Goal: Task Accomplishment & Management: Manage account settings

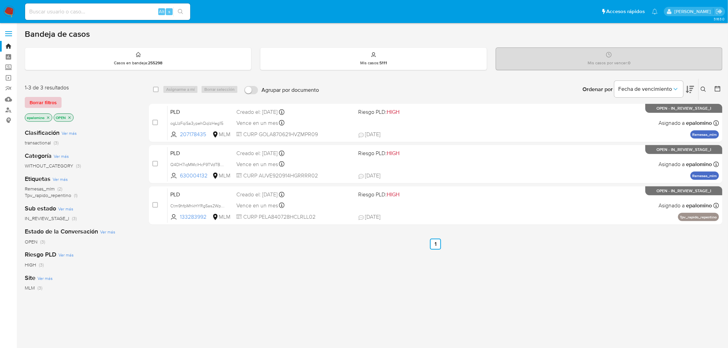
click at [36, 104] on span "Borrar filtros" at bounding box center [43, 103] width 27 height 10
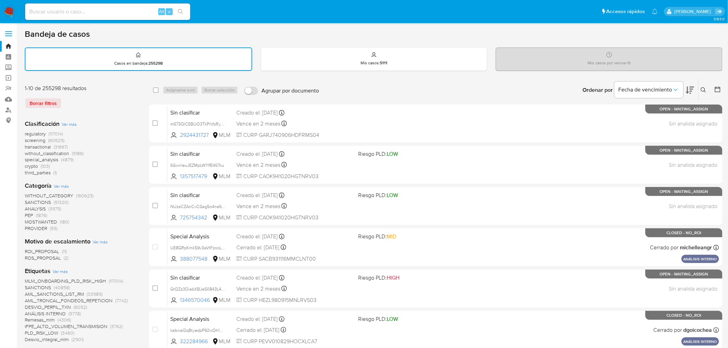
click at [9, 14] on img at bounding box center [9, 12] width 12 height 12
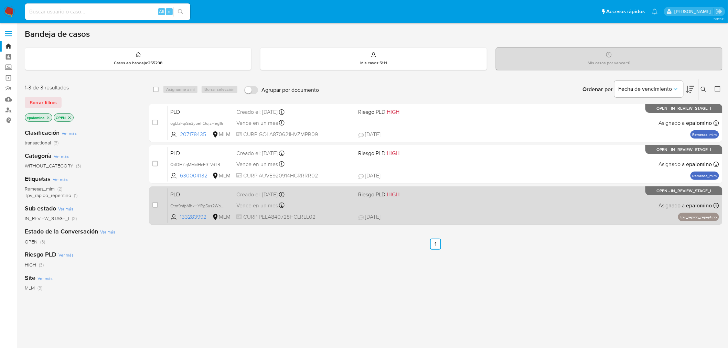
click at [181, 191] on span "PLD" at bounding box center [200, 194] width 61 height 9
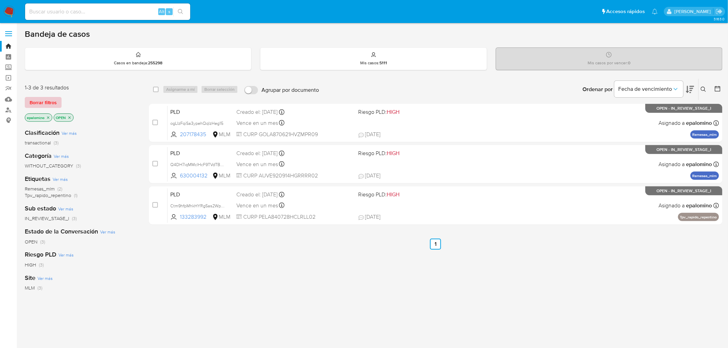
click at [37, 102] on span "Borrar filtros" at bounding box center [43, 103] width 27 height 10
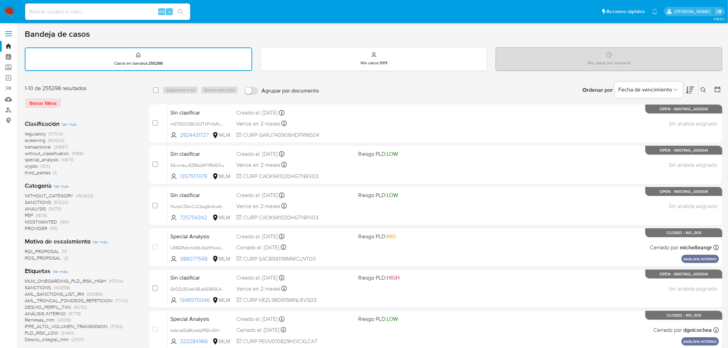
click at [705, 88] on icon at bounding box center [704, 90] width 6 height 6
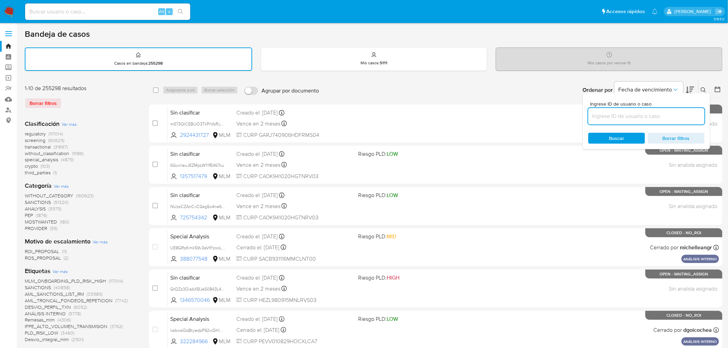
click at [636, 112] on input at bounding box center [646, 116] width 116 height 9
type input "133283992"
click at [608, 130] on div "Ingrese ID de usuario o caso 133283992 Buscar Borrar filtros" at bounding box center [646, 121] width 127 height 56
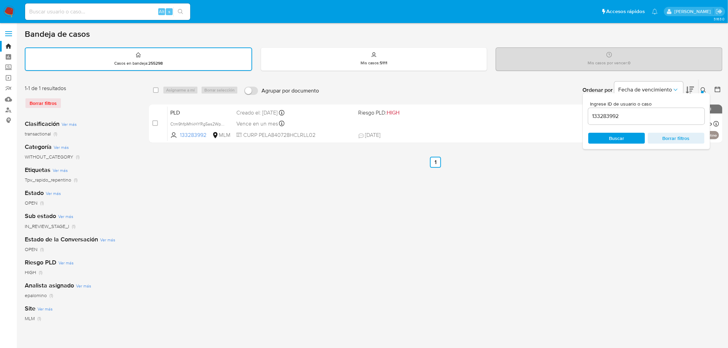
click at [703, 93] on div "Ingrese ID de usuario o caso 133283992 Buscar Borrar filtros" at bounding box center [646, 121] width 127 height 56
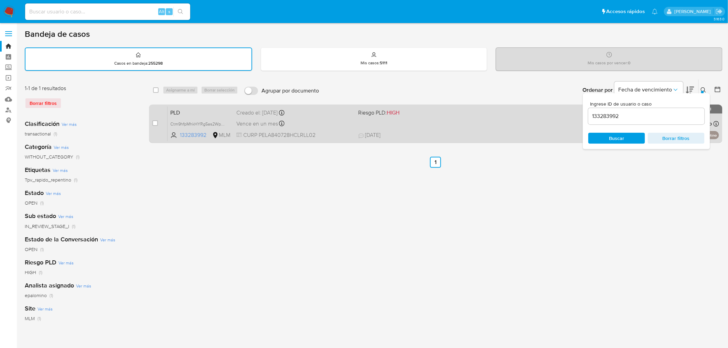
click at [177, 114] on span "PLD" at bounding box center [200, 112] width 61 height 9
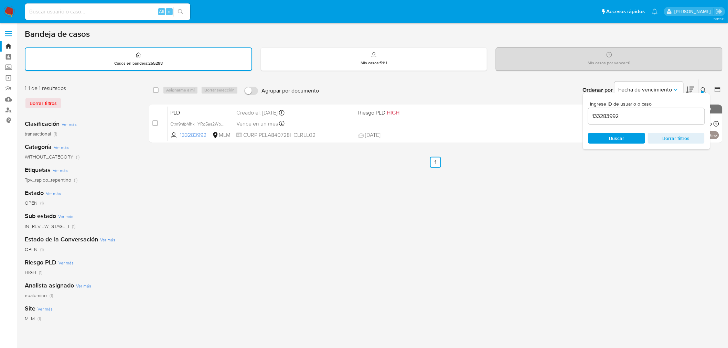
click at [9, 12] on img at bounding box center [9, 12] width 12 height 12
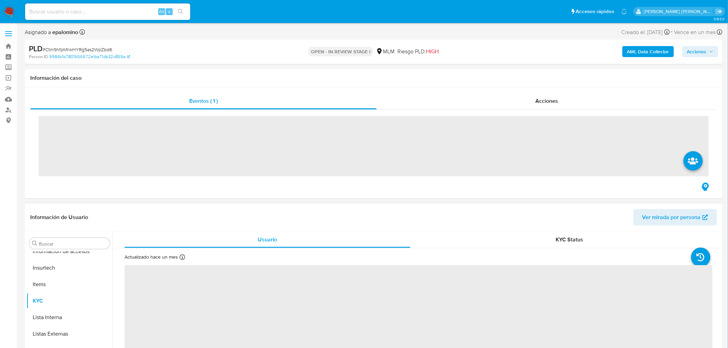
scroll to position [340, 0]
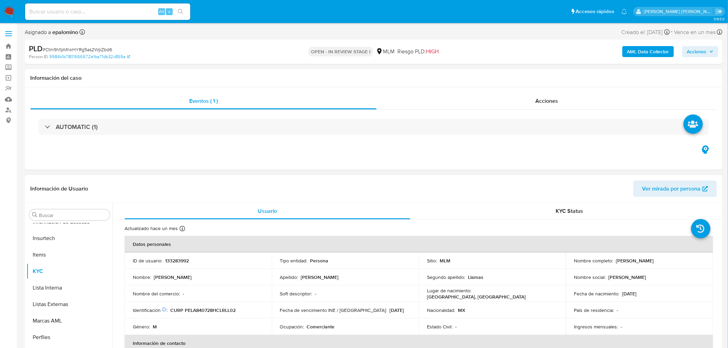
click at [180, 263] on p "133283992" at bounding box center [177, 261] width 24 height 6
select select "10"
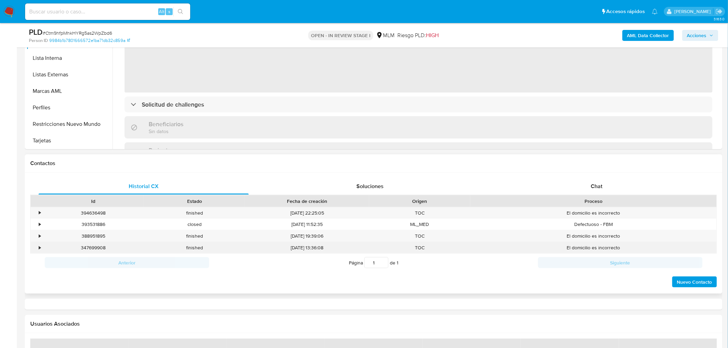
scroll to position [245, 0]
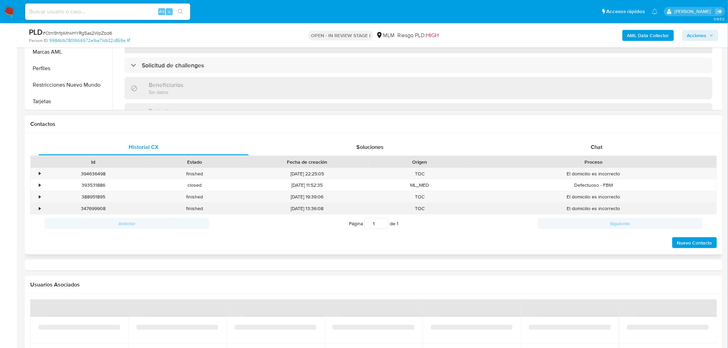
select select "10"
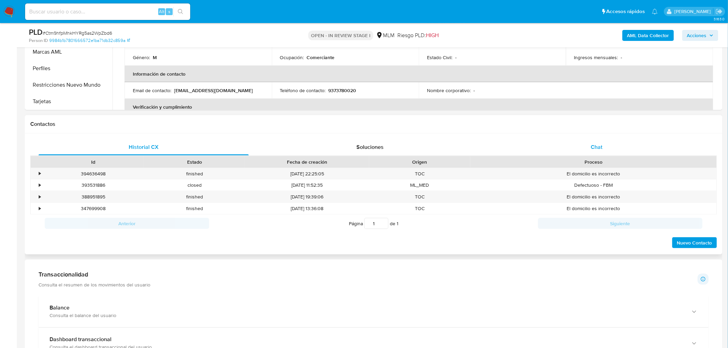
click at [595, 155] on div "Chat" at bounding box center [597, 147] width 210 height 17
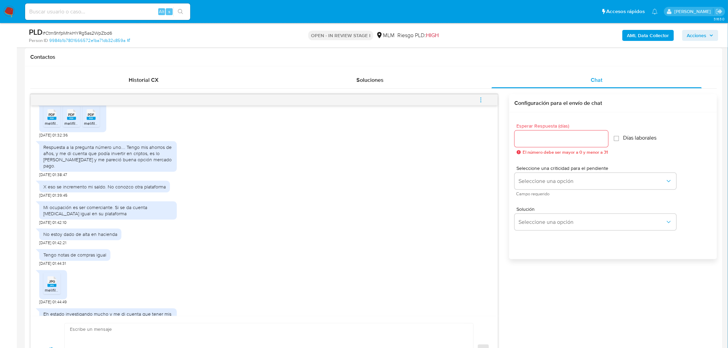
scroll to position [289, 0]
click at [51, 122] on span "melifile2431666582709589621.pdf" at bounding box center [77, 125] width 64 height 6
click at [65, 124] on span "melifile2793713040586384862.pdf" at bounding box center [96, 125] width 64 height 6
drag, startPoint x: 88, startPoint y: 119, endPoint x: 94, endPoint y: 133, distance: 15.1
click at [88, 119] on rect at bounding box center [91, 120] width 9 height 3
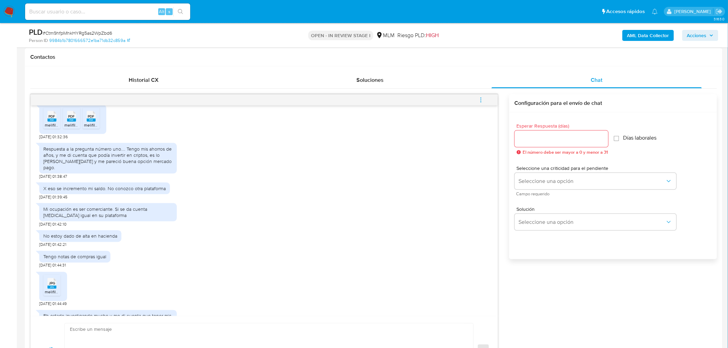
click at [49, 282] on span "JPG" at bounding box center [52, 284] width 6 height 4
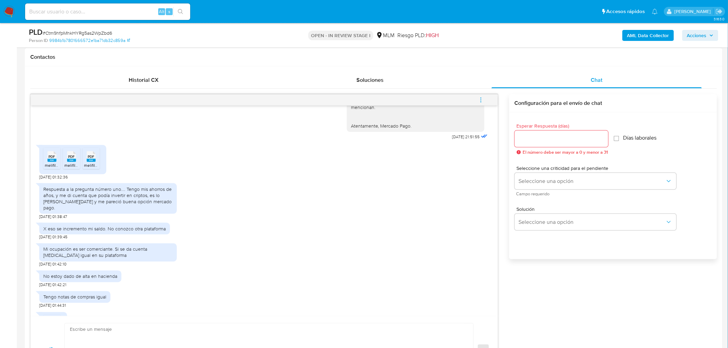
click at [529, 133] on div at bounding box center [562, 139] width 94 height 17
click at [532, 137] on input "Esperar Respuesta (días)" at bounding box center [562, 139] width 94 height 9
type input "0"
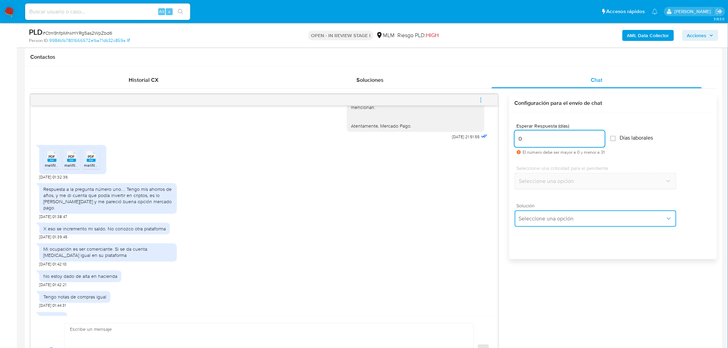
click at [535, 221] on span "Seleccione una opción" at bounding box center [592, 218] width 147 height 7
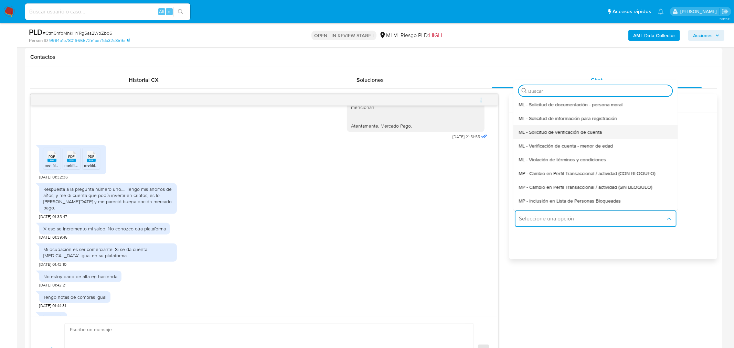
click at [555, 132] on span "ML - Solicitud de verificación de cuenta" at bounding box center [560, 132] width 83 height 6
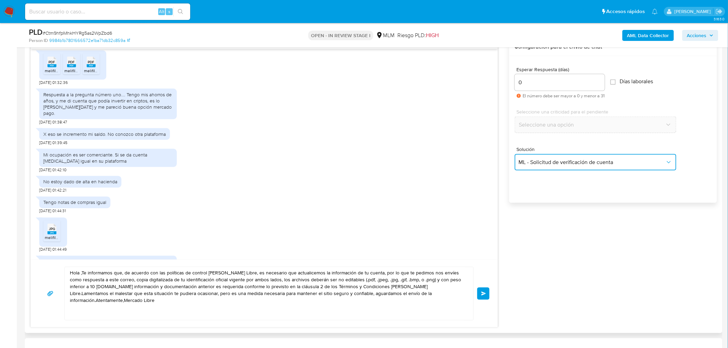
scroll to position [388, 0]
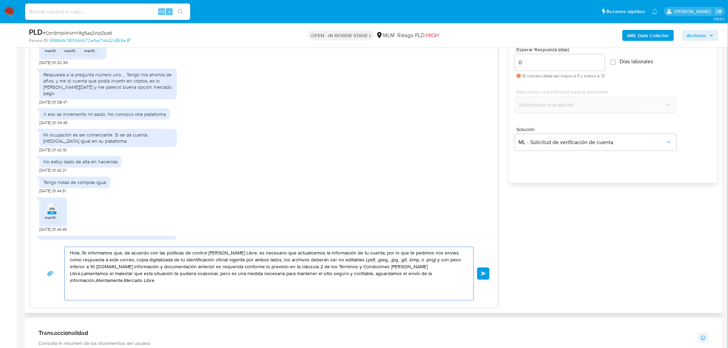
drag, startPoint x: 440, startPoint y: 276, endPoint x: 60, endPoint y: 235, distance: 382.1
click at [60, 235] on div "14/10/2025 18:25:49 Hola 14/10/2025 20:35:54 Le pueden servir estados de cuenta…" at bounding box center [264, 163] width 468 height 290
paste textarea "Agradecemos mucho tus respuestas. Para la institución es importante conocer a s…"
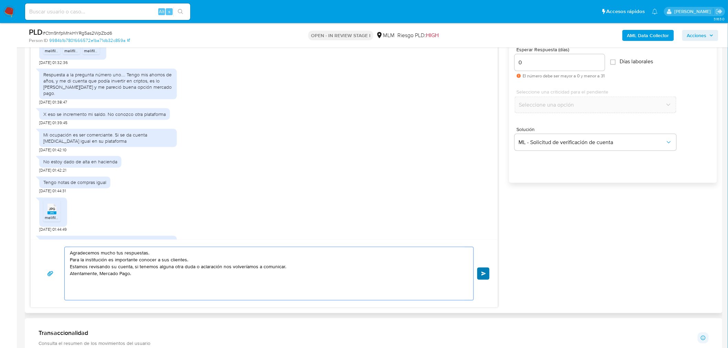
type textarea "Agradecemos mucho tus respuestas. Para la institución es importante conocer a s…"
click at [482, 273] on span "Enviar" at bounding box center [483, 274] width 5 height 4
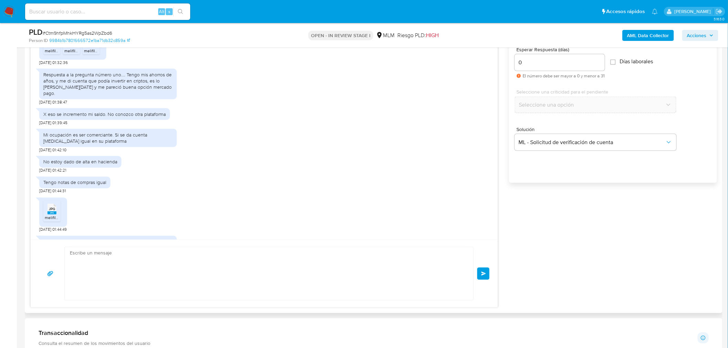
scroll to position [415, 0]
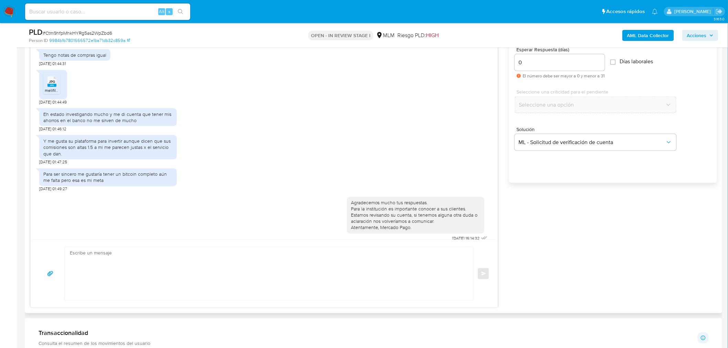
click at [51, 79] on span "JPG" at bounding box center [52, 81] width 6 height 4
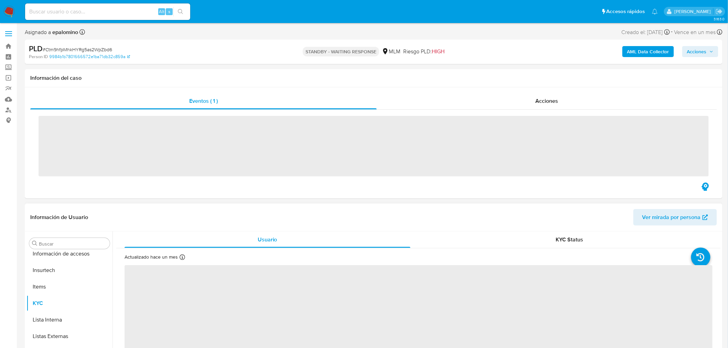
scroll to position [340, 0]
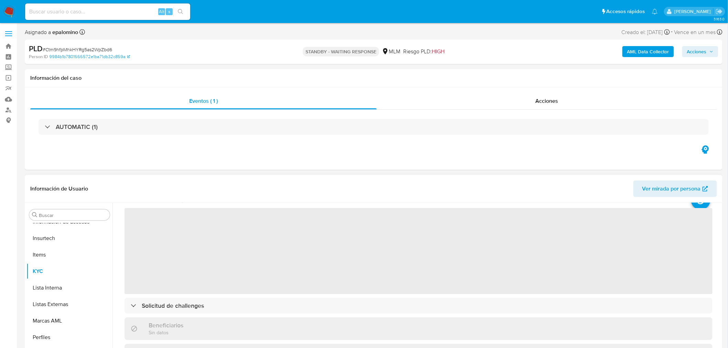
select select "10"
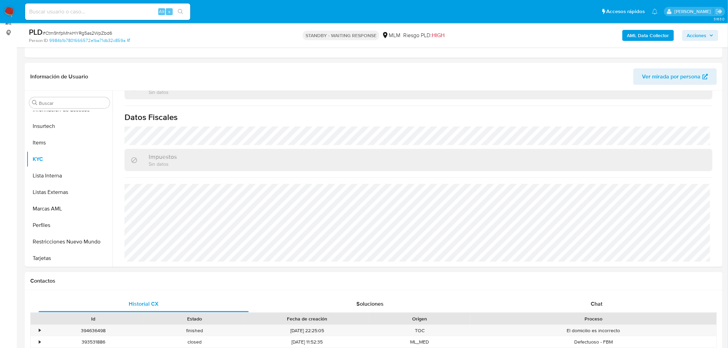
scroll to position [100, 0]
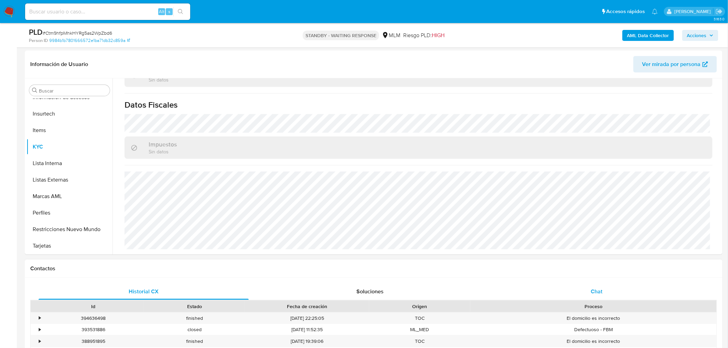
click at [600, 291] on span "Chat" at bounding box center [597, 292] width 12 height 8
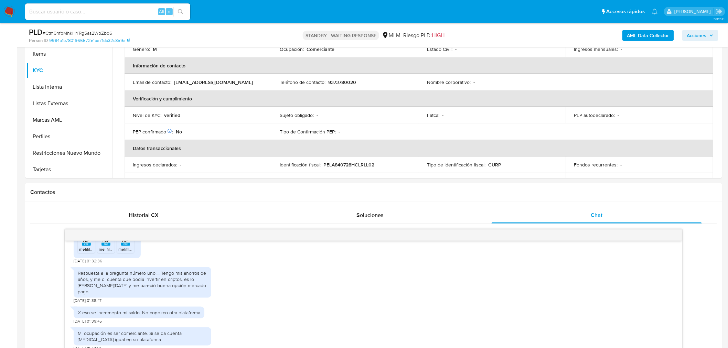
scroll to position [0, 0]
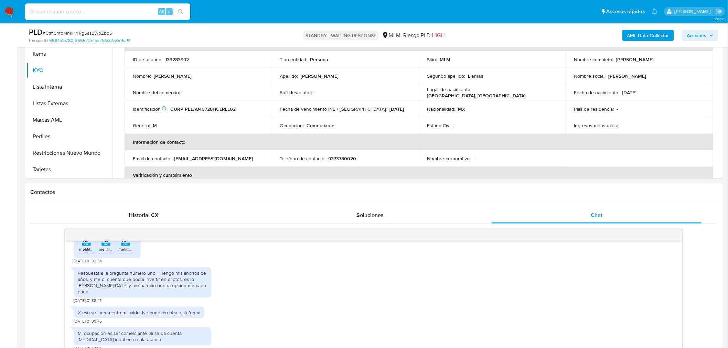
click at [172, 57] on p "133283992" at bounding box center [177, 59] width 24 height 6
copy p "133283992"
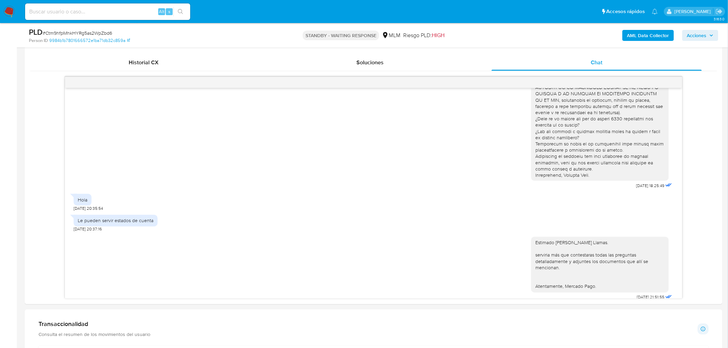
scroll to position [156, 0]
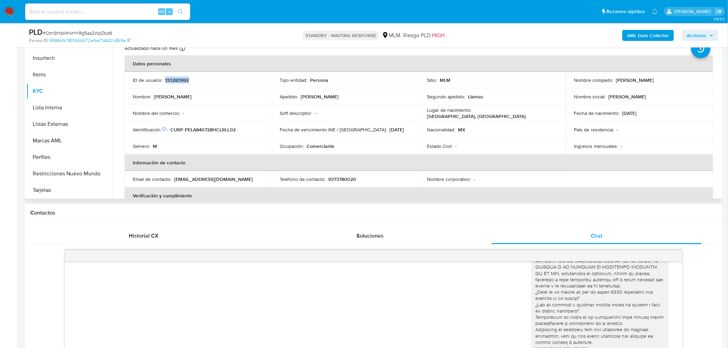
drag, startPoint x: 660, startPoint y: 82, endPoint x: 615, endPoint y: 82, distance: 44.4
click at [615, 82] on div "Nombre completo : Alberto Perez Llamas" at bounding box center [639, 80] width 131 height 6
copy p "Alberto Perez Llamas"
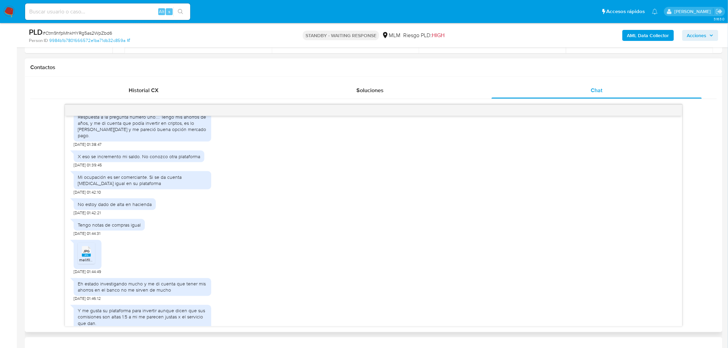
scroll to position [262, 0]
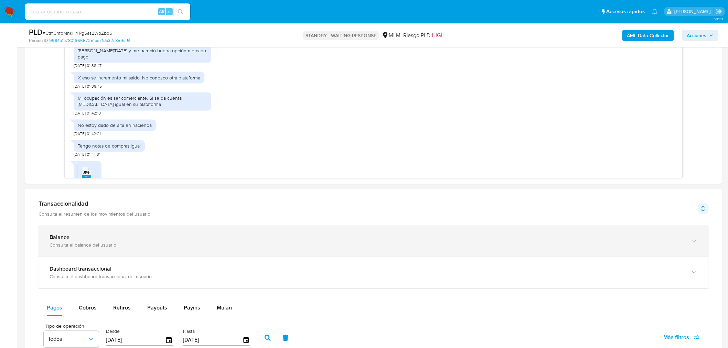
click at [76, 231] on div "Balance Consulta el balance del usuario" at bounding box center [374, 241] width 670 height 31
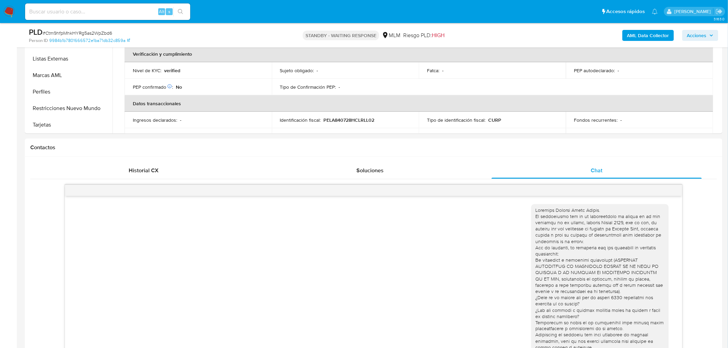
scroll to position [221, 0]
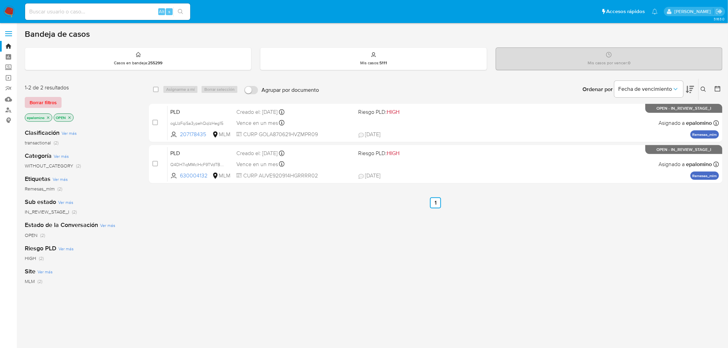
click at [43, 98] on span "Borrar filtros" at bounding box center [43, 103] width 27 height 10
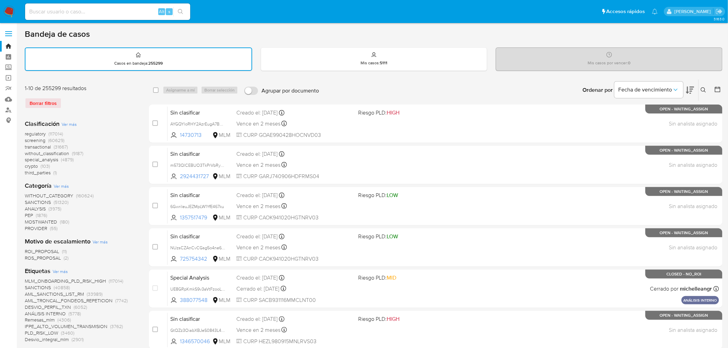
click at [6, 10] on img at bounding box center [9, 12] width 12 height 12
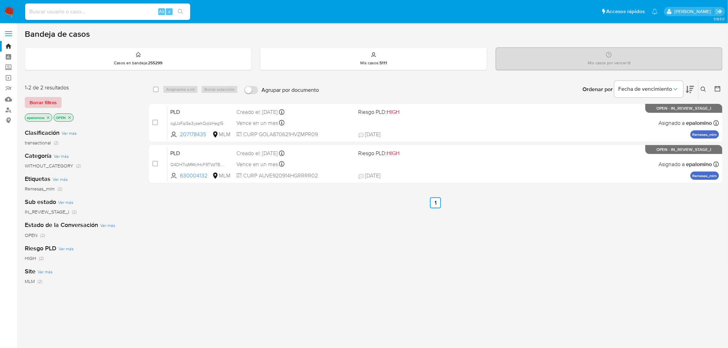
click at [43, 103] on span "Borrar filtros" at bounding box center [43, 103] width 27 height 10
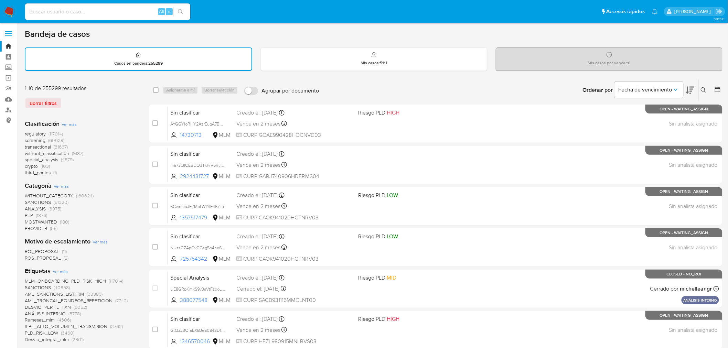
click at [8, 11] on img at bounding box center [9, 12] width 12 height 12
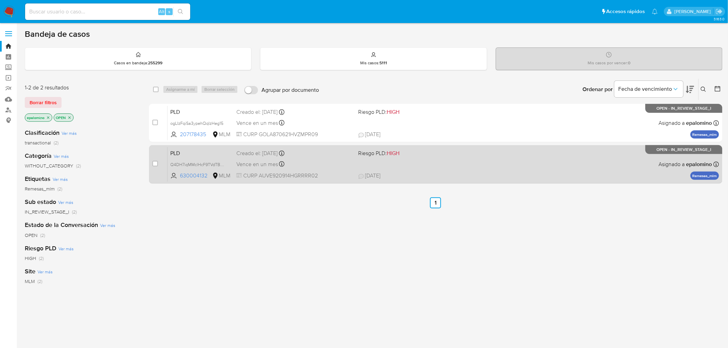
click at [172, 152] on span "PLD" at bounding box center [200, 152] width 61 height 9
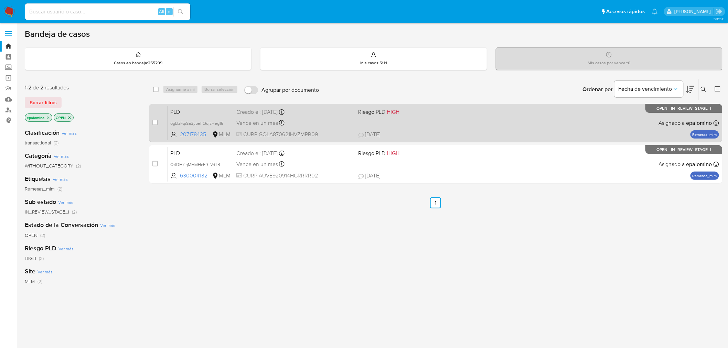
click at [181, 113] on span "PLD" at bounding box center [200, 111] width 61 height 9
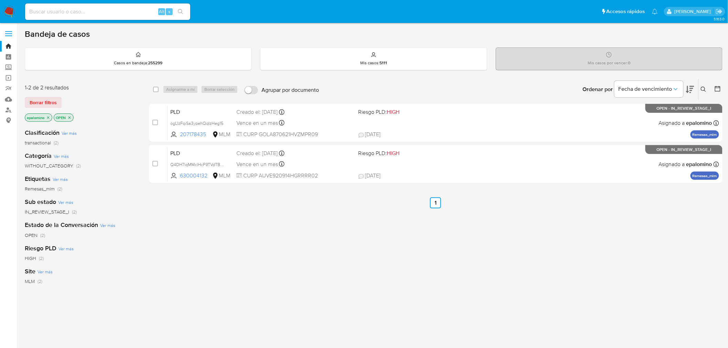
click at [7, 12] on img at bounding box center [9, 12] width 12 height 12
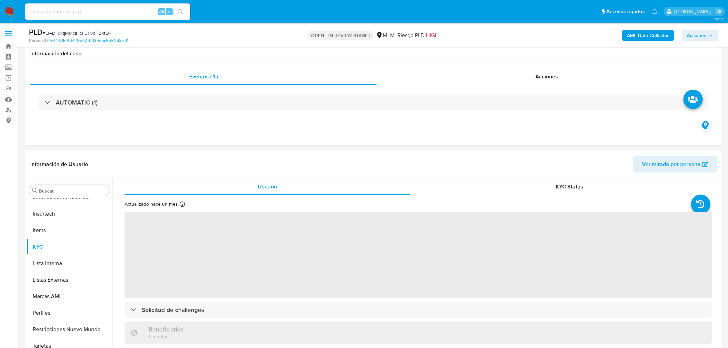
scroll to position [484, 0]
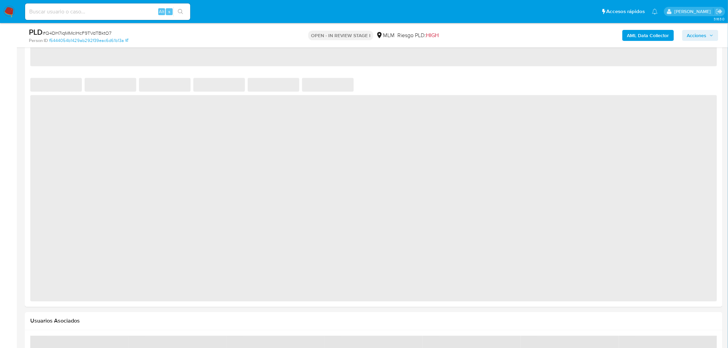
click at [728, 225] on html "Pausado Ver notificaciones Alt s Accesos rápidos Presiona las siguientes teclas…" at bounding box center [364, 186] width 728 height 1340
select select "10"
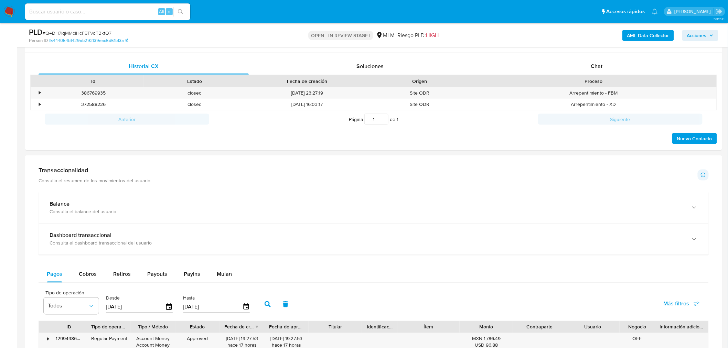
scroll to position [256, 0]
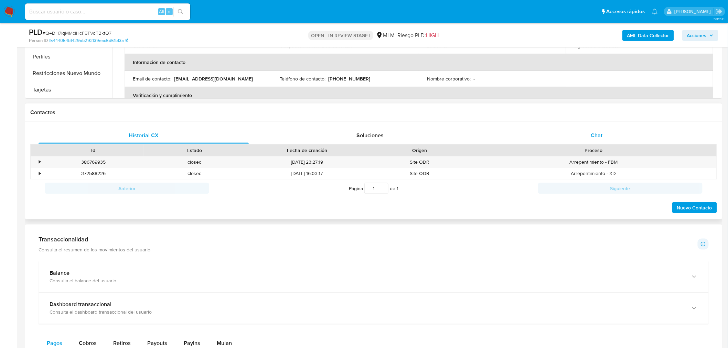
click at [585, 133] on div "Chat" at bounding box center [597, 135] width 210 height 17
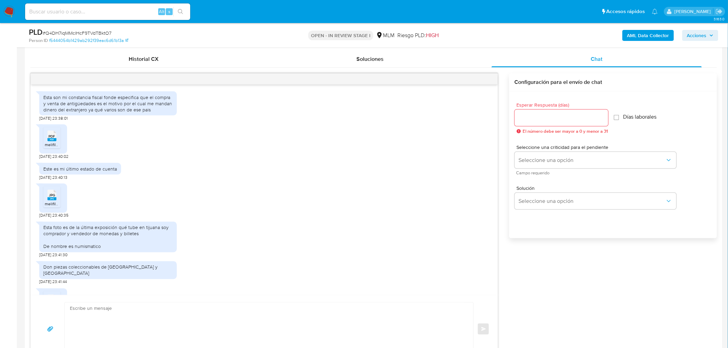
scroll to position [124, 0]
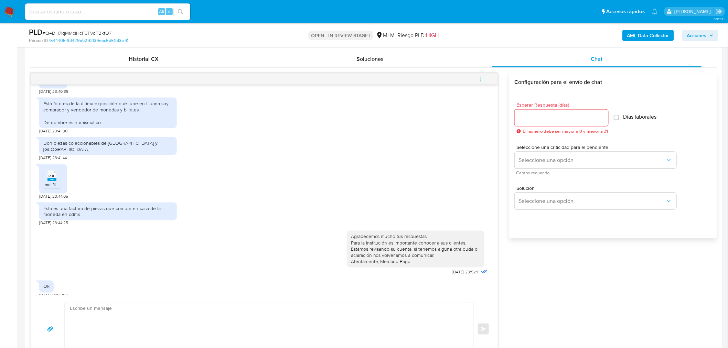
click at [481, 79] on icon "menu-action" at bounding box center [481, 79] width 6 height 6
click at [444, 67] on li "Cerrar conversación" at bounding box center [434, 66] width 71 height 12
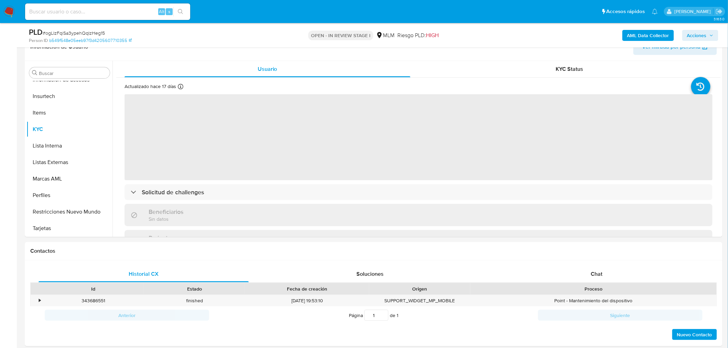
scroll to position [220, 0]
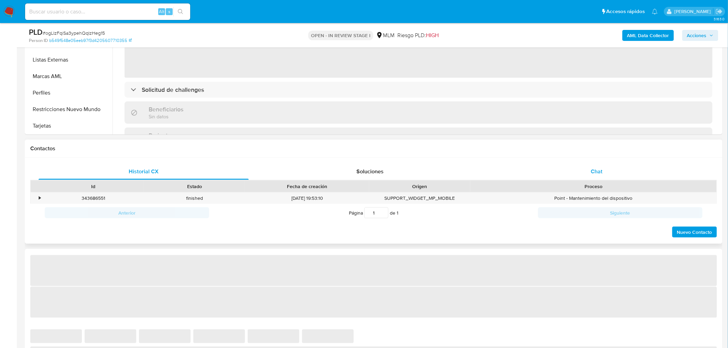
select select "10"
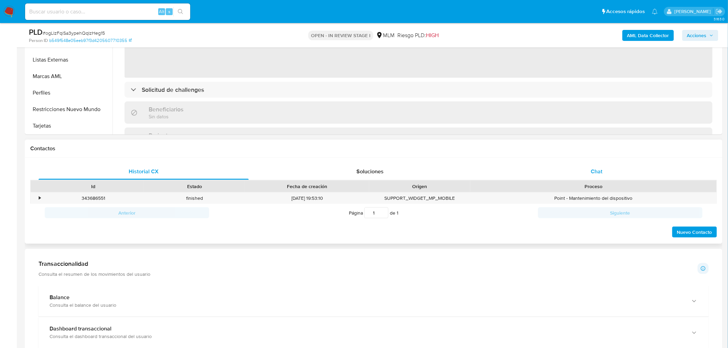
click at [600, 172] on span "Chat" at bounding box center [597, 172] width 12 height 8
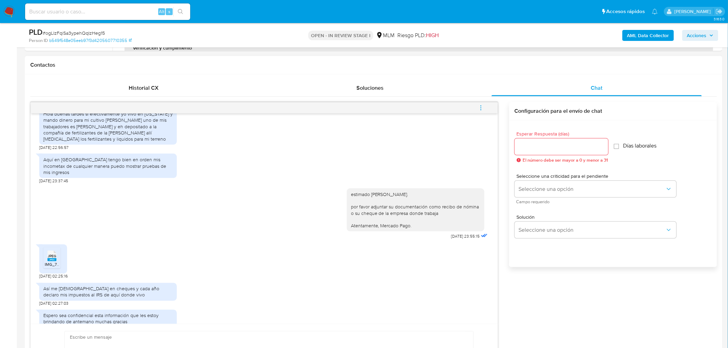
scroll to position [373, 0]
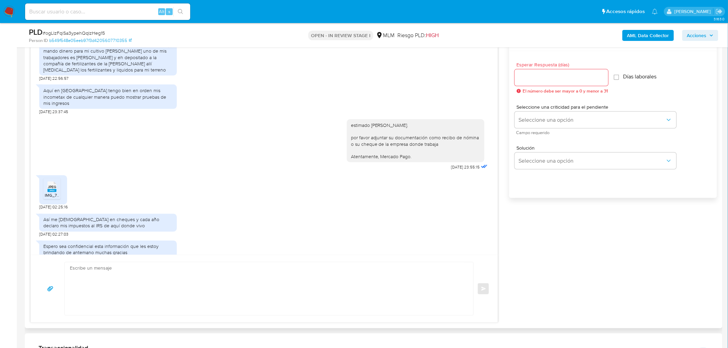
click at [52, 181] on icon "JPEG" at bounding box center [51, 187] width 9 height 12
click at [524, 81] on input "Esperar Respuesta (días)" at bounding box center [562, 77] width 94 height 9
type input "0"
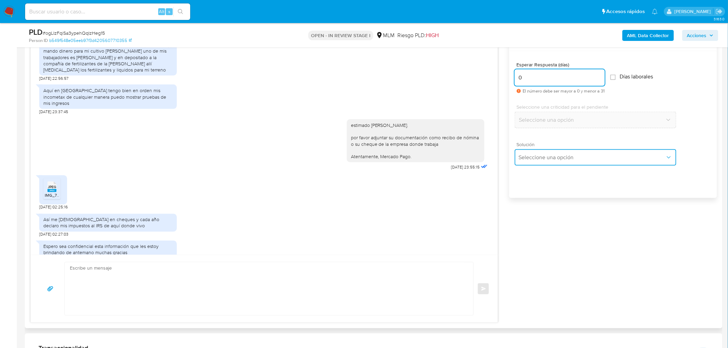
click at [552, 156] on span "Seleccione una opción" at bounding box center [592, 157] width 147 height 7
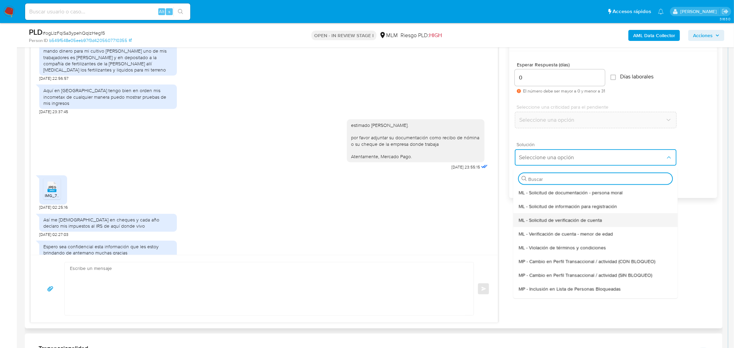
click at [564, 219] on span "ML - Solicitud de verificación de cuenta" at bounding box center [560, 220] width 83 height 6
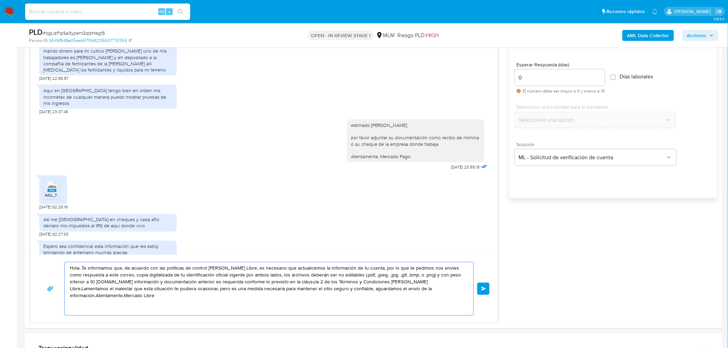
drag, startPoint x: 439, startPoint y: 297, endPoint x: 0, endPoint y: 194, distance: 451.5
click at [0, 194] on section "Bandeja Tablero Screening Búsqueda en Listas Watchlist Herramientas Operaciones…" at bounding box center [364, 334] width 728 height 1415
paste textarea "Agradecemos mucho tus respuestas. Para la institución es importante conocer a s…"
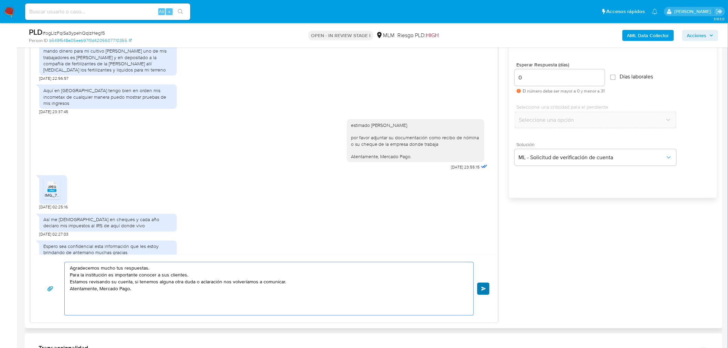
type textarea "Agradecemos mucho tus respuestas. Para la institución es importante conocer a s…"
click at [482, 290] on span "Enviar" at bounding box center [483, 289] width 5 height 4
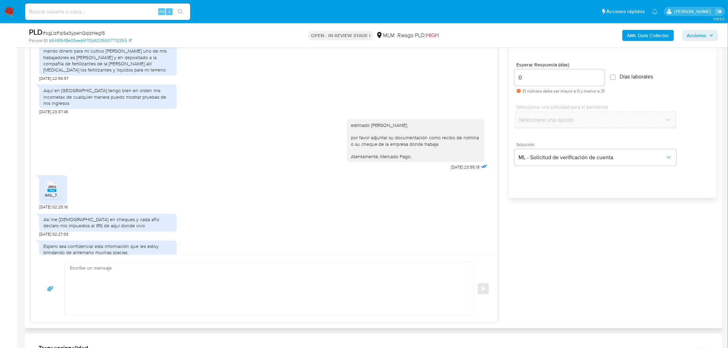
scroll to position [265, 0]
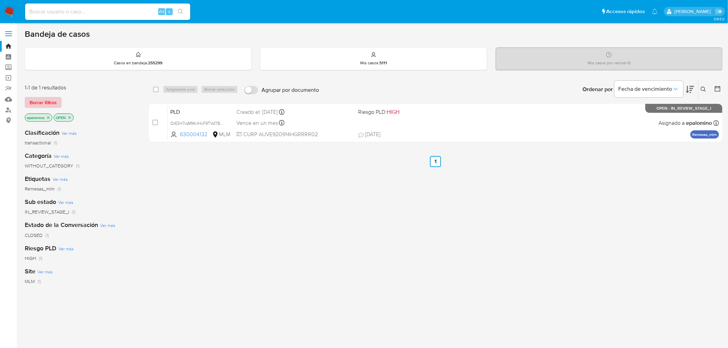
click at [46, 99] on span "Borrar filtros" at bounding box center [43, 103] width 27 height 10
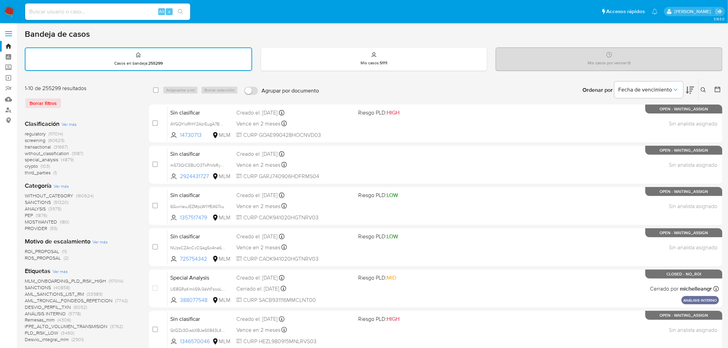
click at [707, 87] on icon at bounding box center [704, 90] width 6 height 6
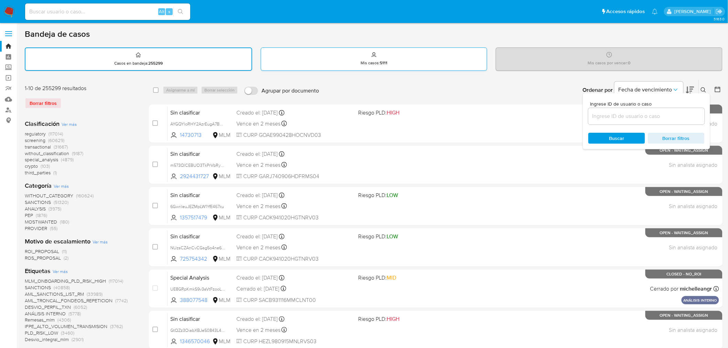
click at [465, 69] on div "Mis casos : 5111" at bounding box center [374, 59] width 226 height 22
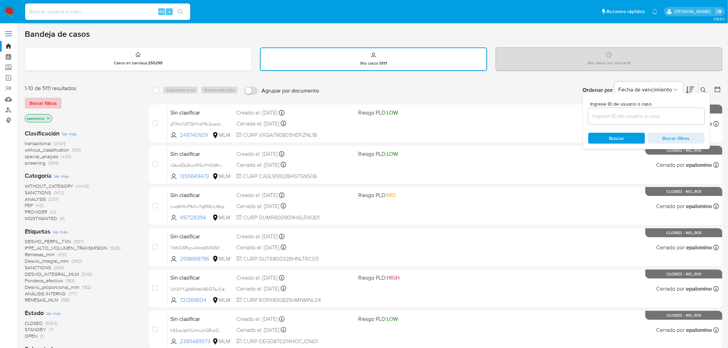
click at [52, 107] on span "Borrar filtros" at bounding box center [43, 103] width 27 height 10
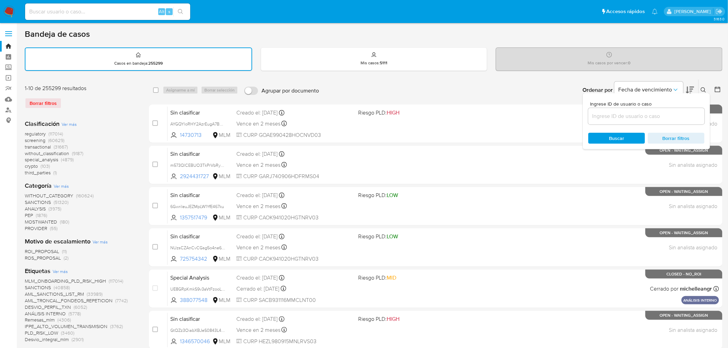
click at [9, 9] on img at bounding box center [9, 12] width 12 height 12
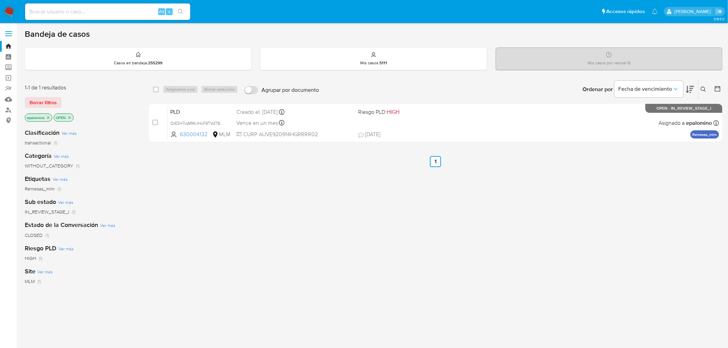
drag, startPoint x: 50, startPoint y: 98, endPoint x: 60, endPoint y: 107, distance: 13.4
click at [50, 98] on span "Borrar filtros" at bounding box center [43, 103] width 27 height 10
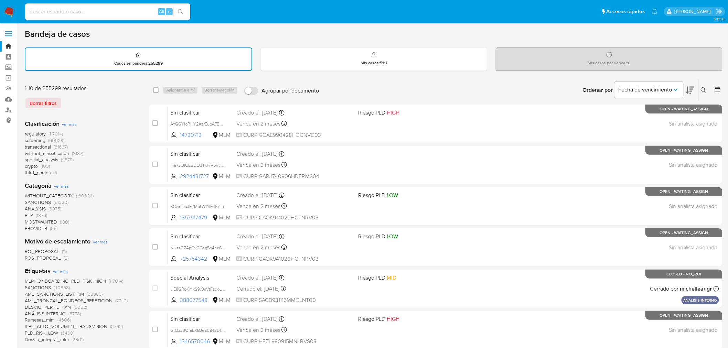
click at [11, 12] on img at bounding box center [9, 12] width 12 height 12
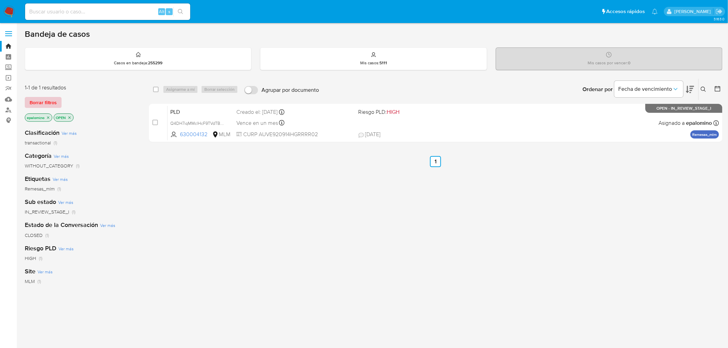
click at [44, 105] on span "Borrar filtros" at bounding box center [43, 103] width 27 height 10
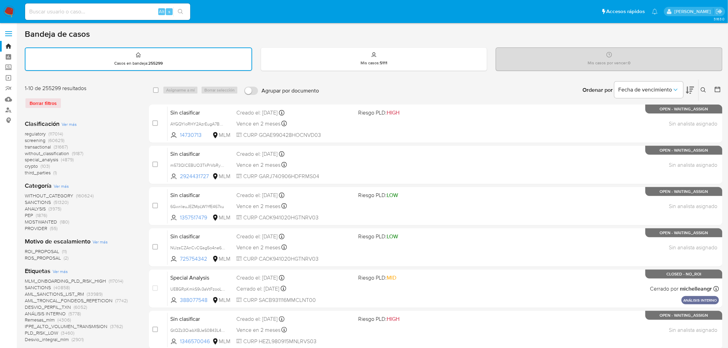
click at [6, 13] on img at bounding box center [9, 12] width 12 height 12
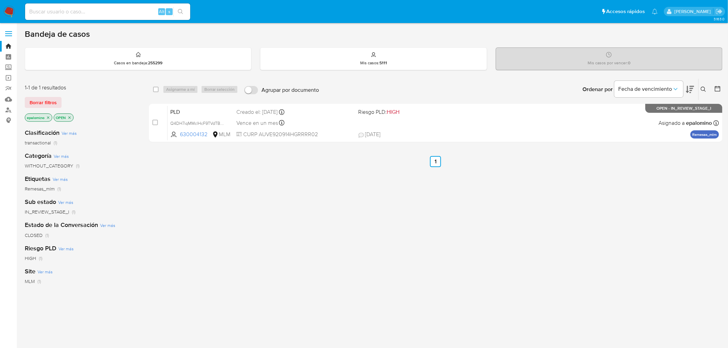
click at [50, 101] on span "Borrar filtros" at bounding box center [43, 103] width 27 height 10
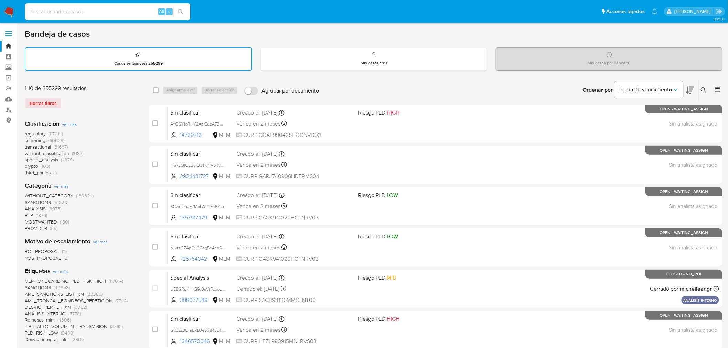
click at [13, 12] on img at bounding box center [9, 12] width 12 height 12
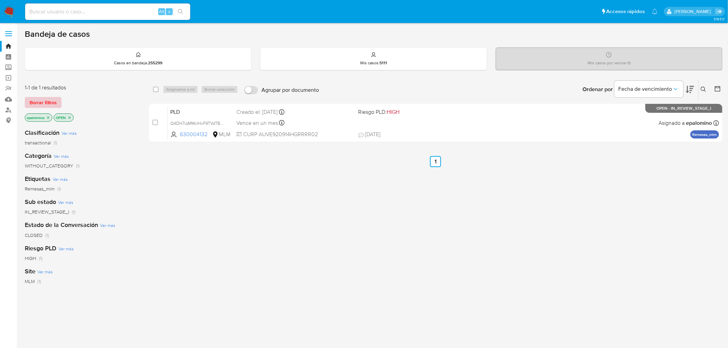
click at [37, 104] on span "Borrar filtros" at bounding box center [43, 103] width 27 height 10
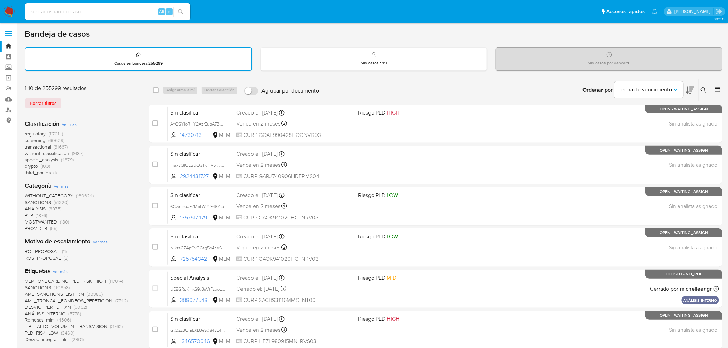
click at [10, 8] on img at bounding box center [9, 12] width 12 height 12
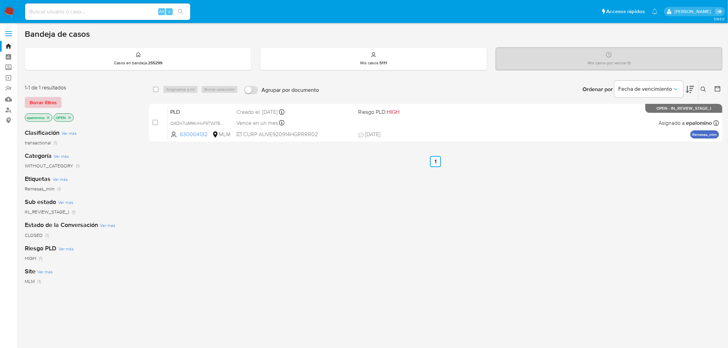
click at [45, 106] on span "Borrar filtros" at bounding box center [43, 103] width 27 height 10
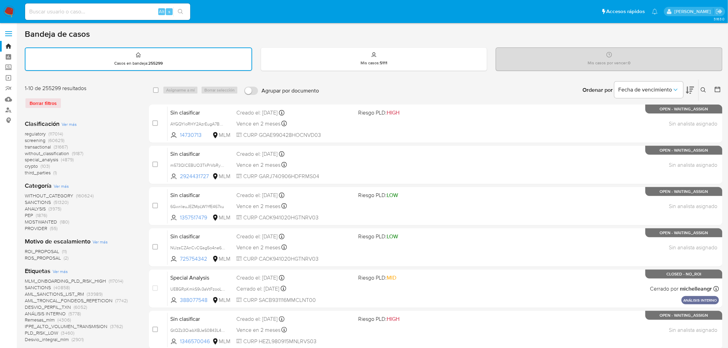
click at [11, 11] on img at bounding box center [9, 12] width 12 height 12
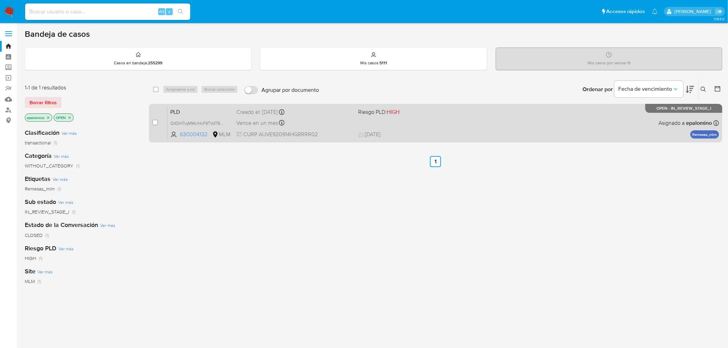
click at [188, 104] on div "case-item-checkbox No es posible asignar el caso PLD Q4DH7iqMMclHcF9TVdTBktO7 6…" at bounding box center [436, 123] width 574 height 39
click at [185, 108] on span "PLD" at bounding box center [200, 111] width 61 height 9
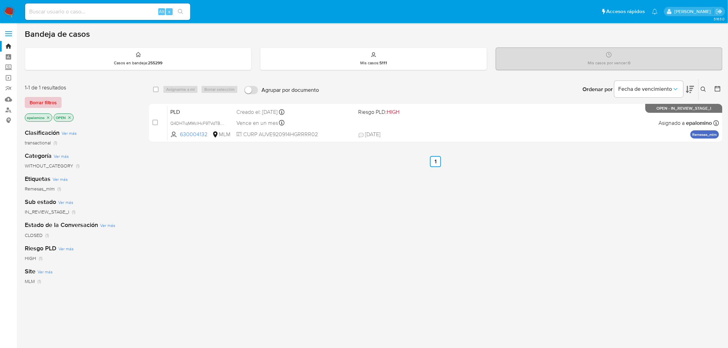
click at [52, 98] on span "Borrar filtros" at bounding box center [43, 103] width 27 height 10
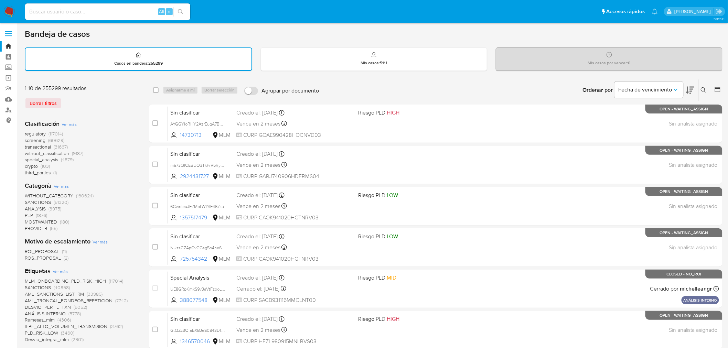
click at [701, 88] on icon at bounding box center [704, 90] width 6 height 6
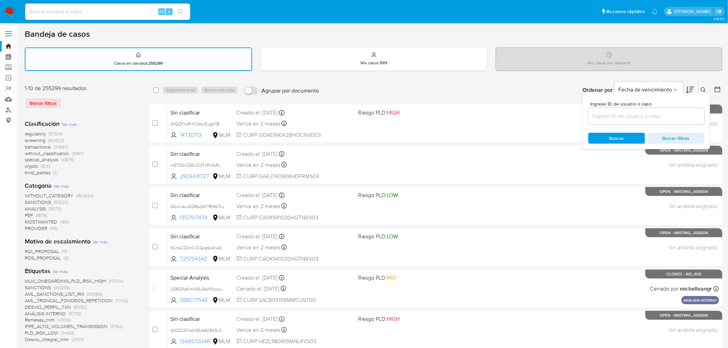
click at [628, 108] on div at bounding box center [646, 116] width 116 height 17
click at [625, 119] on input at bounding box center [646, 116] width 116 height 9
paste input "630004132"
type input "630004132"
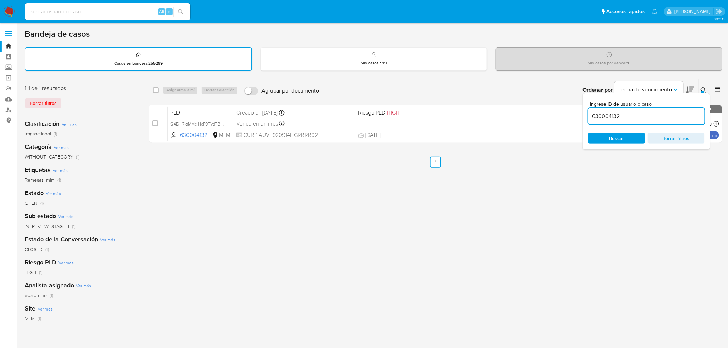
click at [707, 87] on button at bounding box center [704, 90] width 11 height 8
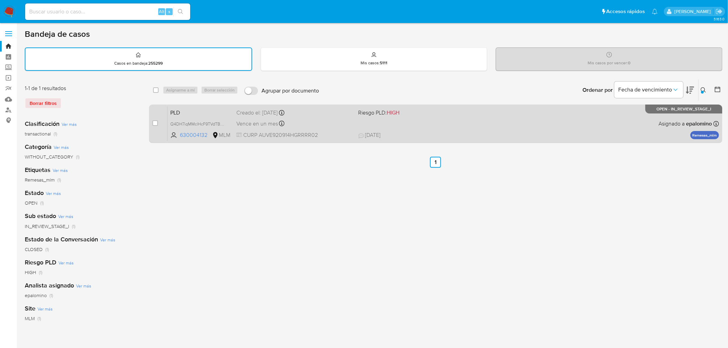
click at [172, 109] on span "PLD" at bounding box center [200, 112] width 61 height 9
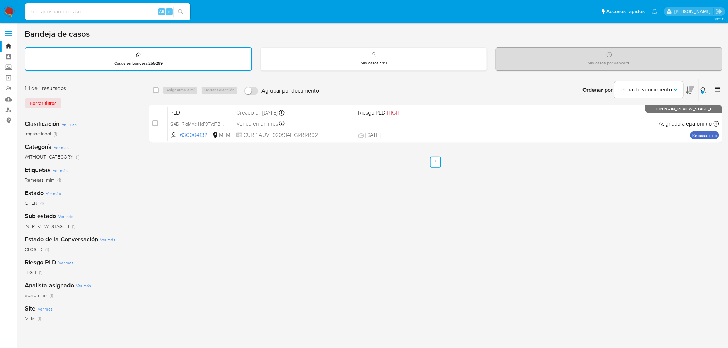
click at [9, 16] on img at bounding box center [9, 12] width 12 height 12
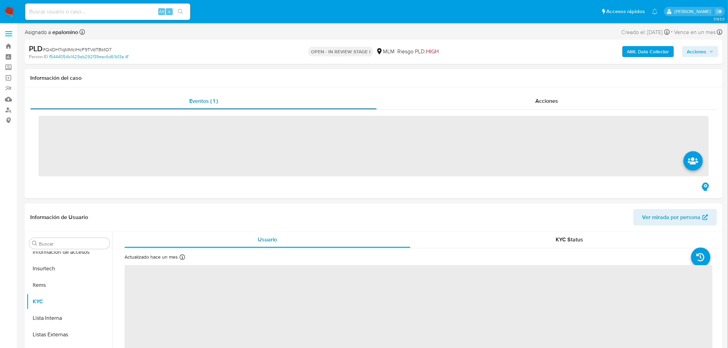
scroll to position [340, 0]
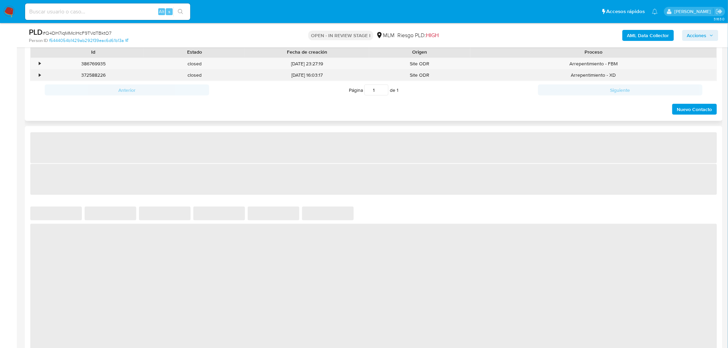
select select "10"
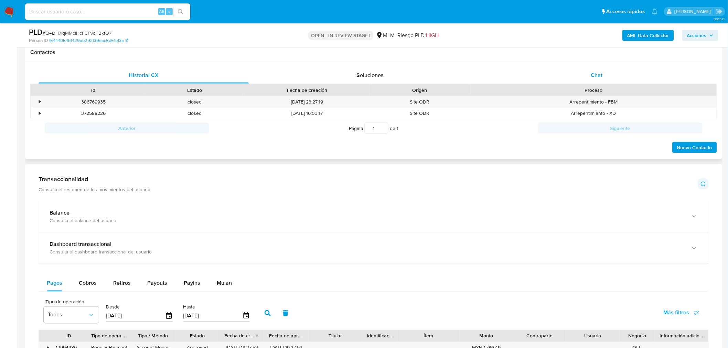
click at [599, 73] on span "Chat" at bounding box center [597, 75] width 12 height 8
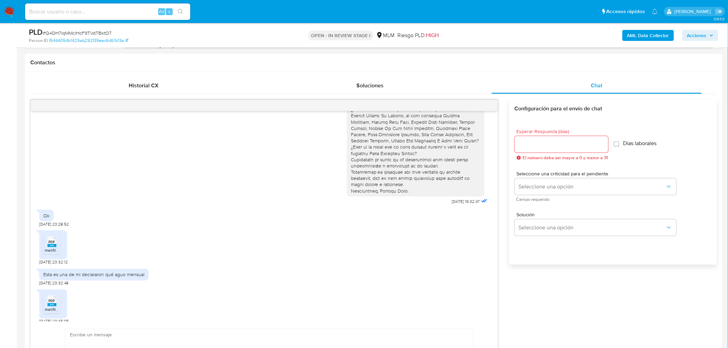
scroll to position [191, 0]
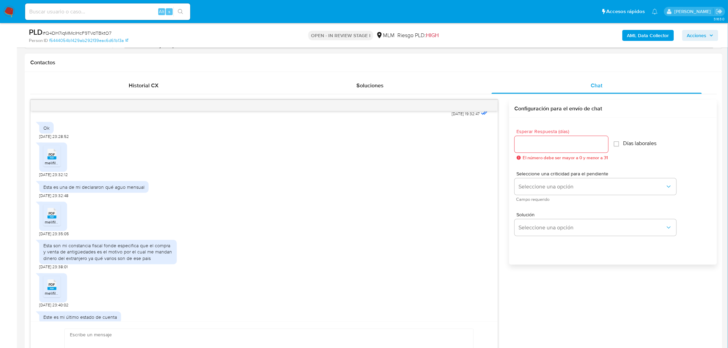
click at [55, 159] on rect at bounding box center [51, 158] width 9 height 3
click at [52, 209] on icon at bounding box center [51, 213] width 9 height 11
click at [50, 287] on span "PDF" at bounding box center [52, 285] width 7 height 4
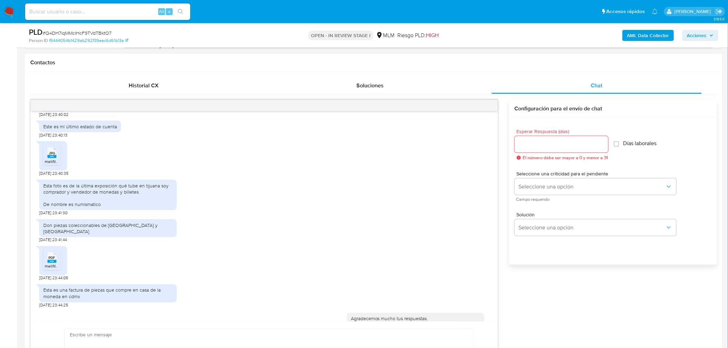
scroll to position [392, 0]
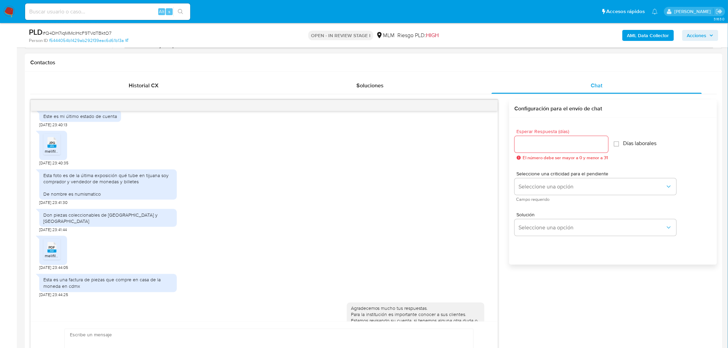
click at [52, 149] on span "melifile596085365267970669.jpg" at bounding box center [76, 151] width 63 height 6
click at [52, 242] on icon at bounding box center [51, 247] width 9 height 11
drag, startPoint x: 273, startPoint y: 275, endPoint x: 274, endPoint y: 268, distance: 7.0
click at [273, 275] on div "Esta es una factura de piezas que compre en casa de la moneda en cdmx 14/10/202…" at bounding box center [264, 284] width 450 height 27
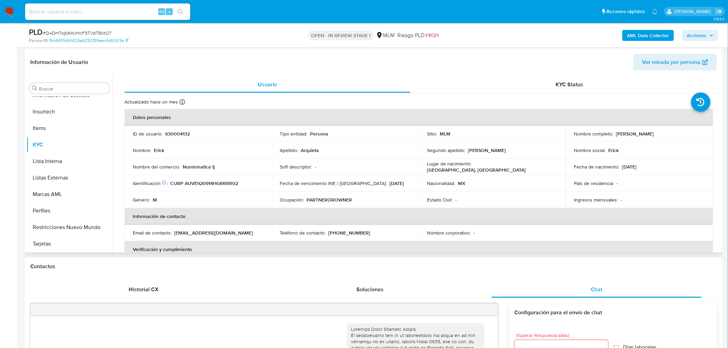
scroll to position [77, 0]
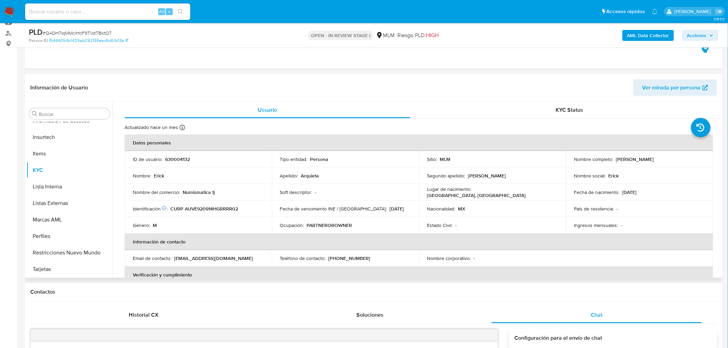
click at [171, 159] on p "630004132" at bounding box center [177, 159] width 25 height 6
copy p "630004132"
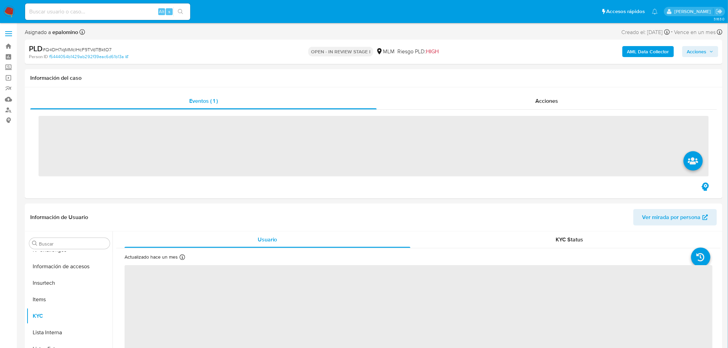
scroll to position [340, 0]
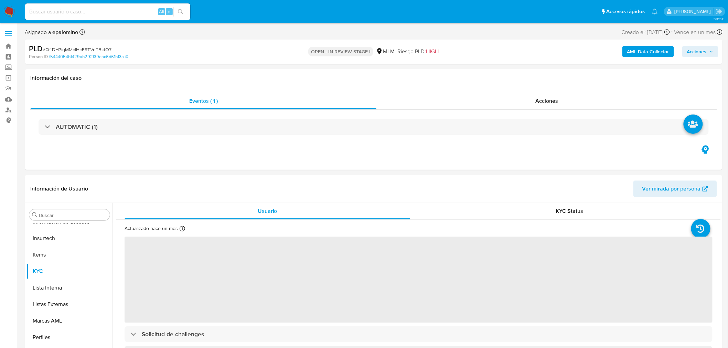
select select "10"
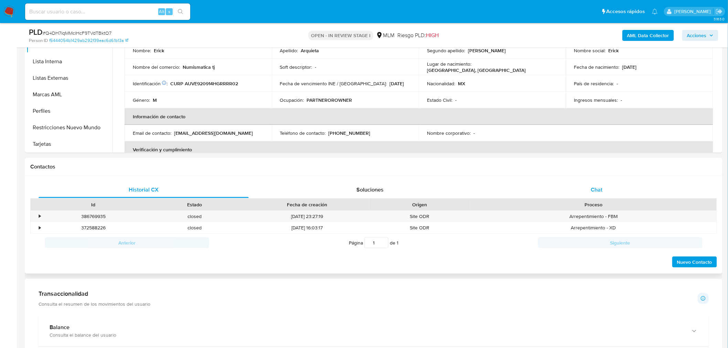
click at [579, 185] on div "Chat" at bounding box center [597, 190] width 210 height 17
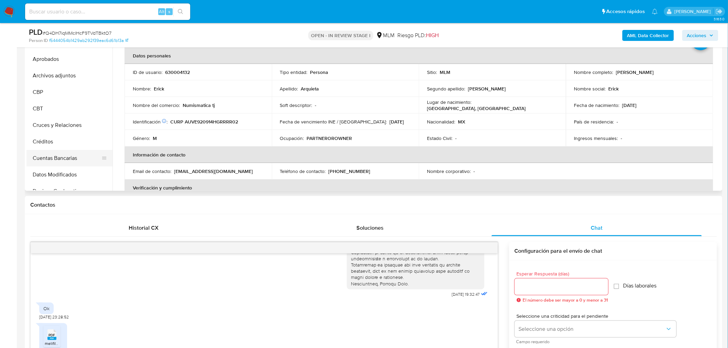
scroll to position [0, 0]
click at [74, 94] on button "Archivos adjuntos" at bounding box center [66, 93] width 81 height 17
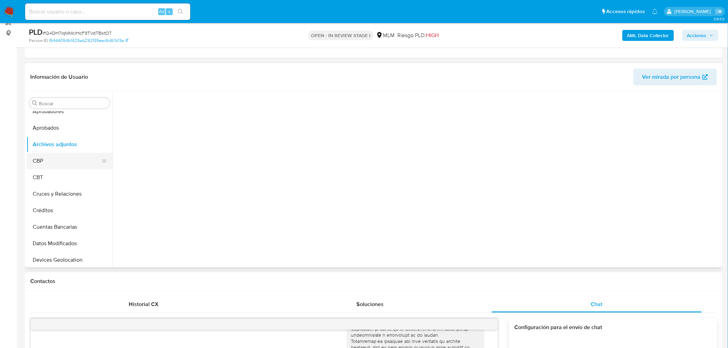
scroll to position [38, 0]
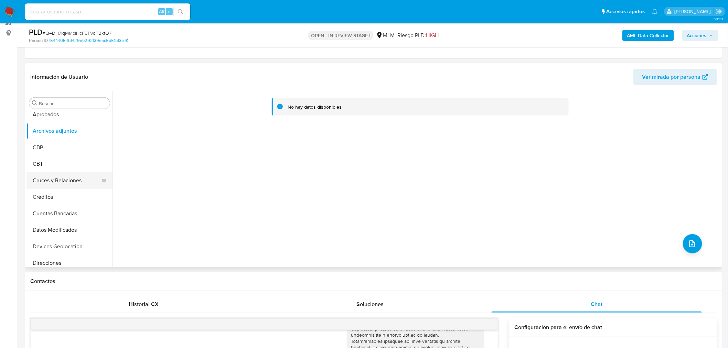
click at [84, 179] on button "Cruces y Relaciones" at bounding box center [66, 180] width 81 height 17
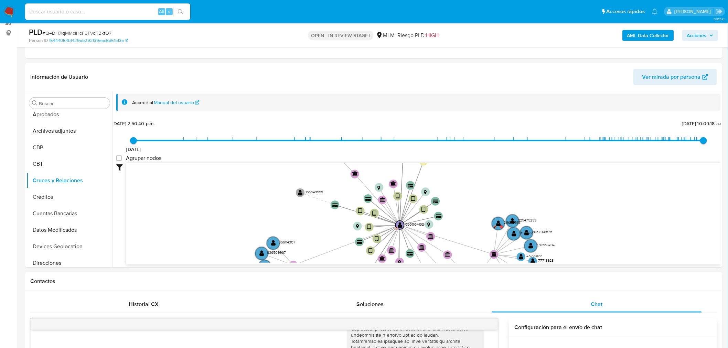
drag, startPoint x: 347, startPoint y: 195, endPoint x: 343, endPoint y: 285, distance: 89.9
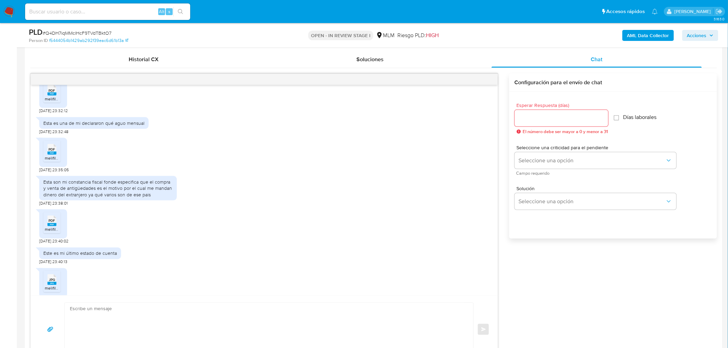
scroll to position [229, 0]
drag, startPoint x: 140, startPoint y: 182, endPoint x: 150, endPoint y: 192, distance: 13.6
click at [150, 192] on div "Esta son mi constancia fiscal fonde especifica que el compra y venta de antigüe…" at bounding box center [107, 188] width 129 height 19
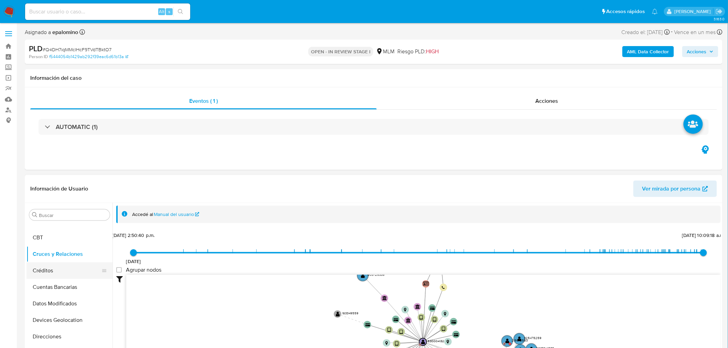
scroll to position [0, 0]
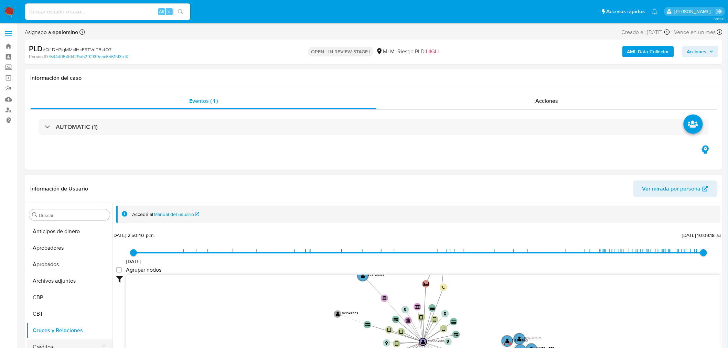
click at [73, 278] on button "Archivos adjuntos" at bounding box center [69, 281] width 86 height 17
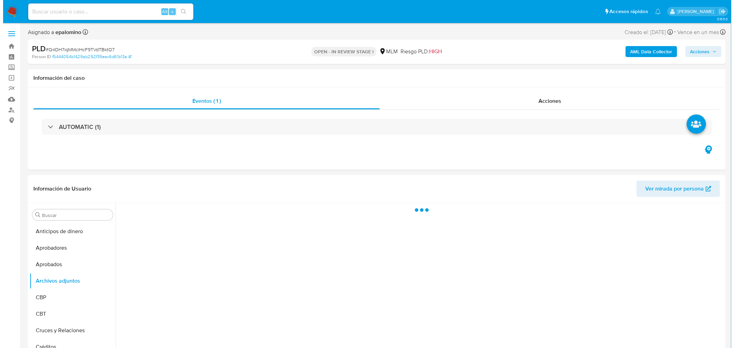
scroll to position [50, 0]
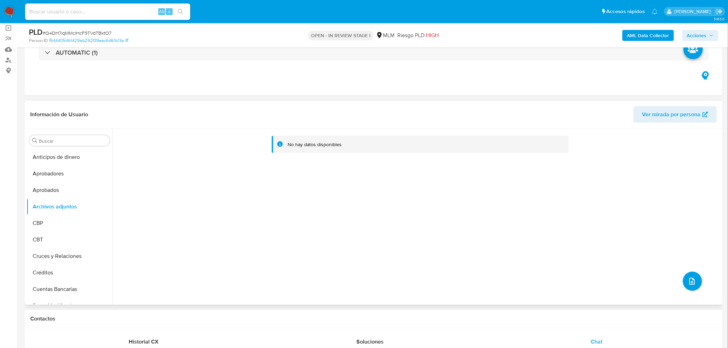
click at [688, 280] on icon "upload-file" at bounding box center [692, 281] width 8 height 8
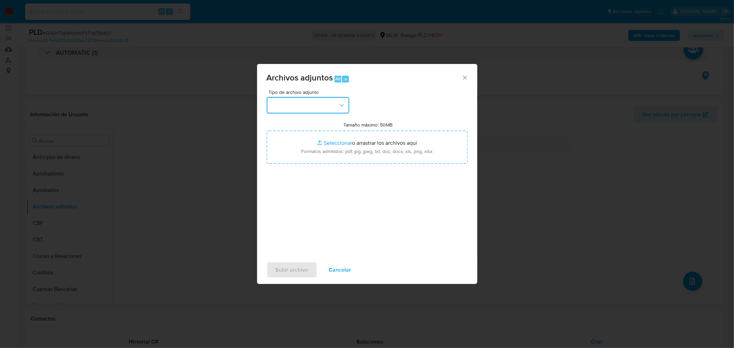
click at [324, 103] on button "button" at bounding box center [308, 105] width 83 height 17
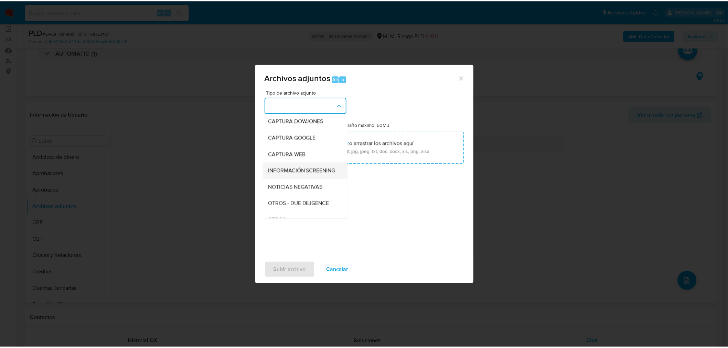
scroll to position [38, 0]
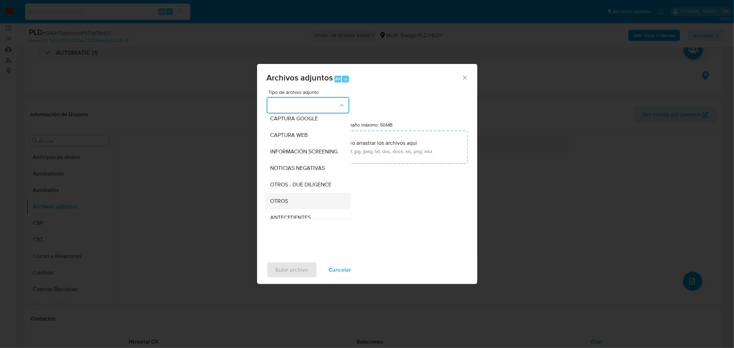
click at [308, 205] on div "OTROS" at bounding box center [305, 201] width 70 height 17
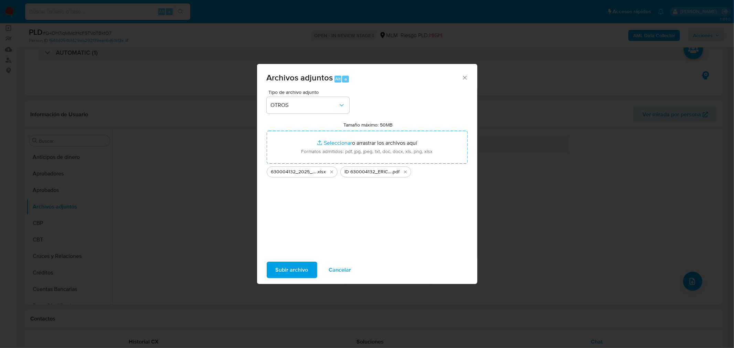
click at [302, 270] on span "Subir archivo" at bounding box center [292, 270] width 33 height 15
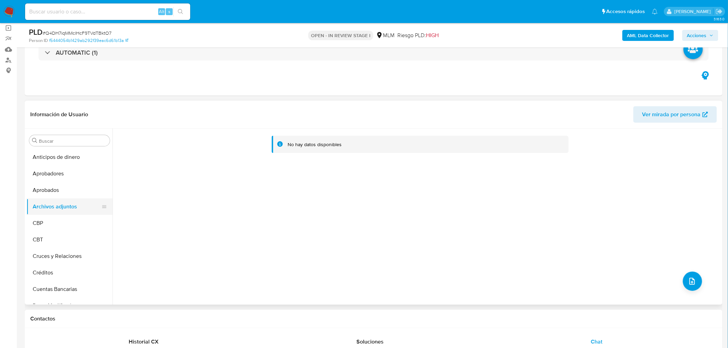
click at [52, 214] on button "Archivos adjuntos" at bounding box center [66, 207] width 81 height 17
click at [51, 219] on button "CBP" at bounding box center [66, 223] width 81 height 17
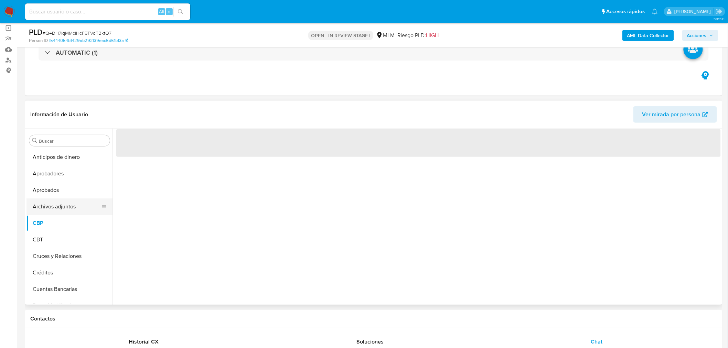
click at [61, 204] on button "Archivos adjuntos" at bounding box center [66, 207] width 81 height 17
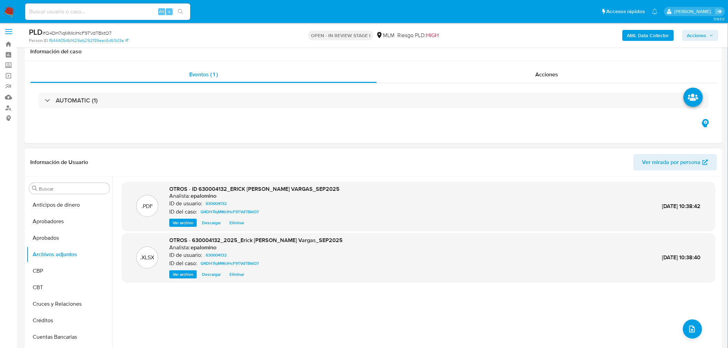
scroll to position [0, 0]
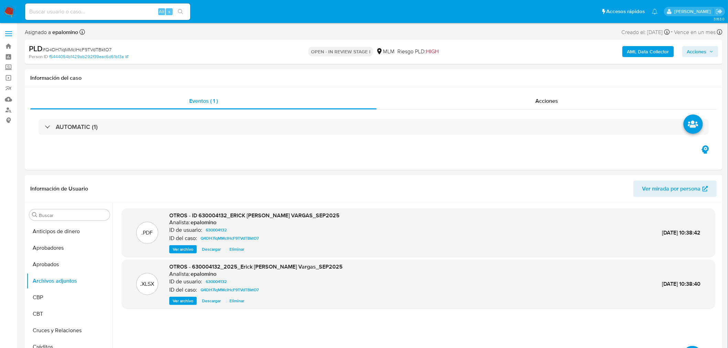
click at [700, 49] on span "Acciones" at bounding box center [697, 51] width 20 height 11
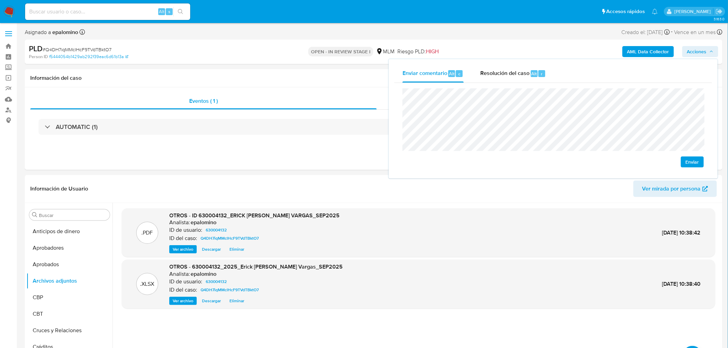
click at [693, 165] on span "Enviar" at bounding box center [692, 162] width 13 height 10
click at [496, 75] on span "Resolución del caso" at bounding box center [504, 74] width 49 height 8
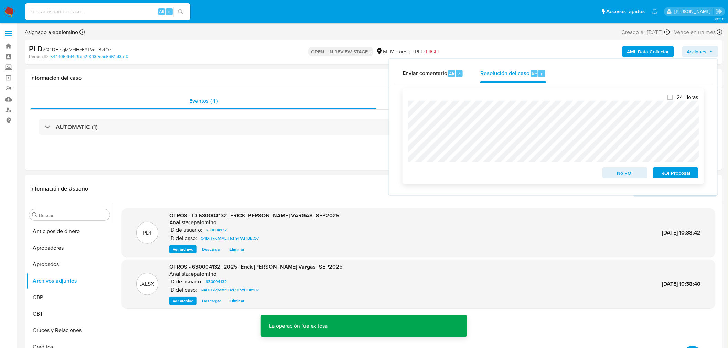
click at [617, 172] on span "No ROI" at bounding box center [625, 173] width 36 height 10
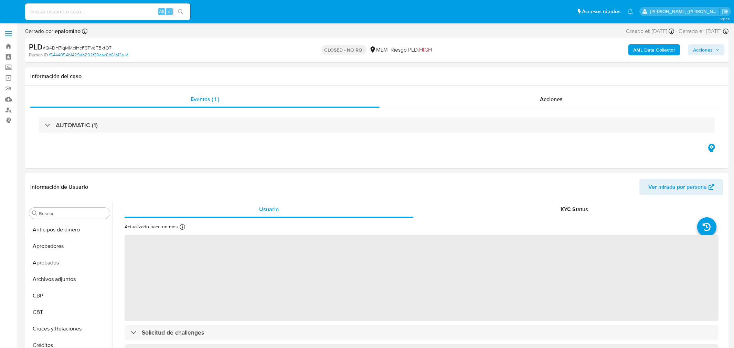
select select "10"
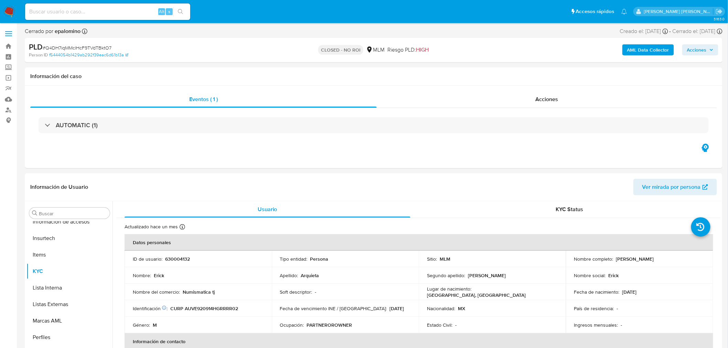
scroll to position [340, 0]
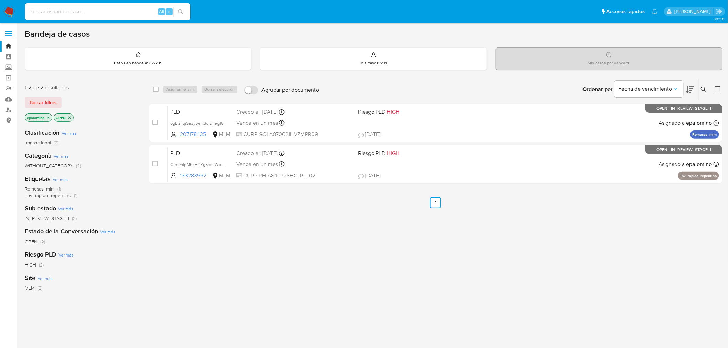
click at [435, 218] on div "select-all-cases-checkbox Asignarme a mí Borrar selección Agrupar por documento…" at bounding box center [436, 234] width 574 height 312
click at [53, 98] on span "Borrar filtros" at bounding box center [43, 103] width 27 height 10
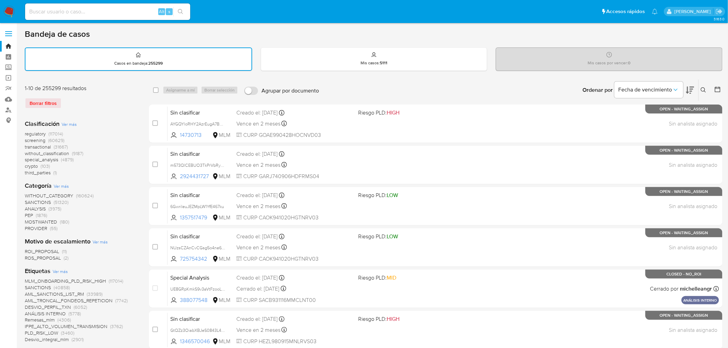
click at [706, 88] on icon at bounding box center [704, 90] width 6 height 6
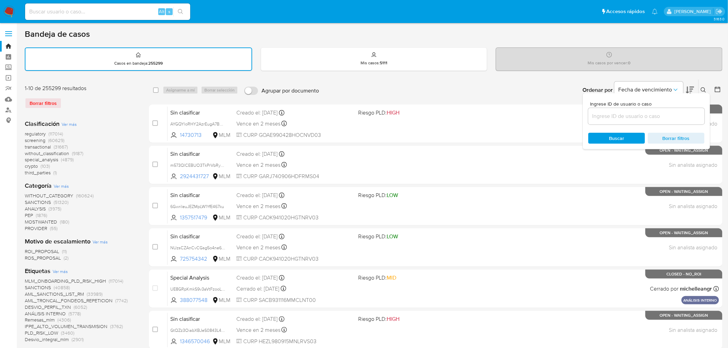
click at [604, 118] on input at bounding box center [646, 116] width 116 height 9
type input "133283992"
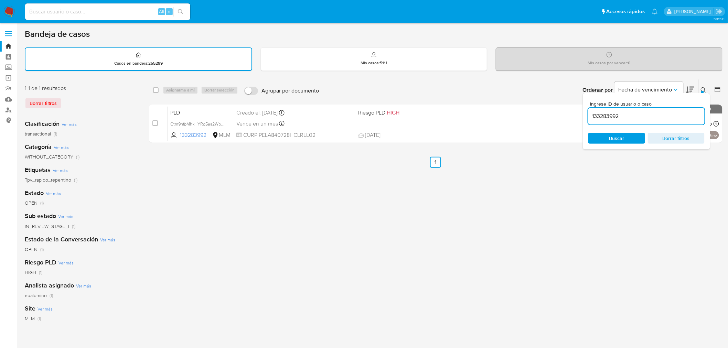
click at [701, 88] on icon at bounding box center [703, 89] width 5 height 5
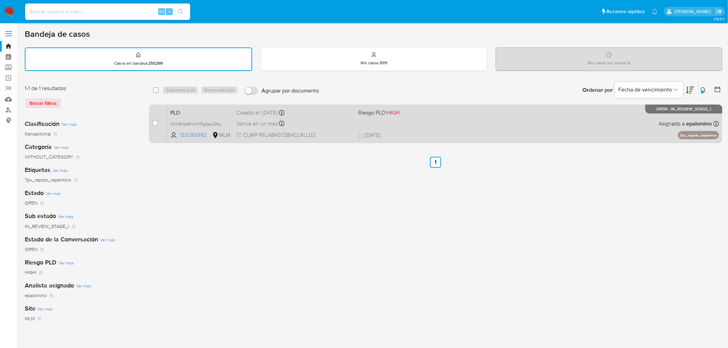
click at [177, 115] on span "PLD" at bounding box center [200, 112] width 61 height 9
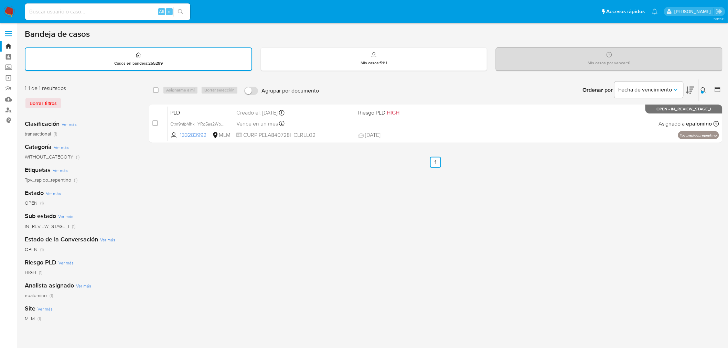
click at [6, 12] on img at bounding box center [9, 12] width 12 height 12
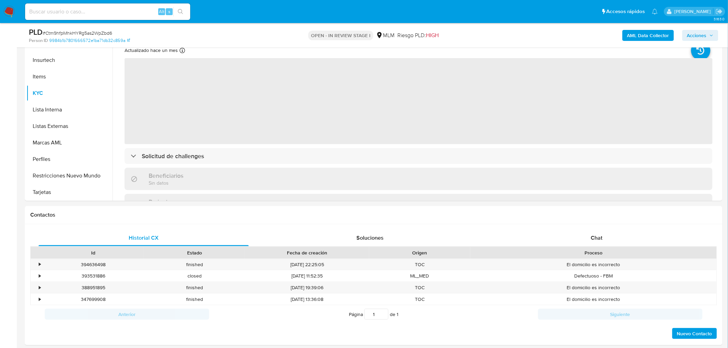
scroll to position [251, 0]
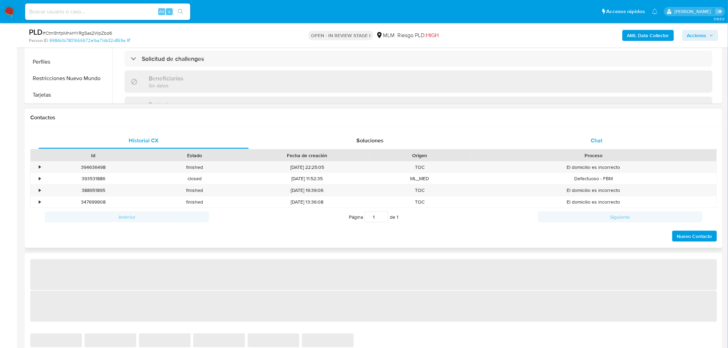
select select "10"
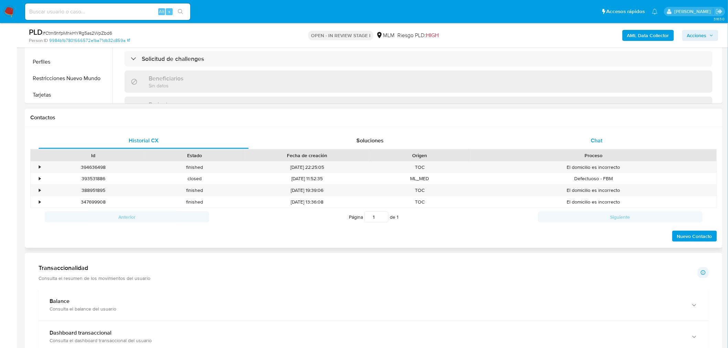
click at [607, 139] on div "Chat" at bounding box center [597, 140] width 210 height 17
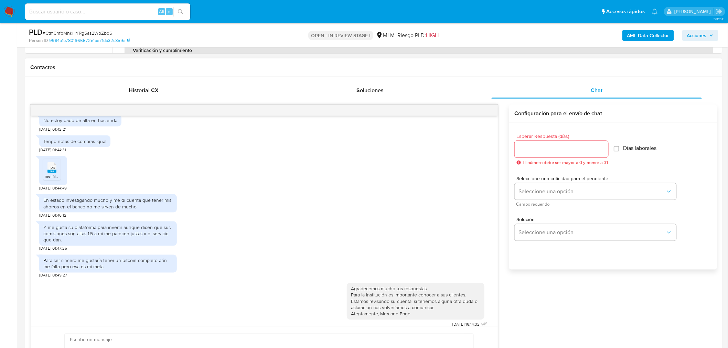
scroll to position [328, 0]
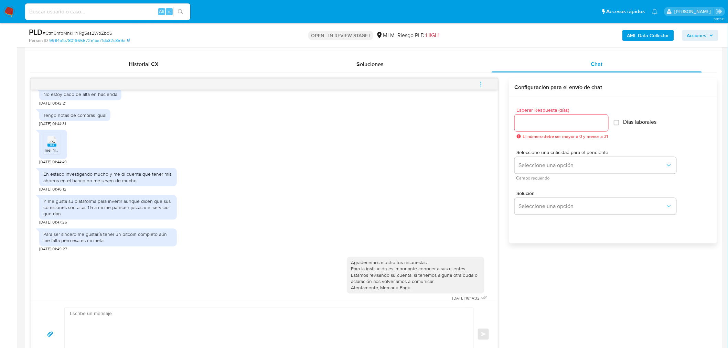
click at [484, 85] on button "menu-action" at bounding box center [481, 84] width 23 height 17
click at [442, 73] on li "Cerrar conversación" at bounding box center [434, 71] width 71 height 12
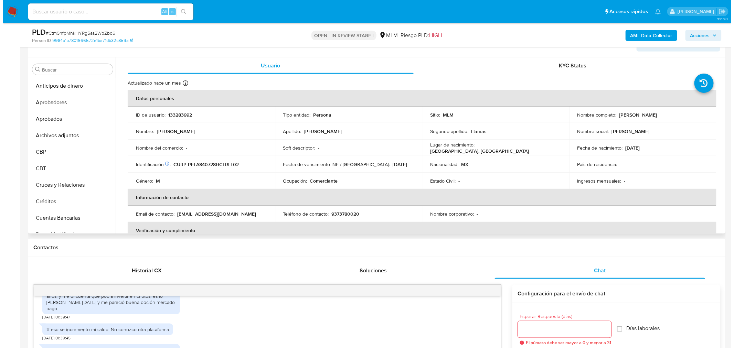
scroll to position [60, 0]
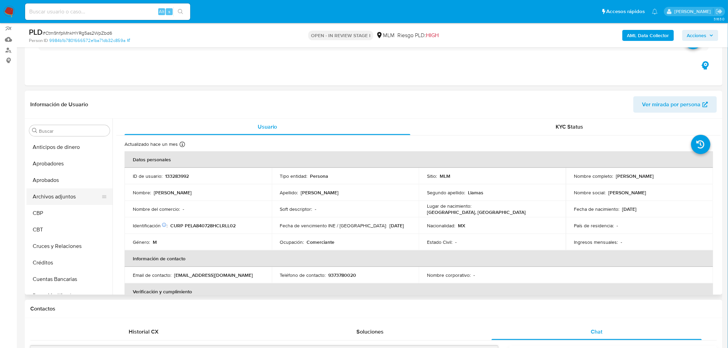
click at [71, 199] on button "Archivos adjuntos" at bounding box center [66, 197] width 81 height 17
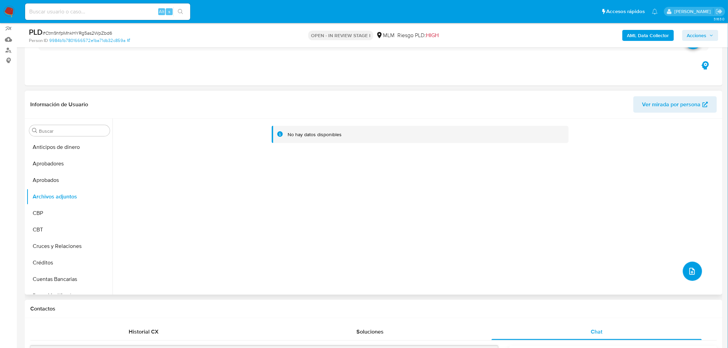
click at [688, 268] on icon "upload-file" at bounding box center [692, 271] width 8 height 8
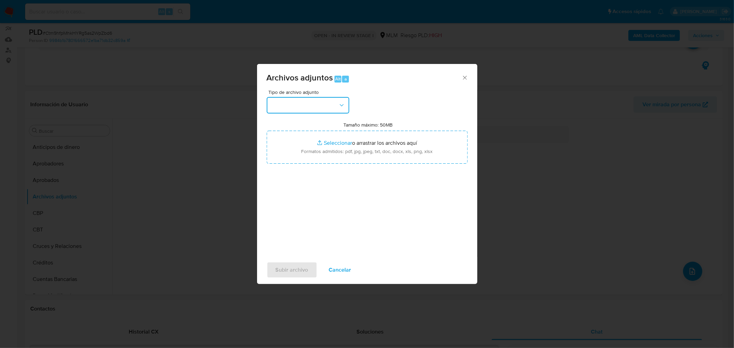
click at [338, 108] on icon "button" at bounding box center [341, 105] width 7 height 7
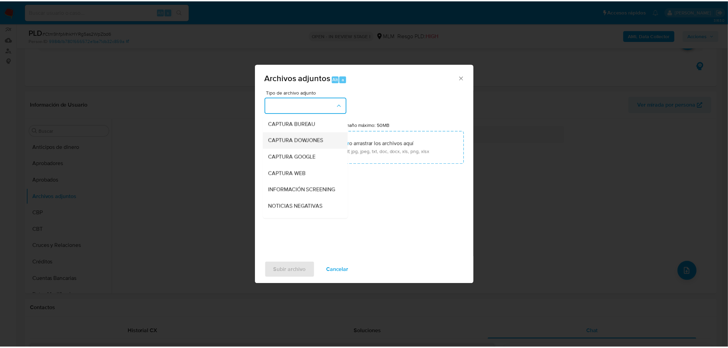
scroll to position [76, 0]
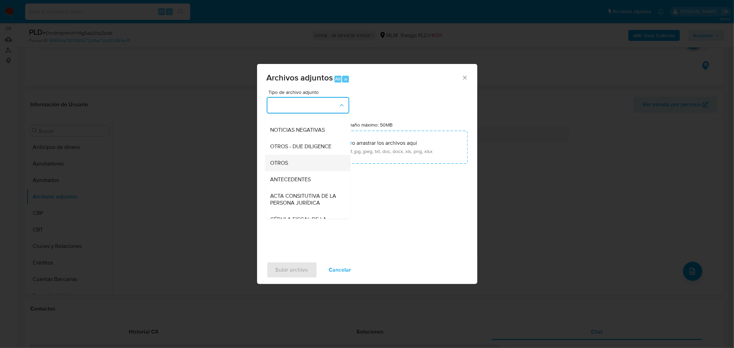
click at [305, 164] on div "OTROS" at bounding box center [305, 163] width 70 height 17
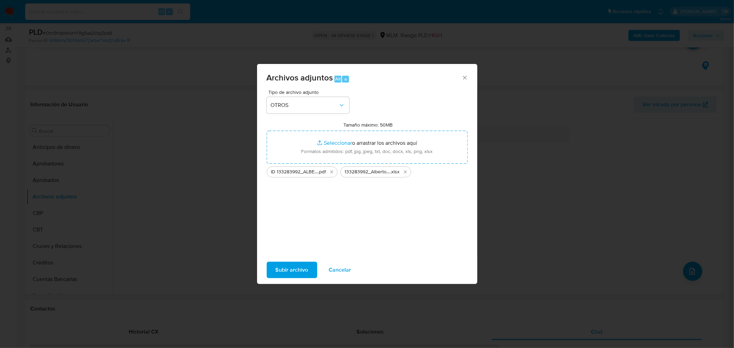
click at [287, 266] on span "Subir archivo" at bounding box center [292, 270] width 33 height 15
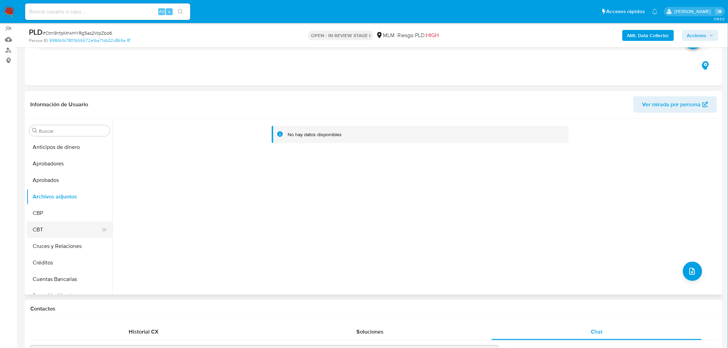
click at [50, 226] on button "CBT" at bounding box center [66, 230] width 81 height 17
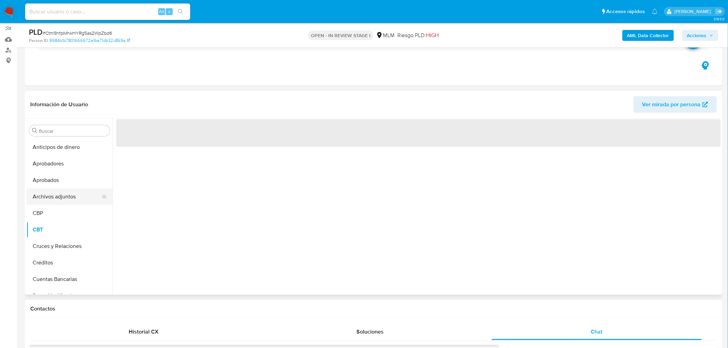
click at [54, 203] on button "Archivos adjuntos" at bounding box center [66, 197] width 81 height 17
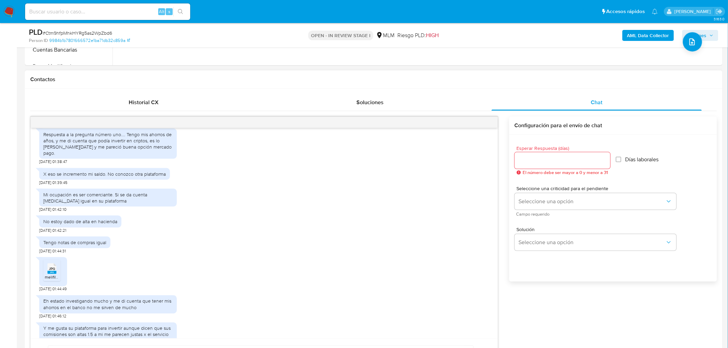
scroll to position [0, 0]
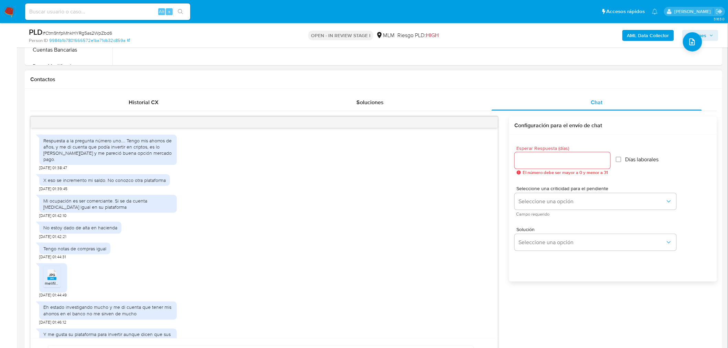
click at [128, 114] on div "Respuesta a la pregunta número uno.... Tengo mis ahorros de años, y me di cuent…" at bounding box center [373, 259] width 687 height 296
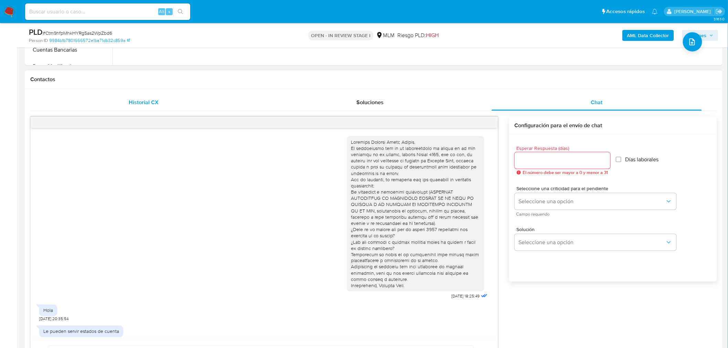
click at [135, 99] on span "Historial CX" at bounding box center [144, 102] width 30 height 8
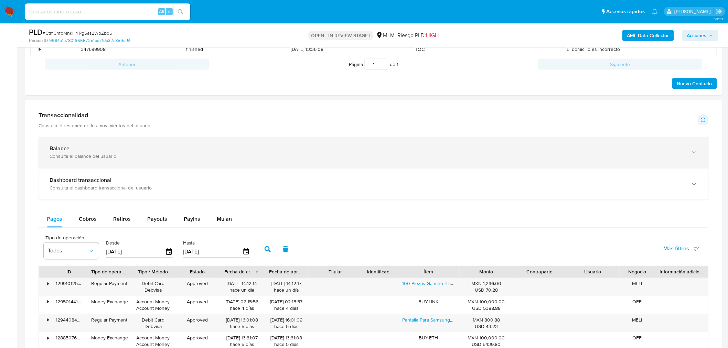
click at [98, 159] on div "Consulta el balance del usuario" at bounding box center [367, 156] width 635 height 6
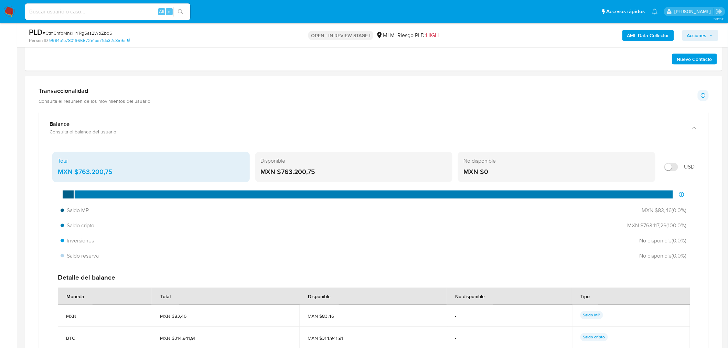
scroll to position [442, 0]
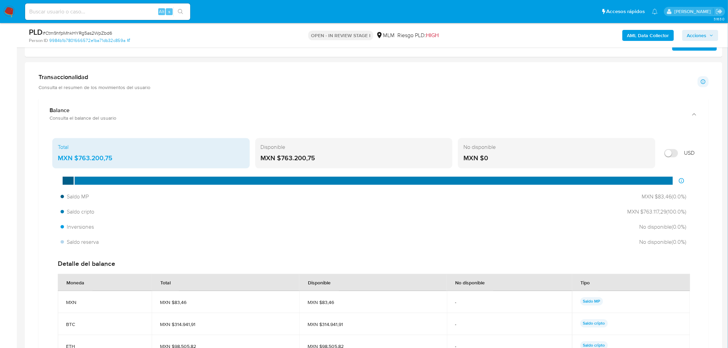
drag, startPoint x: 320, startPoint y: 159, endPoint x: 282, endPoint y: 161, distance: 38.6
click at [282, 161] on div "MXN $763.200,75" at bounding box center [354, 158] width 187 height 9
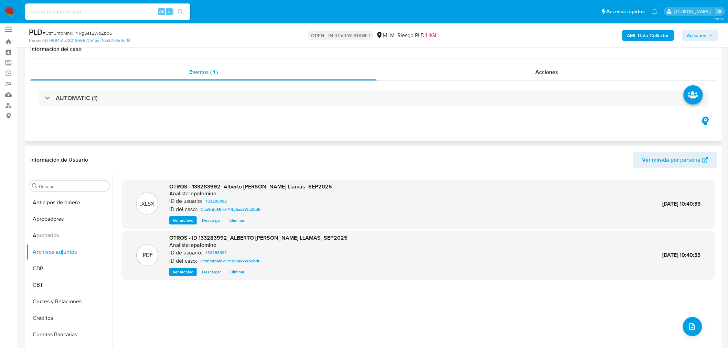
scroll to position [0, 0]
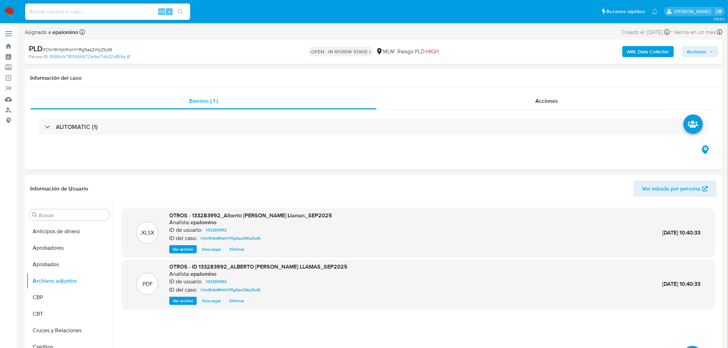
drag, startPoint x: 709, startPoint y: 52, endPoint x: 688, endPoint y: 55, distance: 21.6
click at [708, 52] on span "Acciones" at bounding box center [700, 52] width 26 height 10
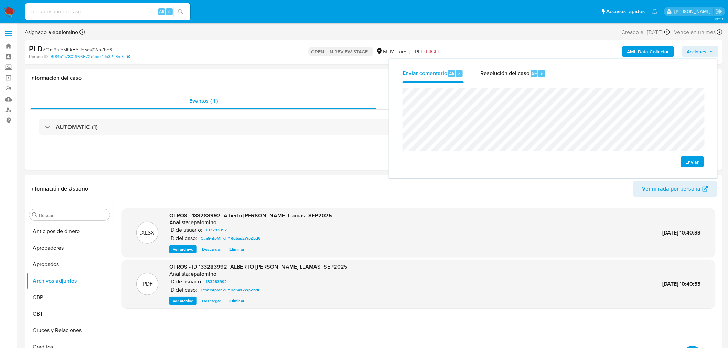
click at [693, 161] on span "Enviar" at bounding box center [692, 162] width 13 height 10
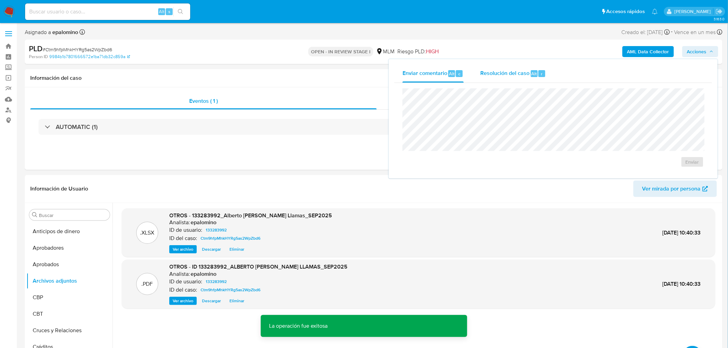
click at [516, 76] on span "Resolución del caso" at bounding box center [504, 74] width 49 height 8
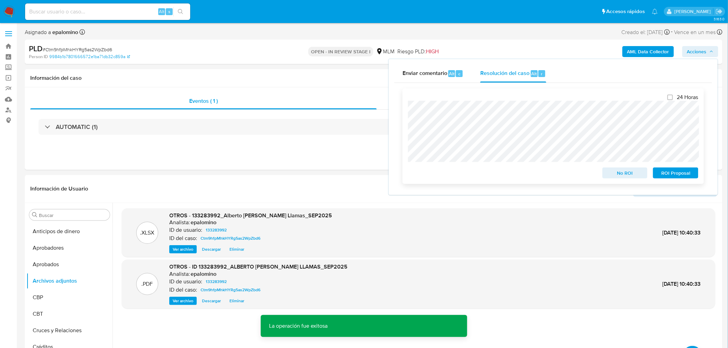
click at [617, 174] on span "No ROI" at bounding box center [625, 173] width 36 height 10
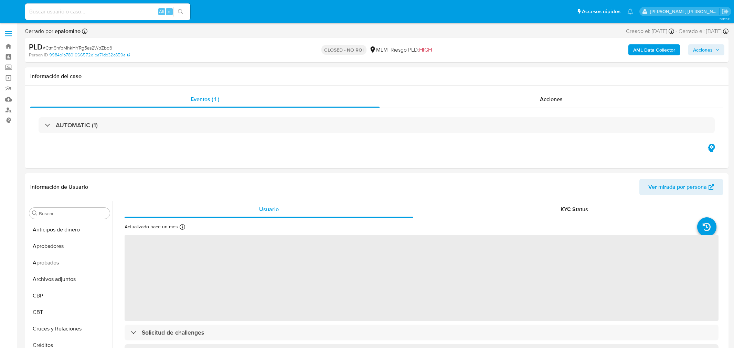
select select "10"
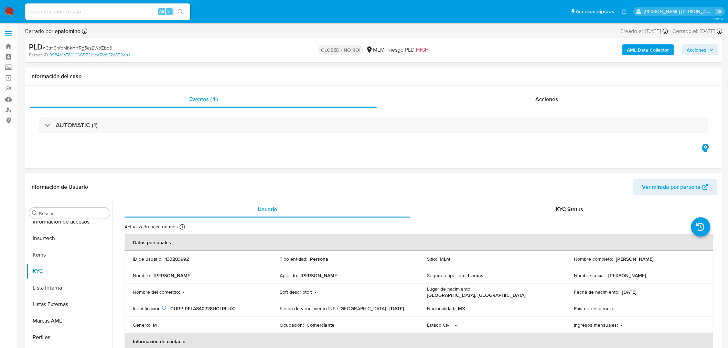
scroll to position [340, 0]
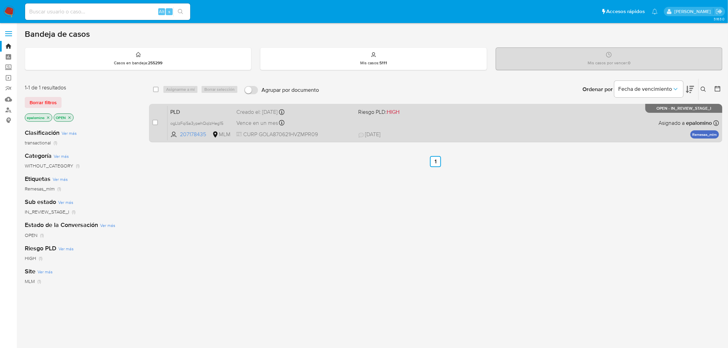
click at [192, 116] on div "PLD ogLIzFqiSa3ypehQqIzHeg15 207178435 MLM Riesgo PLD: HIGH Creado el: 12/09/20…" at bounding box center [444, 123] width 552 height 35
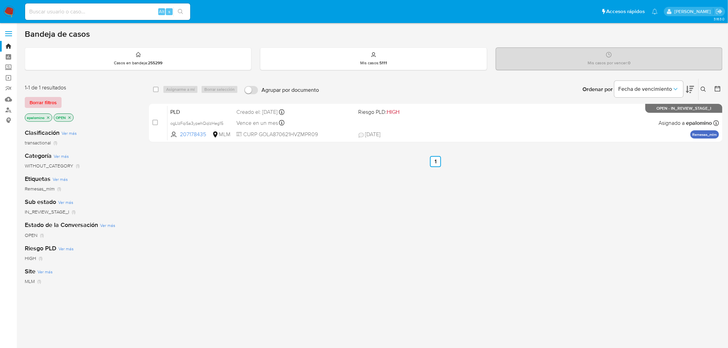
click at [41, 98] on span "Borrar filtros" at bounding box center [43, 103] width 27 height 10
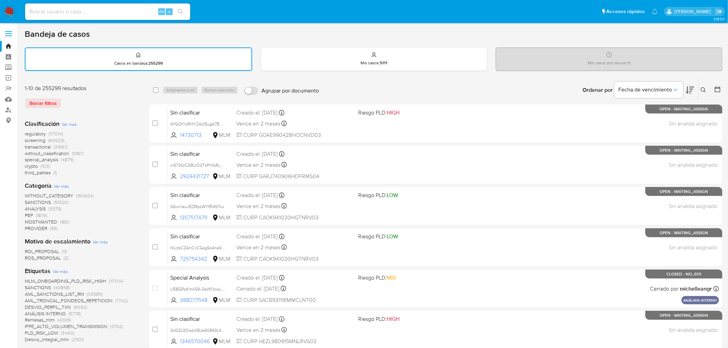
click at [707, 87] on icon at bounding box center [704, 90] width 6 height 6
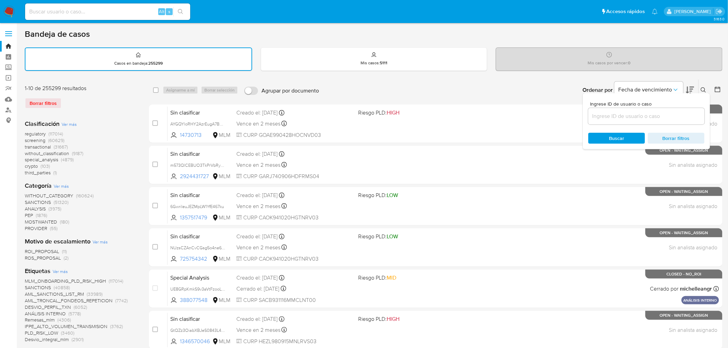
click at [613, 125] on div "Ingrese ID de usuario o caso Buscar Borrar filtros" at bounding box center [646, 121] width 127 height 56
click at [614, 114] on input at bounding box center [646, 116] width 116 height 9
paste input "207178435"
type input "207178435"
click at [614, 134] on span "Buscar" at bounding box center [616, 138] width 15 height 11
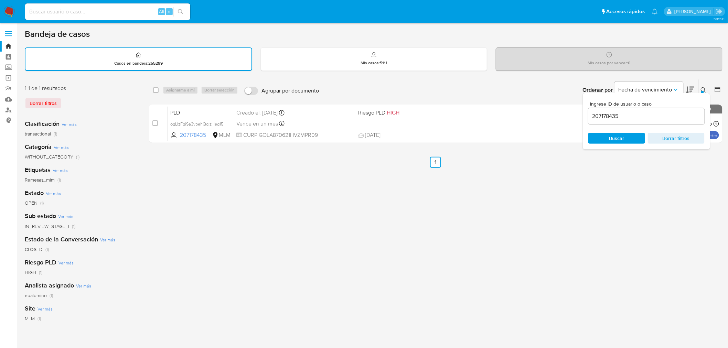
click at [705, 86] on button at bounding box center [704, 90] width 11 height 8
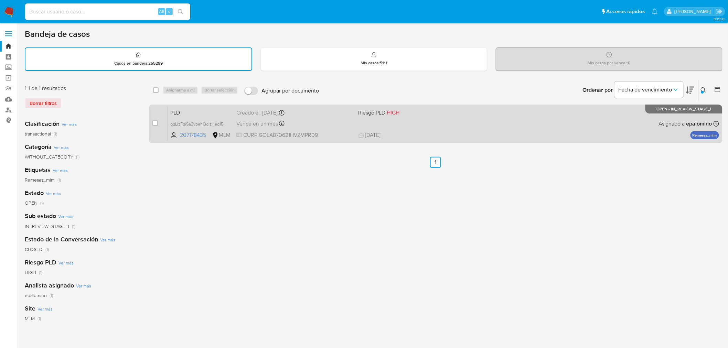
click at [190, 112] on span "PLD" at bounding box center [200, 112] width 61 height 9
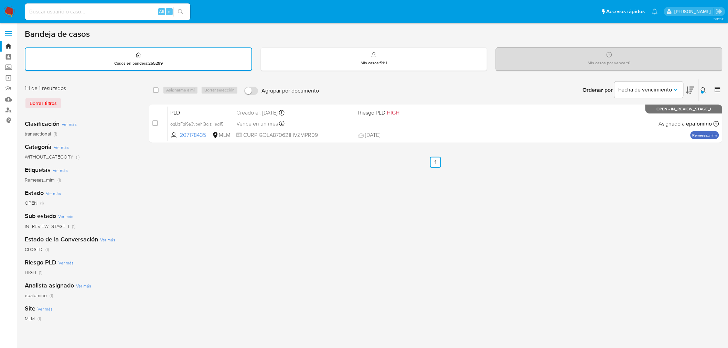
click at [9, 12] on img at bounding box center [9, 12] width 12 height 12
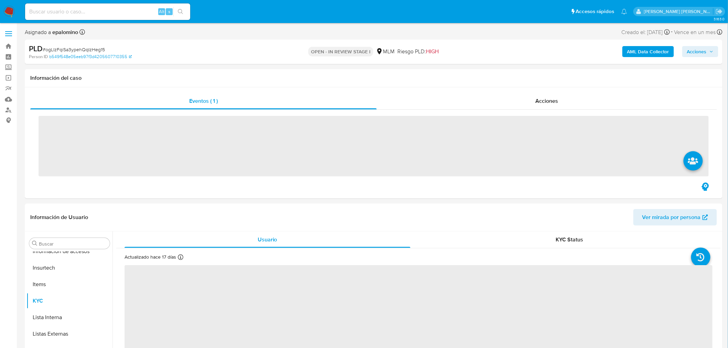
scroll to position [340, 0]
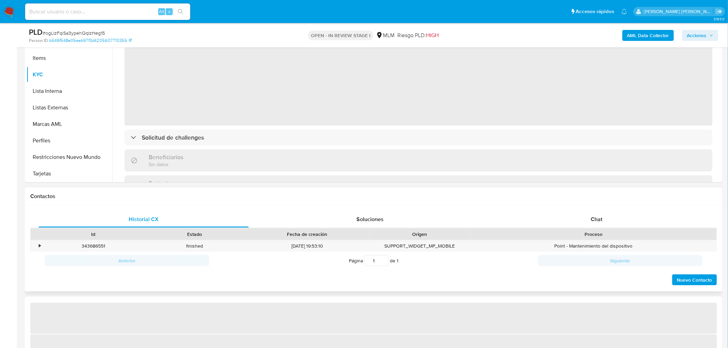
select select "10"
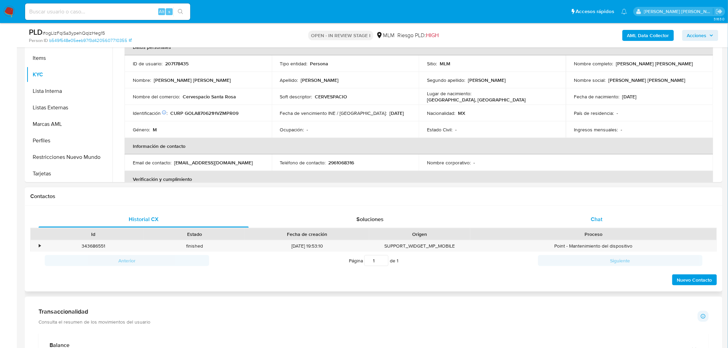
click at [584, 213] on div "Chat" at bounding box center [597, 219] width 210 height 17
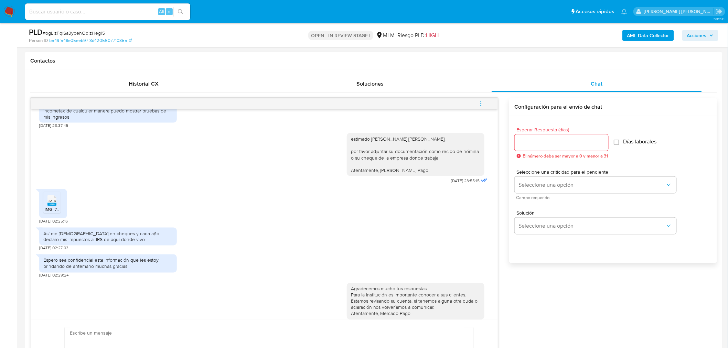
scroll to position [325, 0]
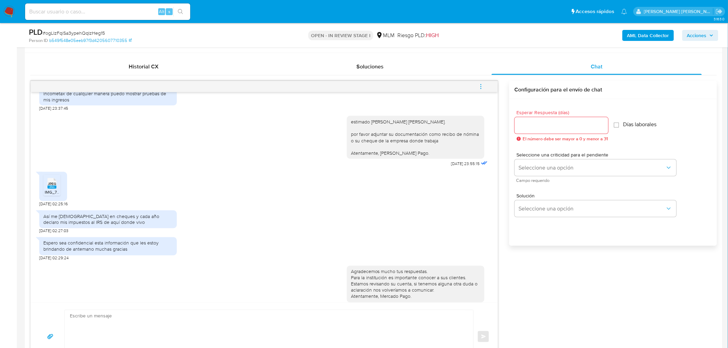
click at [53, 186] on rect at bounding box center [51, 187] width 9 height 3
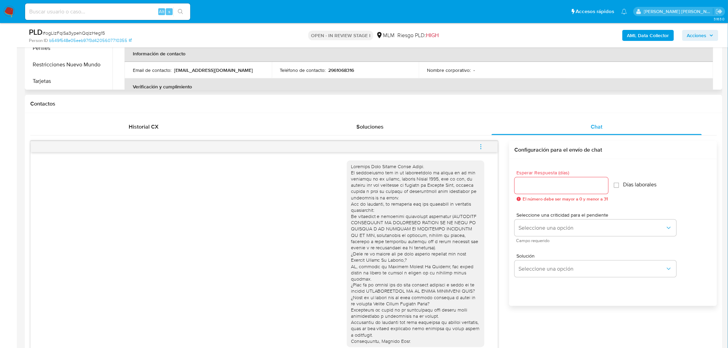
scroll to position [211, 0]
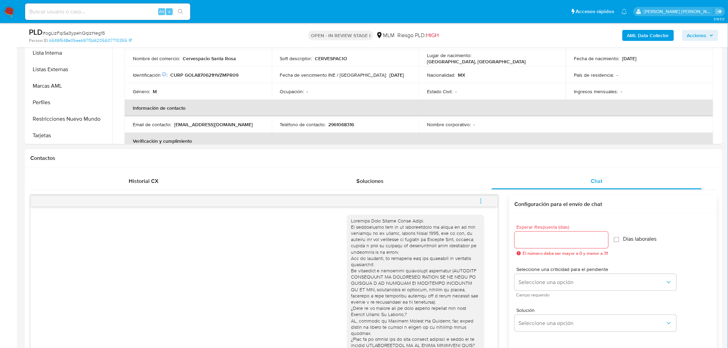
click at [482, 203] on icon "menu-action" at bounding box center [481, 201] width 6 height 6
click at [447, 188] on li "Cerrar conversación" at bounding box center [434, 188] width 71 height 12
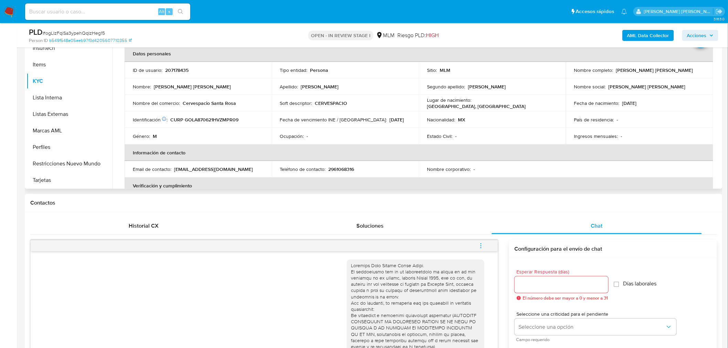
scroll to position [96, 0]
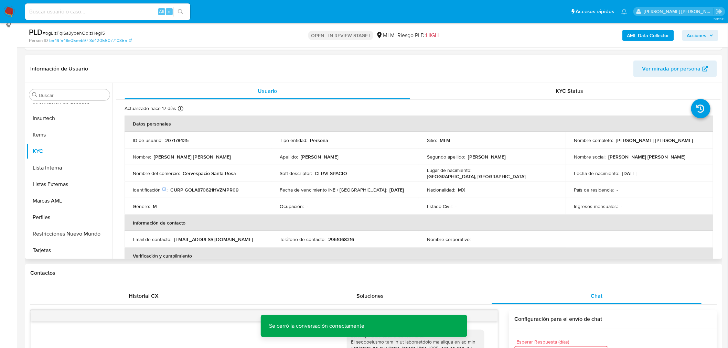
click at [182, 140] on p "207178435" at bounding box center [176, 140] width 23 height 6
copy p "207178435"
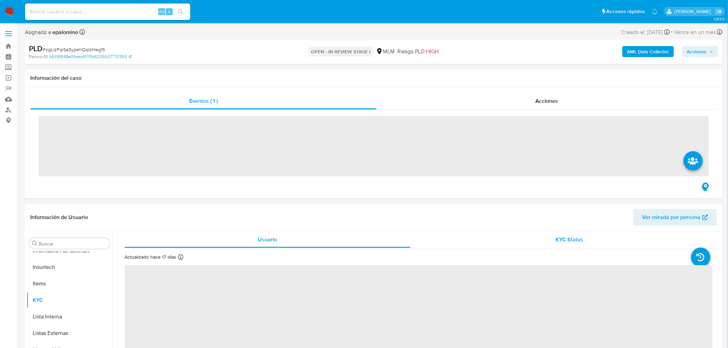
scroll to position [340, 0]
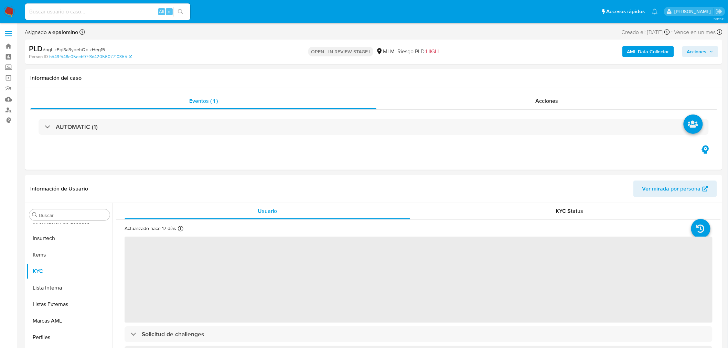
select select "10"
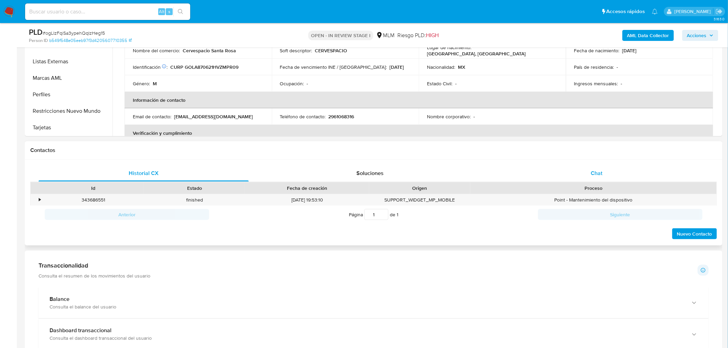
click at [591, 167] on div "Chat" at bounding box center [597, 173] width 210 height 17
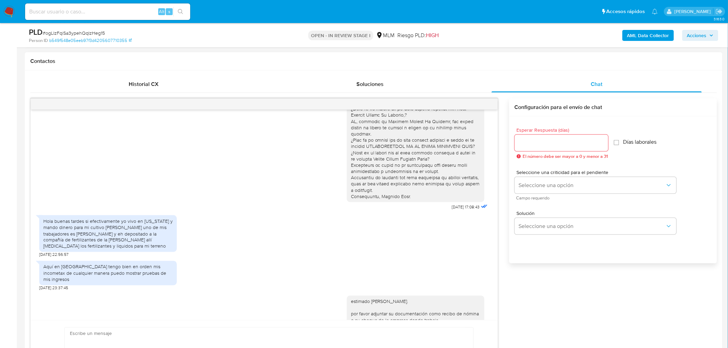
scroll to position [115, 0]
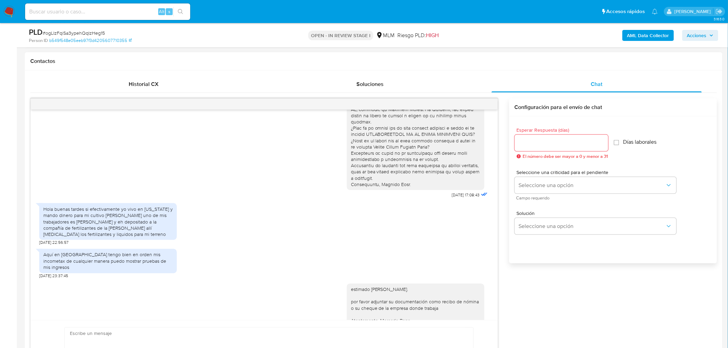
click at [119, 208] on div "Hola buenas tardes si efectivamente yo vivo en [US_STATE] y mando dinero para m…" at bounding box center [107, 221] width 129 height 31
copy div "malanga"
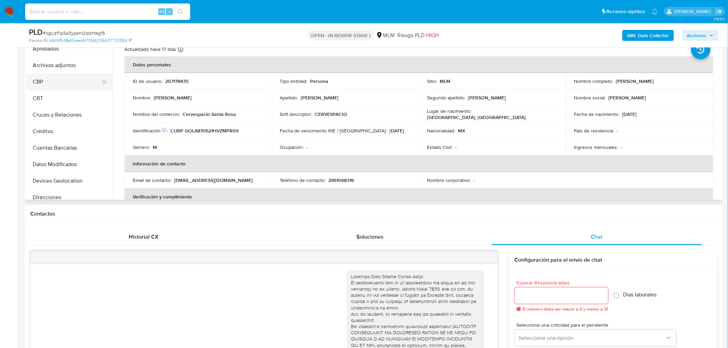
scroll to position [38, 0]
click at [65, 61] on button "Archivos adjuntos" at bounding box center [66, 63] width 81 height 17
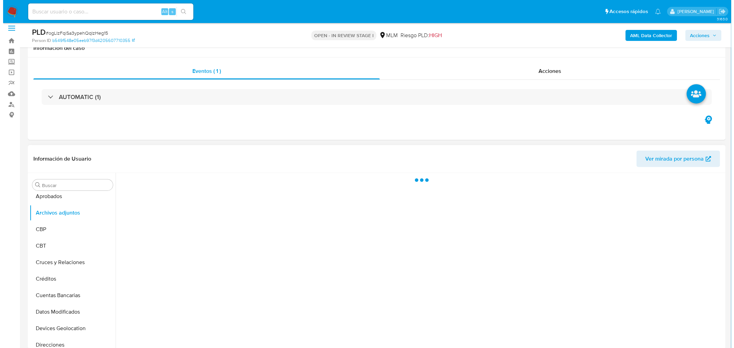
scroll to position [2, 0]
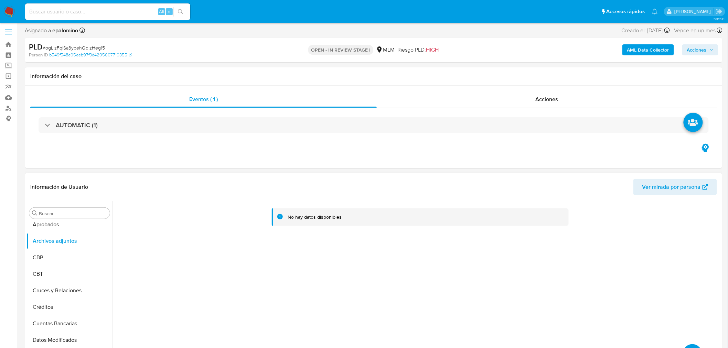
click at [693, 346] on button "upload-file" at bounding box center [692, 353] width 19 height 19
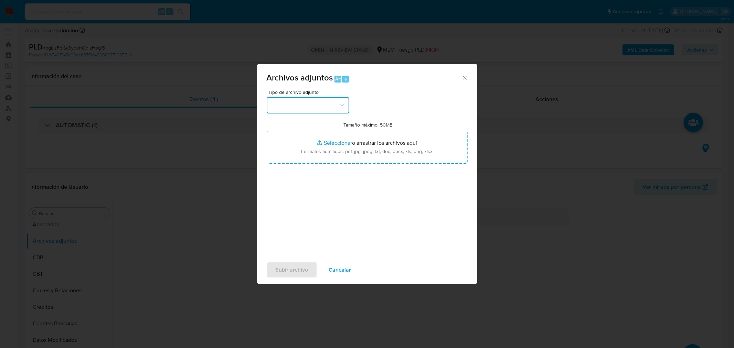
click at [327, 107] on button "button" at bounding box center [308, 105] width 83 height 17
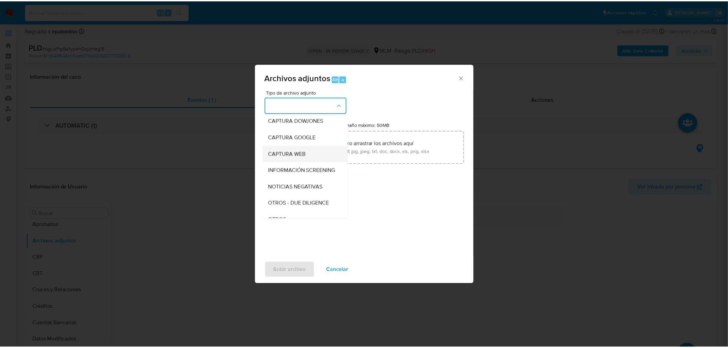
scroll to position [76, 0]
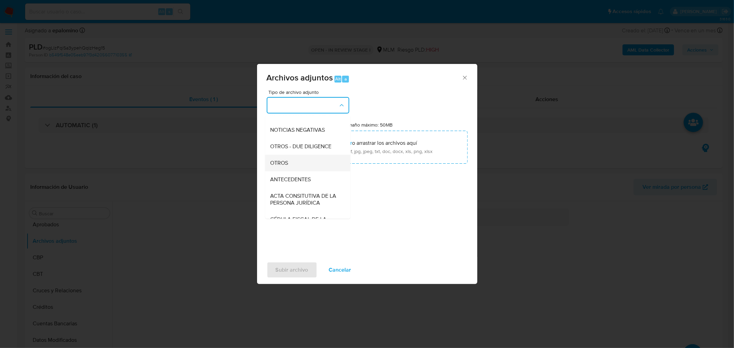
click at [313, 170] on div "OTROS" at bounding box center [305, 163] width 70 height 17
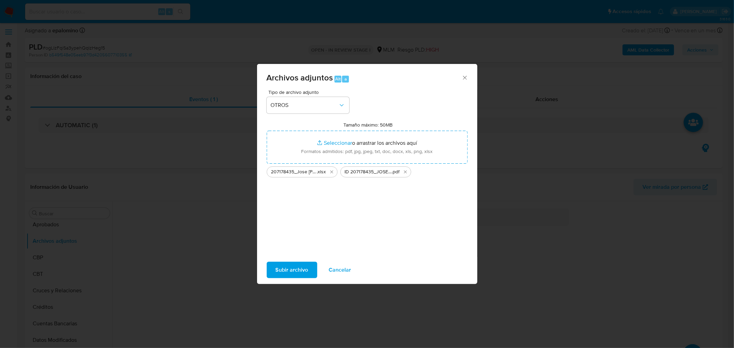
click at [298, 267] on span "Subir archivo" at bounding box center [292, 270] width 33 height 15
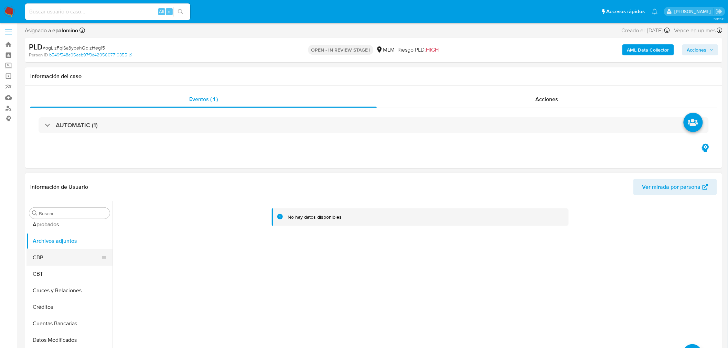
click at [56, 260] on button "CBP" at bounding box center [66, 258] width 81 height 17
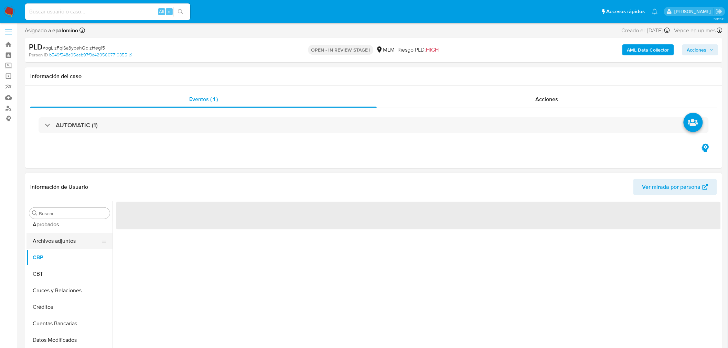
click at [60, 244] on button "Archivos adjuntos" at bounding box center [66, 241] width 81 height 17
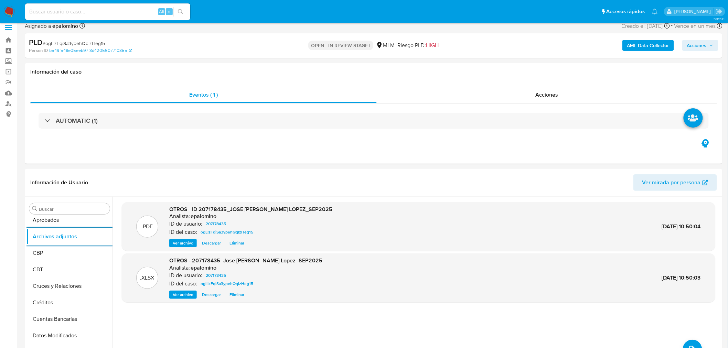
scroll to position [0, 0]
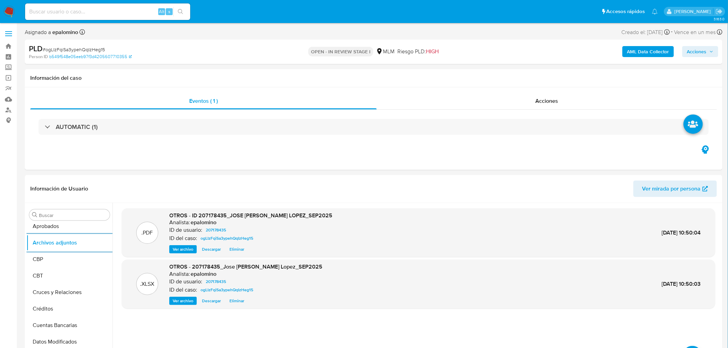
click at [689, 50] on span "Acciones" at bounding box center [697, 51] width 20 height 11
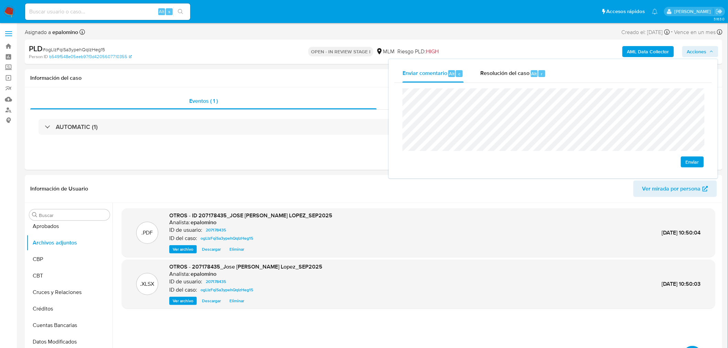
click at [693, 162] on span "Enviar" at bounding box center [692, 162] width 13 height 10
click at [522, 73] on span "Resolución del caso" at bounding box center [504, 74] width 49 height 8
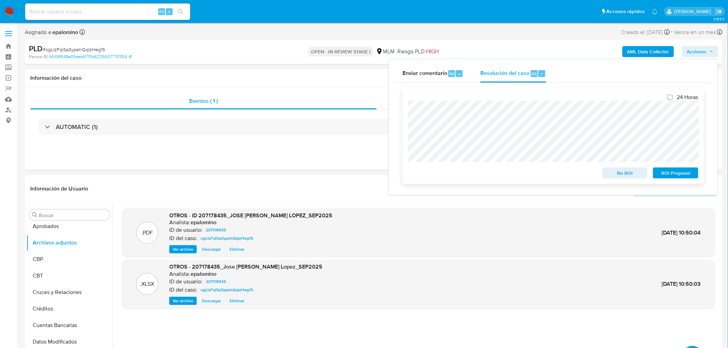
click at [628, 176] on span "No ROI" at bounding box center [625, 173] width 36 height 10
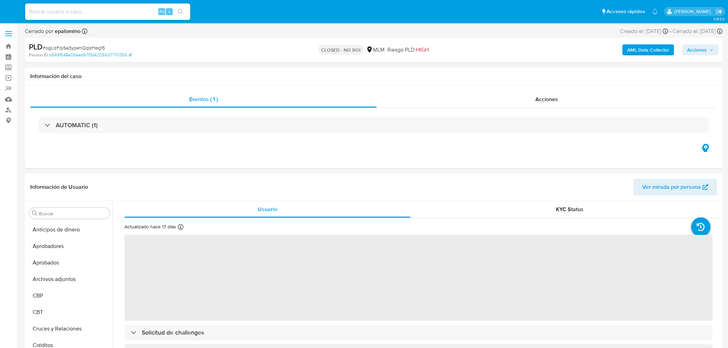
select select "10"
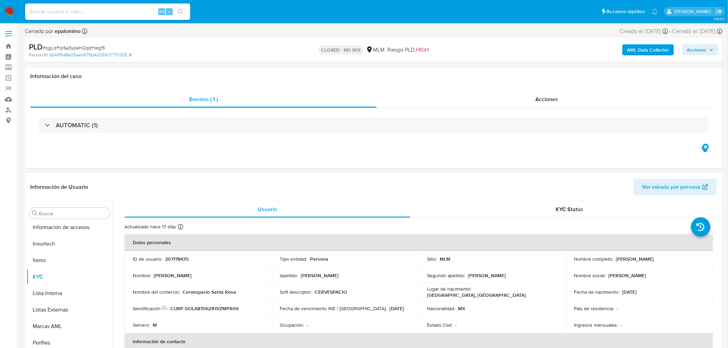
scroll to position [340, 0]
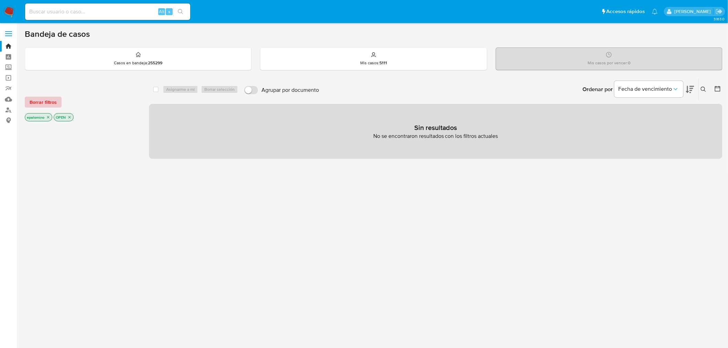
click at [39, 97] on span "Borrar filtros" at bounding box center [43, 102] width 27 height 10
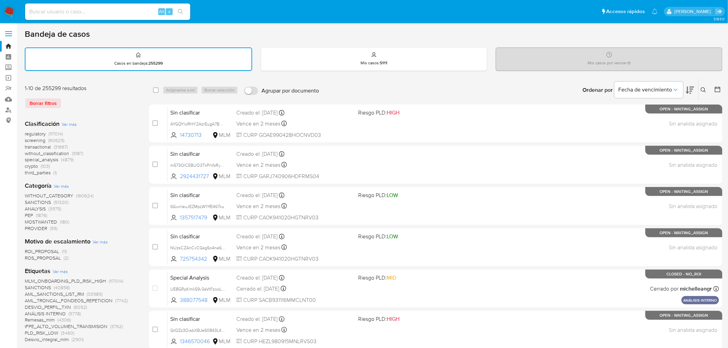
click at [706, 90] on icon at bounding box center [704, 90] width 6 height 6
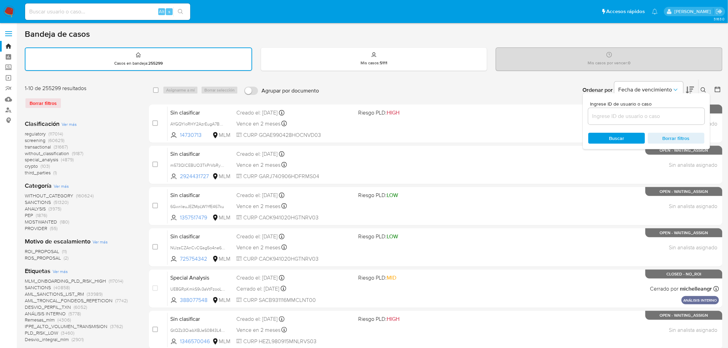
click at [615, 115] on input at bounding box center [646, 116] width 116 height 9
type input "91624926"
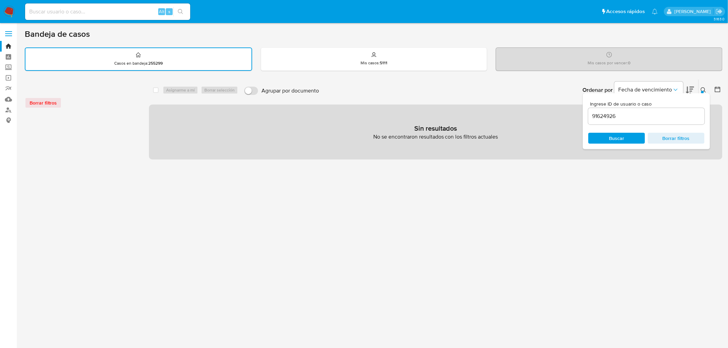
click at [644, 120] on div "91624926" at bounding box center [646, 116] width 116 height 17
click at [8, 8] on img at bounding box center [9, 12] width 12 height 12
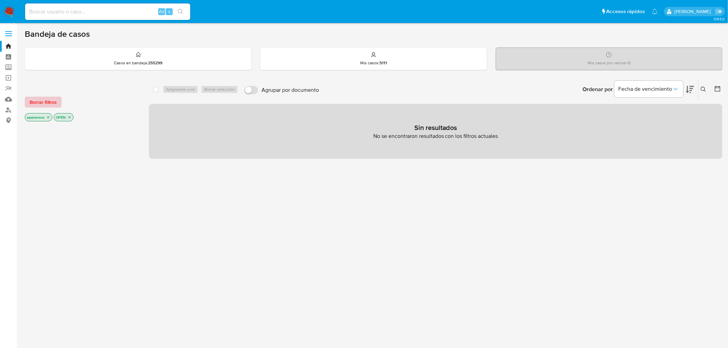
click at [33, 97] on span "Borrar filtros" at bounding box center [43, 102] width 27 height 10
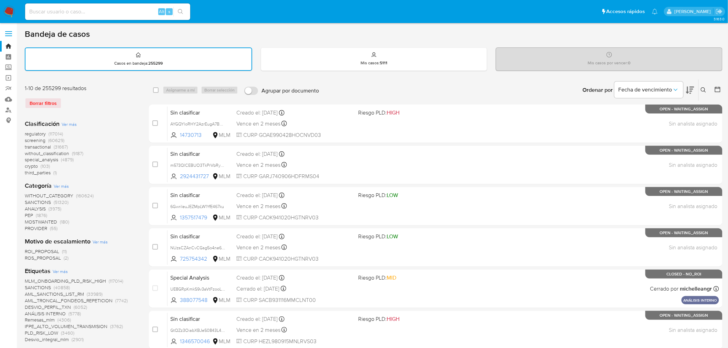
click at [703, 86] on button at bounding box center [704, 90] width 11 height 8
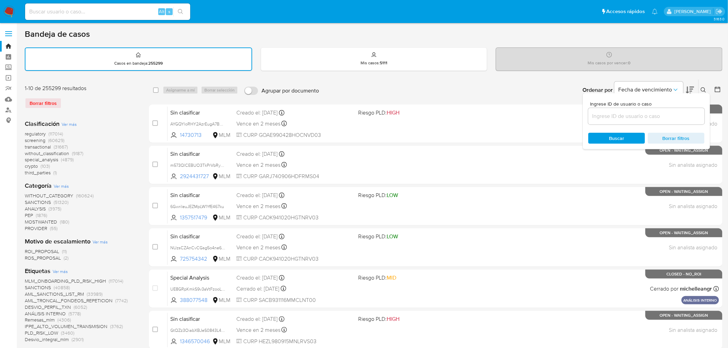
click at [618, 115] on input at bounding box center [646, 116] width 116 height 9
type input "91624926"
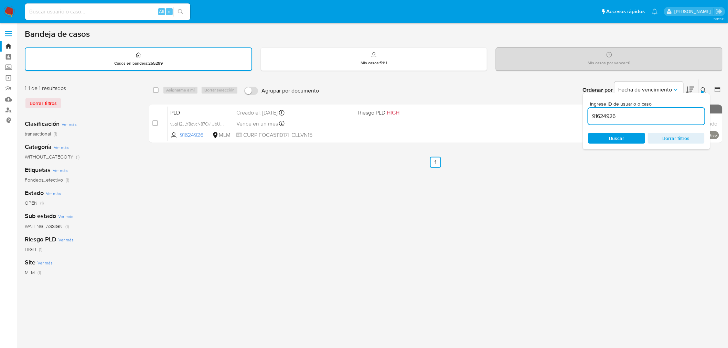
click at [703, 89] on icon at bounding box center [704, 90] width 6 height 6
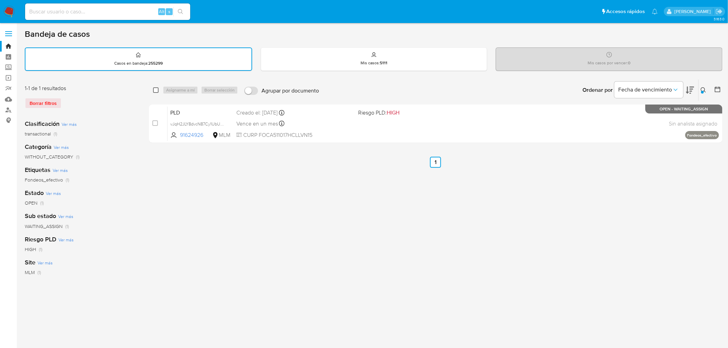
click at [155, 91] on input "checkbox" at bounding box center [156, 90] width 6 height 6
checkbox input "true"
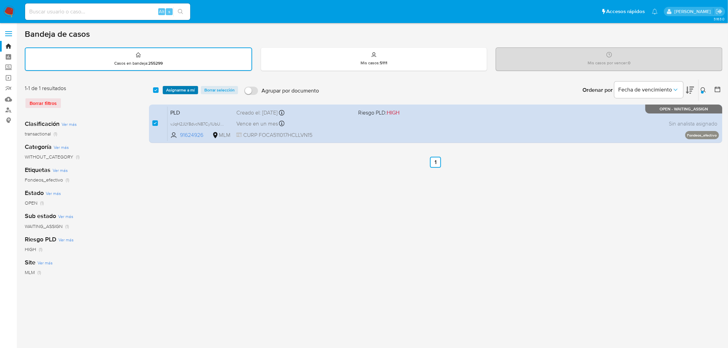
click at [173, 91] on span "Asignarme a mí" at bounding box center [180, 90] width 29 height 7
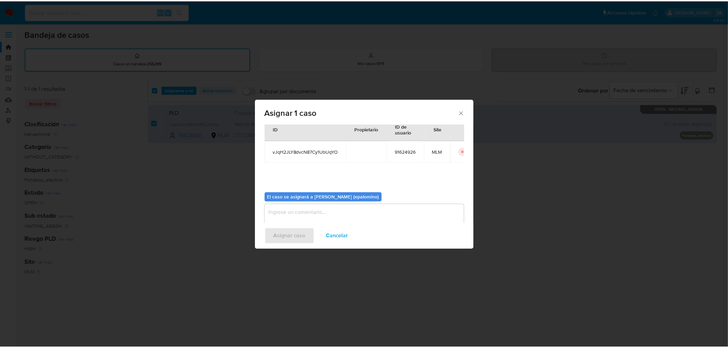
scroll to position [35, 0]
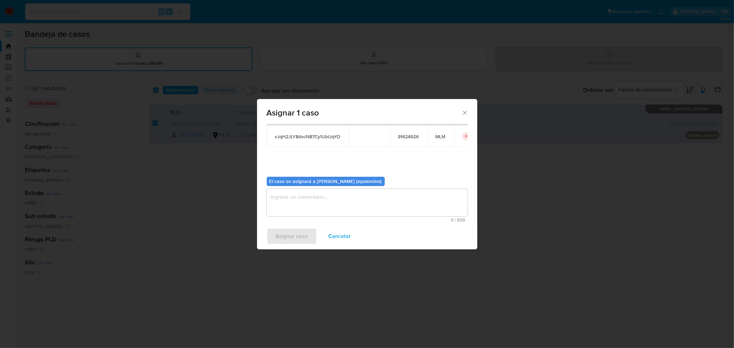
click at [309, 205] on textarea "assign-modal" at bounding box center [367, 203] width 201 height 28
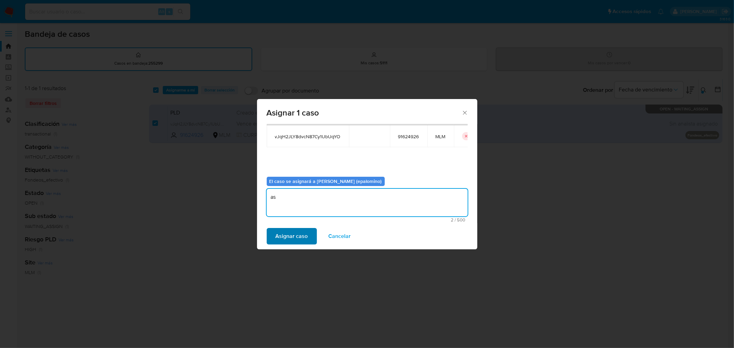
type textarea "as"
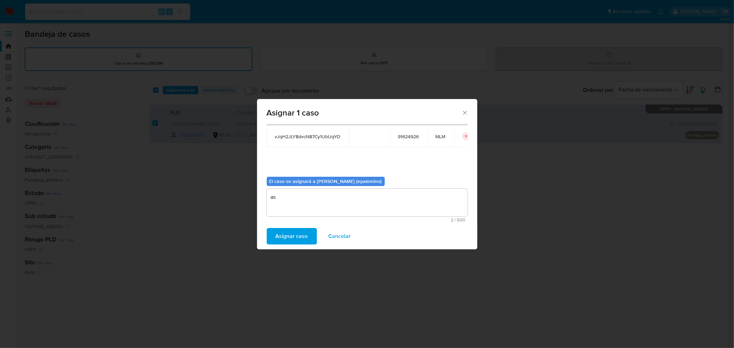
click at [298, 232] on span "Asignar caso" at bounding box center [292, 236] width 32 height 15
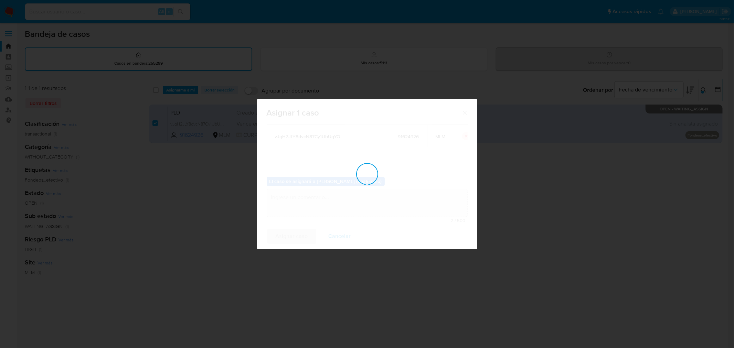
checkbox input "false"
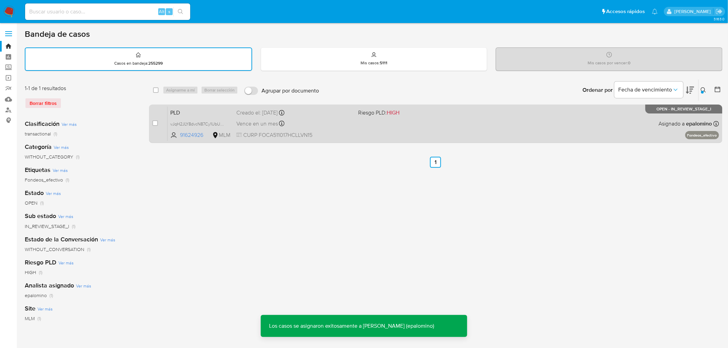
click at [184, 111] on span "PLD" at bounding box center [200, 112] width 61 height 9
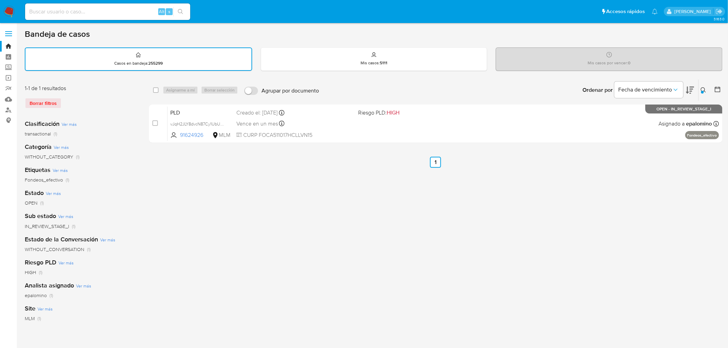
click at [6, 12] on img at bounding box center [9, 12] width 12 height 12
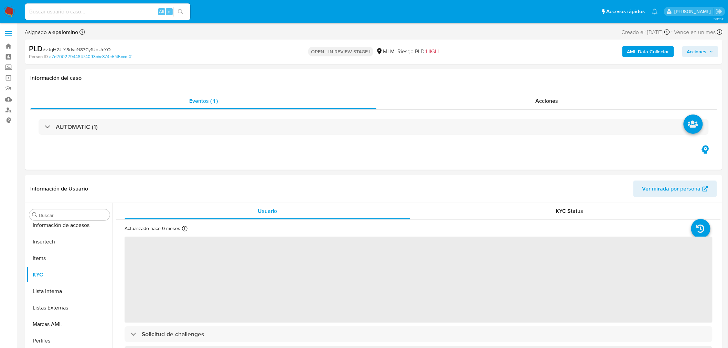
scroll to position [340, 0]
select select "10"
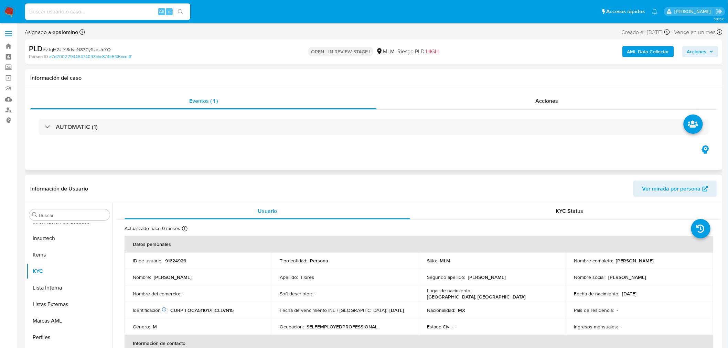
drag, startPoint x: 728, startPoint y: 88, endPoint x: 722, endPoint y: 120, distance: 32.6
drag, startPoint x: 680, startPoint y: 259, endPoint x: 615, endPoint y: 260, distance: 65.0
click at [615, 260] on div "Nombre completo : [PERSON_NAME]" at bounding box center [639, 261] width 131 height 6
copy p "[PERSON_NAME]"
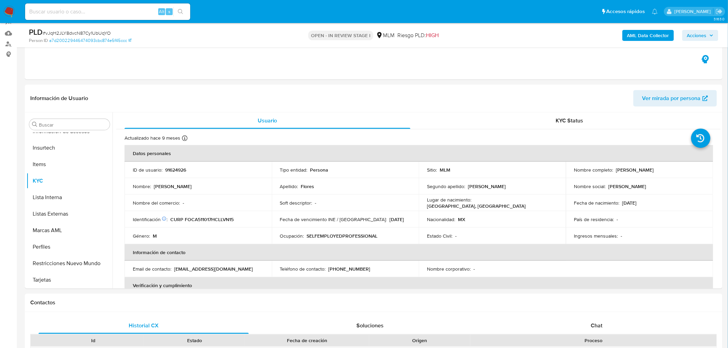
scroll to position [129, 0]
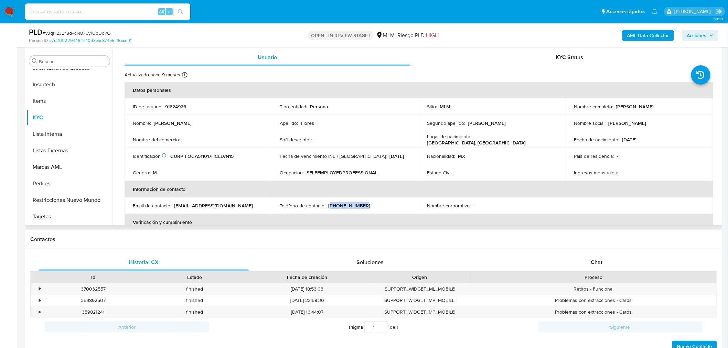
drag, startPoint x: 363, startPoint y: 206, endPoint x: 329, endPoint y: 205, distance: 34.1
click at [329, 205] on div "Teléfono de contacto : [PHONE_NUMBER]" at bounding box center [345, 206] width 131 height 6
copy p "844) 2903993"
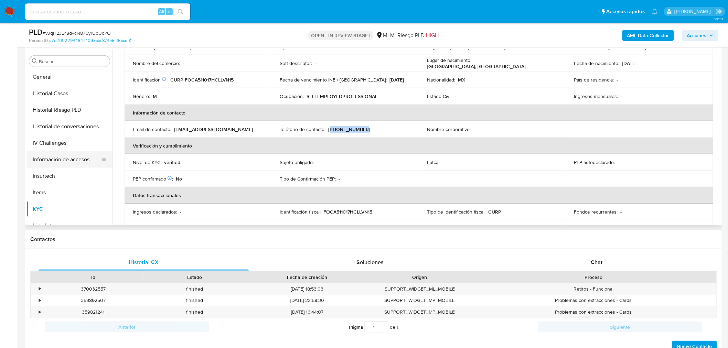
scroll to position [187, 0]
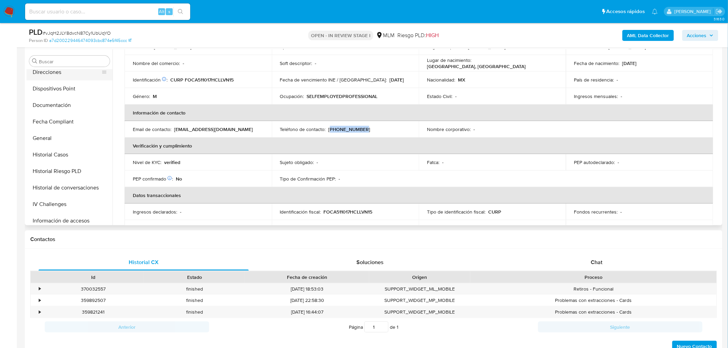
click at [50, 76] on button "Direcciones" at bounding box center [66, 72] width 81 height 17
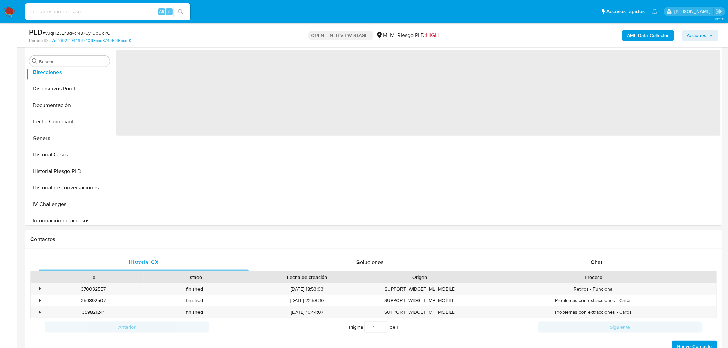
scroll to position [83, 0]
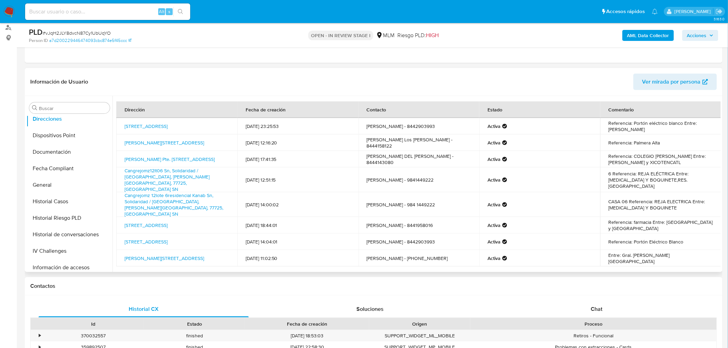
click at [150, 217] on td "Calle Polinesia 589, Saltillo, Coahuila, 25290, Mexico 589" at bounding box center [176, 225] width 121 height 17
click at [145, 222] on link "Calle Polinesia 589, Saltillo, Coahuila, 25290, Mexico 589" at bounding box center [146, 225] width 43 height 7
drag, startPoint x: 161, startPoint y: 213, endPoint x: 125, endPoint y: 208, distance: 36.2
click at [125, 217] on td "Calle Polinesia 589, Saltillo, Coahuila, 25290, Mexico 589" at bounding box center [176, 225] width 121 height 17
copy link "Calle Polinesia 589, Saltillo, Coahuila, 25290, Mexico 589"
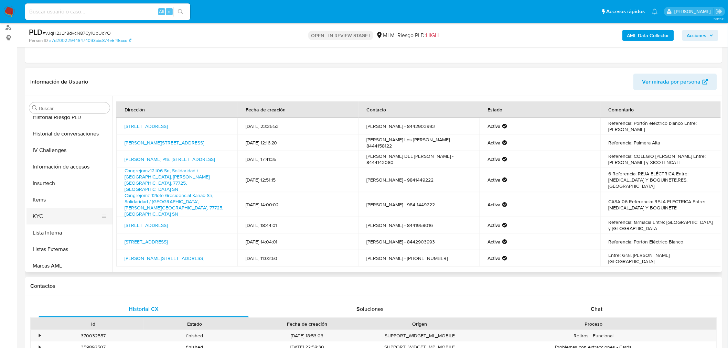
scroll to position [302, 0]
click at [65, 197] on button "KYC" at bounding box center [66, 202] width 81 height 17
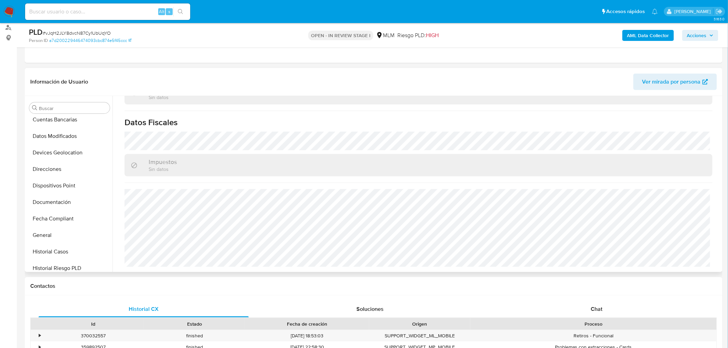
scroll to position [73, 0]
click at [64, 261] on button "Documentación" at bounding box center [66, 266] width 81 height 17
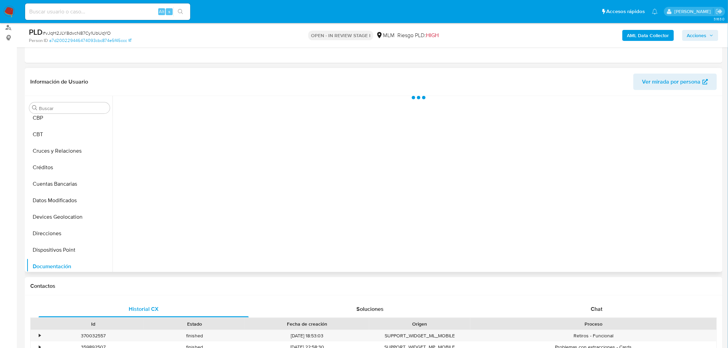
scroll to position [0, 0]
click at [195, 150] on button "Identificación" at bounding box center [186, 148] width 140 height 18
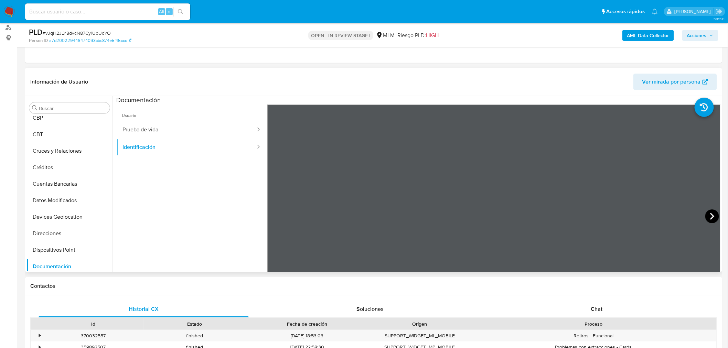
click at [710, 216] on icon at bounding box center [712, 217] width 14 height 14
click at [217, 131] on button "Prueba de vida" at bounding box center [186, 130] width 140 height 18
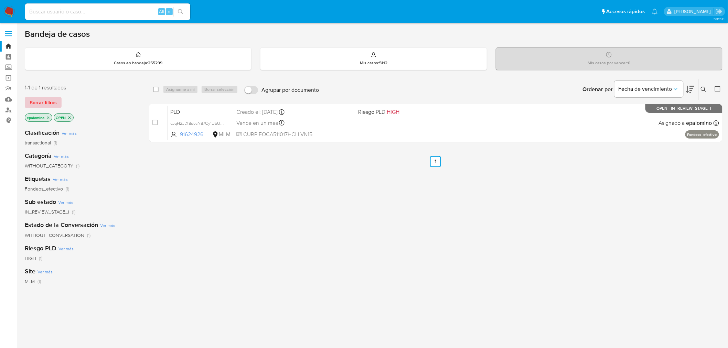
click at [51, 102] on span "Borrar filtros" at bounding box center [43, 103] width 27 height 10
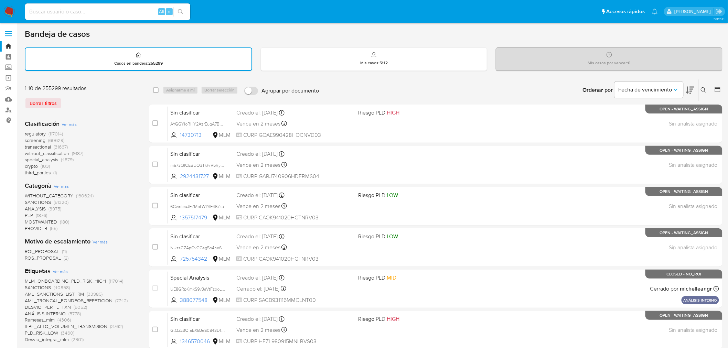
click at [10, 10] on img at bounding box center [9, 12] width 12 height 12
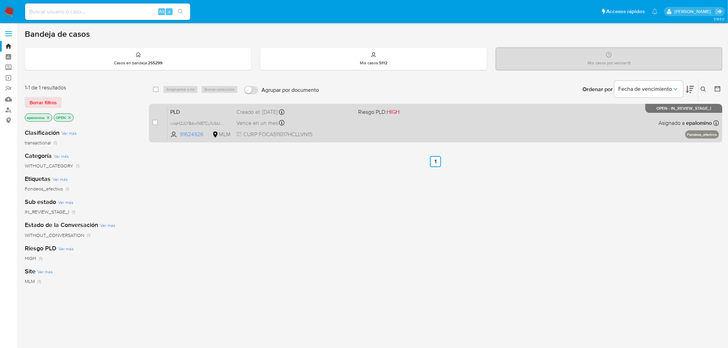
click at [176, 109] on span "PLD" at bounding box center [200, 111] width 61 height 9
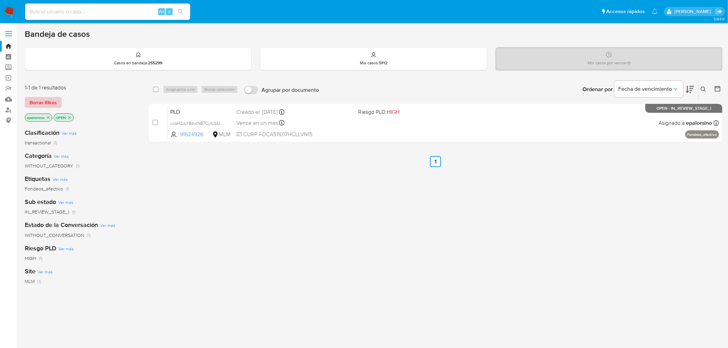
click at [50, 101] on span "Borrar filtros" at bounding box center [43, 103] width 27 height 10
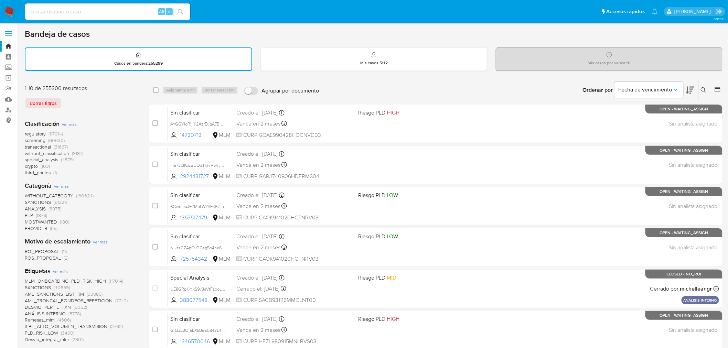
click at [704, 83] on div "Ingrese ID de usuario o caso Buscar Borrar filtros" at bounding box center [705, 89] width 12 height 21
click at [704, 87] on icon at bounding box center [703, 89] width 5 height 5
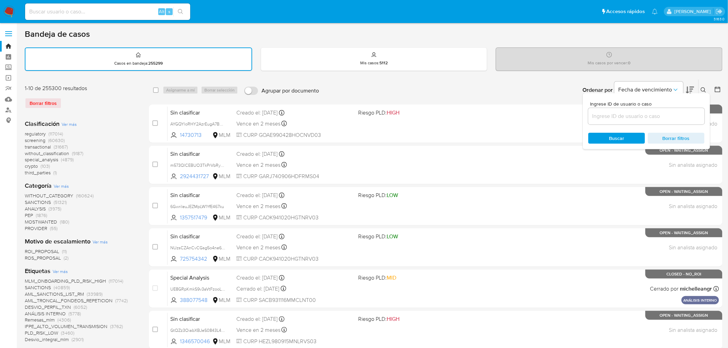
click at [620, 117] on input at bounding box center [646, 116] width 116 height 9
type input "91624926"
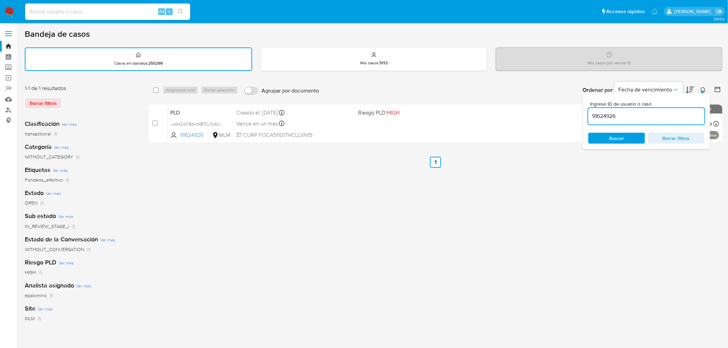
click at [703, 86] on button at bounding box center [704, 90] width 11 height 8
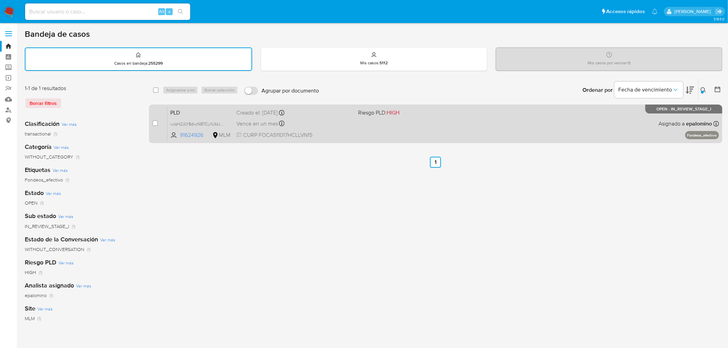
click at [180, 108] on span "PLD" at bounding box center [200, 112] width 61 height 9
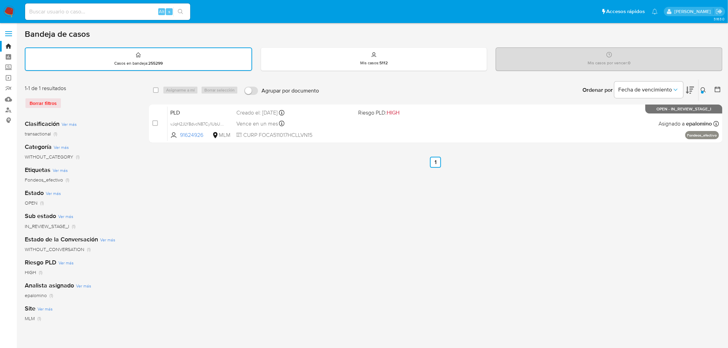
click at [8, 12] on img at bounding box center [9, 12] width 12 height 12
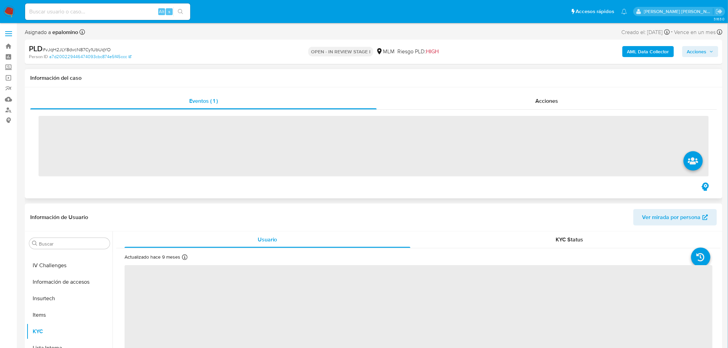
scroll to position [340, 0]
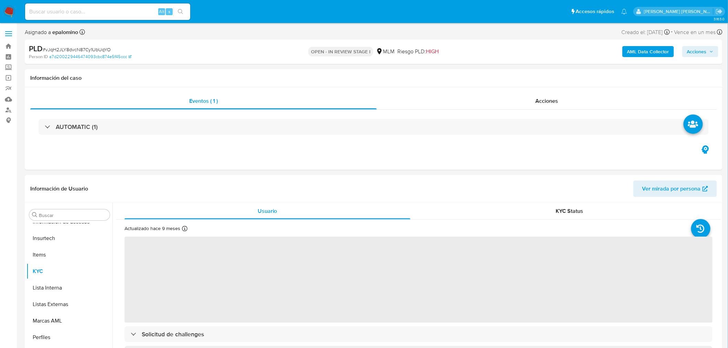
select select "10"
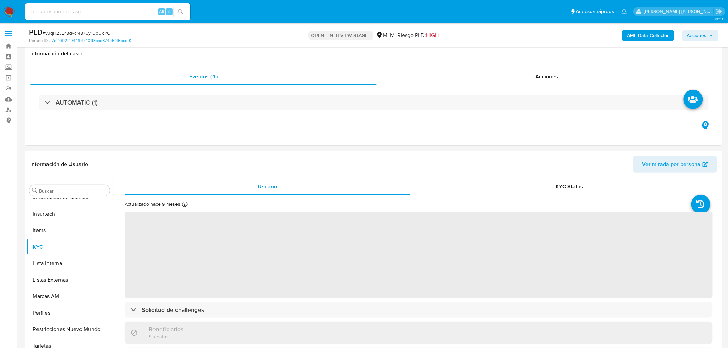
scroll to position [305, 0]
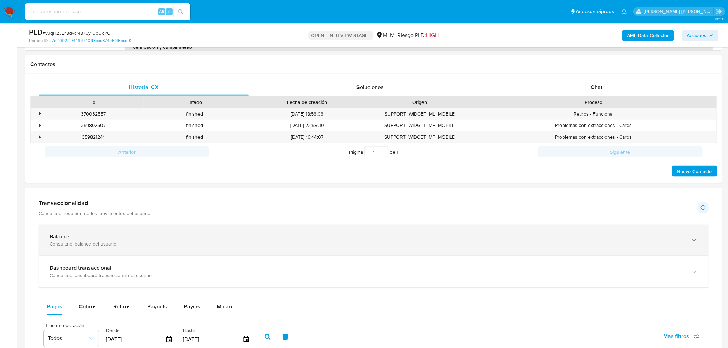
click at [85, 249] on div "Balance Consulta el balance del usuario" at bounding box center [374, 240] width 670 height 31
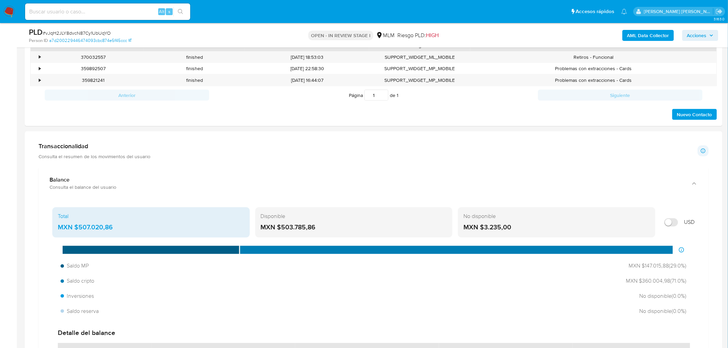
scroll to position [419, 0]
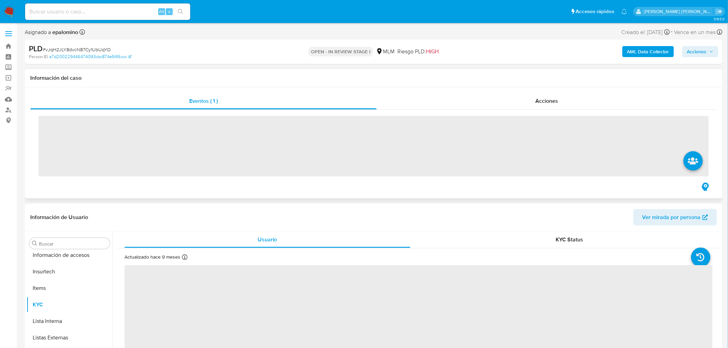
scroll to position [340, 0]
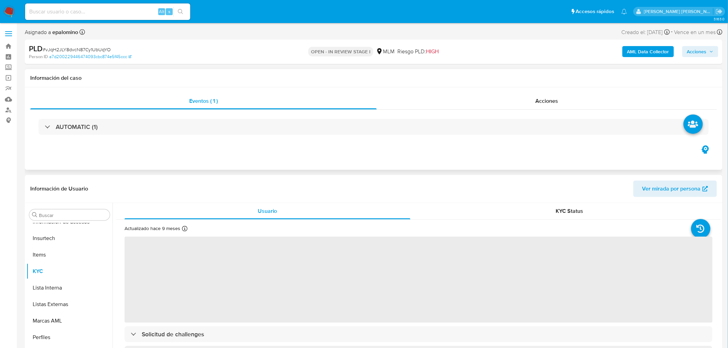
select select "10"
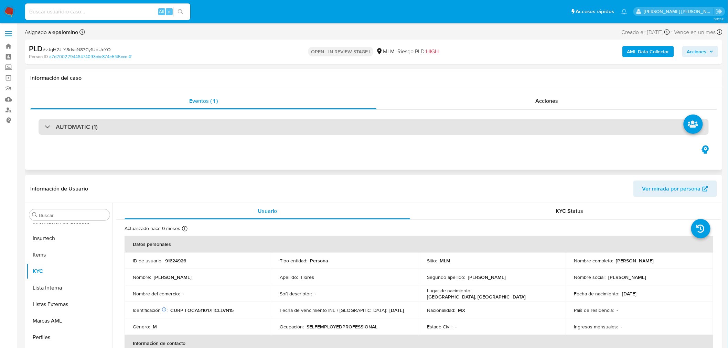
click at [73, 121] on div "AUTOMATIC (1)" at bounding box center [374, 127] width 670 height 16
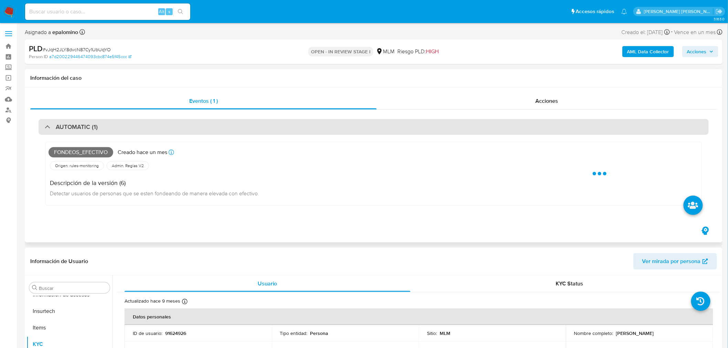
click at [96, 129] on h3 "AUTOMATIC (1)" at bounding box center [77, 127] width 42 height 8
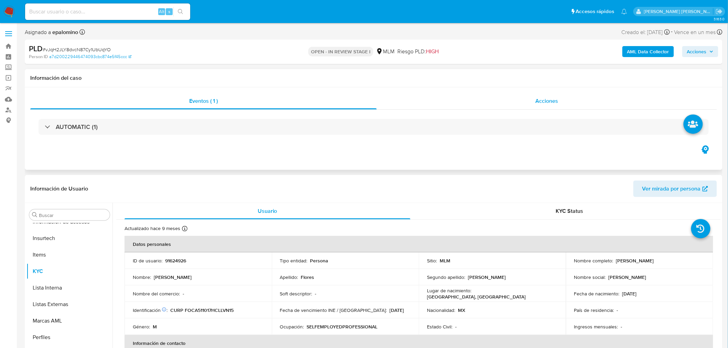
click at [536, 103] on span "Acciones" at bounding box center [546, 101] width 23 height 8
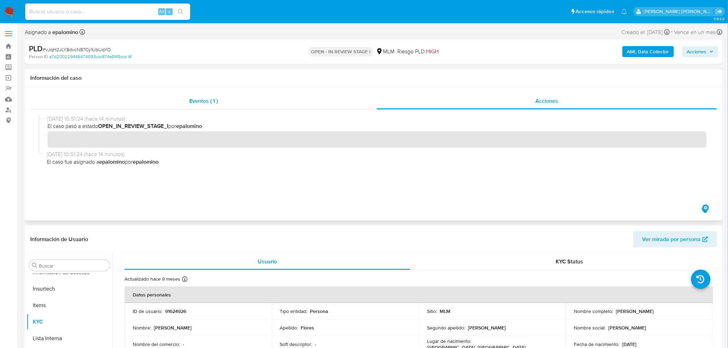
click at [186, 99] on div "Eventos ( 1 )" at bounding box center [203, 101] width 347 height 17
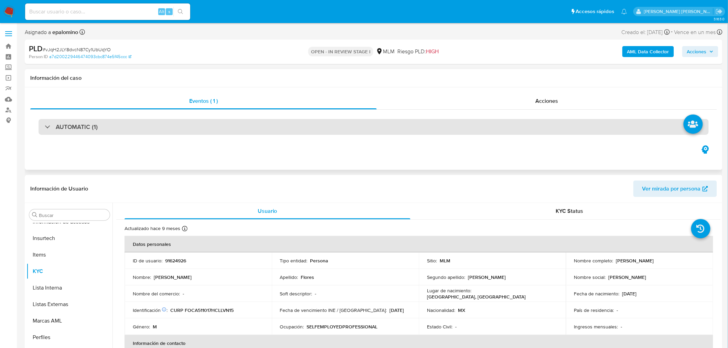
click at [70, 124] on h3 "AUTOMATIC (1)" at bounding box center [77, 127] width 42 height 8
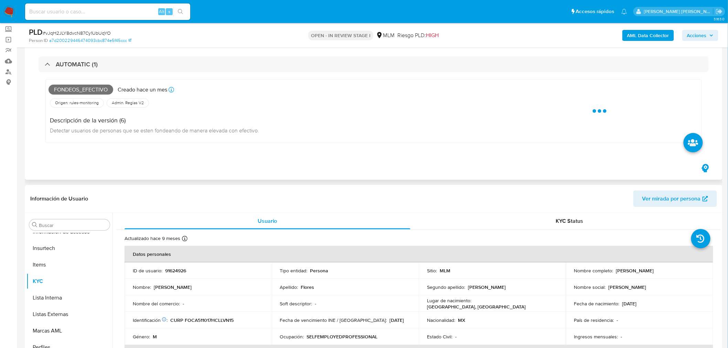
scroll to position [0, 0]
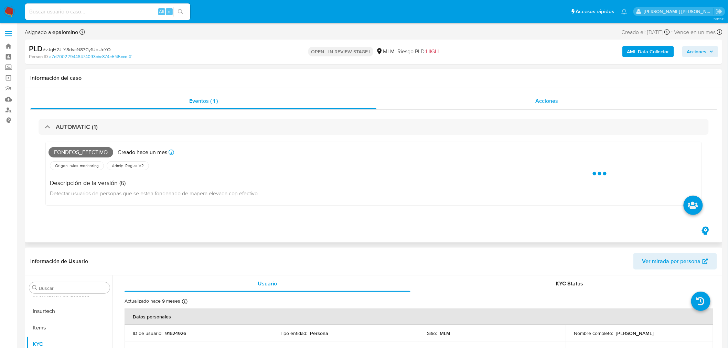
click at [543, 99] on span "Acciones" at bounding box center [546, 101] width 23 height 8
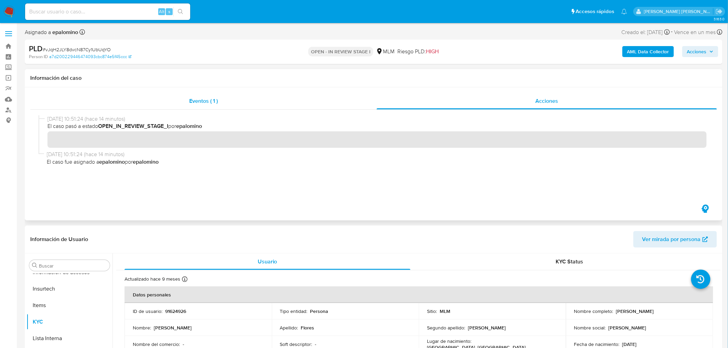
click at [156, 104] on div "Eventos ( 1 )" at bounding box center [203, 101] width 347 height 17
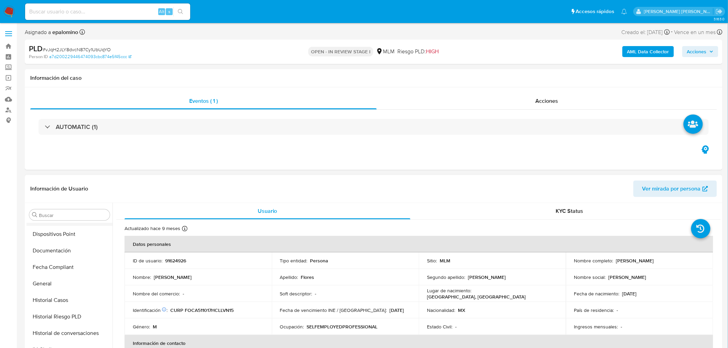
scroll to position [149, 0]
click at [78, 249] on button "Devices Geolocation" at bounding box center [66, 248] width 81 height 17
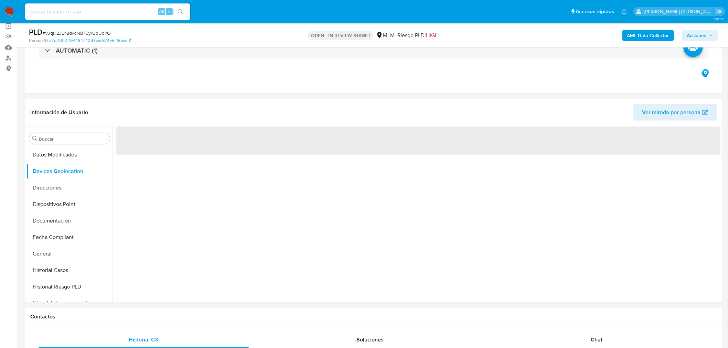
scroll to position [67, 0]
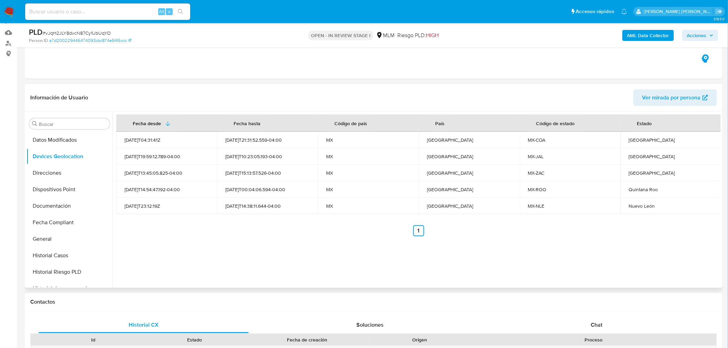
click at [302, 236] on div "Fecha desde Fecha hasta Código de país País Código de estado Estado 2021-09-14T…" at bounding box center [417, 200] width 608 height 176
click at [635, 142] on div "Coahuila" at bounding box center [671, 140] width 84 height 6
copy div "Coahuila"
click at [633, 155] on div "Jalisco" at bounding box center [671, 156] width 84 height 6
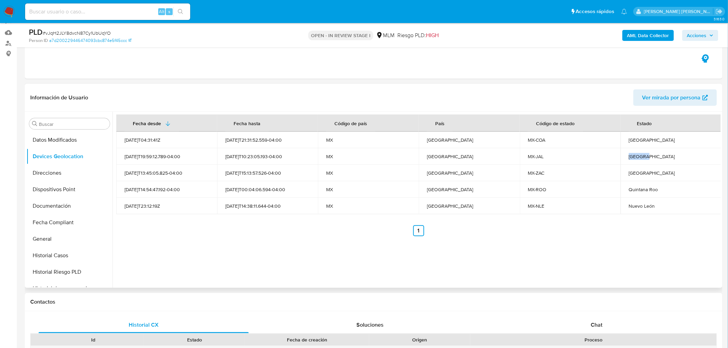
click at [633, 155] on div "Jalisco" at bounding box center [671, 156] width 84 height 6
copy div "Jalisco"
click at [629, 171] on div "Zacatecas" at bounding box center [671, 173] width 84 height 6
copy div "Zacatecas"
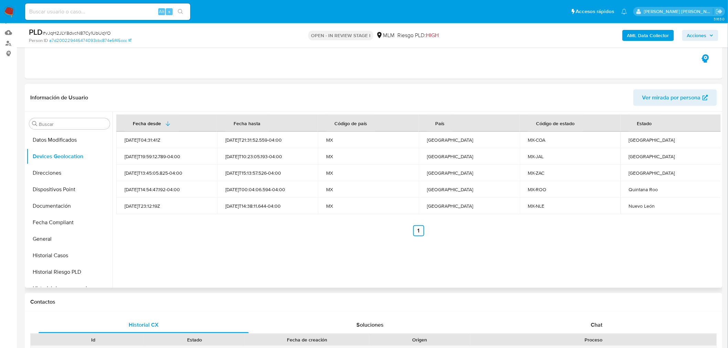
click at [641, 191] on div "Quintana Roo" at bounding box center [671, 190] width 84 height 6
copy div "Quintana"
drag, startPoint x: 647, startPoint y: 191, endPoint x: 626, endPoint y: 190, distance: 21.4
click at [626, 190] on td "Quintana Roo" at bounding box center [671, 189] width 101 height 17
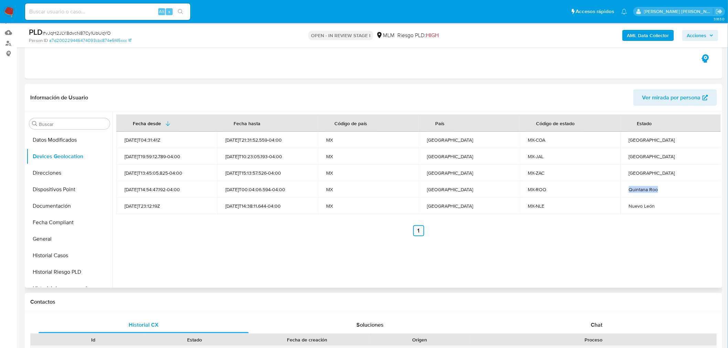
copy div "Quintana Roo"
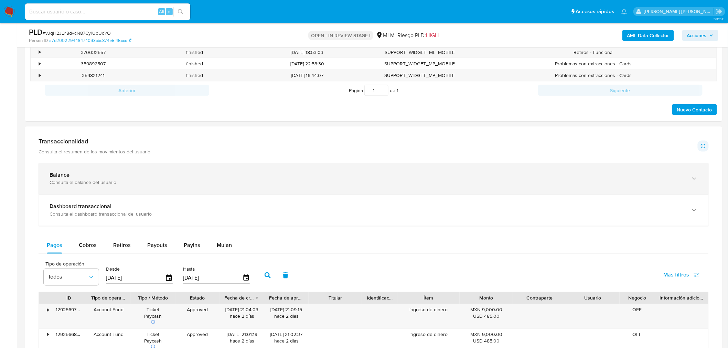
click at [100, 178] on div "Balance" at bounding box center [367, 175] width 635 height 7
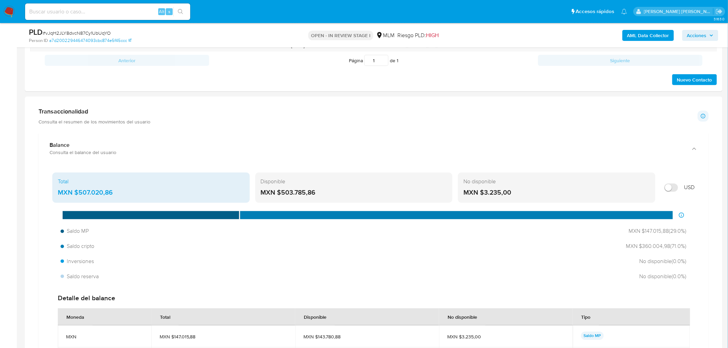
scroll to position [404, 0]
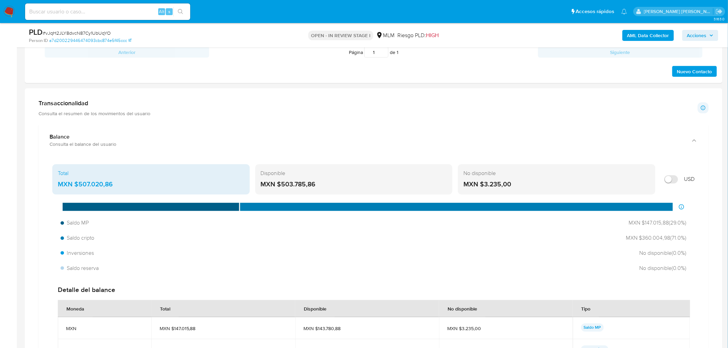
drag, startPoint x: 319, startPoint y: 187, endPoint x: 282, endPoint y: 186, distance: 37.9
click at [282, 186] on div "MXN $503.785,86" at bounding box center [354, 184] width 187 height 9
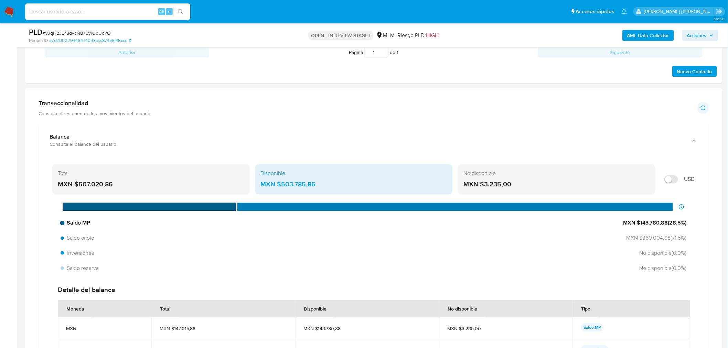
drag, startPoint x: 641, startPoint y: 223, endPoint x: 666, endPoint y: 225, distance: 24.9
click at [666, 225] on span "MXN $143.780,88 ( 28.5 %)" at bounding box center [655, 224] width 63 height 8
drag, startPoint x: 640, startPoint y: 239, endPoint x: 668, endPoint y: 240, distance: 27.2
click at [668, 240] on span "MXN $360.004,98 ( 71.5 %)" at bounding box center [655, 239] width 64 height 8
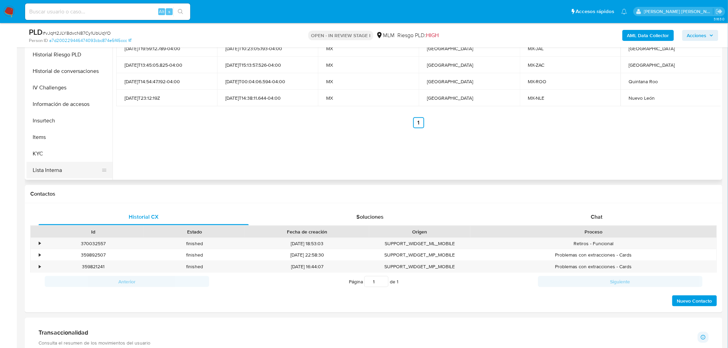
scroll to position [301, 0]
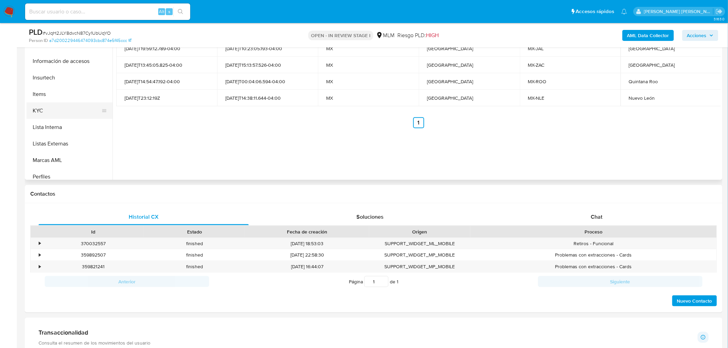
click at [51, 109] on button "KYC" at bounding box center [66, 111] width 81 height 17
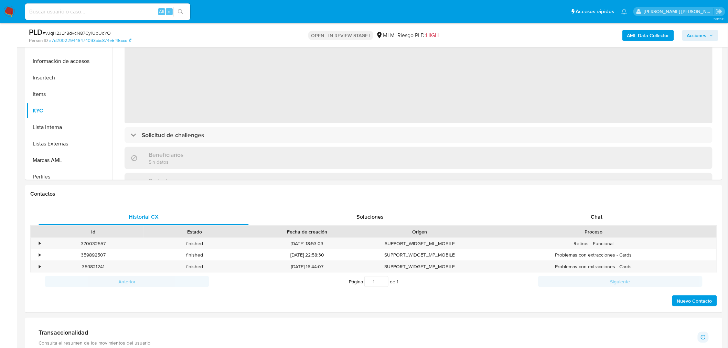
scroll to position [42, 0]
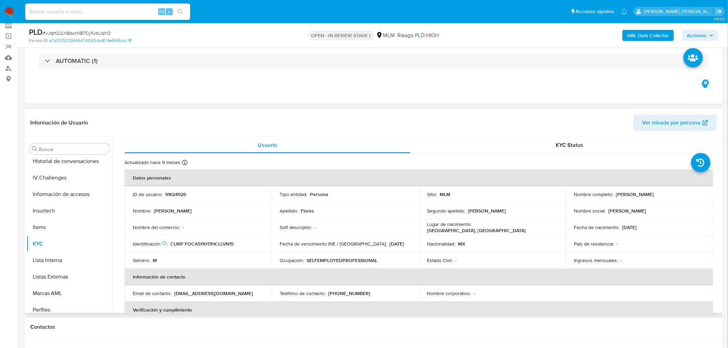
drag, startPoint x: 680, startPoint y: 196, endPoint x: 614, endPoint y: 195, distance: 65.7
click at [614, 195] on div "Nombre completo : Anastasio Flores Covarrubias" at bounding box center [639, 194] width 131 height 6
copy p "Anastasio Flores Covarrubias"
click at [391, 224] on td "Soft descriptor : -" at bounding box center [345, 227] width 147 height 17
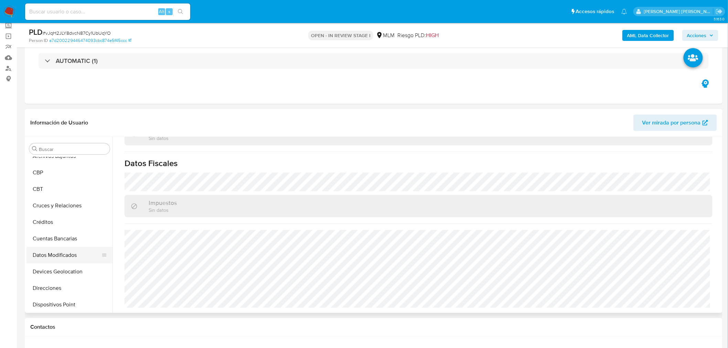
scroll to position [72, 0]
click at [73, 193] on button "Cruces y Relaciones" at bounding box center [66, 192] width 81 height 17
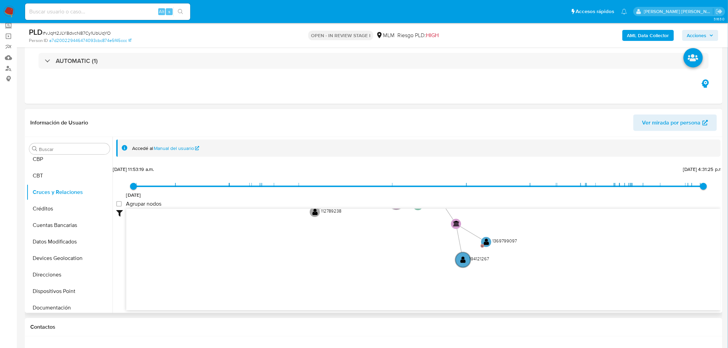
drag, startPoint x: 322, startPoint y: 253, endPoint x: 324, endPoint y: 149, distance: 104.0
click at [324, 149] on div "Accedé al Manual del usuario 14/6/2021 14/6/2021, 11:53:19 a.m. 23/9/2025, 4:31…" at bounding box center [418, 238] width 605 height 196
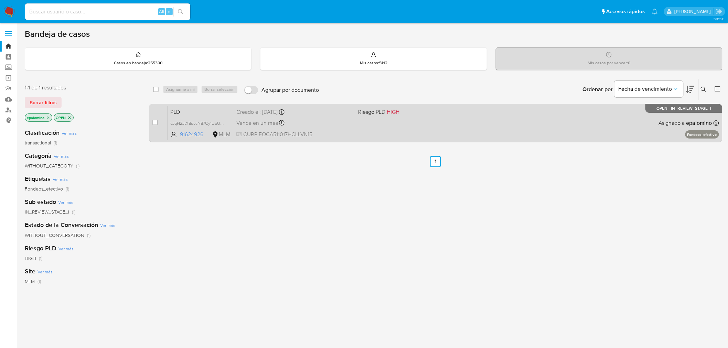
click at [180, 108] on span "PLD" at bounding box center [200, 111] width 61 height 9
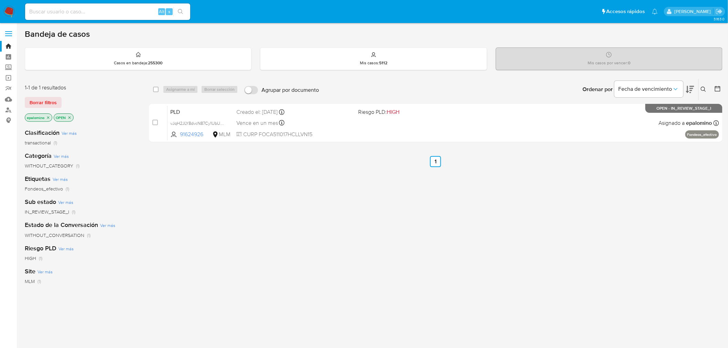
click at [6, 6] on img at bounding box center [9, 12] width 12 height 12
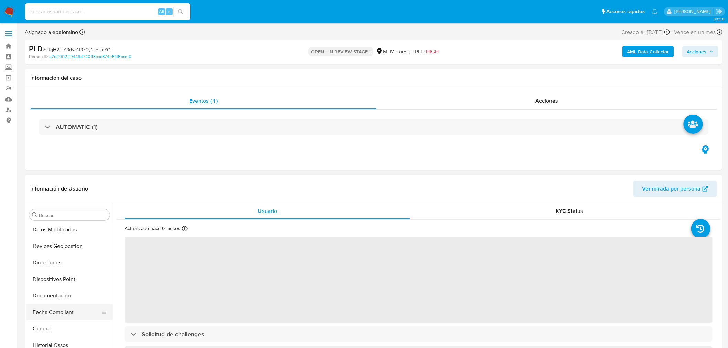
scroll to position [149, 0]
select select "10"
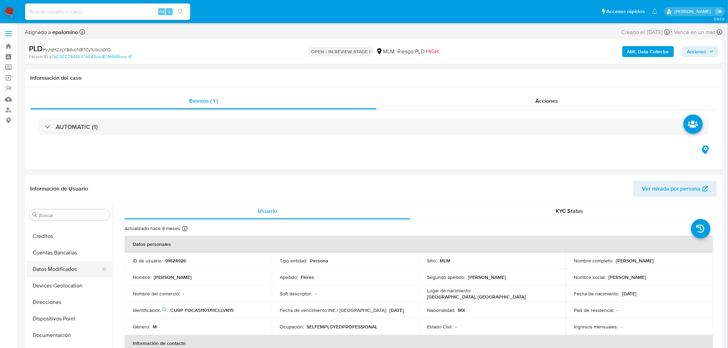
scroll to position [110, 0]
click at [78, 287] on button "Devices Geolocation" at bounding box center [66, 286] width 81 height 17
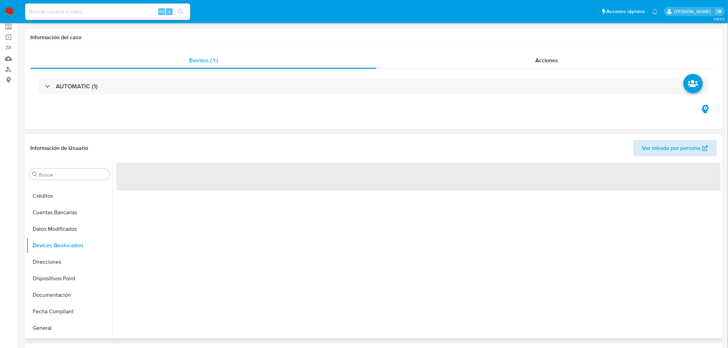
scroll to position [43, 0]
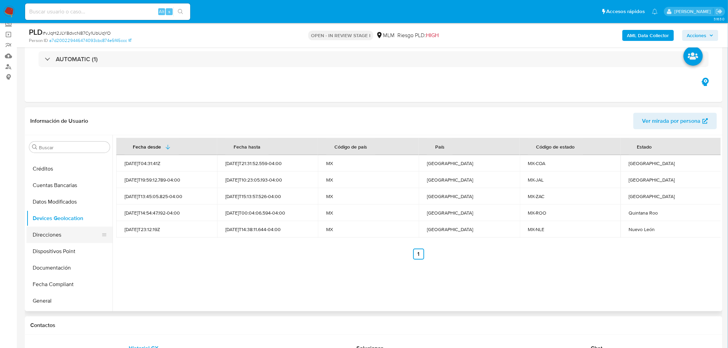
click at [50, 237] on button "Direcciones" at bounding box center [66, 235] width 81 height 17
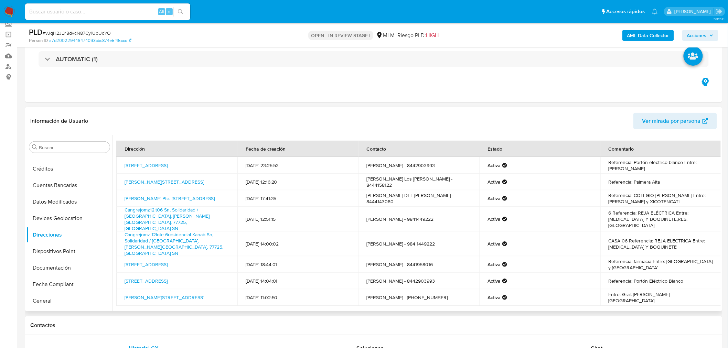
click at [617, 256] on td "Referencia: farmacia Entre: [GEOGRAPHIC_DATA] y [GEOGRAPHIC_DATA]" at bounding box center [661, 264] width 121 height 17
click at [639, 256] on td "Referencia: farmacia Entre: [GEOGRAPHIC_DATA] y [GEOGRAPHIC_DATA]" at bounding box center [661, 264] width 121 height 17
click at [60, 201] on button "KYC" at bounding box center [66, 205] width 81 height 17
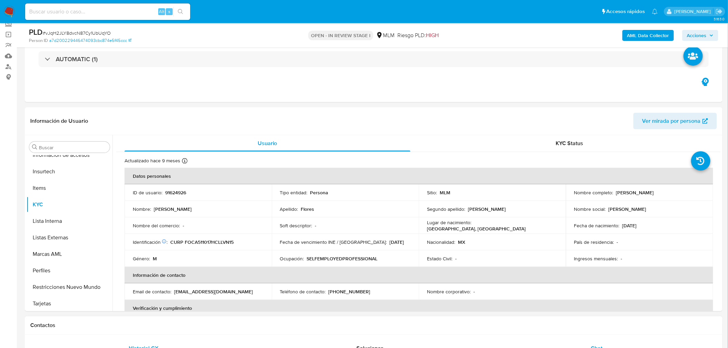
click at [593, 344] on span "Chat" at bounding box center [597, 348] width 12 height 8
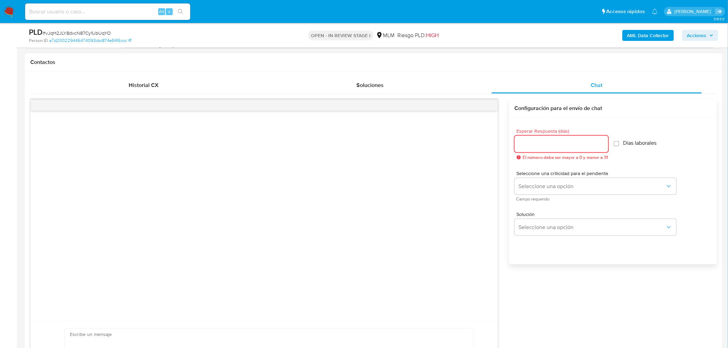
click at [562, 144] on input "Esperar Respuesta (días)" at bounding box center [562, 144] width 94 height 9
type input "5"
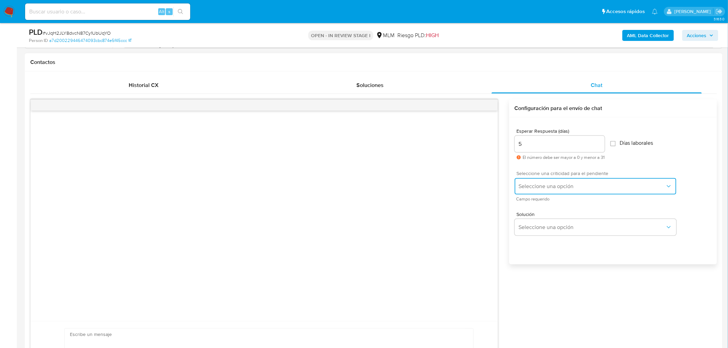
click at [561, 188] on span "Seleccione una opción" at bounding box center [592, 186] width 147 height 7
click at [555, 202] on div "HIGH" at bounding box center [594, 201] width 151 height 14
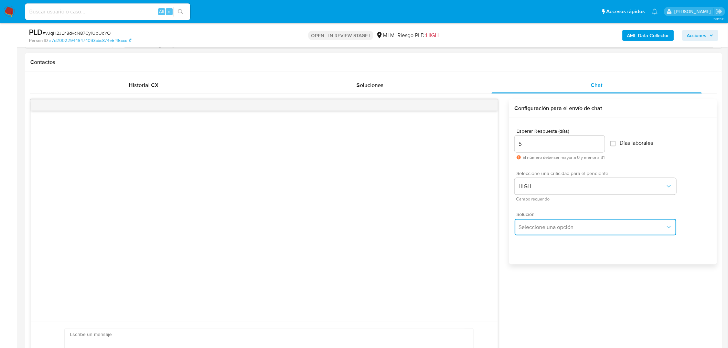
click at [565, 226] on span "Seleccione una opción" at bounding box center [592, 227] width 147 height 7
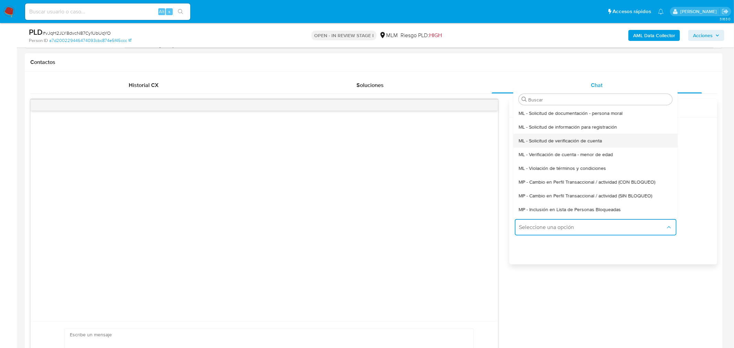
click at [562, 139] on span "ML - Solicitud de verificación de cuenta" at bounding box center [560, 141] width 83 height 6
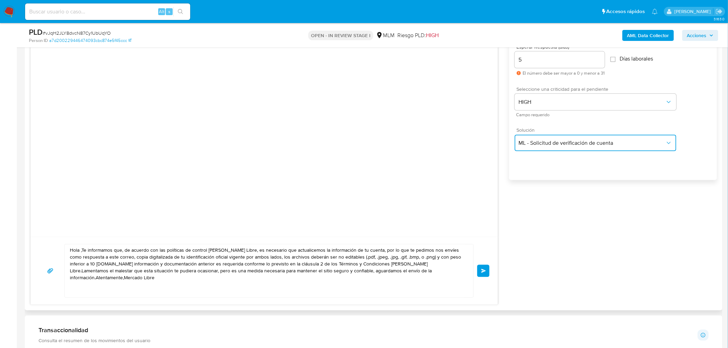
scroll to position [397, 0]
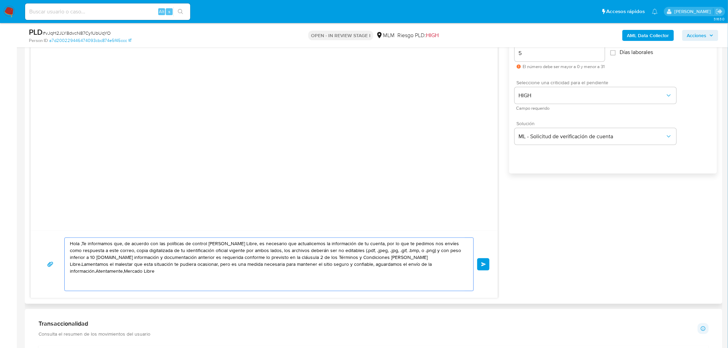
drag, startPoint x: 442, startPoint y: 265, endPoint x: 72, endPoint y: 187, distance: 378.8
click at [73, 187] on div "Hola ,Te informamos que, de acuerdo con las políticas de control de Mercado Lib…" at bounding box center [264, 154] width 468 height 290
type textarea "H"
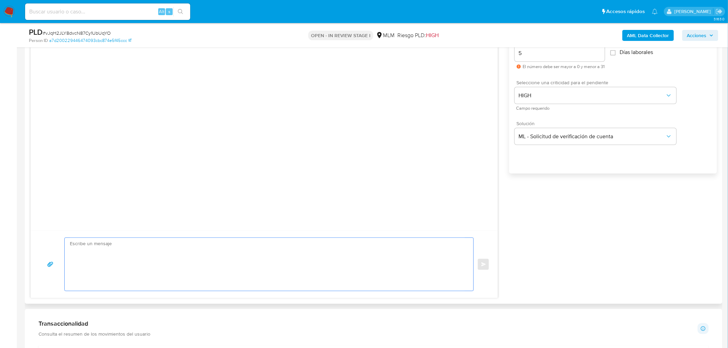
paste textarea "Estimado Anastasio Flores Covarrubias. Te comunicamos que se ha identificado un…"
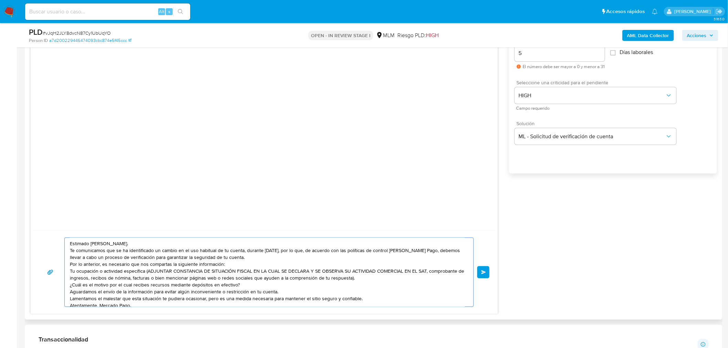
scroll to position [9, 0]
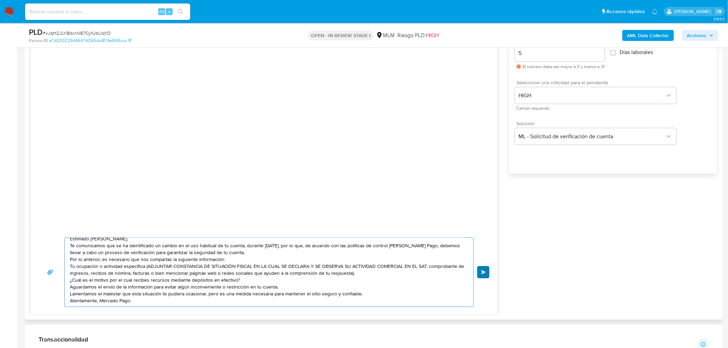
type textarea "Estimado Anastasio Flores Covarrubias. Te comunicamos que se ha identificado un…"
click at [482, 274] on span "Enviar" at bounding box center [483, 272] width 5 height 4
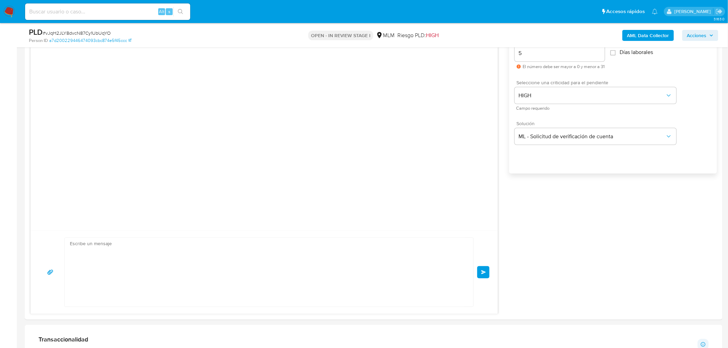
scroll to position [0, 0]
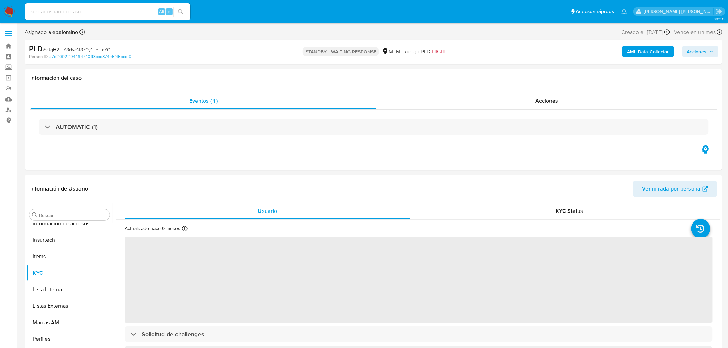
scroll to position [340, 0]
click at [97, 50] on span "# vJqH2JLY8dvcN87Cy1UbUqYO" at bounding box center [77, 49] width 68 height 7
select select "10"
click at [97, 50] on span "# vJqH2JLY8dvcN87Cy1UbUqYO" at bounding box center [77, 49] width 68 height 7
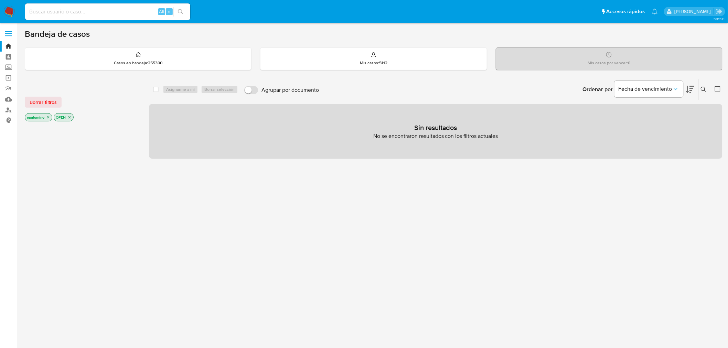
click at [53, 107] on span "Borrar filtros" at bounding box center [43, 102] width 27 height 10
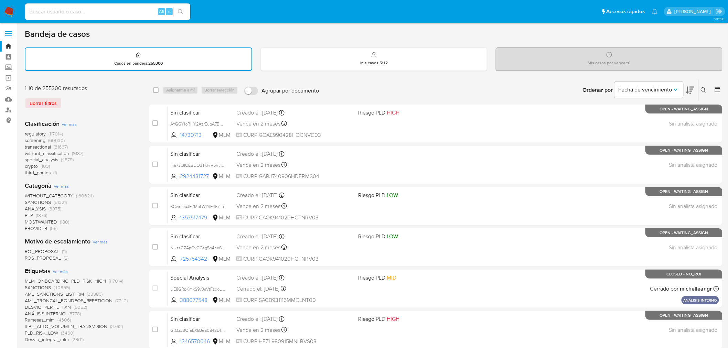
click at [701, 91] on icon at bounding box center [704, 90] width 6 height 6
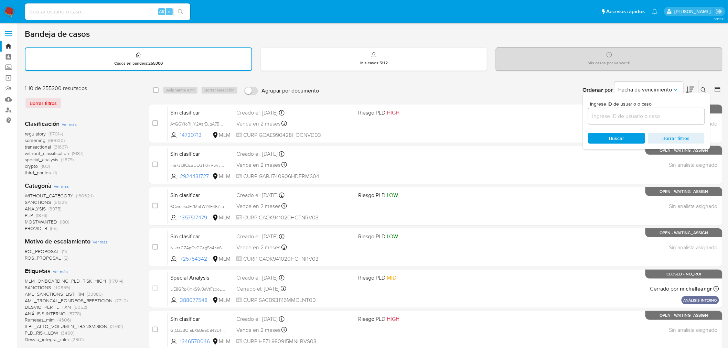
click at [637, 114] on input at bounding box center [646, 116] width 116 height 9
type input "128101112"
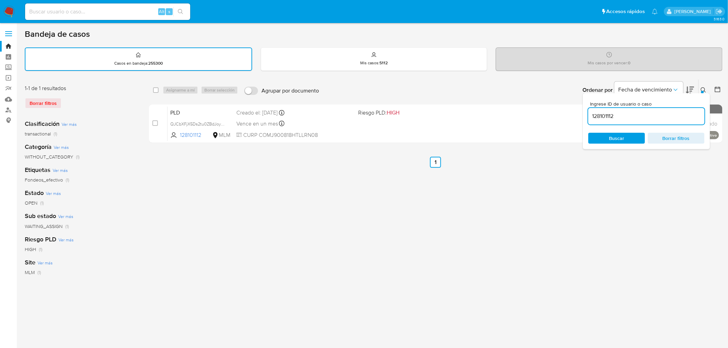
click at [704, 89] on icon at bounding box center [704, 90] width 6 height 6
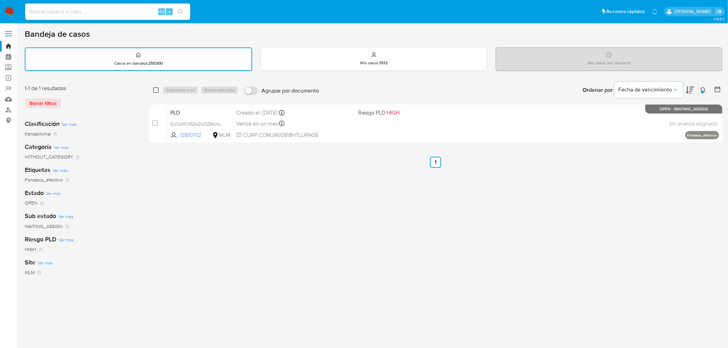
click at [156, 89] on input "checkbox" at bounding box center [156, 90] width 6 height 6
checkbox input "true"
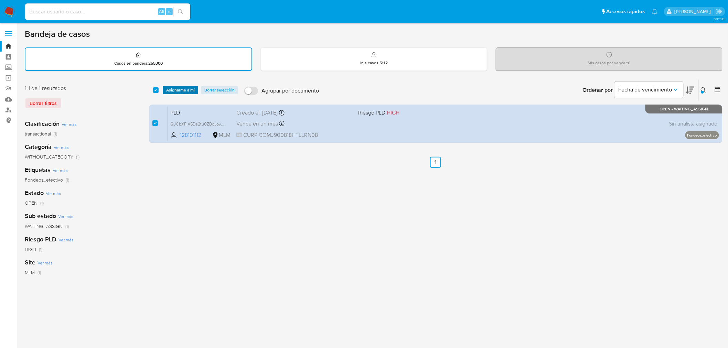
click at [178, 91] on span "Asignarme a mí" at bounding box center [180, 90] width 29 height 7
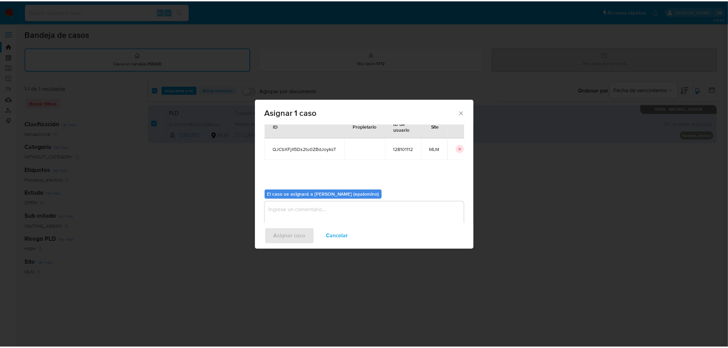
scroll to position [35, 0]
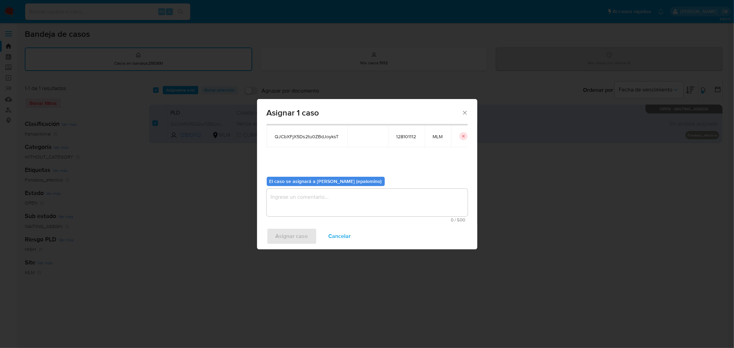
click at [347, 200] on textarea "assign-modal" at bounding box center [367, 203] width 201 height 28
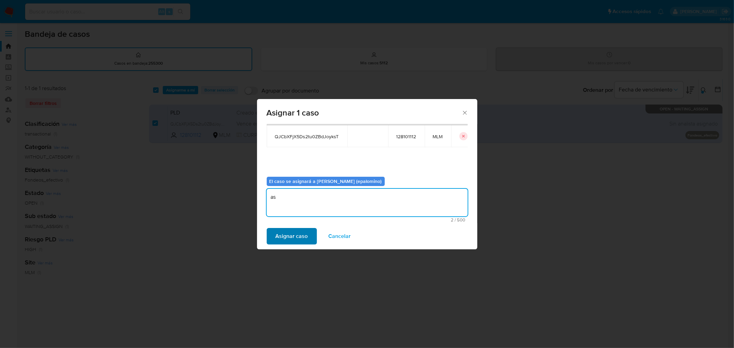
type textarea "as"
drag, startPoint x: 308, startPoint y: 233, endPoint x: 215, endPoint y: 76, distance: 182.2
click at [307, 233] on button "Asignar caso" at bounding box center [292, 236] width 50 height 17
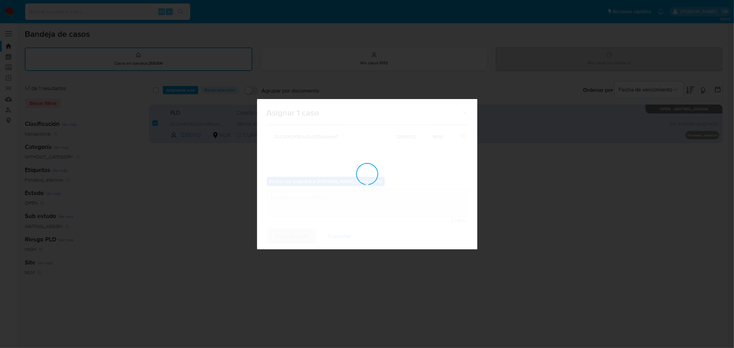
checkbox input "false"
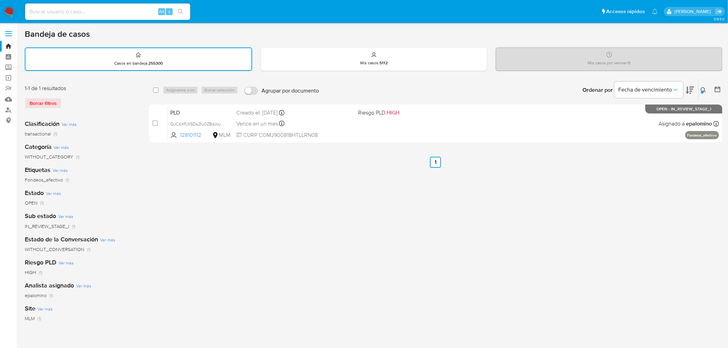
click at [175, 100] on div "select-all-cases-checkbox Asignarme a mí Borrar selección Agrupar por documento…" at bounding box center [436, 89] width 574 height 21
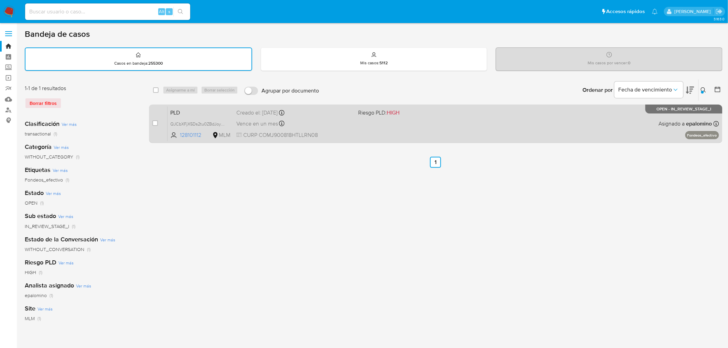
click at [176, 111] on span "PLD" at bounding box center [200, 112] width 61 height 9
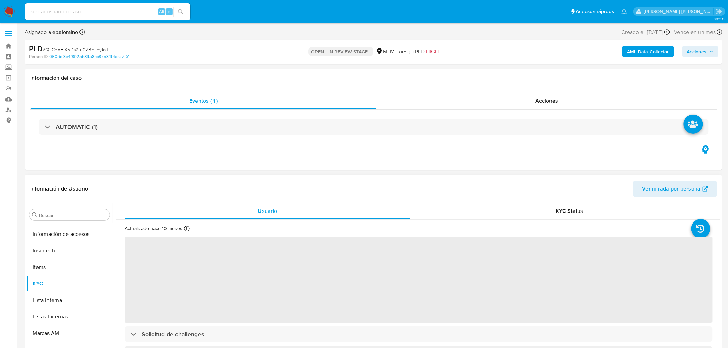
scroll to position [340, 0]
select select "10"
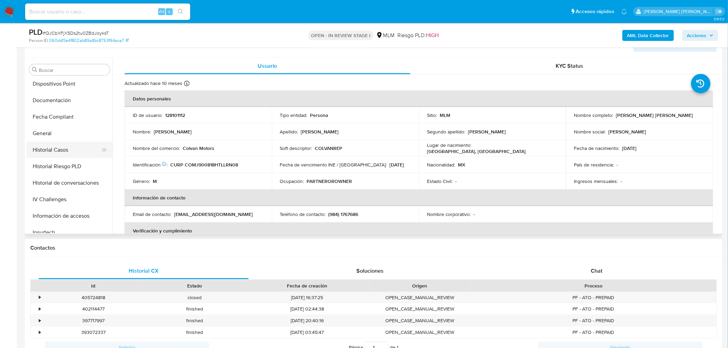
scroll to position [187, 0]
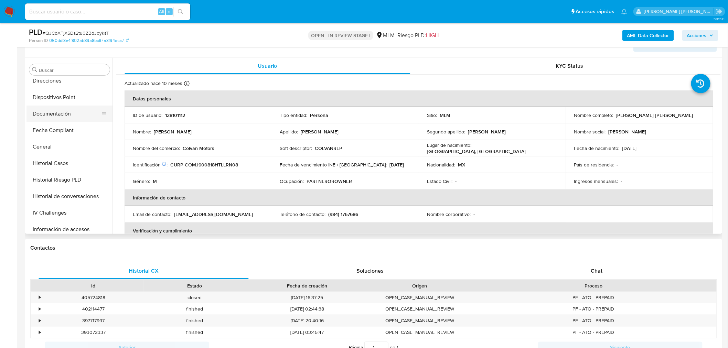
click at [69, 116] on button "Documentación" at bounding box center [66, 114] width 81 height 17
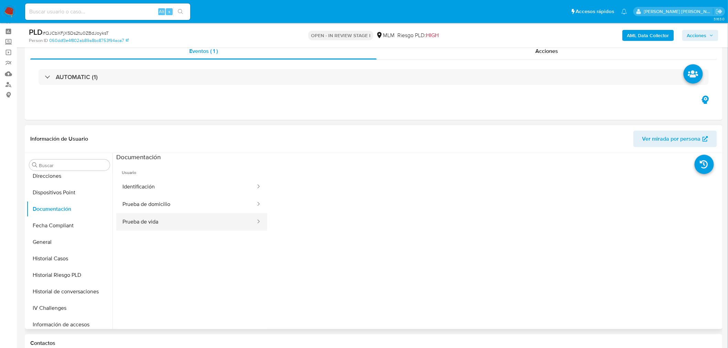
scroll to position [24, 0]
click at [173, 225] on button "Prueba de vida" at bounding box center [186, 224] width 140 height 18
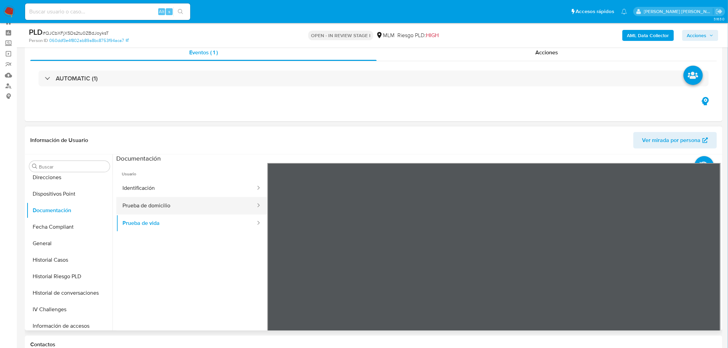
click at [210, 201] on button "Prueba de domicilio" at bounding box center [186, 206] width 140 height 18
click at [169, 191] on button "Identificación" at bounding box center [186, 189] width 140 height 18
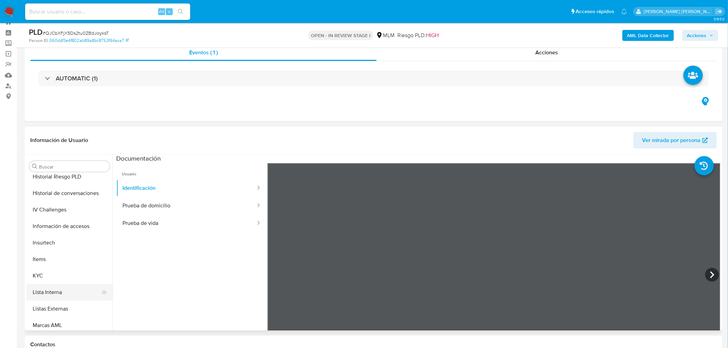
scroll to position [340, 0]
click at [57, 226] on button "KYC" at bounding box center [66, 223] width 81 height 17
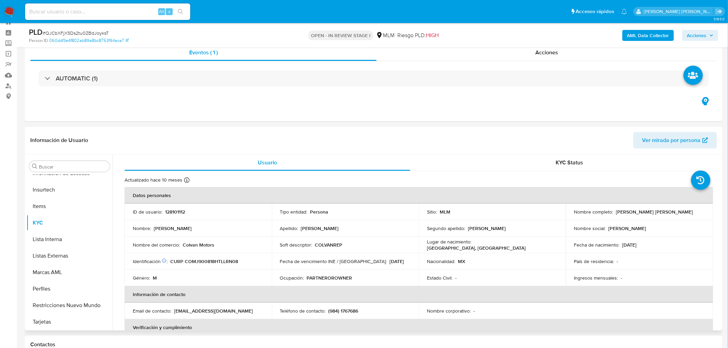
drag, startPoint x: 689, startPoint y: 211, endPoint x: 614, endPoint y: 211, distance: 75.4
click at [614, 211] on div "Nombre completo : [PERSON_NAME] [PERSON_NAME]" at bounding box center [639, 212] width 131 height 6
copy p "[PERSON_NAME] [PERSON_NAME]"
drag, startPoint x: 229, startPoint y: 244, endPoint x: 183, endPoint y: 244, distance: 46.1
click at [183, 244] on div "Nombre del comercio : Colvan Motors" at bounding box center [198, 245] width 131 height 6
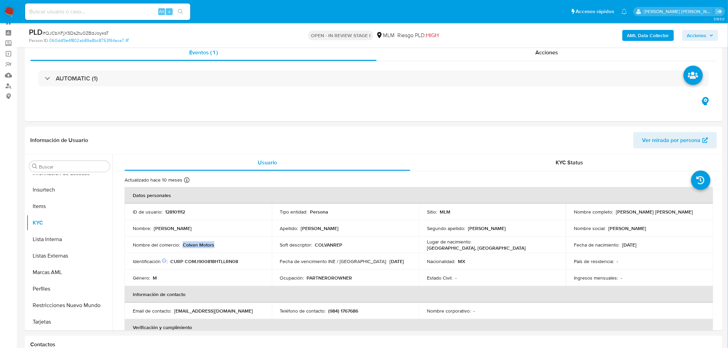
copy p "Colvan Motors"
drag, startPoint x: 690, startPoint y: 212, endPoint x: 614, endPoint y: 212, distance: 76.7
click at [614, 212] on div "Nombre completo : Jonathan Emmanuel Colin Morales" at bounding box center [639, 212] width 131 height 6
copy p "[PERSON_NAME] [PERSON_NAME]"
drag, startPoint x: 361, startPoint y: 309, endPoint x: 326, endPoint y: 311, distance: 34.5
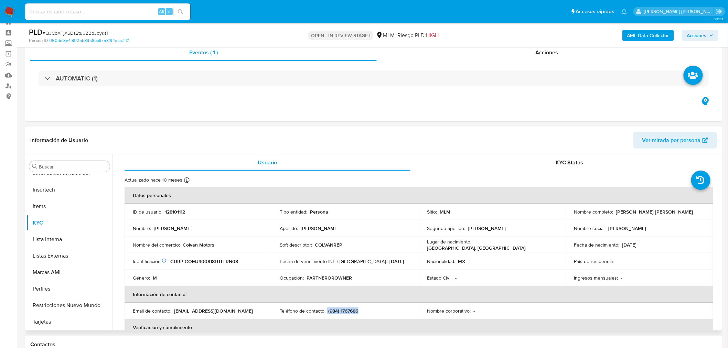
click at [326, 311] on div "Teléfono de contacto : (984) 1767686" at bounding box center [345, 311] width 131 height 6
copy div "(984) 1767686"
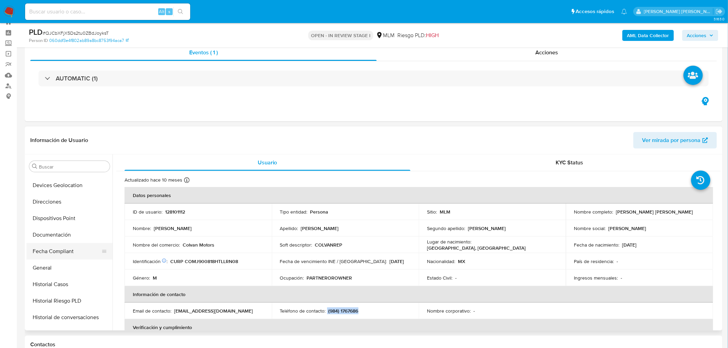
scroll to position [149, 0]
drag, startPoint x: 67, startPoint y: 246, endPoint x: 228, endPoint y: 216, distance: 164.1
click at [67, 246] on button "Documentación" at bounding box center [69, 249] width 86 height 17
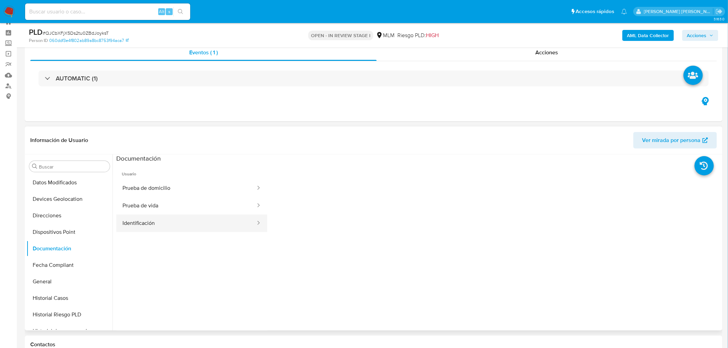
click at [193, 217] on button "Identificación" at bounding box center [186, 224] width 140 height 18
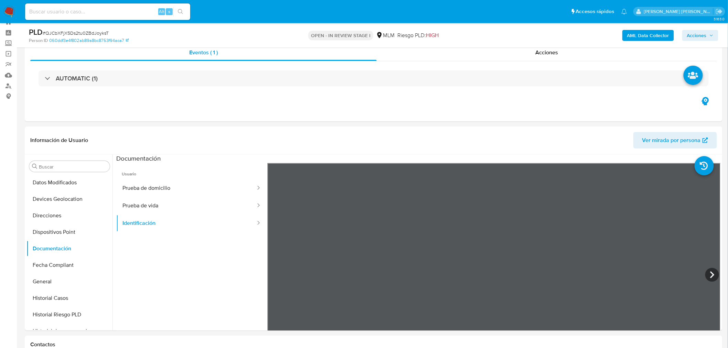
scroll to position [67, 0]
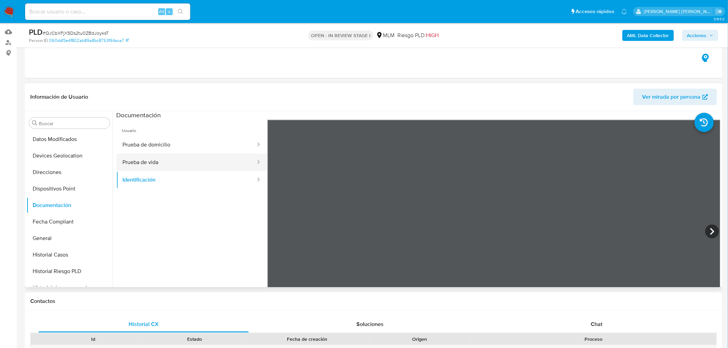
click at [176, 165] on button "Prueba de vida" at bounding box center [186, 163] width 140 height 18
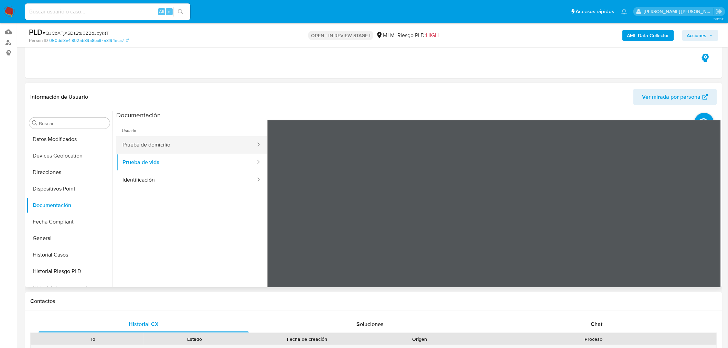
click at [195, 145] on button "Prueba de domicilio" at bounding box center [186, 145] width 140 height 18
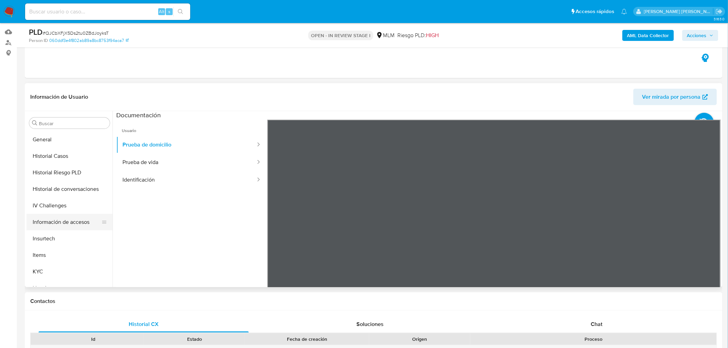
scroll to position [264, 0]
click at [38, 256] on button "KYC" at bounding box center [66, 256] width 81 height 17
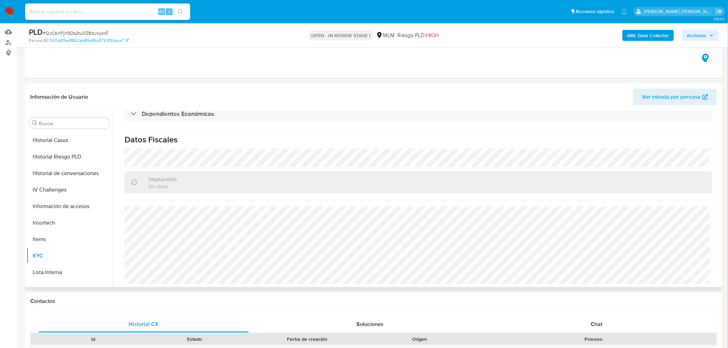
scroll to position [414, 0]
click at [238, 190] on div "Impuestos Sin datos" at bounding box center [419, 180] width 588 height 22
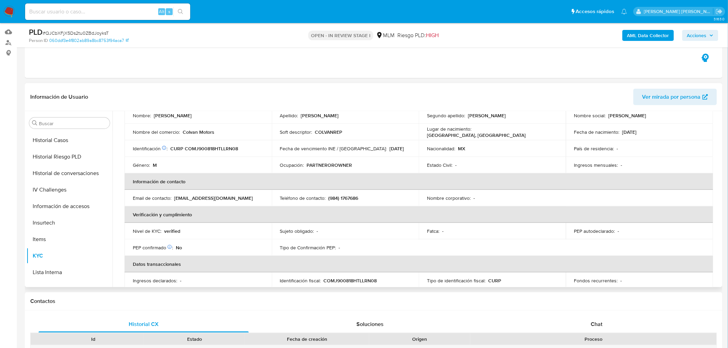
scroll to position [0, 0]
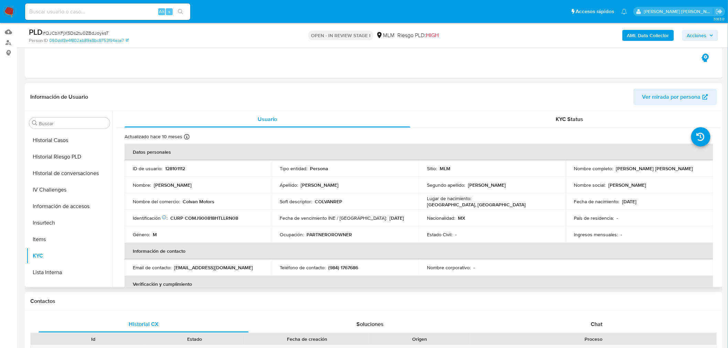
click at [325, 199] on p "COLVANREP" at bounding box center [329, 202] width 28 height 6
copy p "COLVANREP"
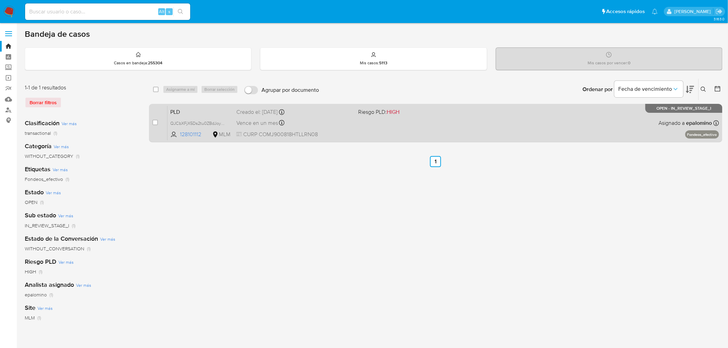
click at [184, 108] on span "PLD" at bounding box center [200, 111] width 61 height 9
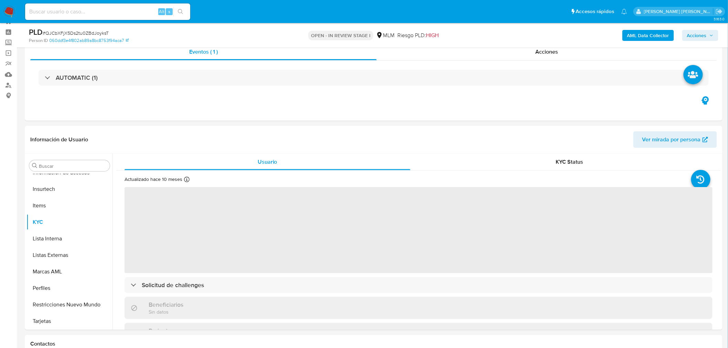
scroll to position [38, 0]
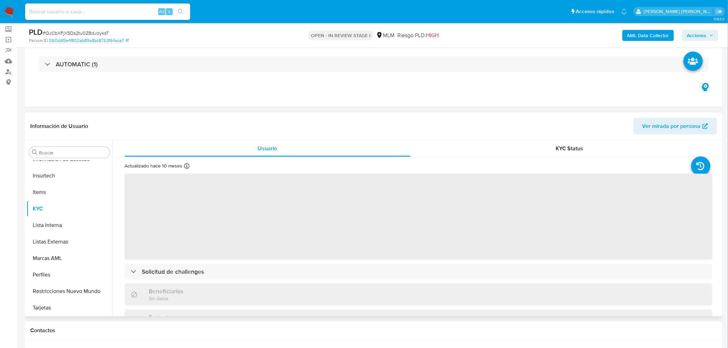
select select "10"
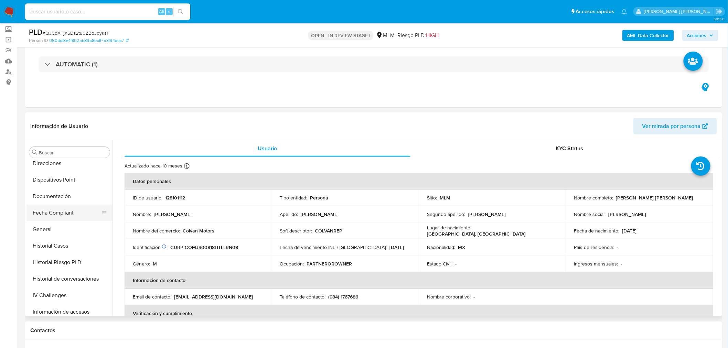
scroll to position [149, 0]
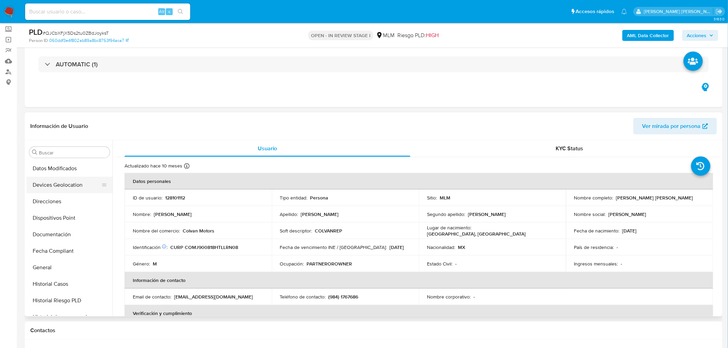
click at [60, 181] on button "Devices Geolocation" at bounding box center [66, 185] width 81 height 17
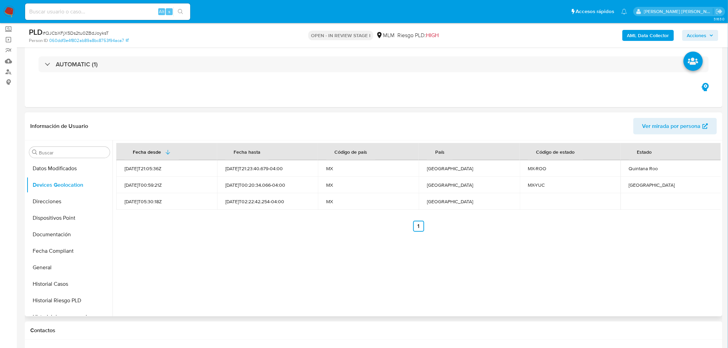
click at [263, 256] on div "Fecha desde [GEOGRAPHIC_DATA] hasta Código de país País Código de estado Estado…" at bounding box center [417, 228] width 608 height 176
click at [634, 167] on div "Quintana Roo" at bounding box center [671, 169] width 84 height 6
copy div "Quintana Roo"
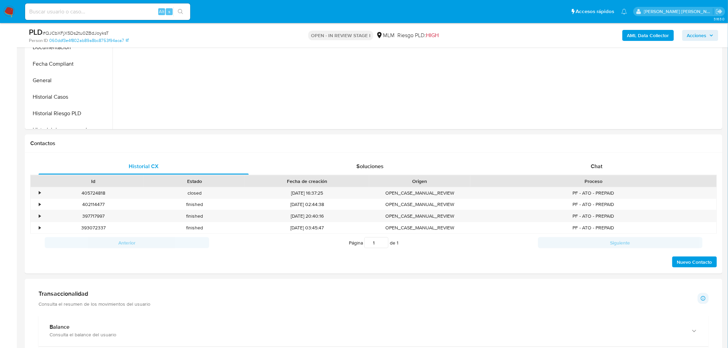
scroll to position [322, 0]
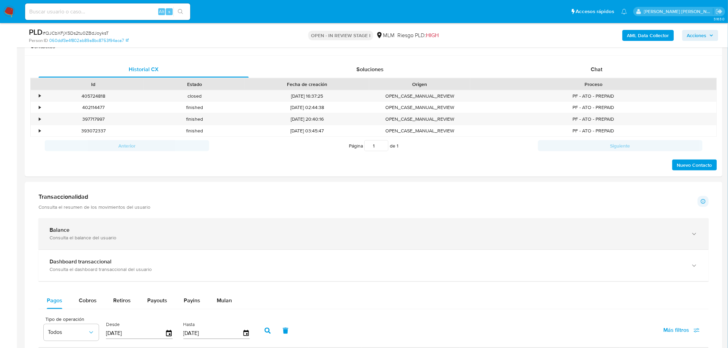
click at [87, 231] on div "Balance" at bounding box center [367, 230] width 635 height 7
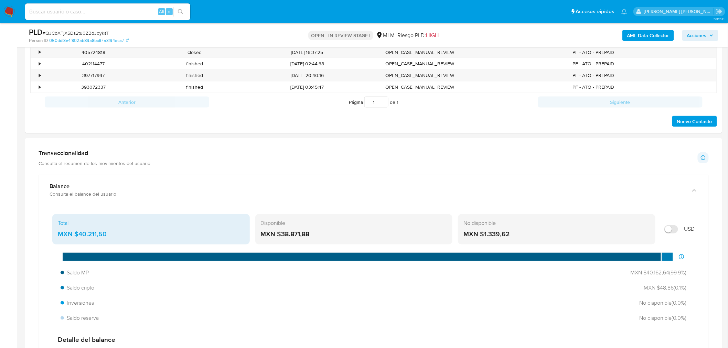
scroll to position [399, 0]
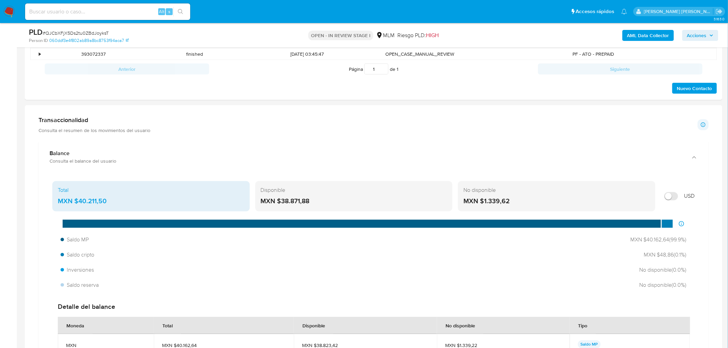
drag, startPoint x: 318, startPoint y: 201, endPoint x: 282, endPoint y: 202, distance: 35.8
click at [282, 202] on div "MXN $38.871,88" at bounding box center [354, 201] width 187 height 9
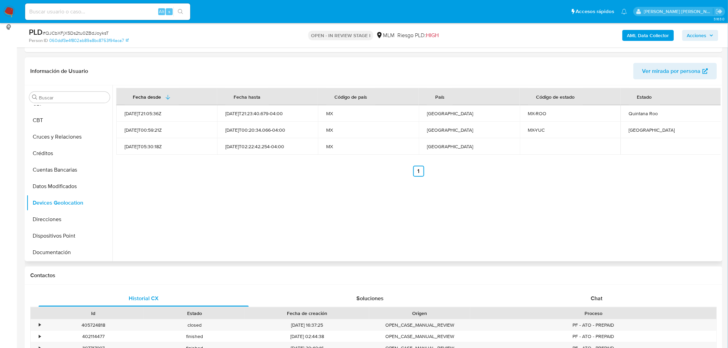
scroll to position [38, 0]
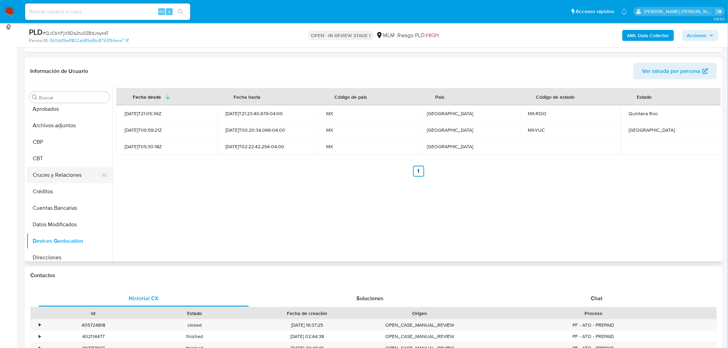
click at [83, 178] on button "Cruces y Relaciones" at bounding box center [66, 175] width 81 height 17
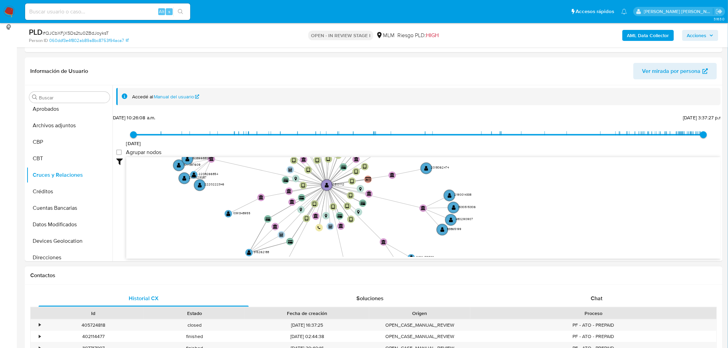
scroll to position [25, 0]
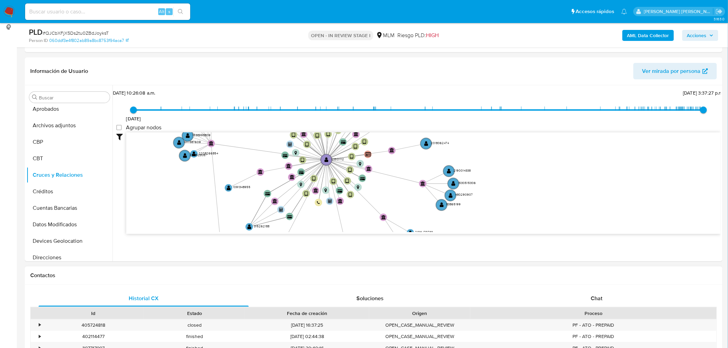
drag, startPoint x: 218, startPoint y: 185, endPoint x: 241, endPoint y: 283, distance: 100.3
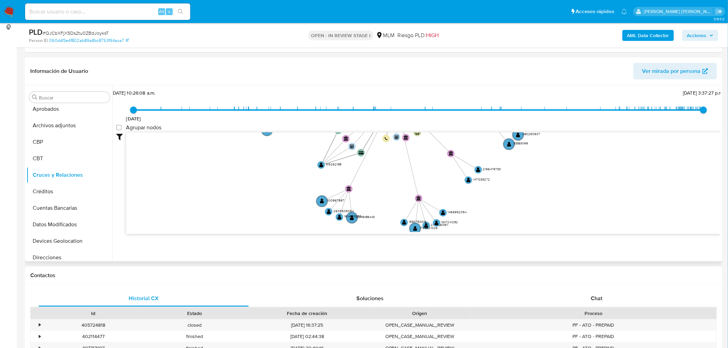
drag, startPoint x: 226, startPoint y: 187, endPoint x: 293, endPoint y: 122, distance: 92.5
click at [296, 122] on div "1/4/2021 1/4/2021, 10:26:08 a.m. 13/10/2025, 3:37:27 p.m. Agrupar nodos Filtros…" at bounding box center [418, 173] width 605 height 171
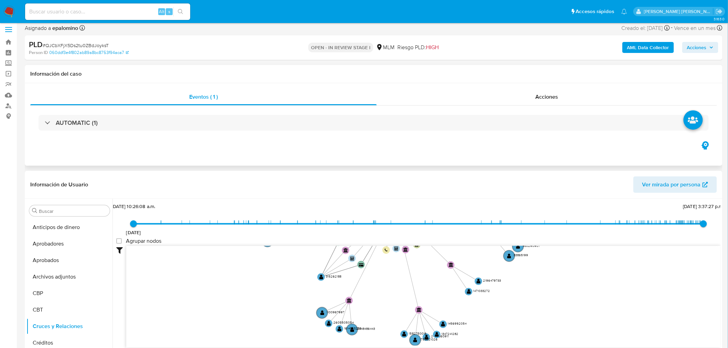
scroll to position [0, 0]
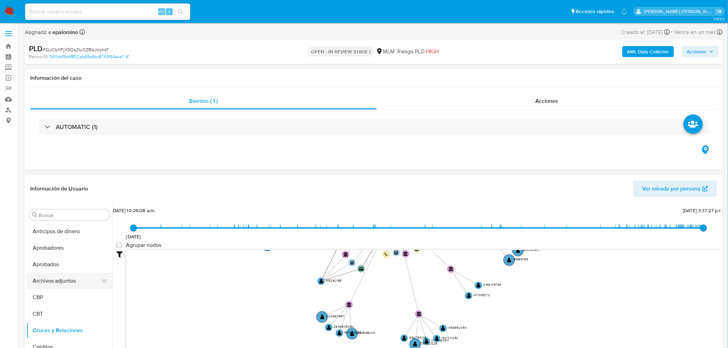
click at [64, 284] on button "Archivos adjuntos" at bounding box center [66, 281] width 81 height 17
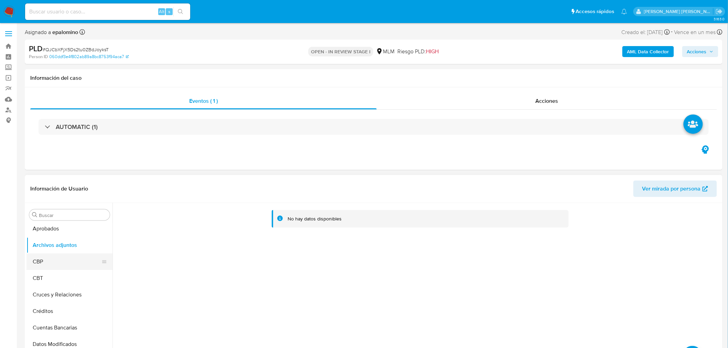
scroll to position [76, 0]
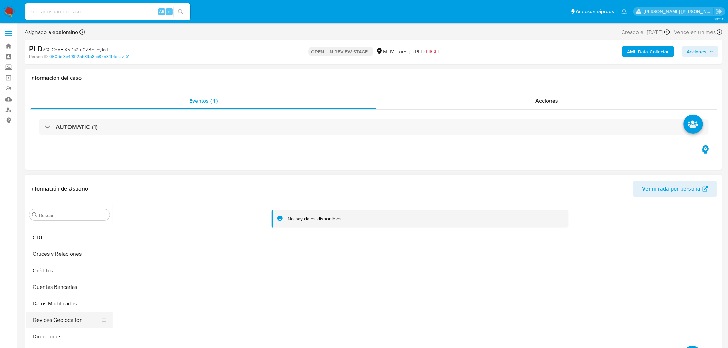
click at [57, 317] on button "Devices Geolocation" at bounding box center [66, 320] width 81 height 17
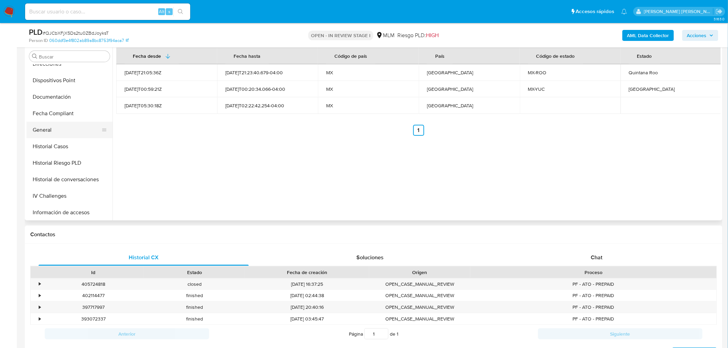
scroll to position [305, 0]
click at [67, 144] on button "KYC" at bounding box center [66, 147] width 81 height 17
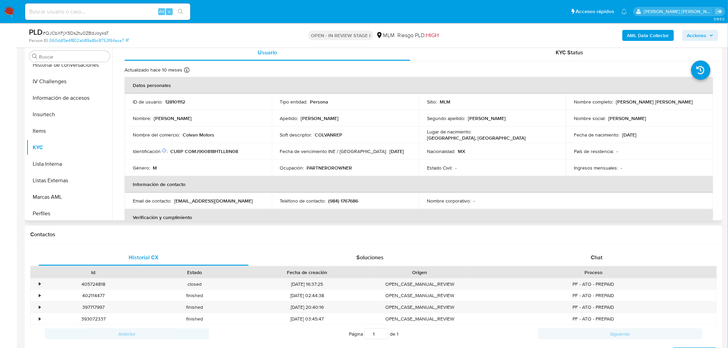
drag, startPoint x: 692, startPoint y: 103, endPoint x: 614, endPoint y: 102, distance: 78.5
click at [614, 102] on div "Nombre completo : Jonathan Emmanuel Colin Morales" at bounding box center [639, 102] width 131 height 6
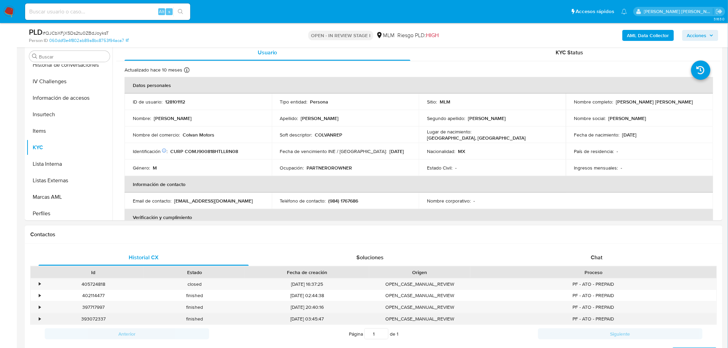
copy p "Jonathan Emmanuel Colin Morales"
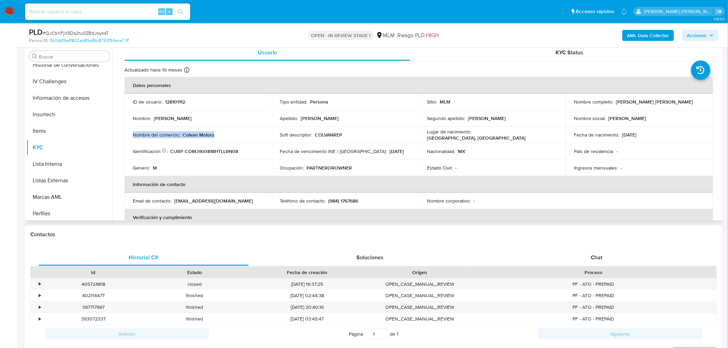
drag, startPoint x: 216, startPoint y: 134, endPoint x: 131, endPoint y: 133, distance: 85.0
click at [131, 133] on td "Nombre del comercio : Colvan Motors" at bounding box center [198, 135] width 147 height 17
copy div "Nombre del comercio : Colvan Motors"
click at [583, 267] on div "Proceso" at bounding box center [593, 273] width 246 height 12
click at [605, 257] on div "Chat" at bounding box center [597, 258] width 210 height 17
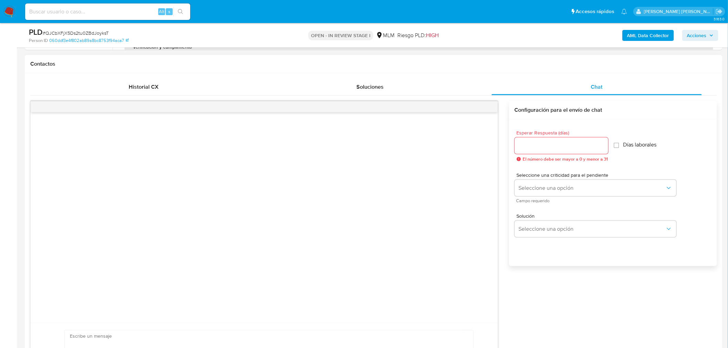
scroll to position [307, 0]
click at [543, 142] on input "Esperar Respuesta (días)" at bounding box center [562, 143] width 94 height 9
type input "3"
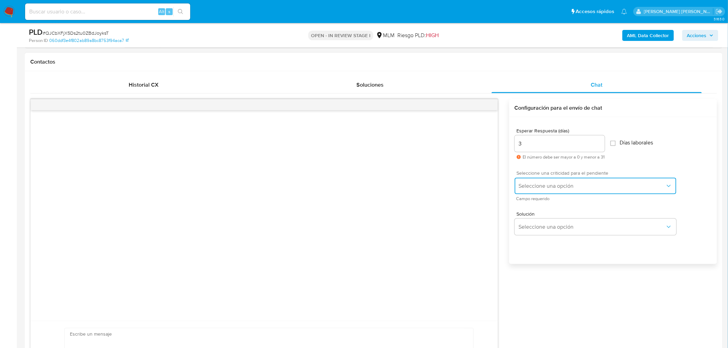
click at [535, 188] on span "Seleccione una opción" at bounding box center [592, 186] width 147 height 7
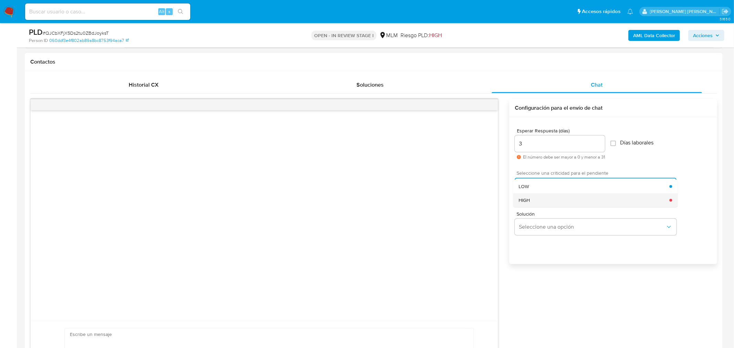
click at [537, 199] on div "HIGH" at bounding box center [594, 200] width 151 height 14
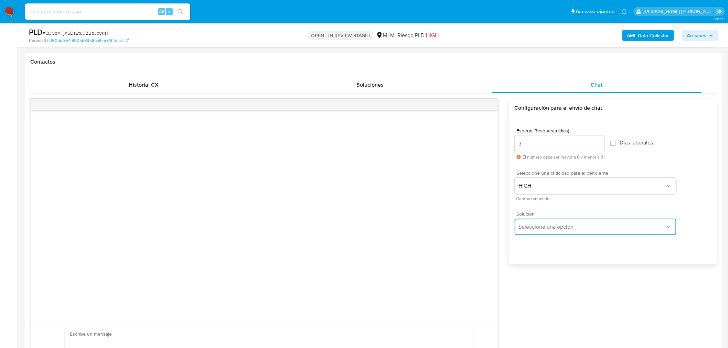
click at [542, 227] on span "Seleccione una opción" at bounding box center [592, 227] width 147 height 7
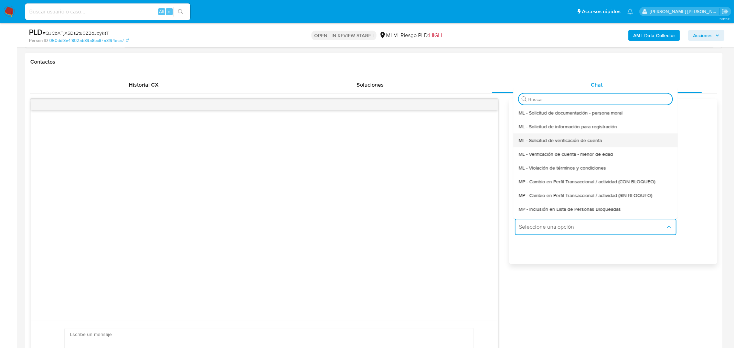
click at [561, 139] on span "ML - Solicitud de verificación de cuenta" at bounding box center [560, 140] width 83 height 6
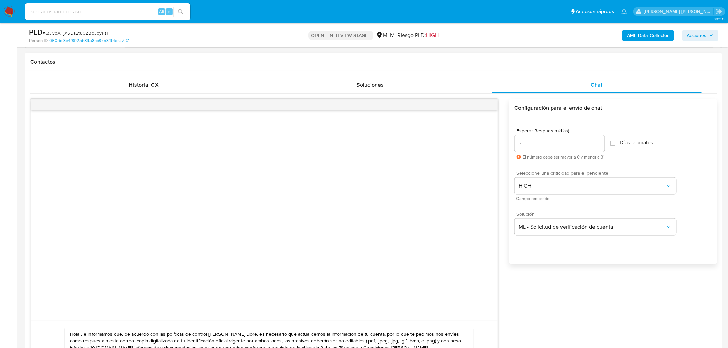
scroll to position [405, 0]
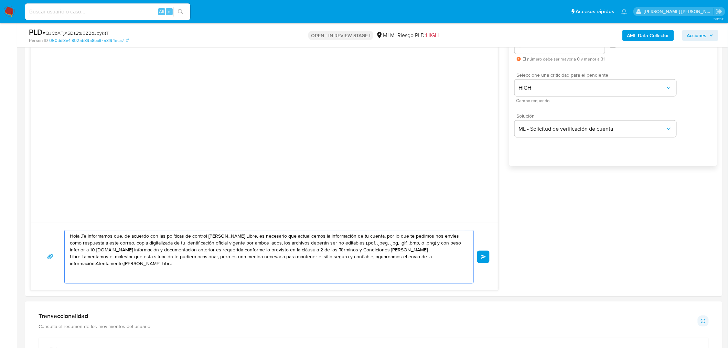
drag, startPoint x: 446, startPoint y: 269, endPoint x: 0, endPoint y: 210, distance: 450.2
paste textarea "Estimado Jonathan Emmanuel Colin Morales. Te comunicamos que se ha identificado…"
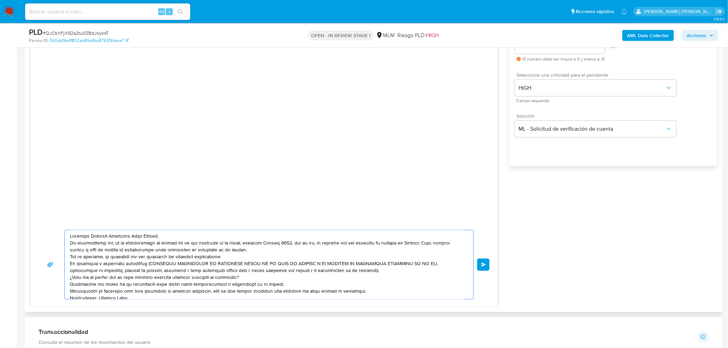
scroll to position [9, 0]
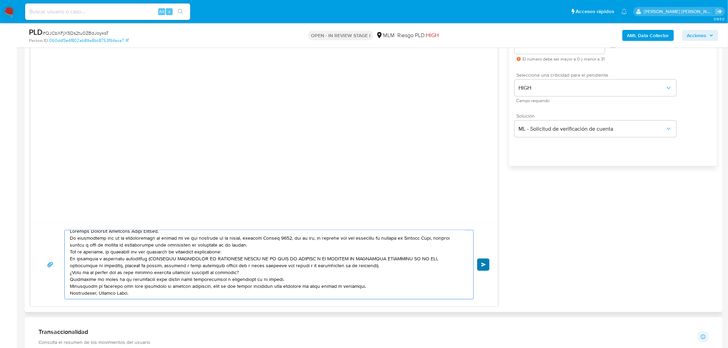
type textarea "Estimado Jonathan Emmanuel Colin Morales. Te comunicamos que se ha identificado…"
drag, startPoint x: 480, startPoint y: 260, endPoint x: 406, endPoint y: 28, distance: 243.4
click at [480, 260] on button "Enviar" at bounding box center [483, 265] width 12 height 12
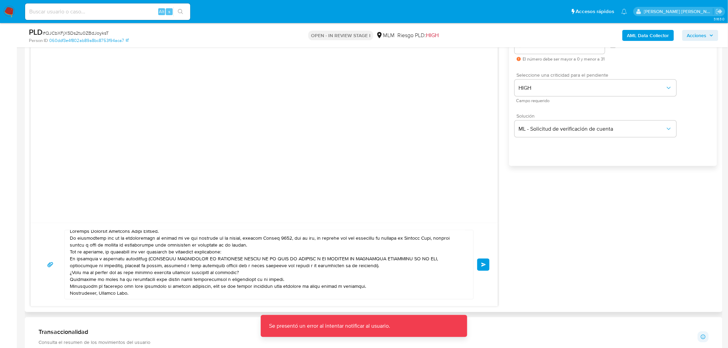
click at [480, 262] on button "Enviar" at bounding box center [483, 265] width 12 height 12
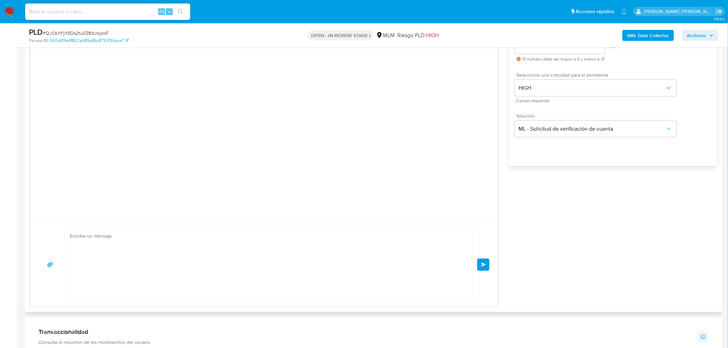
scroll to position [0, 0]
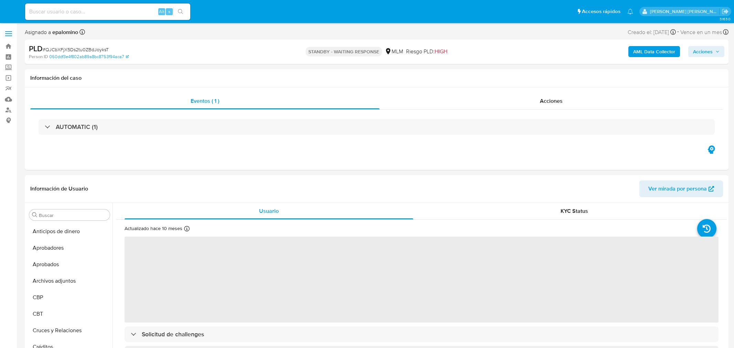
select select "10"
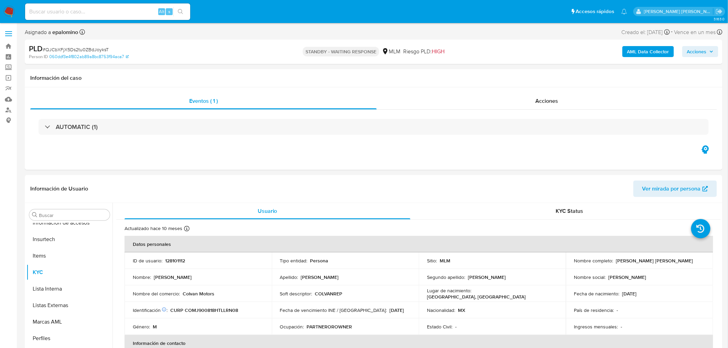
scroll to position [340, 0]
click at [87, 47] on span "# QJCbXFjX5Ds2tu0ZBdJoyksT" at bounding box center [76, 49] width 66 height 7
copy span "QJCbXFjX5Ds2tu0ZBdJoyksT"
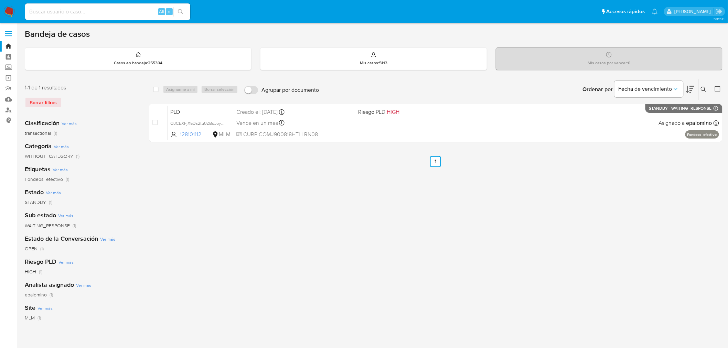
click at [8, 12] on img at bounding box center [9, 12] width 12 height 12
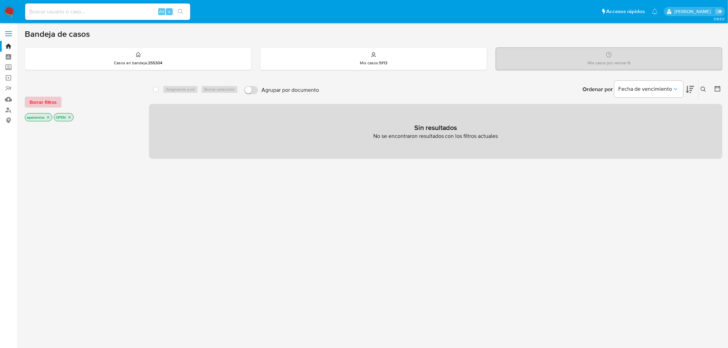
click at [47, 100] on span "Borrar filtros" at bounding box center [43, 102] width 27 height 10
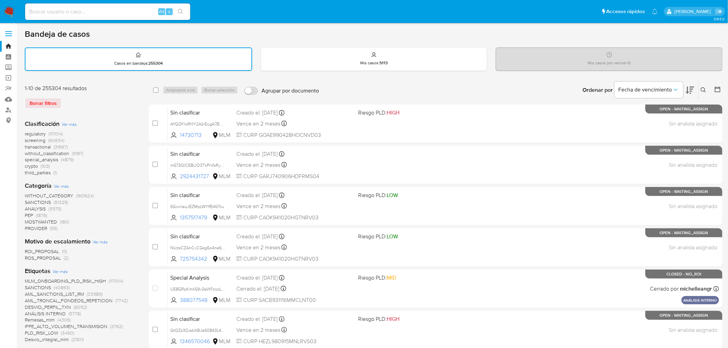
click at [8, 12] on img at bounding box center [9, 12] width 12 height 12
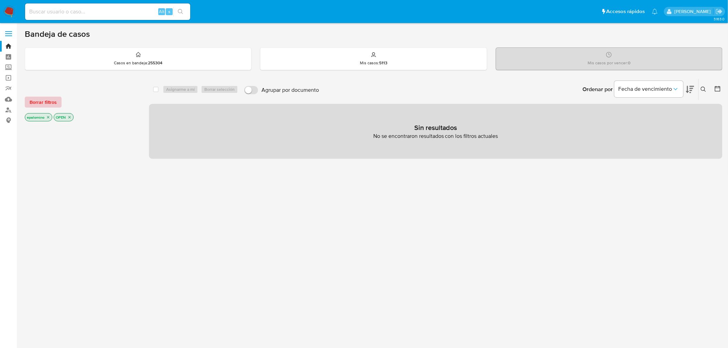
click at [39, 100] on span "Borrar filtros" at bounding box center [43, 102] width 27 height 10
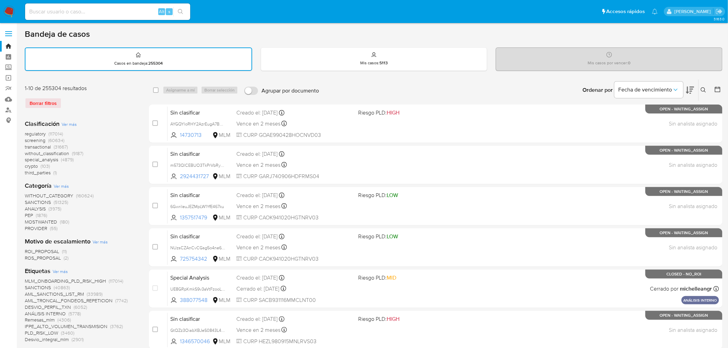
click at [706, 90] on icon at bounding box center [704, 90] width 6 height 6
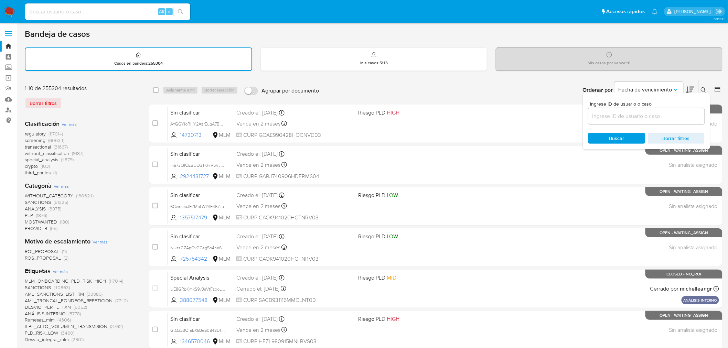
click at [607, 118] on input at bounding box center [646, 116] width 116 height 9
type input "1637657810"
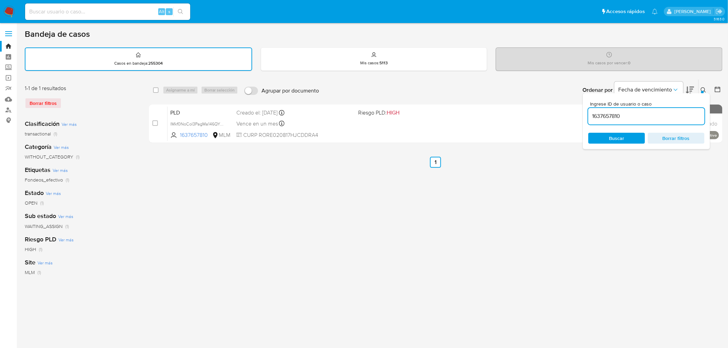
click at [704, 88] on icon at bounding box center [704, 90] width 6 height 6
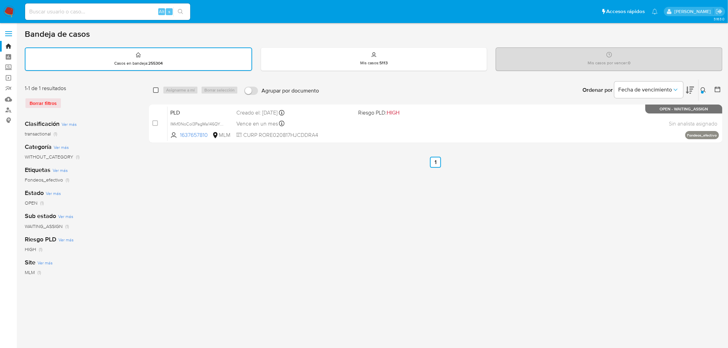
click at [156, 90] on input "checkbox" at bounding box center [156, 90] width 6 height 6
checkbox input "true"
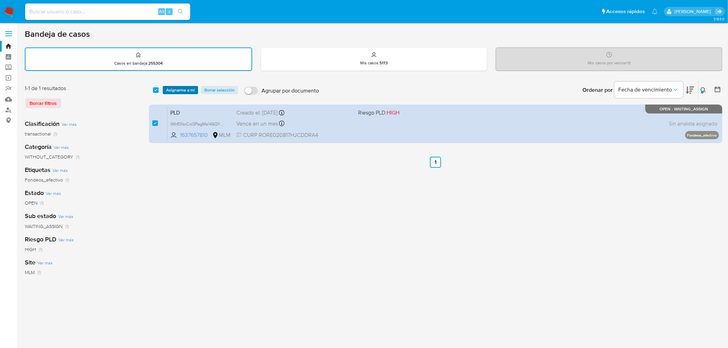
click at [167, 90] on span "Asignarme a mí" at bounding box center [180, 90] width 29 height 7
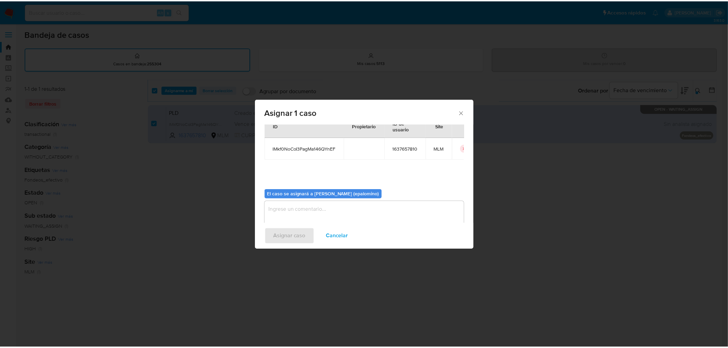
scroll to position [35, 0]
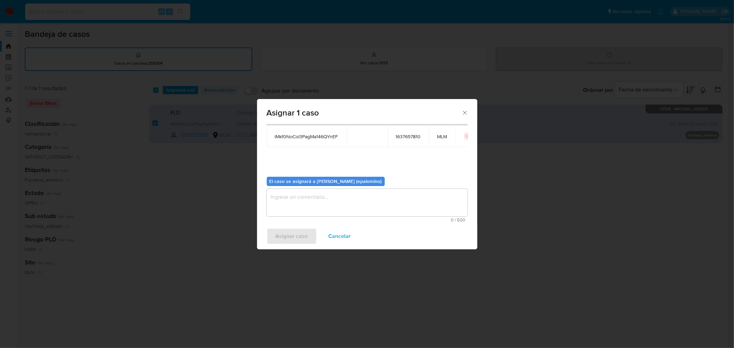
click at [293, 198] on textarea "assign-modal" at bounding box center [367, 203] width 201 height 28
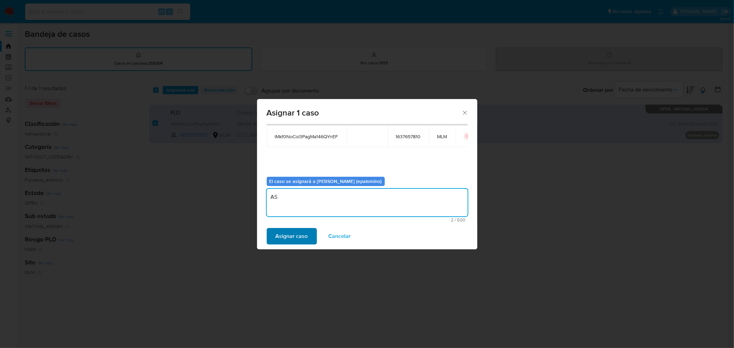
type textarea "AS"
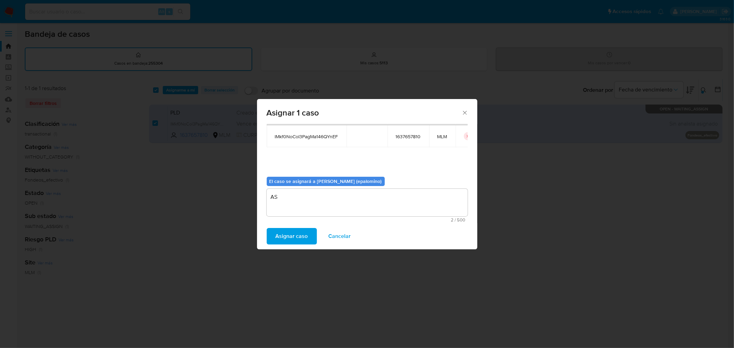
click at [290, 232] on span "Asignar caso" at bounding box center [292, 236] width 32 height 15
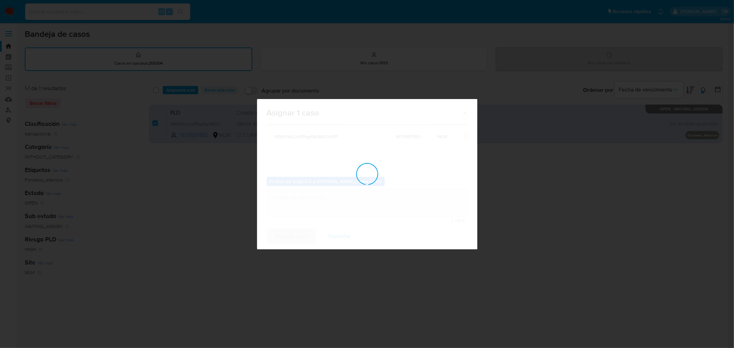
checkbox input "false"
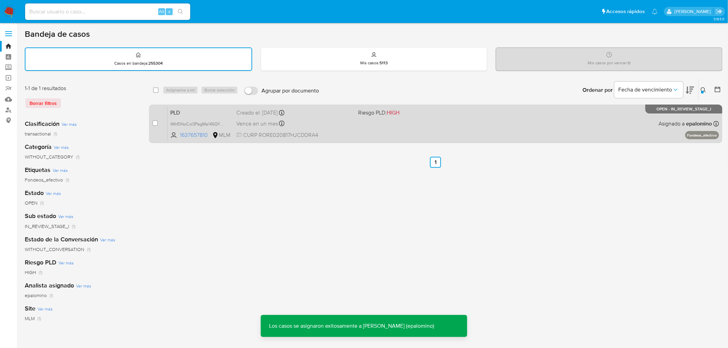
click at [193, 113] on span "PLD" at bounding box center [200, 112] width 61 height 9
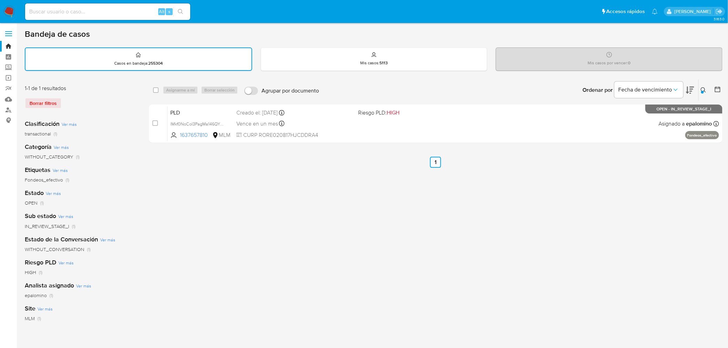
drag, startPoint x: 12, startPoint y: 12, endPoint x: 21, endPoint y: 18, distance: 11.2
click at [12, 12] on img at bounding box center [9, 12] width 12 height 12
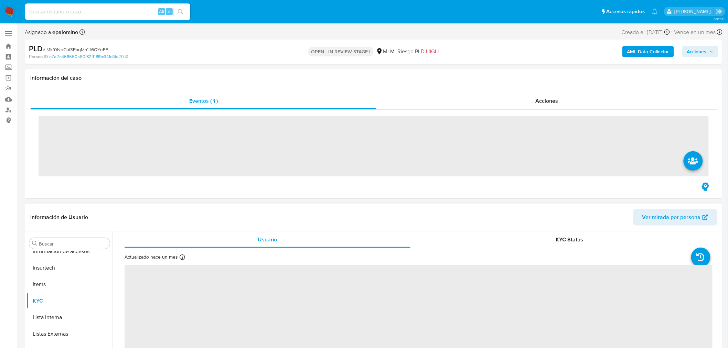
scroll to position [340, 0]
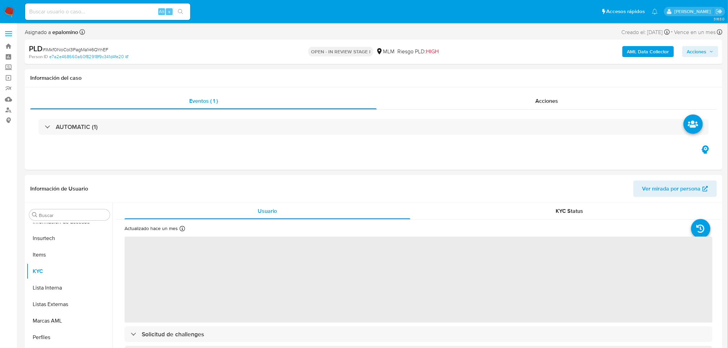
select select "10"
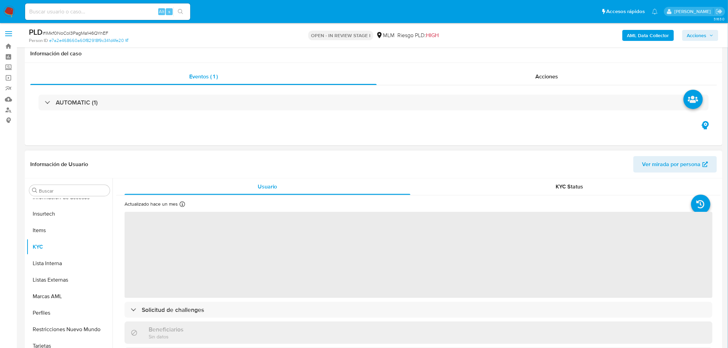
scroll to position [107, 0]
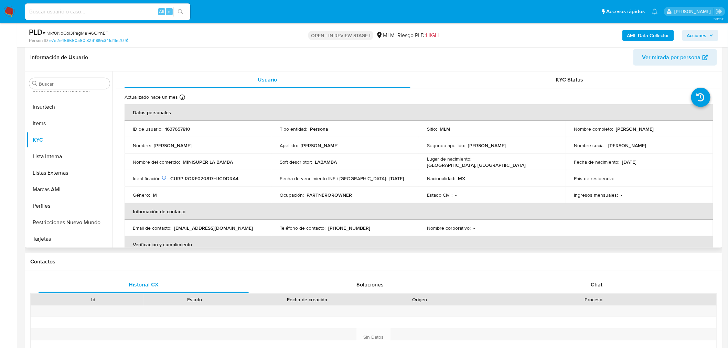
drag, startPoint x: 686, startPoint y: 131, endPoint x: 613, endPoint y: 131, distance: 72.6
click at [613, 131] on div "Nombre completo : Eric Ulises Rodriguez Rodriguez" at bounding box center [639, 129] width 131 height 6
copy div "Eric Ulises Rodriguez Rodriguez"
drag, startPoint x: 366, startPoint y: 227, endPoint x: 326, endPoint y: 228, distance: 39.9
click at [326, 228] on div "Teléfono de contacto : (33) 25118539" at bounding box center [345, 228] width 131 height 6
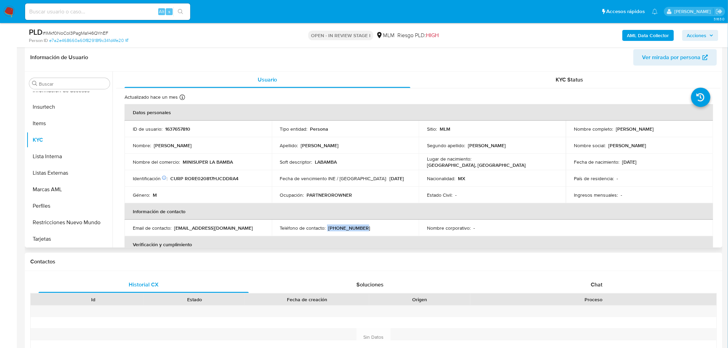
copy div "(33) 25118539"
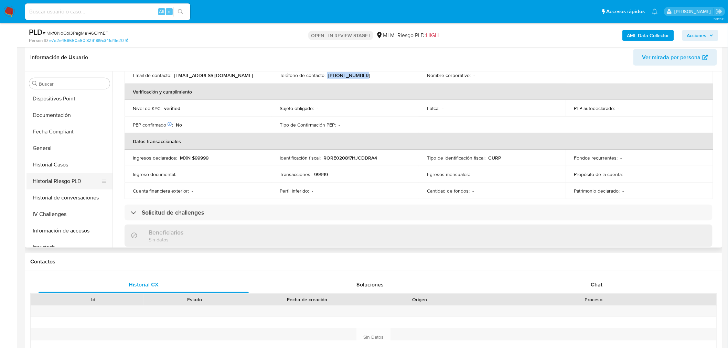
scroll to position [187, 0]
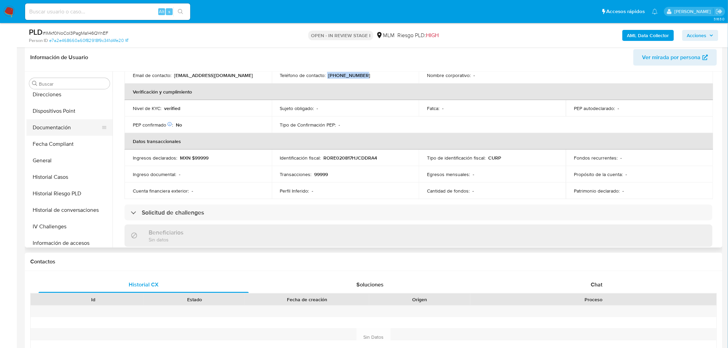
click at [73, 131] on button "Documentación" at bounding box center [66, 127] width 81 height 17
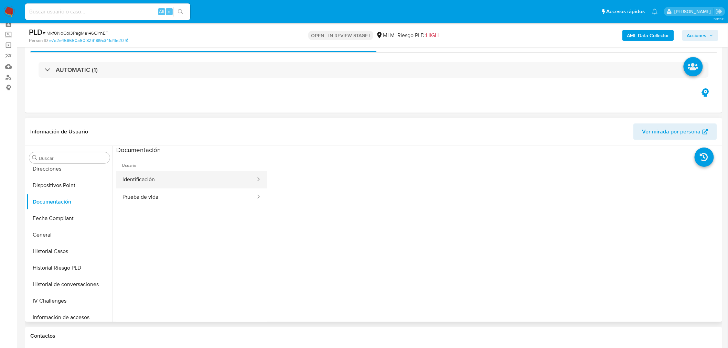
scroll to position [30, 0]
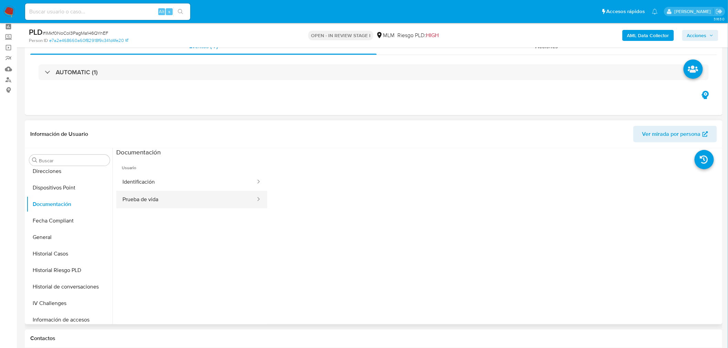
click at [156, 197] on button "Prueba de vida" at bounding box center [186, 200] width 140 height 18
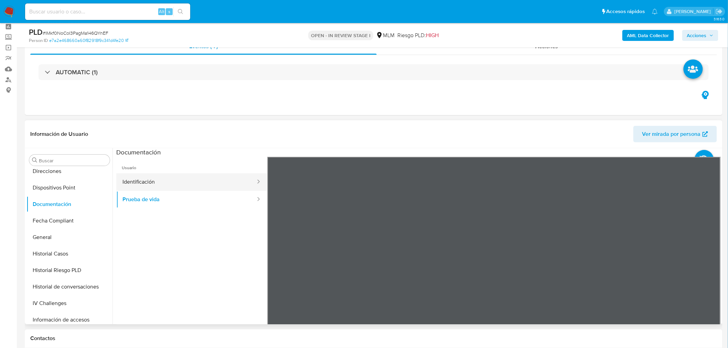
click at [231, 175] on button "Identificación" at bounding box center [186, 182] width 140 height 18
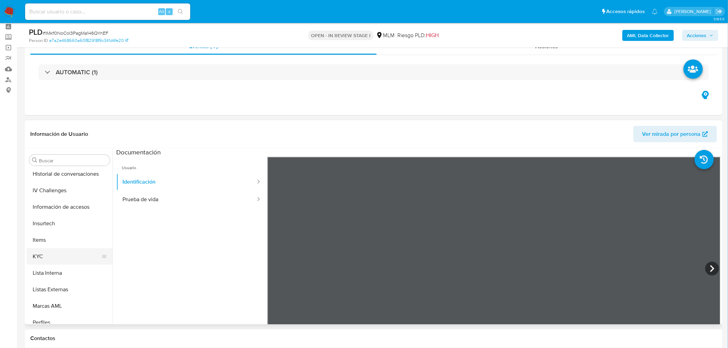
scroll to position [301, 0]
click at [60, 251] on button "KYC" at bounding box center [66, 255] width 81 height 17
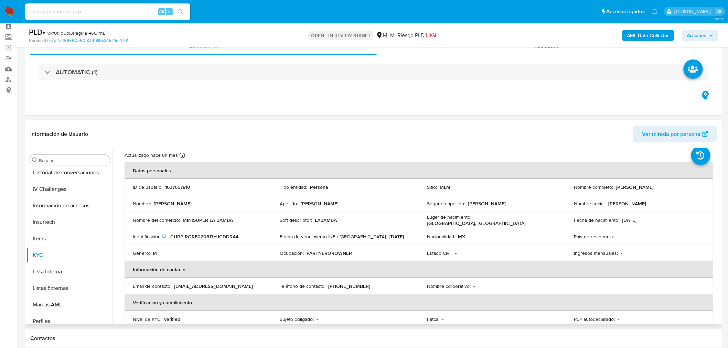
scroll to position [0, 0]
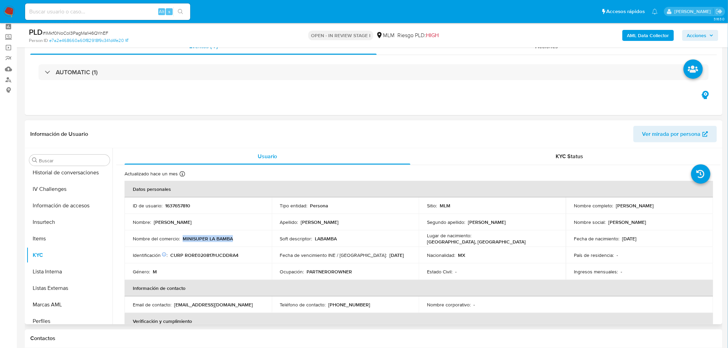
drag, startPoint x: 233, startPoint y: 240, endPoint x: 182, endPoint y: 238, distance: 50.3
click at [182, 238] on div "Nombre del comercio : MINISUPER LA BAMBA" at bounding box center [198, 239] width 131 height 6
copy p "MINISUPER LA BAMBA"
click at [718, 162] on button "KYC Status" at bounding box center [570, 156] width 302 height 17
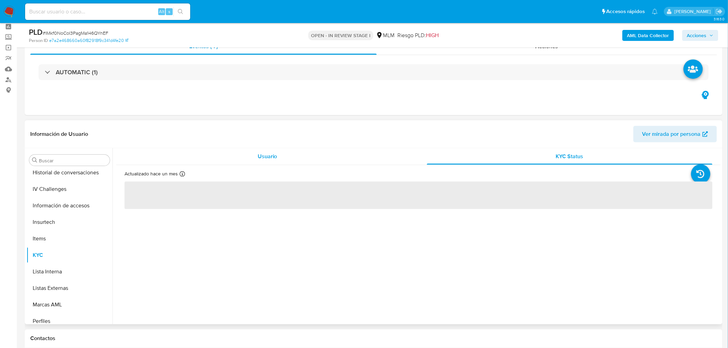
click at [239, 157] on div "Usuario" at bounding box center [268, 156] width 286 height 17
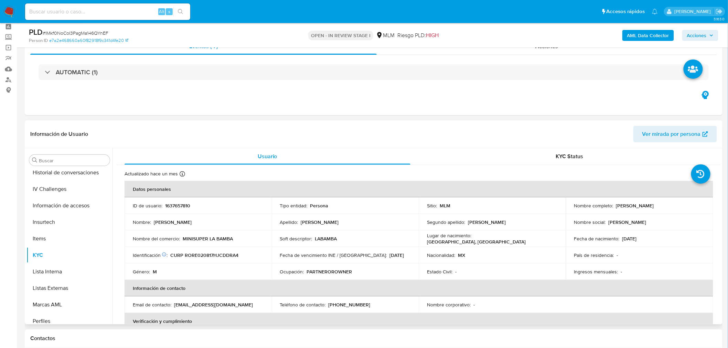
drag, startPoint x: 718, startPoint y: 172, endPoint x: 723, endPoint y: 187, distance: 15.2
click at [723, 187] on div "Buscar Anticipos de dinero Aprobadores Aprobados Archivos adjuntos CBP CBT Cruc…" at bounding box center [374, 236] width 698 height 176
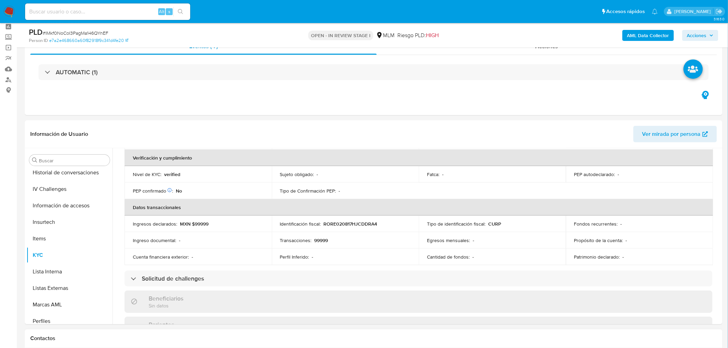
scroll to position [151, 0]
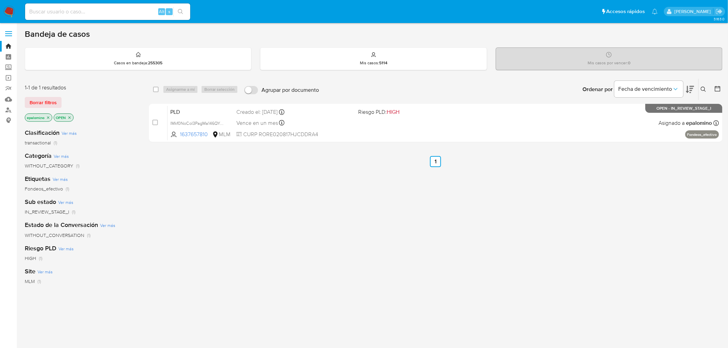
drag, startPoint x: 46, startPoint y: 99, endPoint x: 68, endPoint y: 102, distance: 22.2
click at [46, 99] on span "Borrar filtros" at bounding box center [43, 103] width 27 height 10
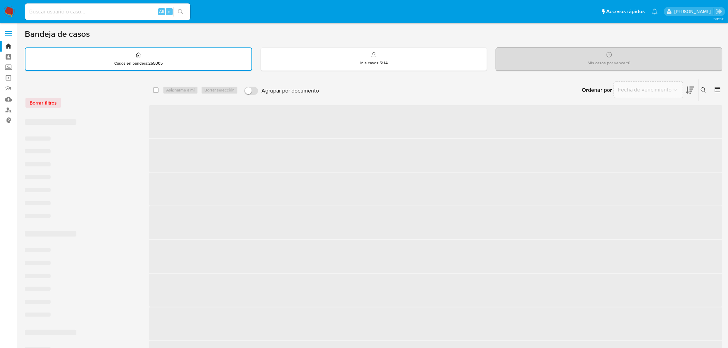
click at [106, 107] on div "Borrar filtros" at bounding box center [80, 102] width 110 height 11
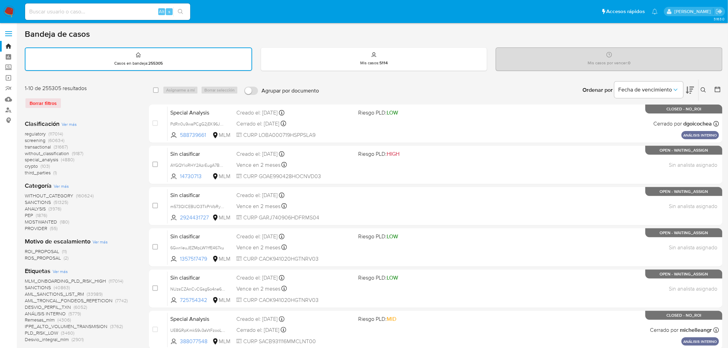
click at [702, 89] on icon at bounding box center [704, 90] width 6 height 6
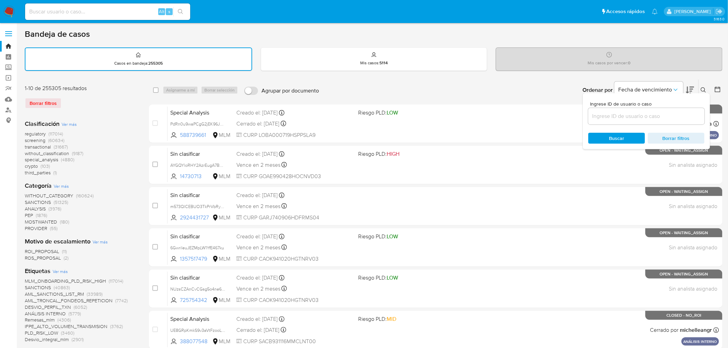
click at [626, 114] on input at bounding box center [646, 116] width 116 height 9
type input "1637657810"
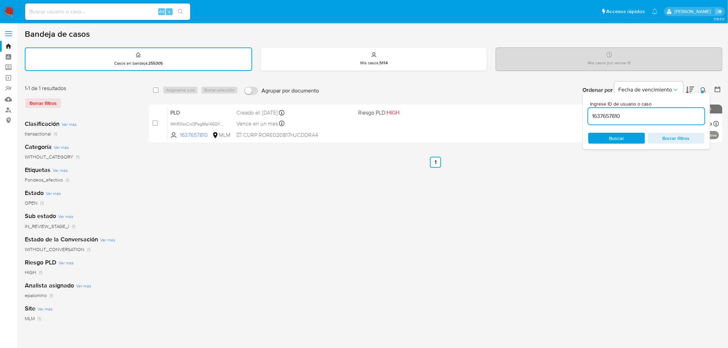
click at [703, 91] on div at bounding box center [702, 92] width 3 height 3
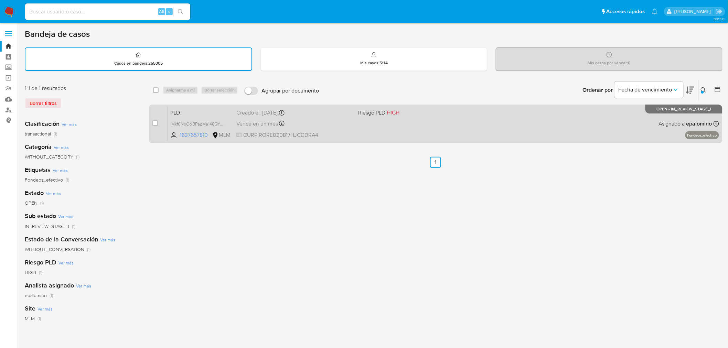
click at [185, 114] on span "PLD" at bounding box center [200, 112] width 61 height 9
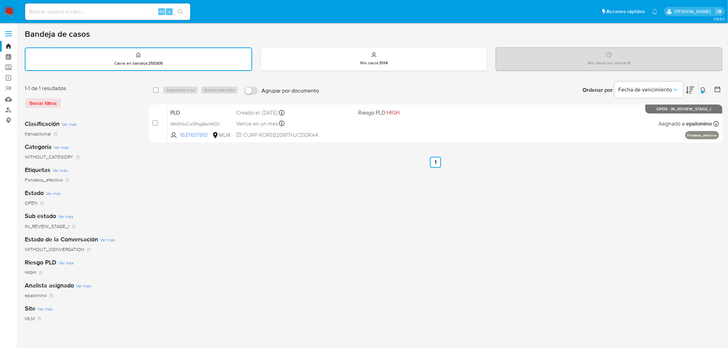
click at [12, 10] on img at bounding box center [9, 12] width 12 height 12
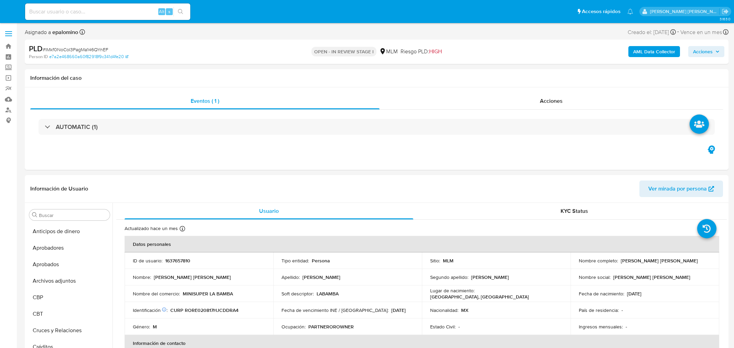
select select "10"
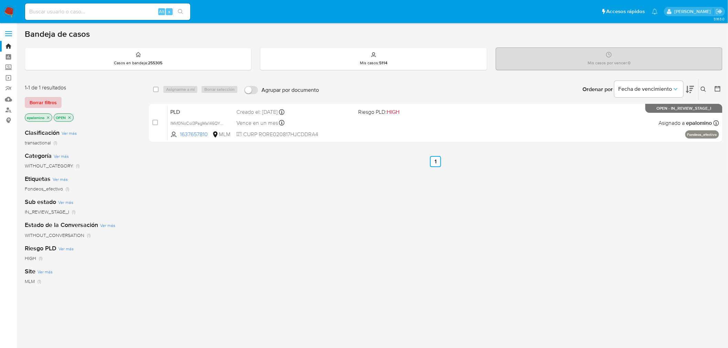
click at [51, 104] on span "Borrar filtros" at bounding box center [43, 103] width 27 height 10
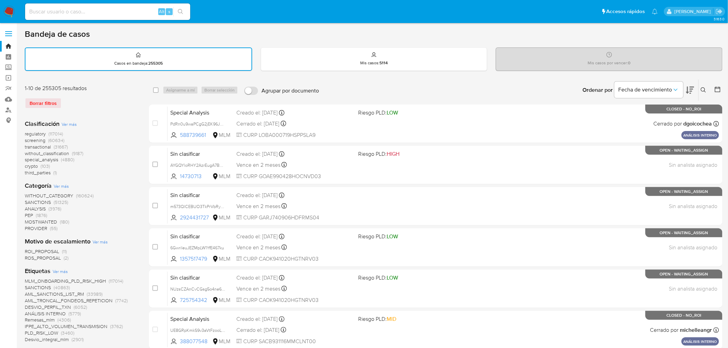
click at [703, 87] on icon at bounding box center [704, 90] width 6 height 6
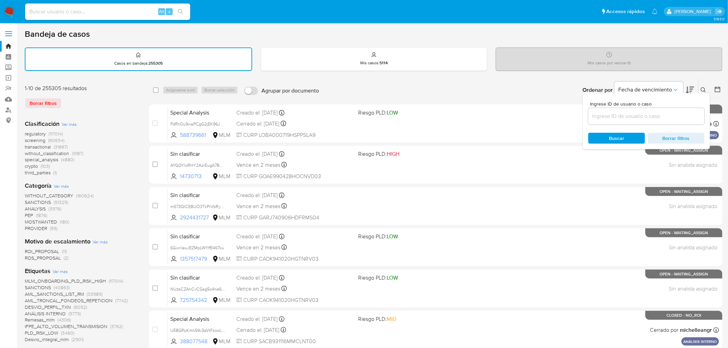
click at [625, 112] on input at bounding box center [646, 116] width 116 height 9
type input "1637657810"
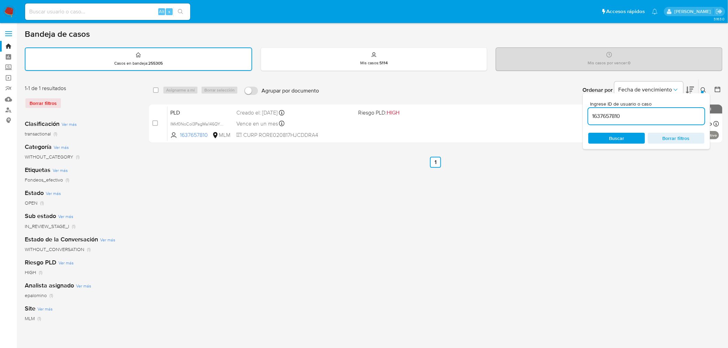
click at [706, 90] on icon at bounding box center [704, 90] width 6 height 6
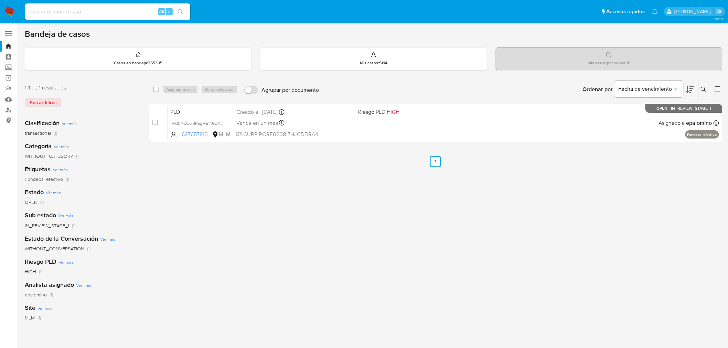
click at [6, 12] on img at bounding box center [9, 12] width 12 height 12
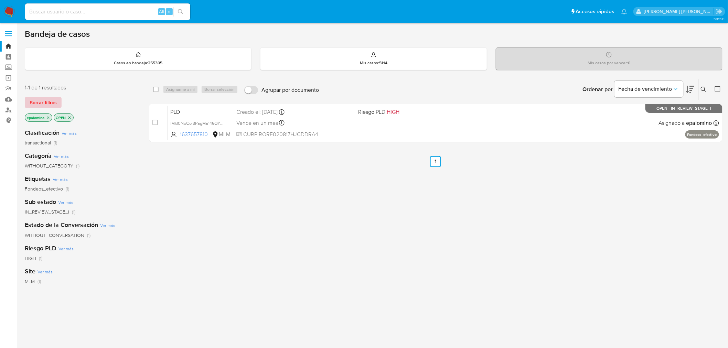
click at [49, 98] on span "Borrar filtros" at bounding box center [43, 103] width 27 height 10
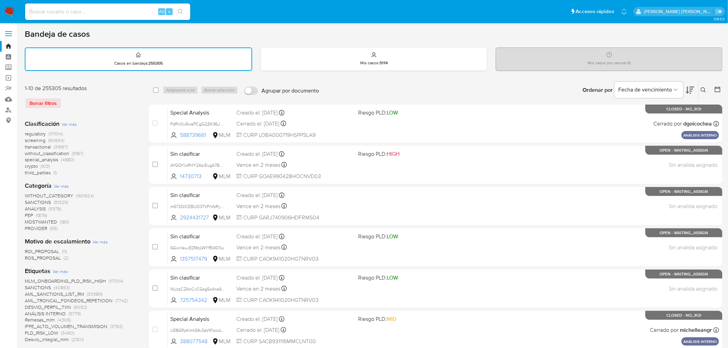
click at [704, 90] on icon at bounding box center [704, 90] width 6 height 6
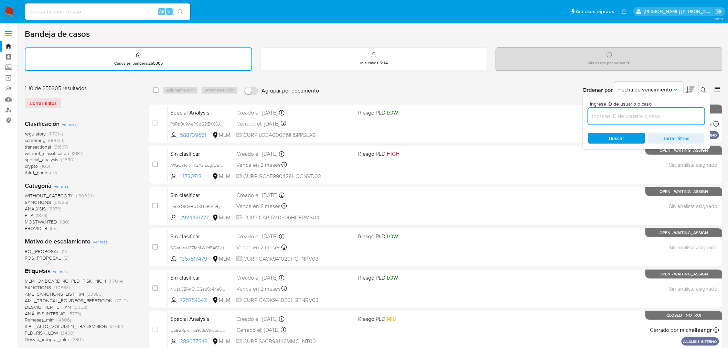
click at [627, 119] on input at bounding box center [646, 116] width 116 height 9
type input "2052985486"
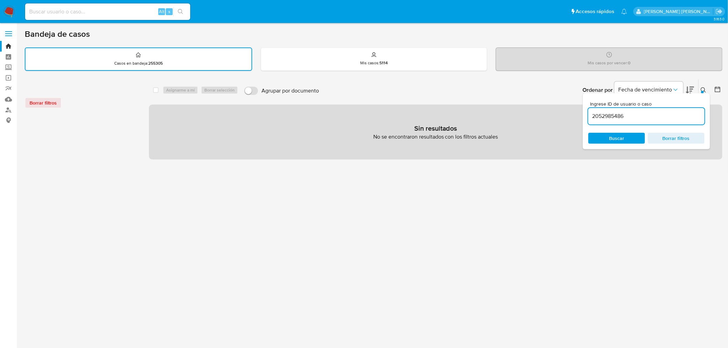
click at [704, 87] on icon at bounding box center [704, 90] width 6 height 6
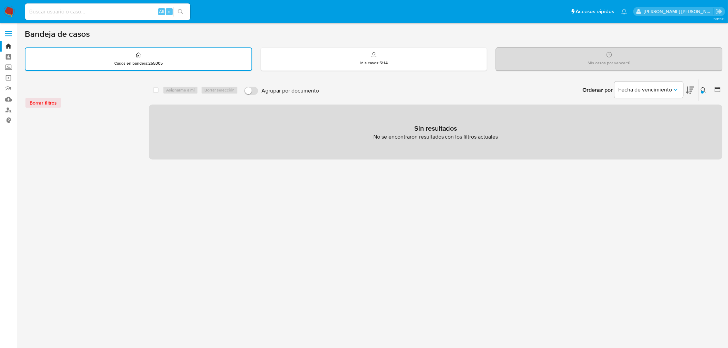
click at [98, 17] on div "Alt s" at bounding box center [107, 11] width 165 height 17
click at [94, 14] on input at bounding box center [107, 11] width 165 height 9
paste input "2052985486"
type input "2052985486"
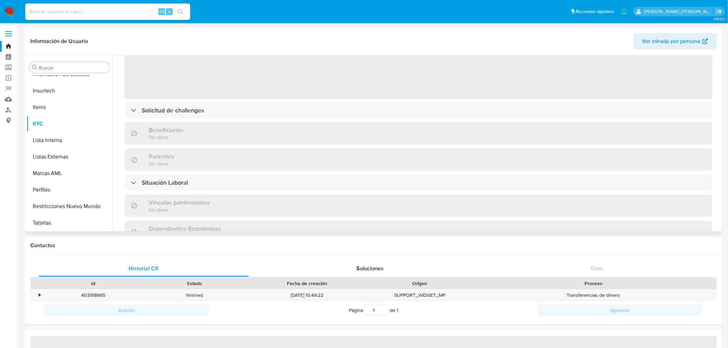
scroll to position [15, 0]
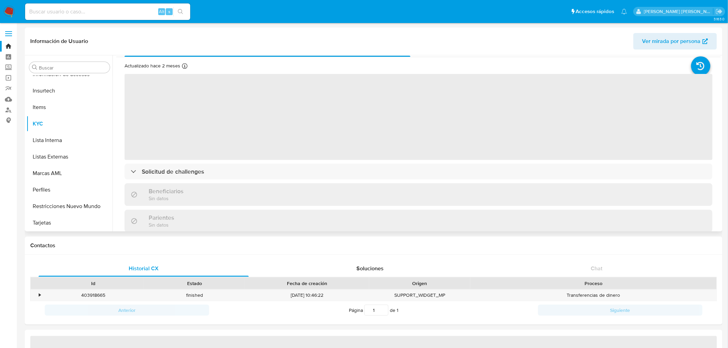
select select "10"
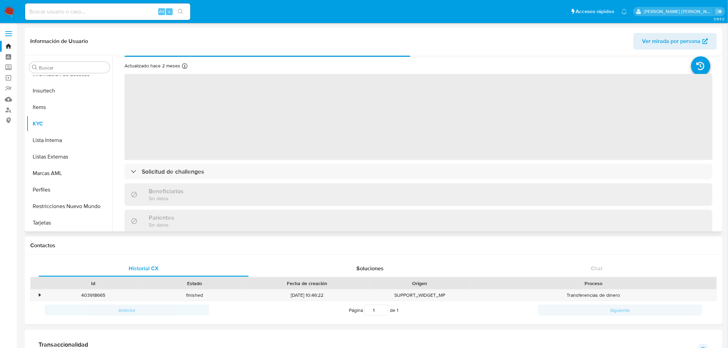
scroll to position [0, 0]
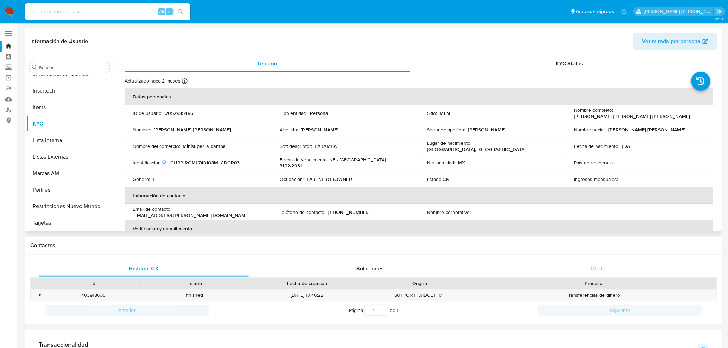
drag, startPoint x: 350, startPoint y: 168, endPoint x: 335, endPoint y: 170, distance: 15.7
click at [335, 170] on td "Fecha de vencimiento INE / Pasaporte : 31/12/2031" at bounding box center [345, 163] width 147 height 17
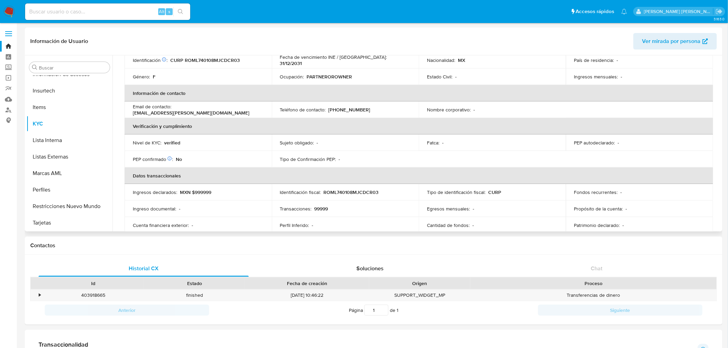
scroll to position [36, 0]
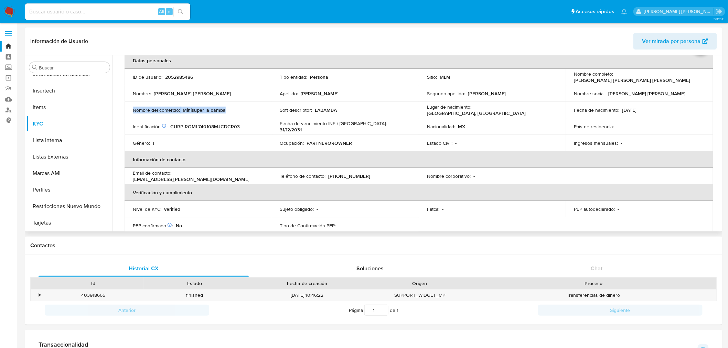
drag, startPoint x: 228, startPoint y: 112, endPoint x: 134, endPoint y: 112, distance: 94.0
click at [134, 112] on div "Nombre del comercio : Minisuper la bamba" at bounding box center [198, 110] width 131 height 6
click at [212, 115] on td "Nombre del comercio : Minisuper la bamba" at bounding box center [198, 110] width 147 height 17
drag, startPoint x: 225, startPoint y: 113, endPoint x: 184, endPoint y: 112, distance: 41.0
click at [184, 112] on td "Nombre del comercio : Minisuper la bamba" at bounding box center [198, 110] width 147 height 17
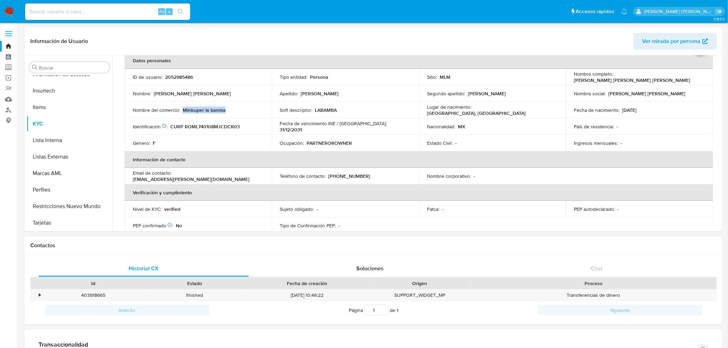
copy p "Minisuper la bamba"
drag, startPoint x: 8, startPoint y: 12, endPoint x: 20, endPoint y: 5, distance: 13.1
click at [8, 12] on img at bounding box center [9, 12] width 12 height 12
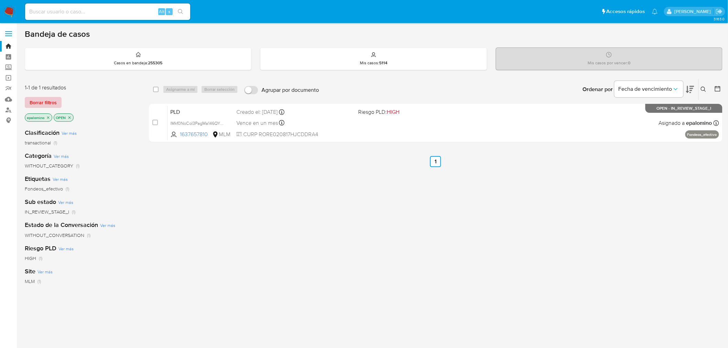
click at [45, 100] on span "Borrar filtros" at bounding box center [43, 103] width 27 height 10
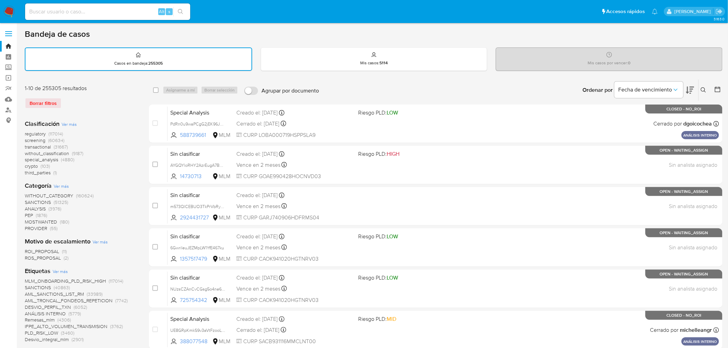
click at [8, 33] on span at bounding box center [8, 33] width 7 height 1
click at [0, 0] on input "checkbox" at bounding box center [0, 0] width 0 height 0
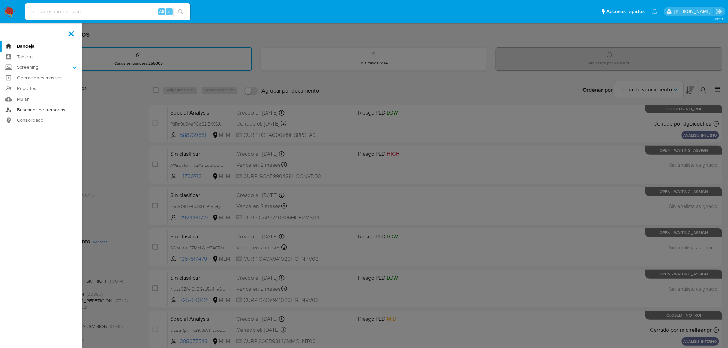
click at [48, 110] on link "Buscador de personas" at bounding box center [41, 110] width 82 height 11
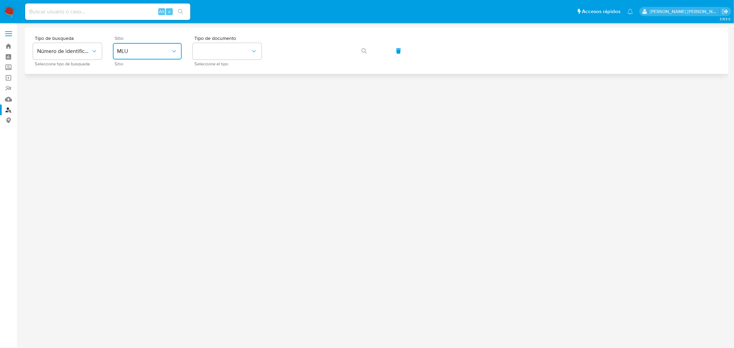
click at [178, 47] on button "MLU" at bounding box center [147, 51] width 69 height 17
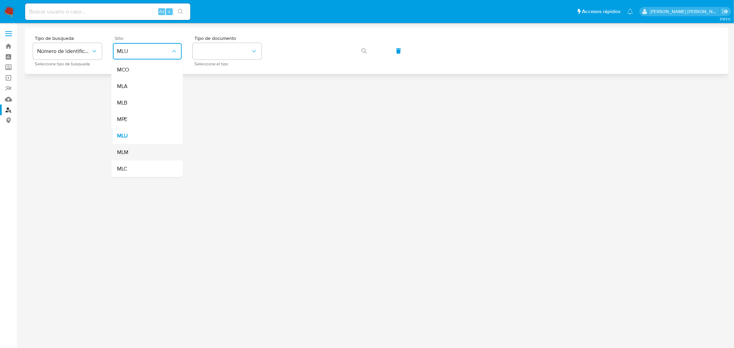
click at [137, 150] on div "MLM" at bounding box center [145, 152] width 56 height 17
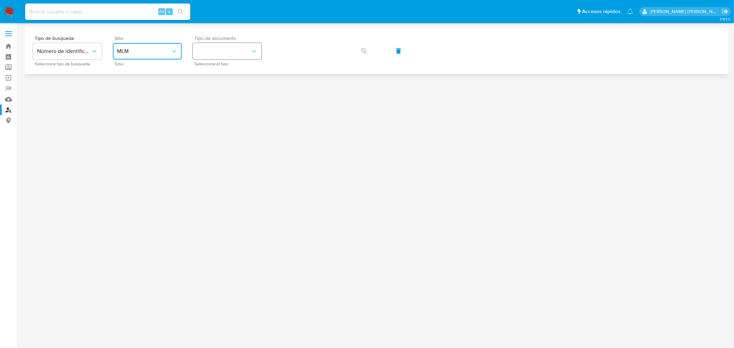
click at [253, 52] on icon "identificationType" at bounding box center [254, 51] width 4 height 2
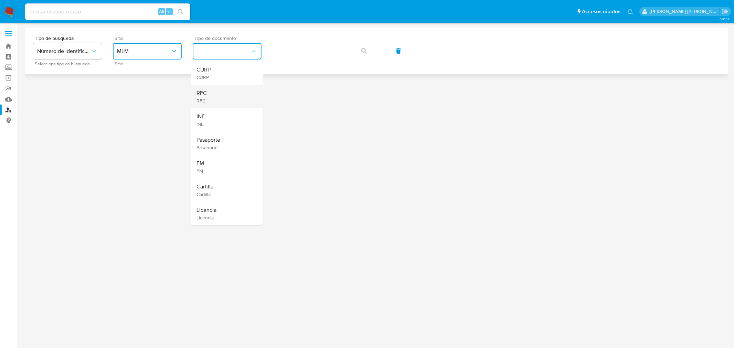
click at [230, 95] on div "RFC RFC" at bounding box center [225, 96] width 56 height 23
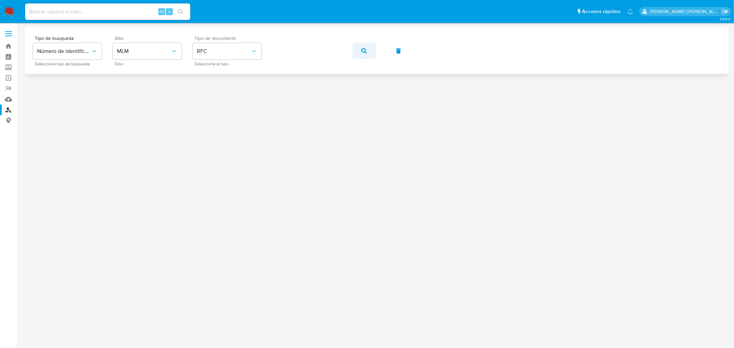
click at [363, 52] on icon "button" at bounding box center [364, 51] width 6 height 6
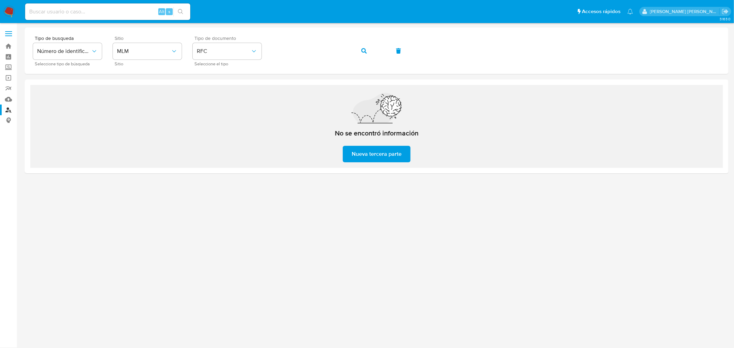
click at [11, 11] on img at bounding box center [9, 12] width 12 height 12
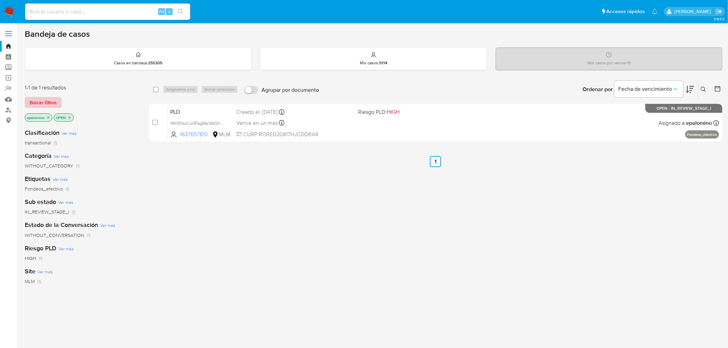
click at [43, 99] on span "Borrar filtros" at bounding box center [43, 103] width 27 height 10
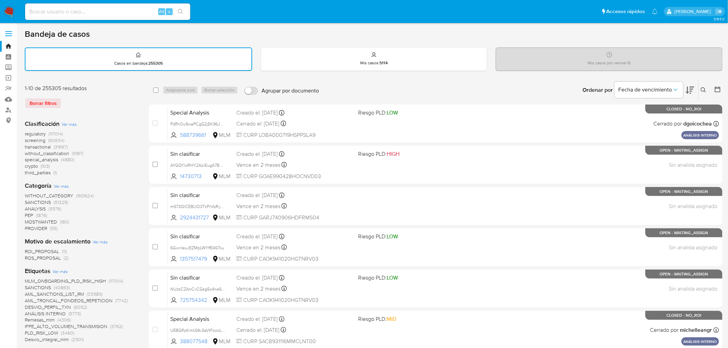
click at [6, 7] on img at bounding box center [9, 12] width 12 height 12
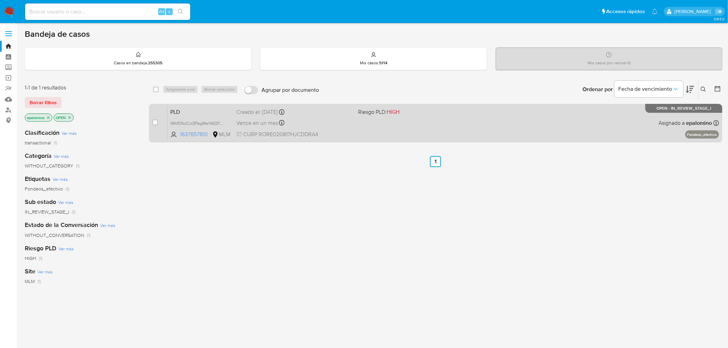
click at [179, 107] on span "PLD" at bounding box center [200, 111] width 61 height 9
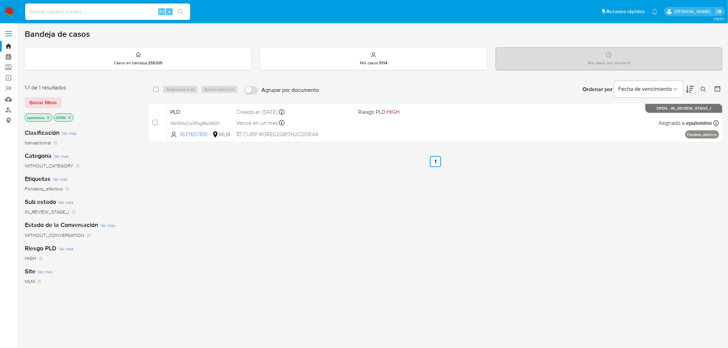
click at [10, 10] on img at bounding box center [9, 12] width 12 height 12
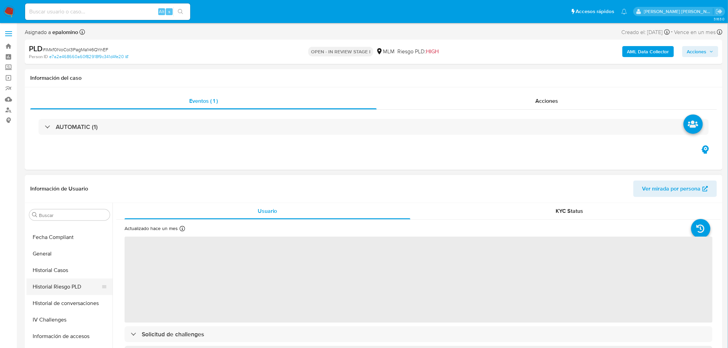
select select "10"
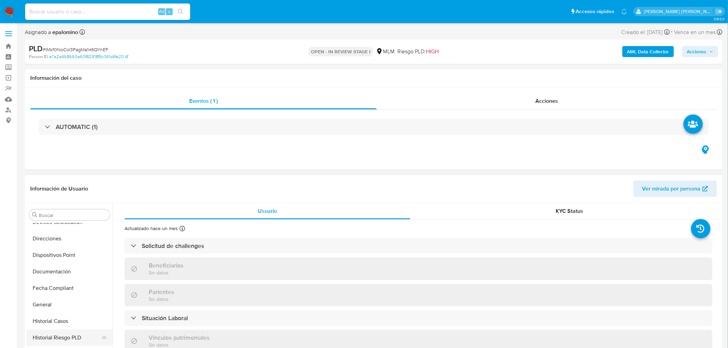
scroll to position [149, 0]
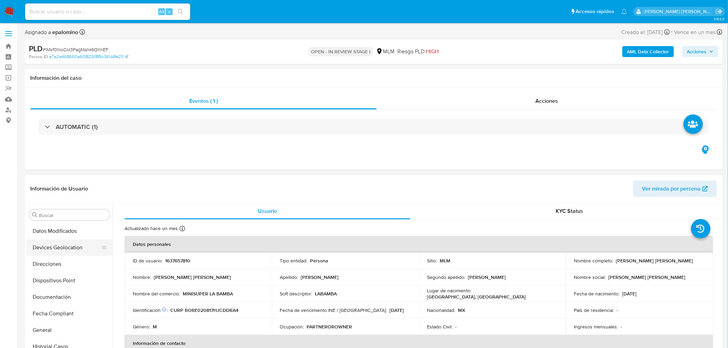
click at [77, 247] on button "Devices Geolocation" at bounding box center [66, 248] width 81 height 17
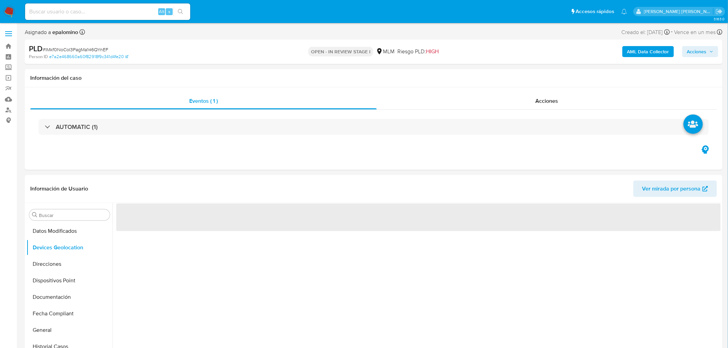
scroll to position [69, 0]
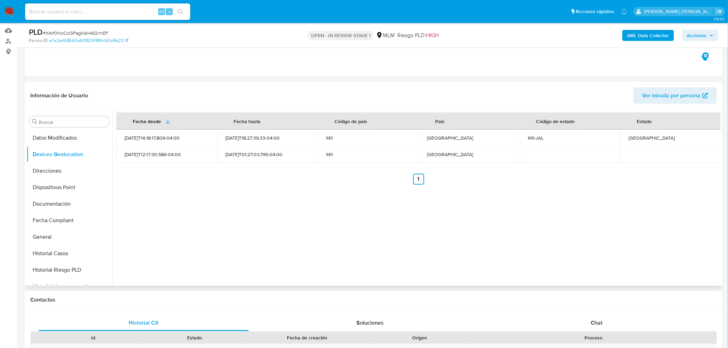
click at [263, 262] on div "Fecha desde [GEOGRAPHIC_DATA] hasta Código de país País Código de estado Estado…" at bounding box center [417, 198] width 608 height 176
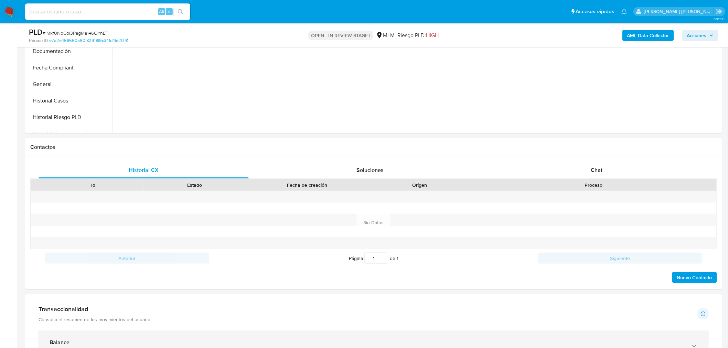
click at [92, 341] on div "Balance" at bounding box center [367, 343] width 635 height 7
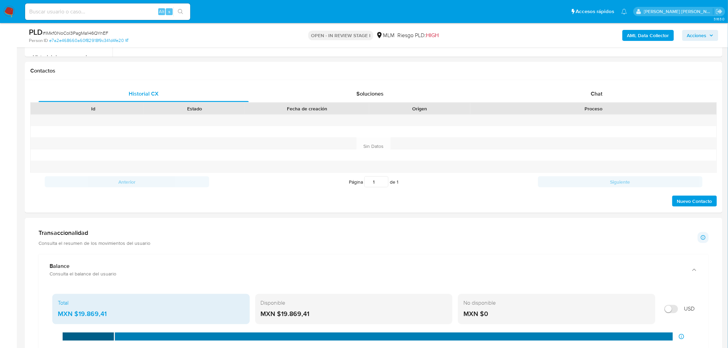
scroll to position [383, 0]
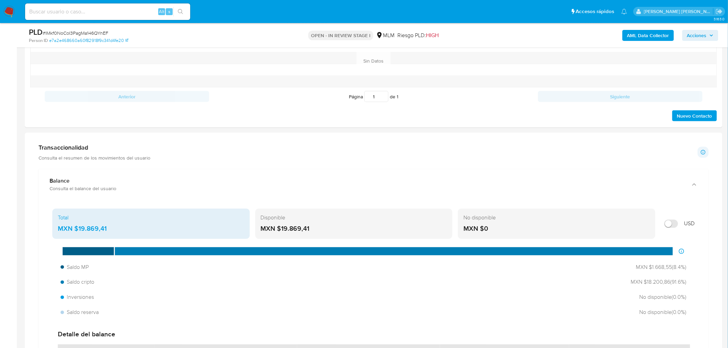
drag, startPoint x: 311, startPoint y: 229, endPoint x: 281, endPoint y: 231, distance: 29.6
click at [281, 231] on div "MXN $19.869,41" at bounding box center [354, 229] width 187 height 9
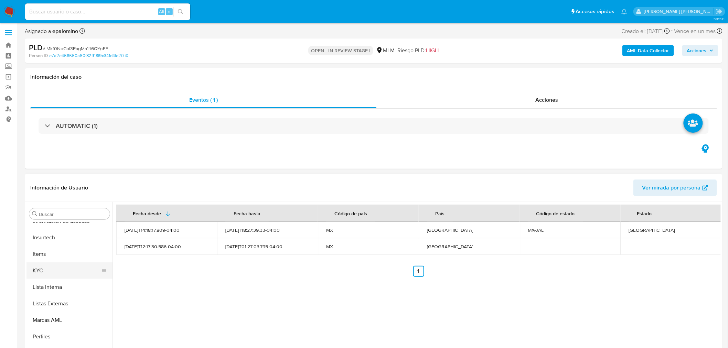
scroll to position [340, 0]
click at [51, 266] on button "KYC" at bounding box center [66, 270] width 81 height 17
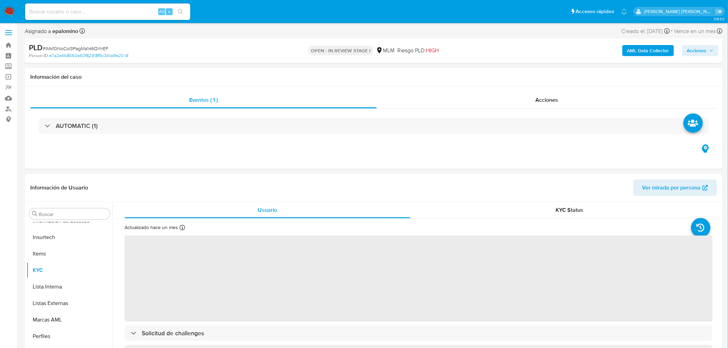
scroll to position [103, 0]
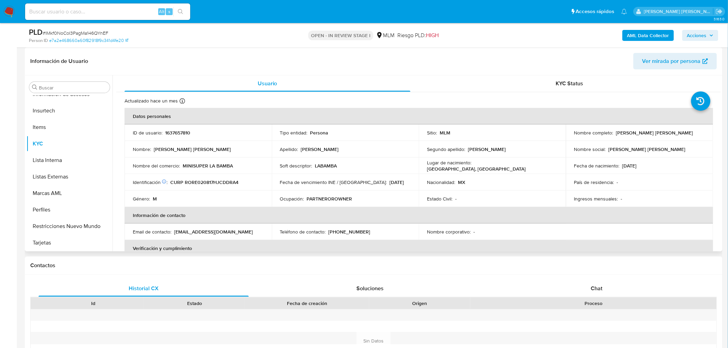
click at [230, 185] on p "CURP RORE020817HJCDDRA4" at bounding box center [204, 182] width 68 height 6
click at [239, 191] on td "Género : M" at bounding box center [198, 199] width 147 height 17
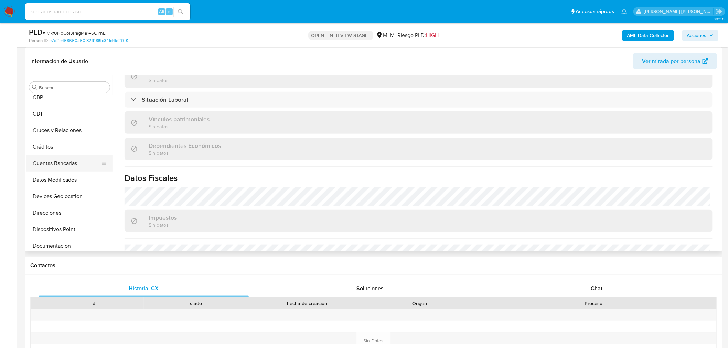
scroll to position [34, 0]
click at [79, 167] on button "Cruces y Relaciones" at bounding box center [66, 168] width 81 height 17
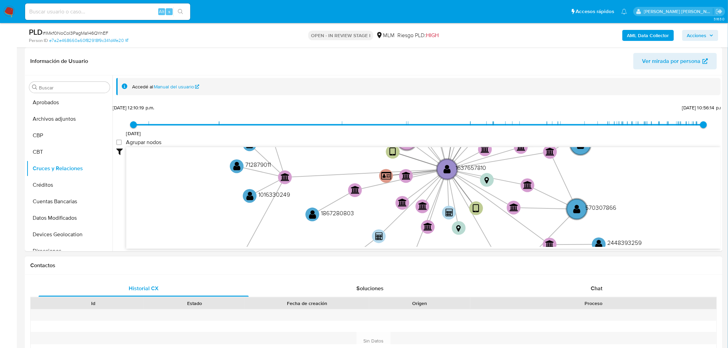
drag, startPoint x: 266, startPoint y: 194, endPoint x: 262, endPoint y: 273, distance: 78.9
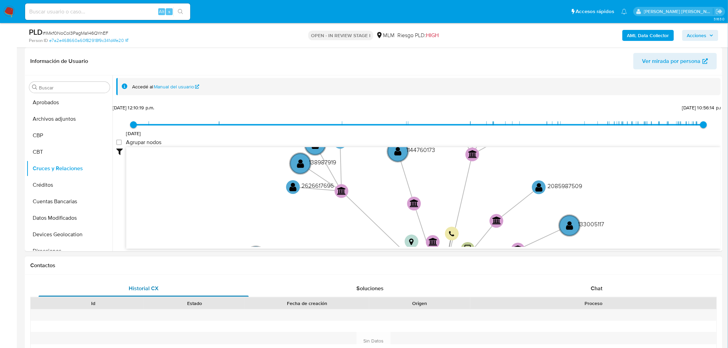
drag, startPoint x: 216, startPoint y: 229, endPoint x: 212, endPoint y: 290, distance: 61.4
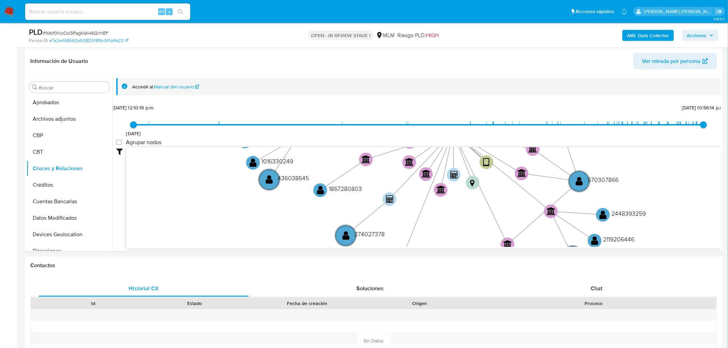
drag, startPoint x: 233, startPoint y: 224, endPoint x: 249, endPoint y: 17, distance: 207.8
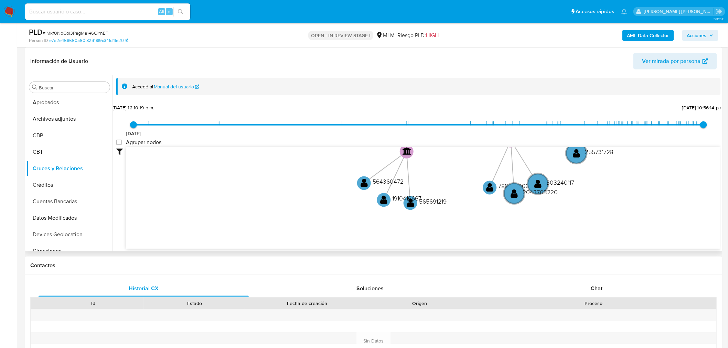
drag, startPoint x: 261, startPoint y: 190, endPoint x: 266, endPoint y: 74, distance: 116.1
click at [266, 74] on div "Información de Usuario Ver mirada por persona Buscar Anticipos de dinero Aproba…" at bounding box center [374, 149] width 698 height 204
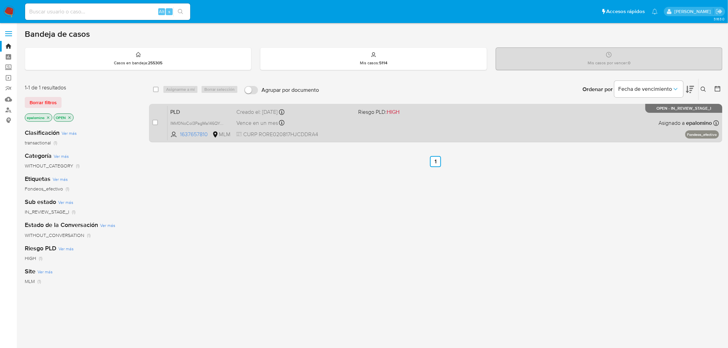
click at [180, 106] on div "PLD lMkf0NoCoI3PagMa146QYnEF 1637657810 MLM Riesgo PLD: HIGH Creado el: [DATE] …" at bounding box center [444, 123] width 552 height 35
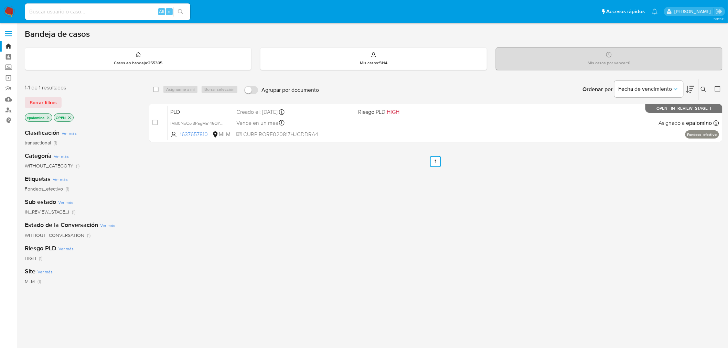
click at [10, 13] on img at bounding box center [9, 12] width 12 height 12
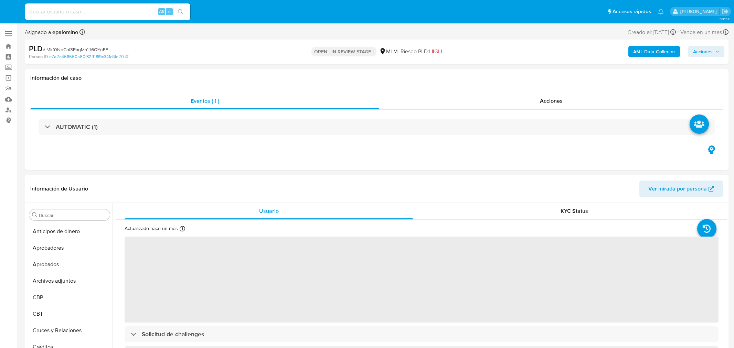
select select "10"
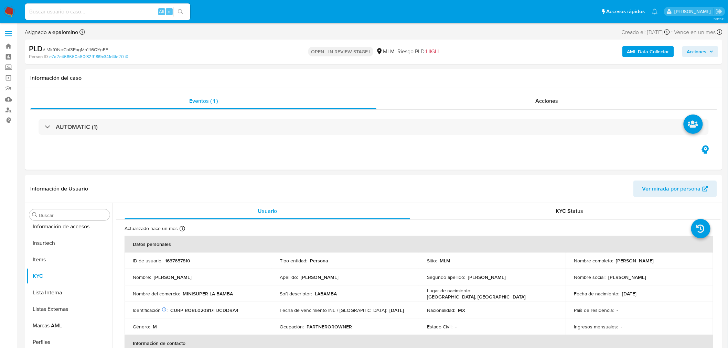
scroll to position [340, 0]
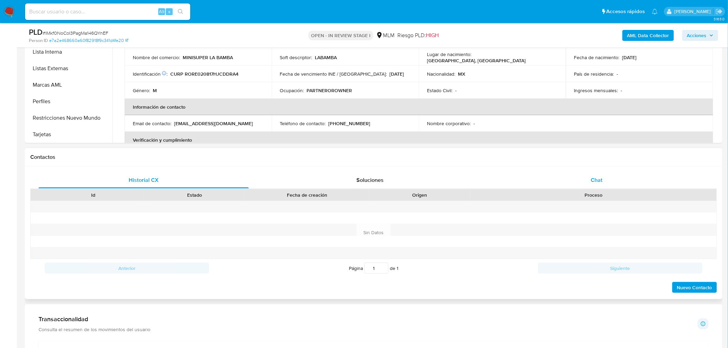
click at [597, 174] on div "Chat" at bounding box center [597, 180] width 210 height 17
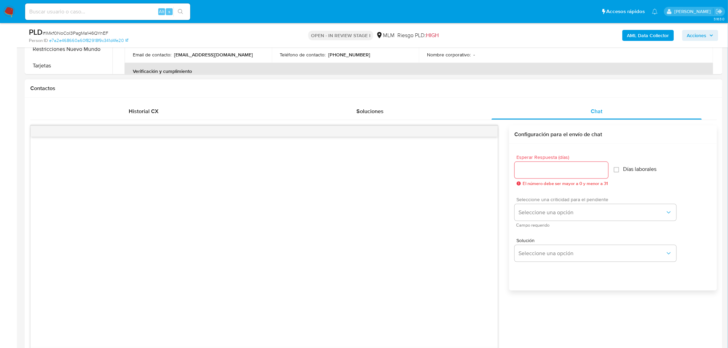
scroll to position [326, 0]
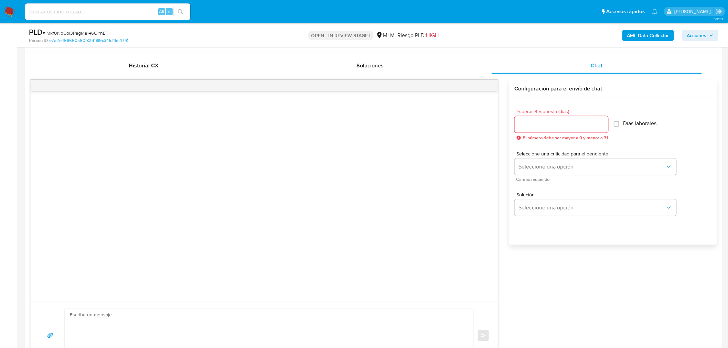
click at [540, 125] on input "Esperar Respuesta (días)" at bounding box center [562, 124] width 94 height 9
type input "5"
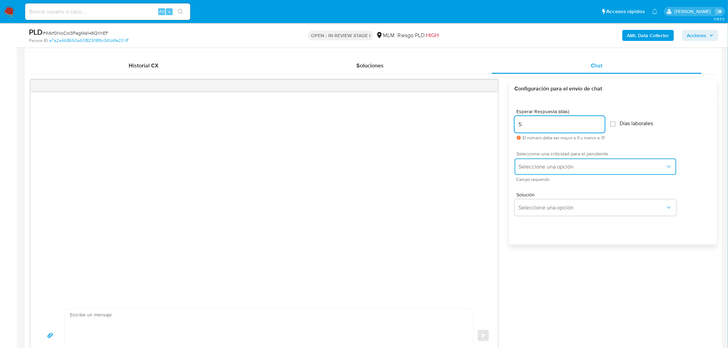
click at [545, 166] on span "Seleccione una opción" at bounding box center [592, 166] width 147 height 7
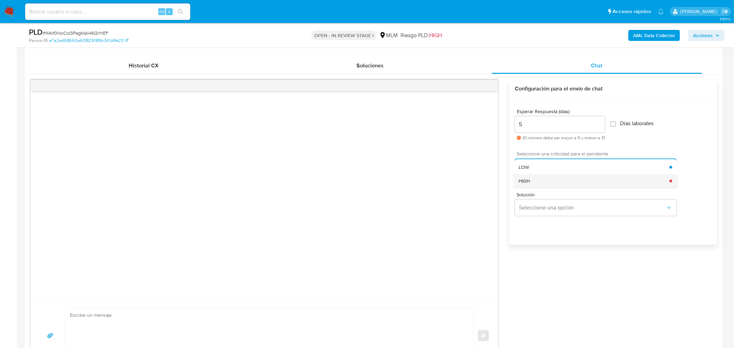
click at [545, 176] on div "HIGH" at bounding box center [594, 181] width 151 height 14
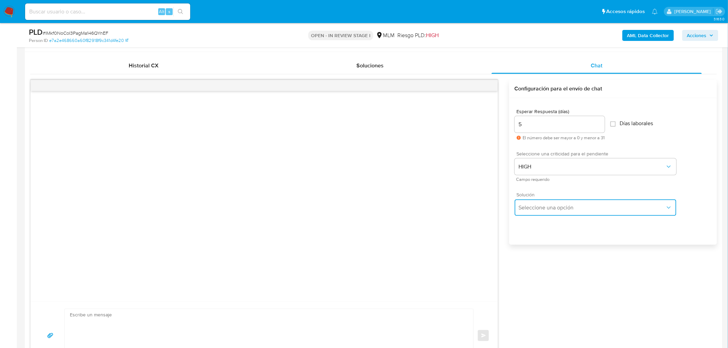
click at [545, 202] on button "Seleccione una opción" at bounding box center [596, 208] width 162 height 17
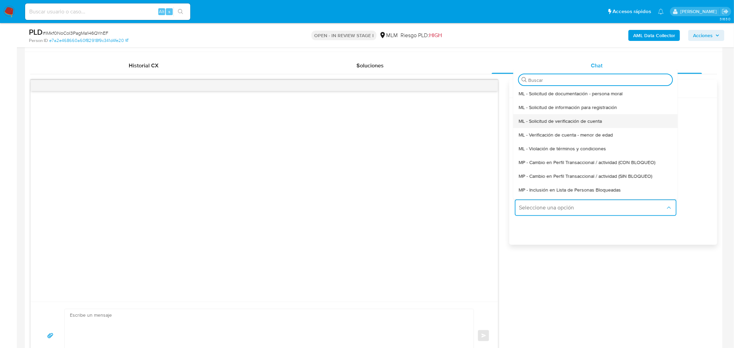
click at [566, 119] on span "ML - Solicitud de verificación de cuenta" at bounding box center [560, 121] width 83 height 6
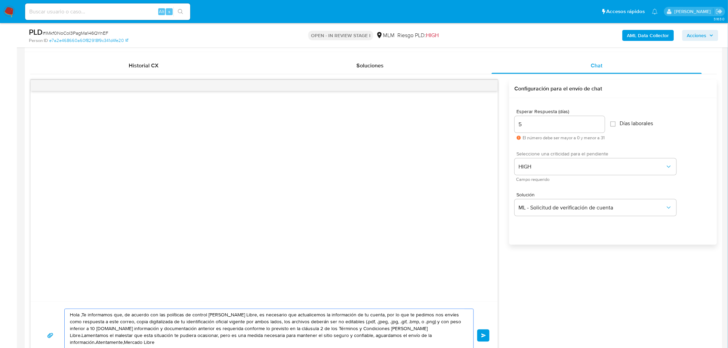
drag, startPoint x: 441, startPoint y: 335, endPoint x: 8, endPoint y: 269, distance: 438.3
paste textarea "Estimado Eric Ulises Rodriguez Rodriguez. Te comunicamos que se ha identificado…"
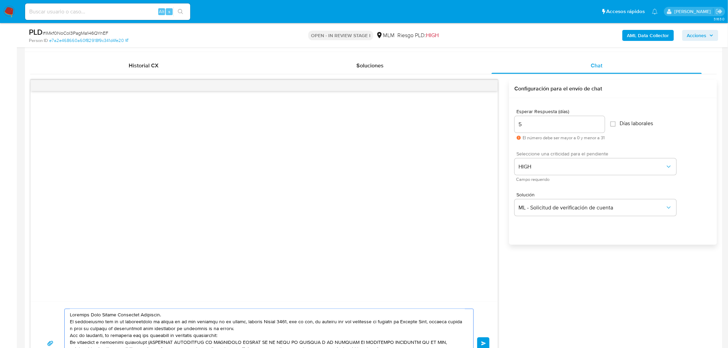
scroll to position [16, 0]
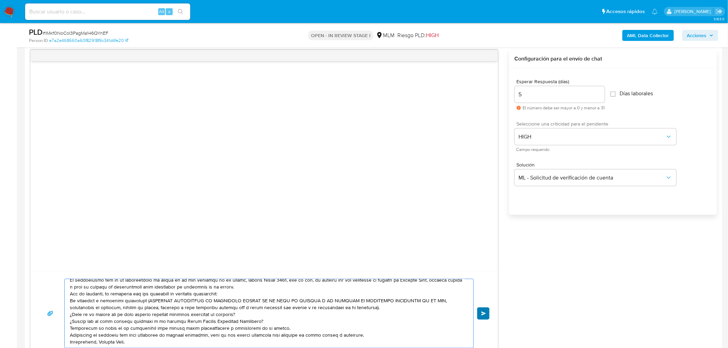
type textarea "Estimado Eric Ulises Rodriguez Rodriguez. Te comunicamos que se ha identificado…"
click at [485, 312] on span "Enviar" at bounding box center [483, 314] width 5 height 4
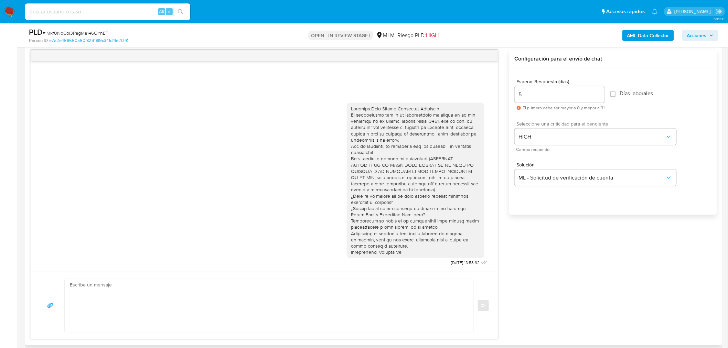
scroll to position [0, 0]
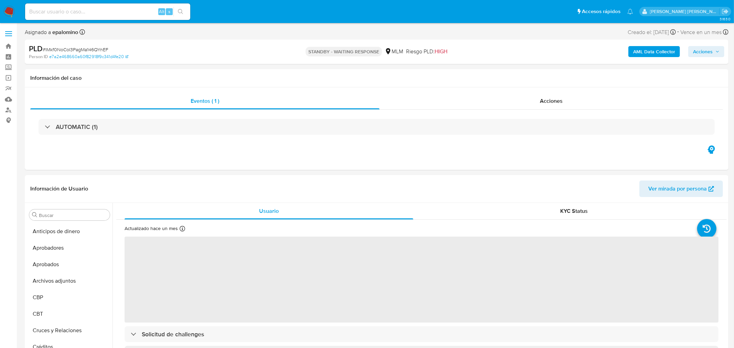
select select "10"
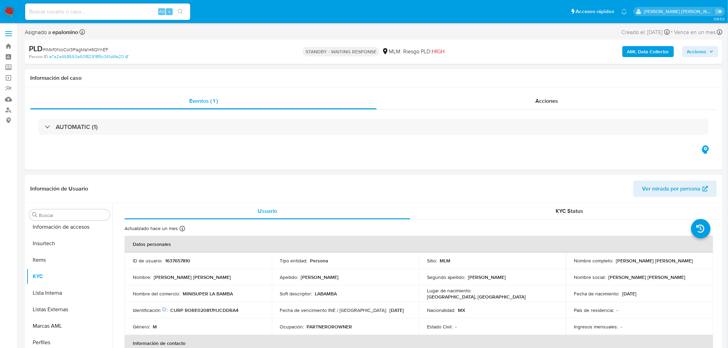
scroll to position [340, 0]
click at [72, 49] on span "# lMkf0NoCoI3PagMa146QYnEF" at bounding box center [76, 49] width 66 height 7
copy span "lMkf0NoCoI3PagMa146QYnEF"
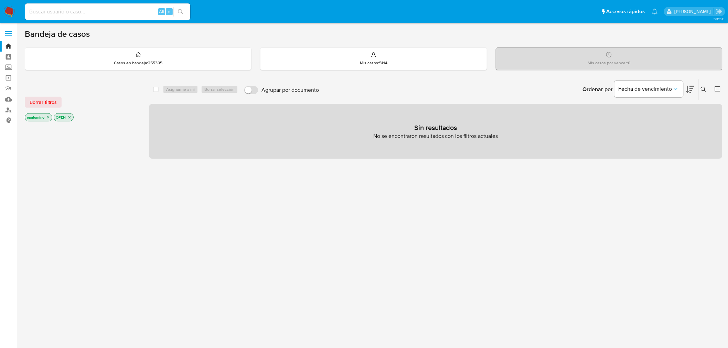
click at [44, 100] on span "Borrar filtros" at bounding box center [43, 102] width 27 height 10
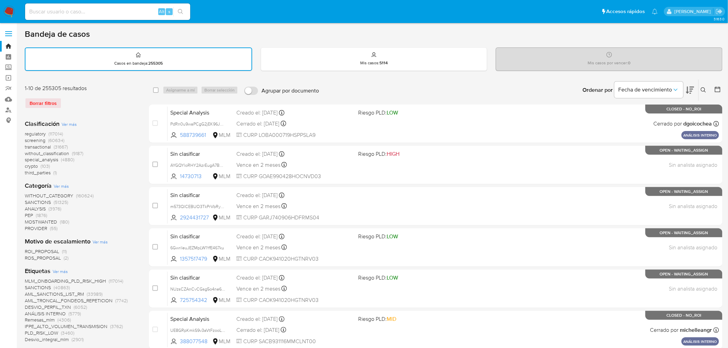
click at [702, 89] on icon at bounding box center [704, 90] width 6 height 6
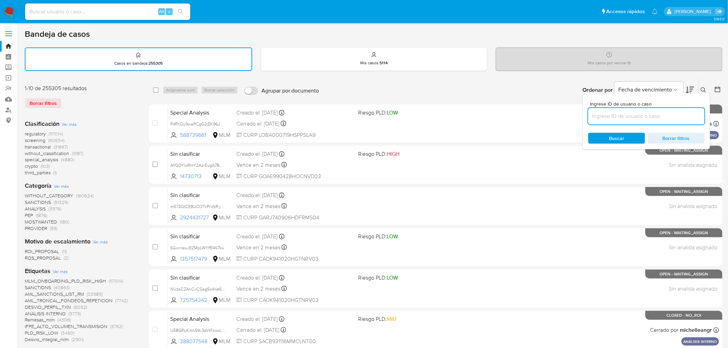
click at [626, 116] on input at bounding box center [646, 116] width 116 height 9
type input "1637657810"
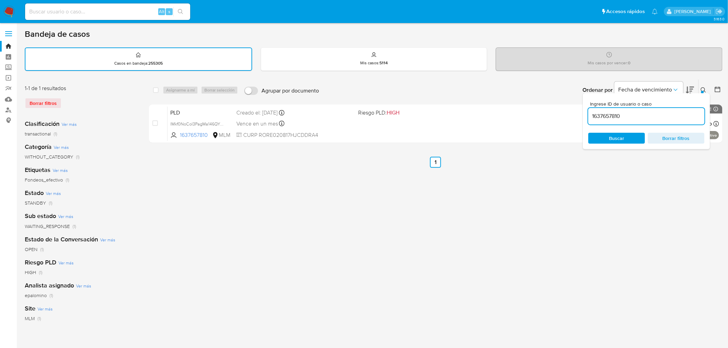
click at [703, 89] on icon at bounding box center [704, 90] width 6 height 6
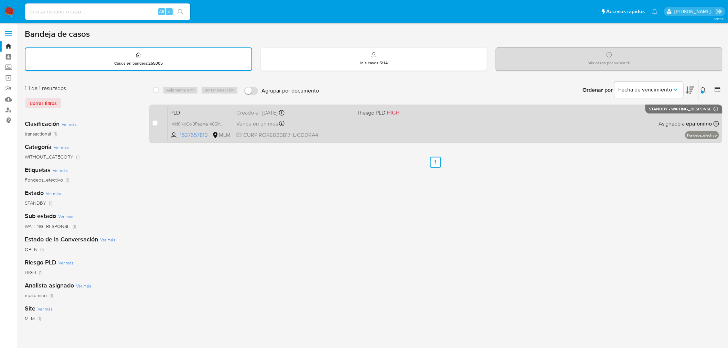
click at [174, 106] on div "PLD lMkf0NoCoI3PagMa146QYnEF 1637657810 MLM Riesgo PLD: HIGH Creado el: [DATE] …" at bounding box center [444, 123] width 552 height 35
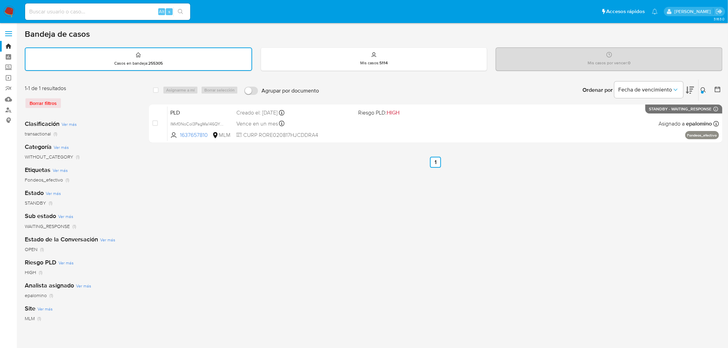
click at [15, 9] on nav "Pausado Ver notificaciones Alt s Accesos rápidos Presiona las siguientes teclas…" at bounding box center [364, 11] width 728 height 23
click at [14, 9] on img at bounding box center [9, 12] width 12 height 12
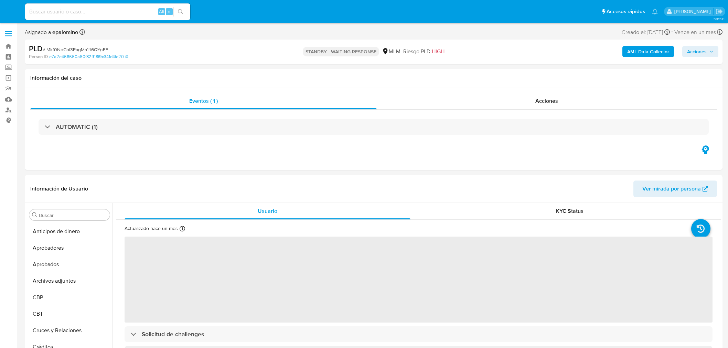
select select "10"
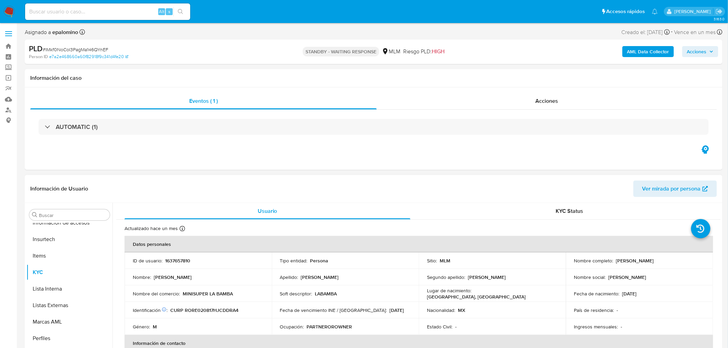
scroll to position [340, 0]
drag, startPoint x: 236, startPoint y: 294, endPoint x: 182, endPoint y: 294, distance: 54.0
click at [182, 294] on div "Nombre del comercio : MINISUPER LA BAMBA" at bounding box center [198, 294] width 131 height 6
copy p "MINISUPER LA BAMBA"
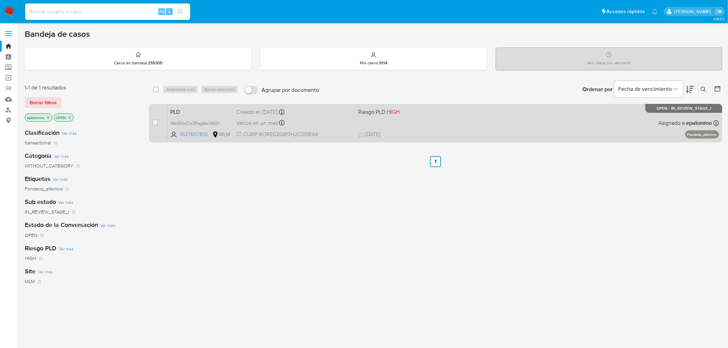
click at [185, 112] on span "PLD" at bounding box center [200, 111] width 61 height 9
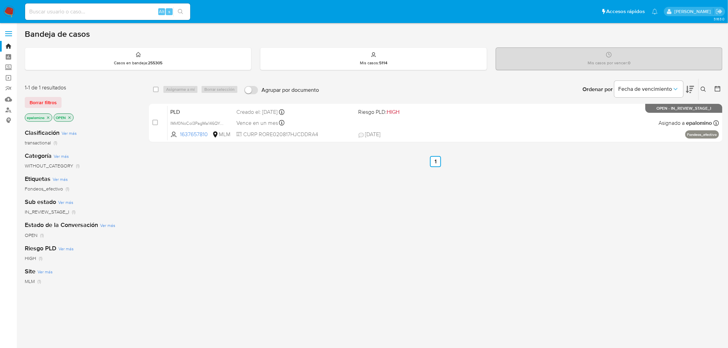
click at [7, 12] on img at bounding box center [9, 12] width 12 height 12
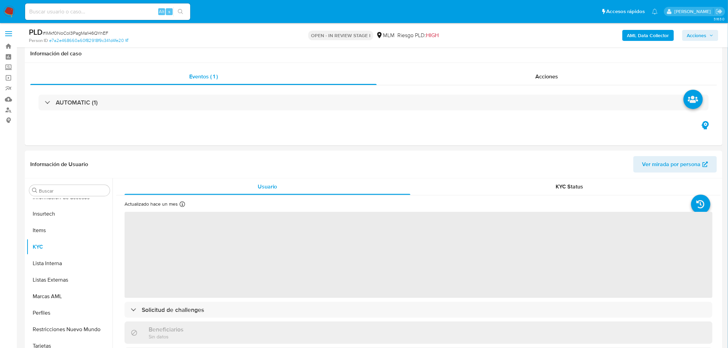
scroll to position [302, 0]
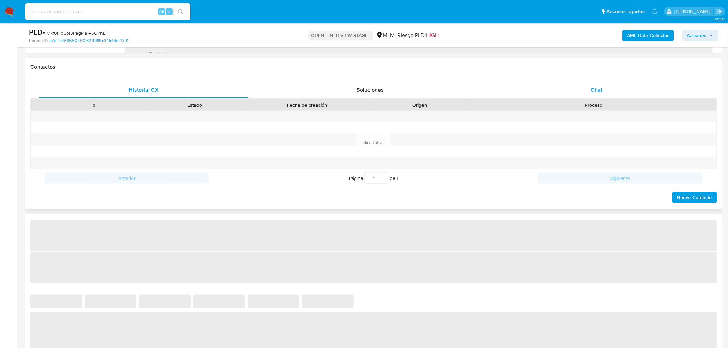
click at [598, 84] on div "Chat" at bounding box center [597, 90] width 210 height 17
select select "10"
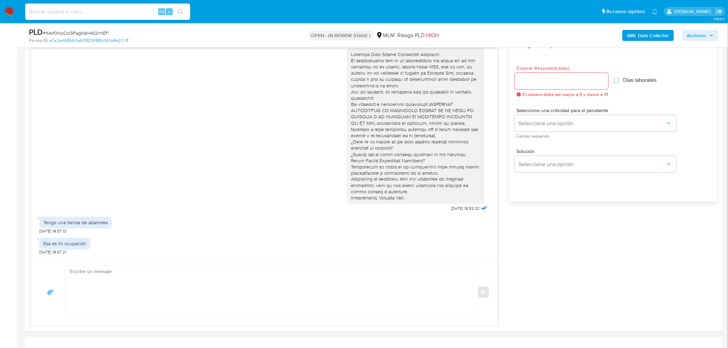
scroll to position [379, 0]
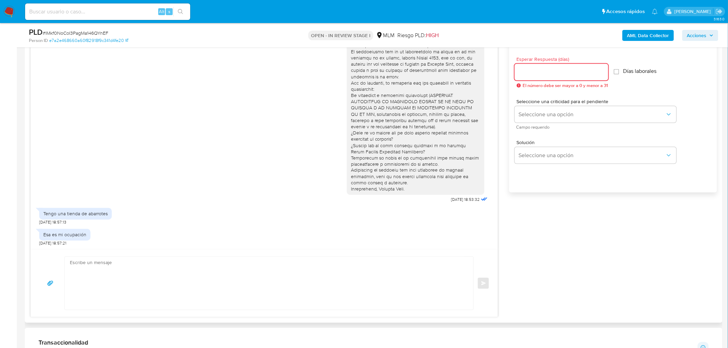
click at [526, 69] on input "Esperar Respuesta (días)" at bounding box center [562, 72] width 94 height 9
type input "3"
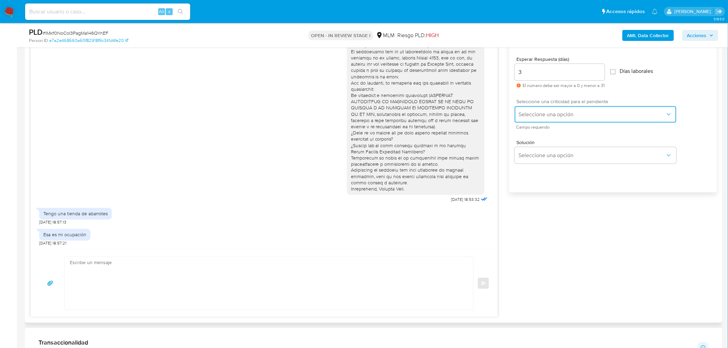
click at [537, 116] on span "Seleccione una opción" at bounding box center [592, 114] width 147 height 7
click at [544, 131] on div "HIGH" at bounding box center [594, 129] width 151 height 14
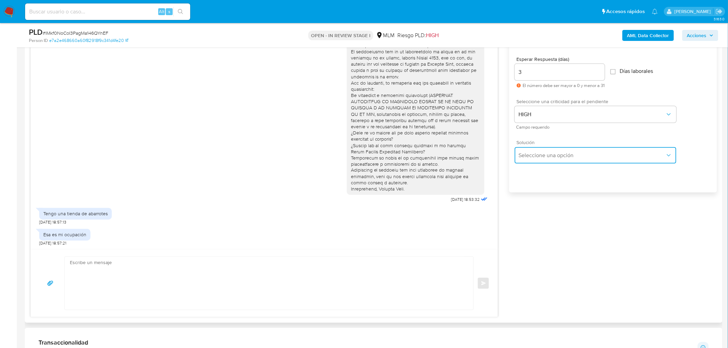
click at [546, 153] on span "Seleccione una opción" at bounding box center [592, 155] width 147 height 7
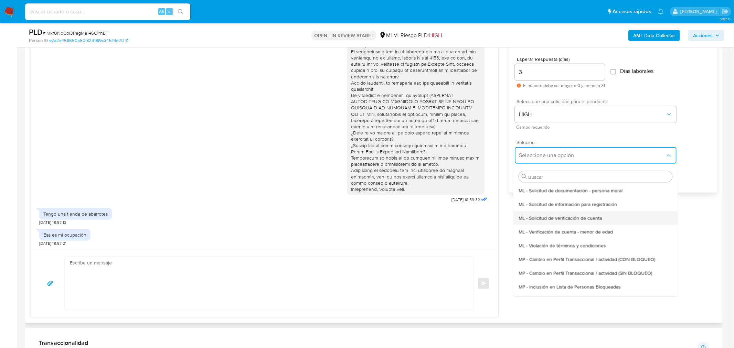
click at [560, 217] on span "ML - Solicitud de verificación de cuenta" at bounding box center [560, 218] width 83 height 6
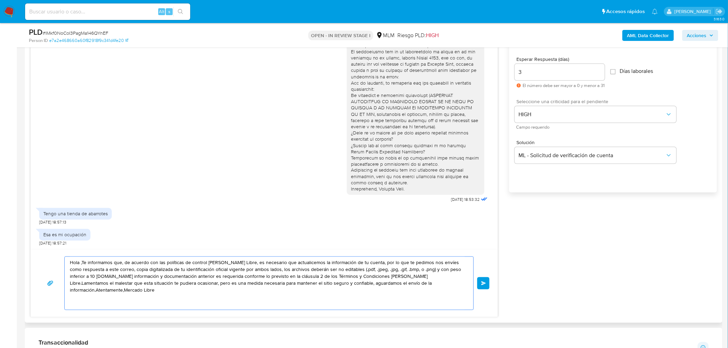
drag, startPoint x: 432, startPoint y: 294, endPoint x: 64, endPoint y: 249, distance: 370.6
click at [64, 249] on div "15/10/2025 18:53:32 Tengo una tienda de abarrotes 15/10/2025 18:57:13 Esa es mi…" at bounding box center [264, 173] width 468 height 290
paste textarea "Estimado Eric Ulises Rodriguez Rodriguez."
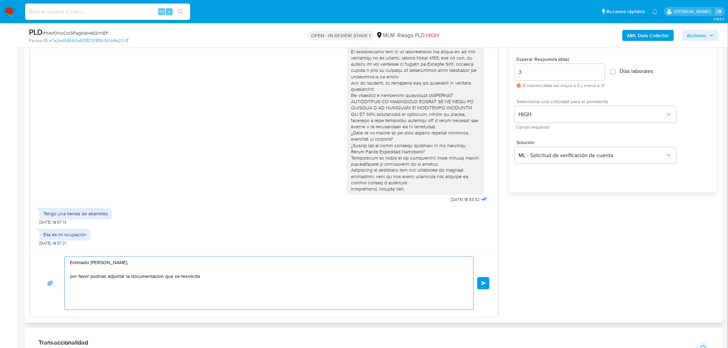
click at [190, 279] on textarea "Estimado Eric Ulises Rodriguez Rodriguez. por favor podrias adjuntar la documen…" at bounding box center [267, 283] width 395 height 53
click at [211, 279] on textarea "Estimado Eric Ulises Rodriguez Rodriguez. por favor podrias adjuntar la documen…" at bounding box center [267, 283] width 395 height 53
click at [235, 277] on textarea "Estimado Eric Ulises Rodriguez Rodriguez. por favor podrias adjuntar la documen…" at bounding box center [267, 283] width 395 height 53
paste textarea "Atentamente, Mercado Pago."
click at [219, 279] on textarea "Estimado Eric Ulises Rodriguez Rodriguez. por favor podrias adjuntar la documen…" at bounding box center [267, 283] width 395 height 53
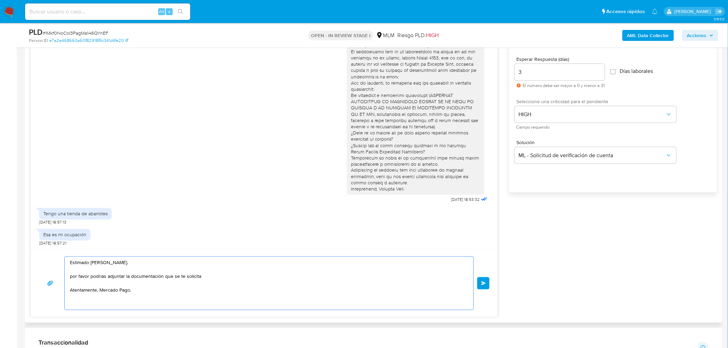
paste textarea "ADJUNTAR CONSTANCIA DE SITUACIÓN FISCAL EN LA CUAL SE DECLARA Y SE OBSERVA SU A…"
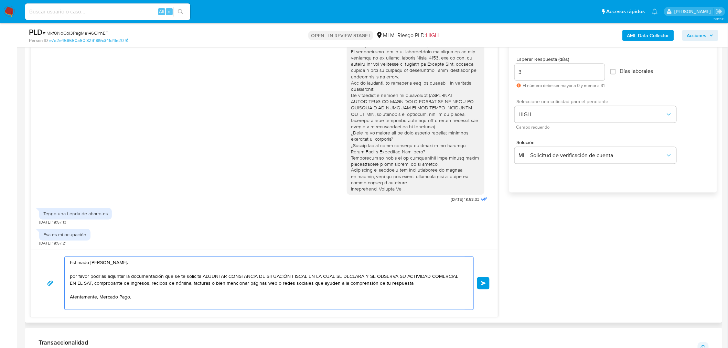
type textarea "Estimado Eric Ulises Rodriguez Rodriguez. por favor podrias adjuntar la documen…"
click at [490, 283] on div "Estimado Eric Ulises Rodriguez Rodriguez. por favor podrias adjuntar la documen…" at bounding box center [264, 284] width 467 height 68
click at [487, 284] on button "Enviar" at bounding box center [483, 283] width 12 height 12
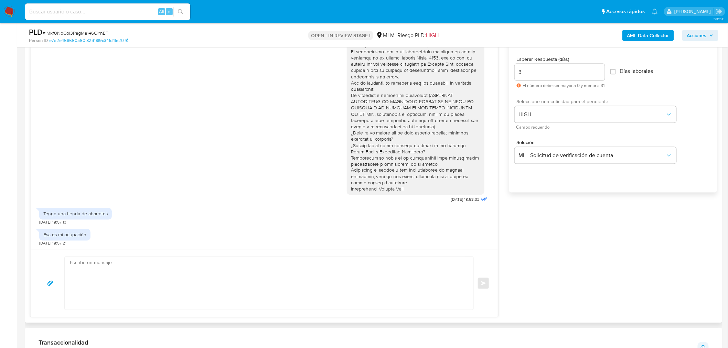
scroll to position [90, 0]
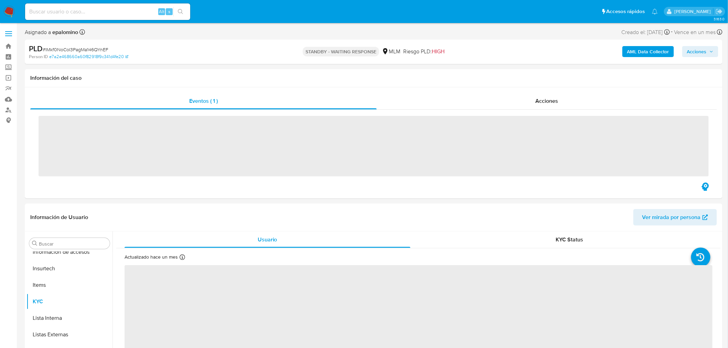
scroll to position [340, 0]
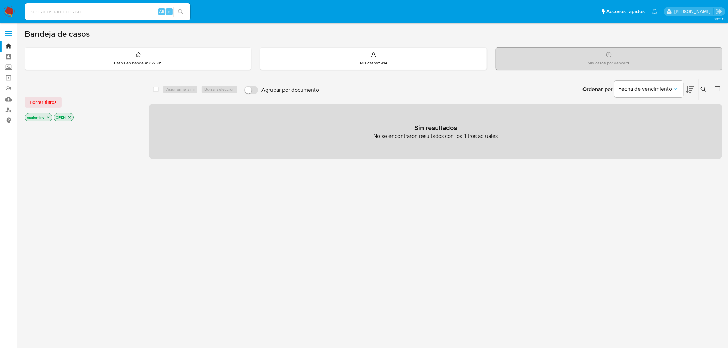
click at [47, 101] on span "Borrar filtros" at bounding box center [43, 102] width 27 height 10
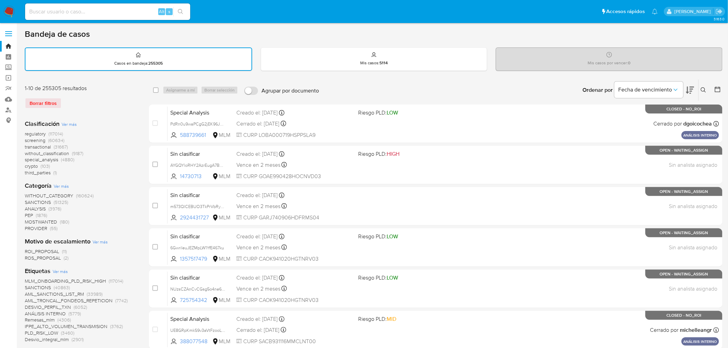
drag, startPoint x: 702, startPoint y: 85, endPoint x: 672, endPoint y: 101, distance: 34.5
click at [703, 86] on button at bounding box center [704, 90] width 11 height 8
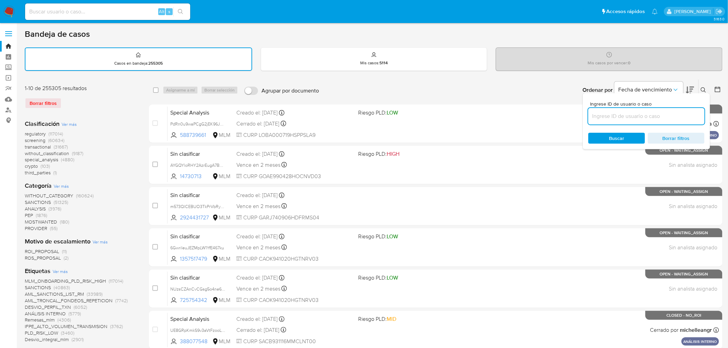
click at [632, 114] on input at bounding box center [646, 116] width 116 height 9
type input "1929015725"
click at [608, 137] on span "Buscar" at bounding box center [616, 139] width 47 height 10
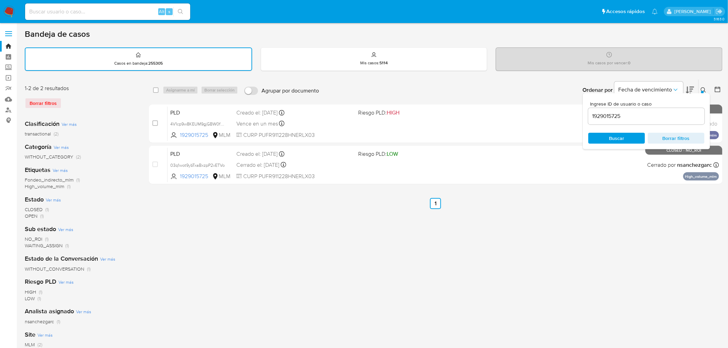
click at [704, 89] on icon at bounding box center [704, 90] width 6 height 6
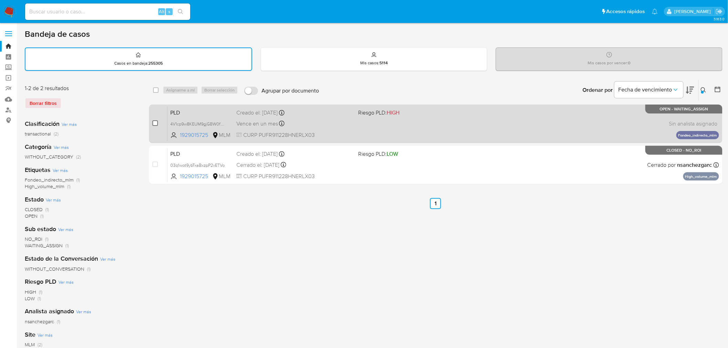
click at [156, 121] on input "checkbox" at bounding box center [155, 123] width 6 height 6
checkbox input "true"
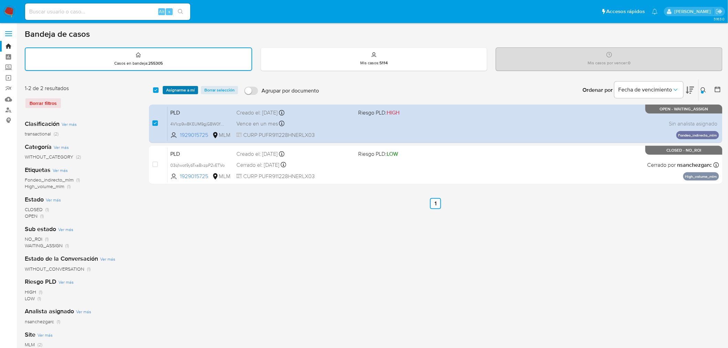
click at [177, 90] on span "Asignarme a mí" at bounding box center [180, 90] width 29 height 7
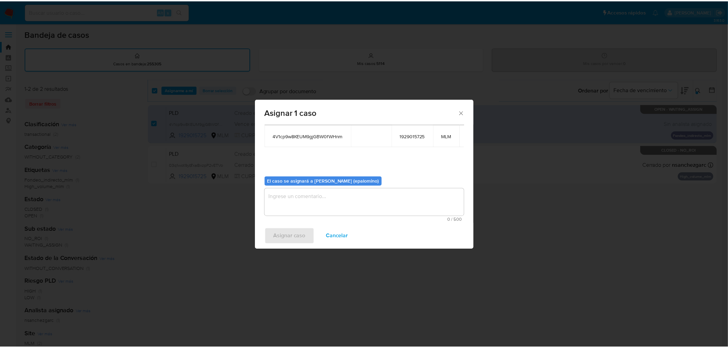
scroll to position [41, 0]
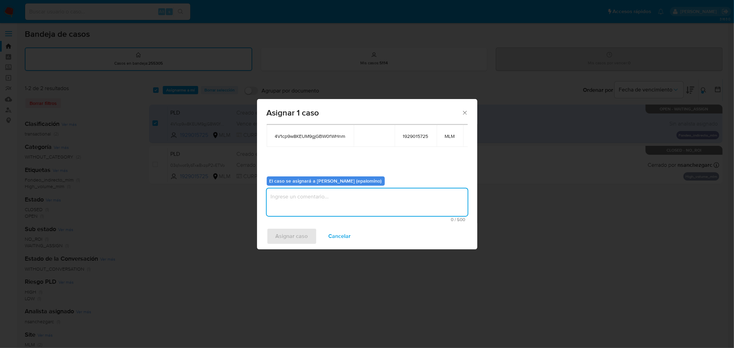
click at [314, 209] on textarea "assign-modal" at bounding box center [367, 203] width 201 height 28
type textarea "as"
click at [290, 234] on span "Asignar caso" at bounding box center [292, 236] width 32 height 15
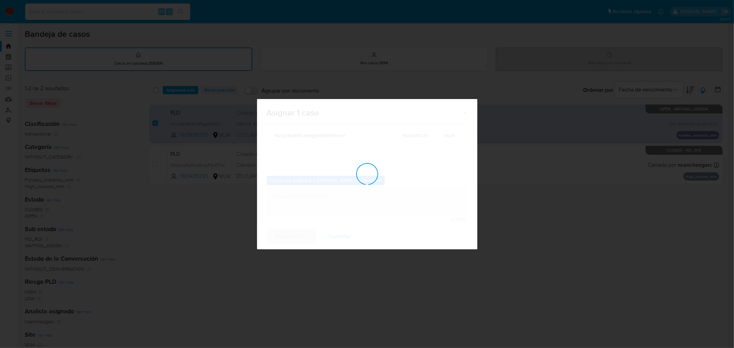
checkbox input "false"
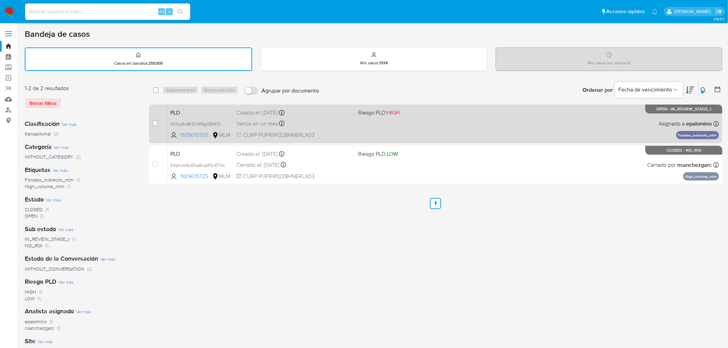
click at [170, 109] on span "PLD" at bounding box center [200, 112] width 61 height 9
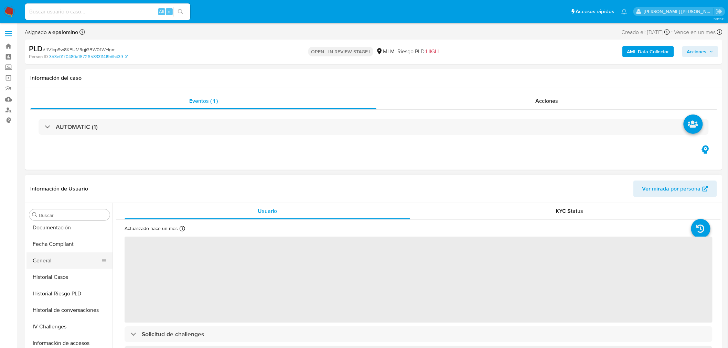
scroll to position [187, 0]
select select "10"
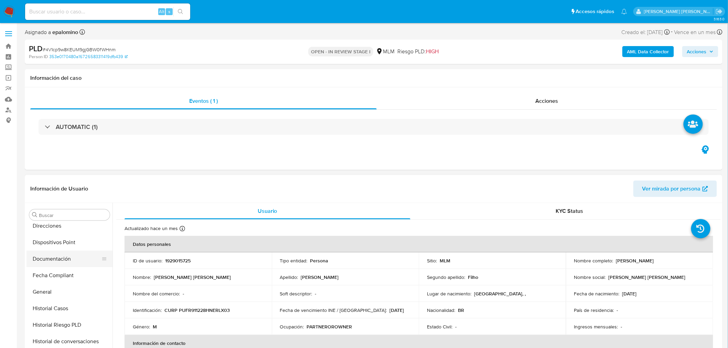
click at [62, 253] on button "Documentación" at bounding box center [66, 259] width 81 height 17
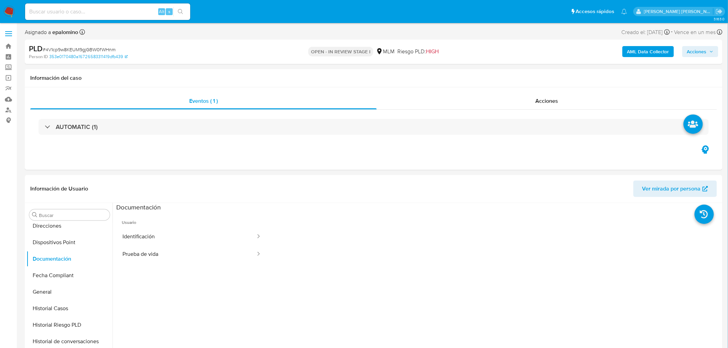
scroll to position [51, 0]
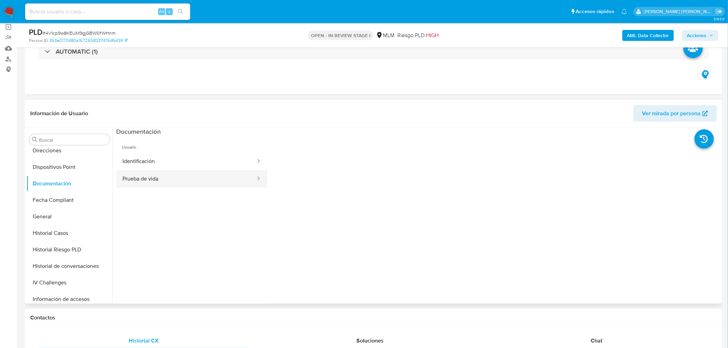
click at [193, 188] on button "Prueba de vida" at bounding box center [186, 179] width 140 height 18
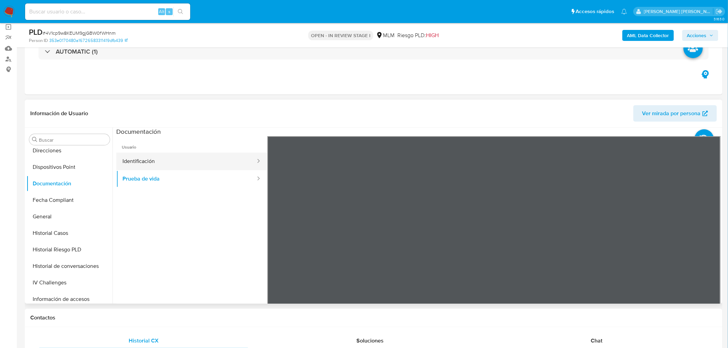
click at [218, 163] on button "Identificación" at bounding box center [186, 162] width 140 height 18
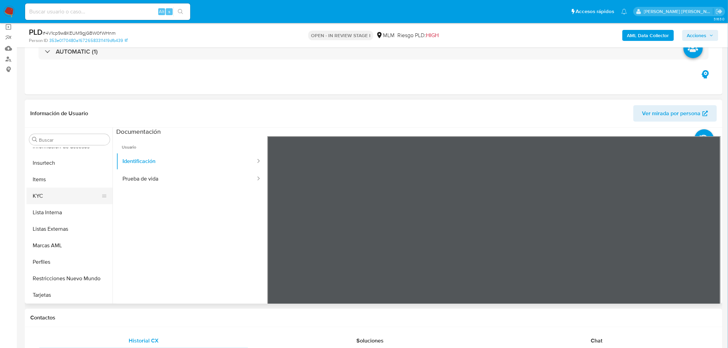
scroll to position [264, 0]
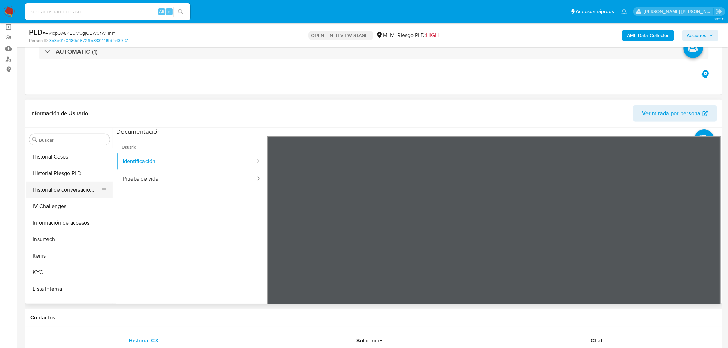
click at [82, 191] on button "Historial de conversaciones" at bounding box center [66, 190] width 81 height 17
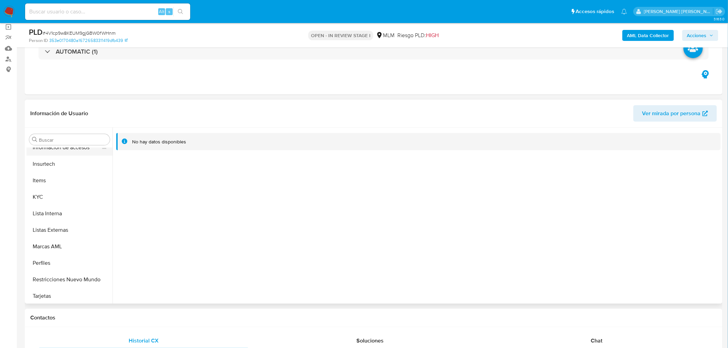
scroll to position [340, 0]
click at [65, 199] on button "KYC" at bounding box center [66, 196] width 81 height 17
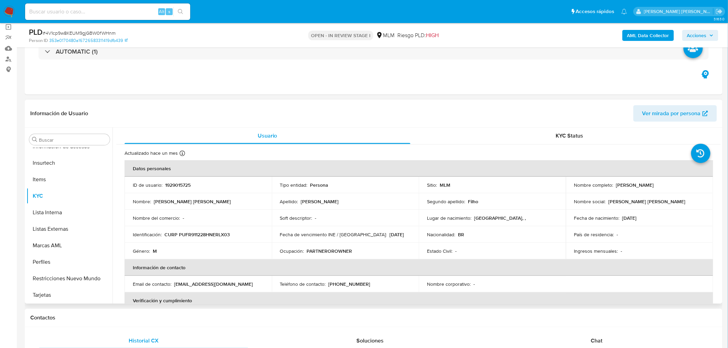
drag, startPoint x: 668, startPoint y: 185, endPoint x: 614, endPoint y: 186, distance: 53.7
click at [614, 186] on div "Nombre completo : Jose Rui Prudencio Filho" at bounding box center [639, 185] width 131 height 6
copy p "Jose Rui Prudencio Filho"
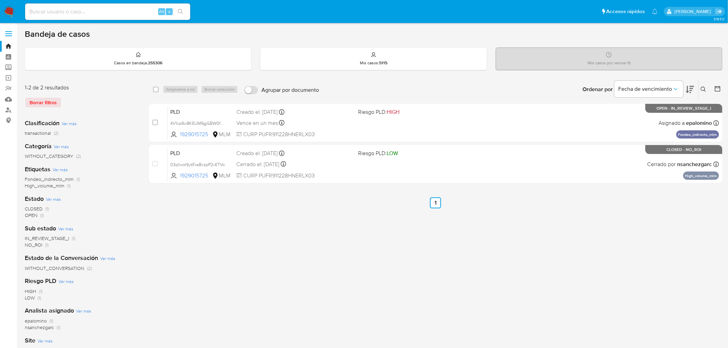
click at [11, 14] on img at bounding box center [9, 12] width 12 height 12
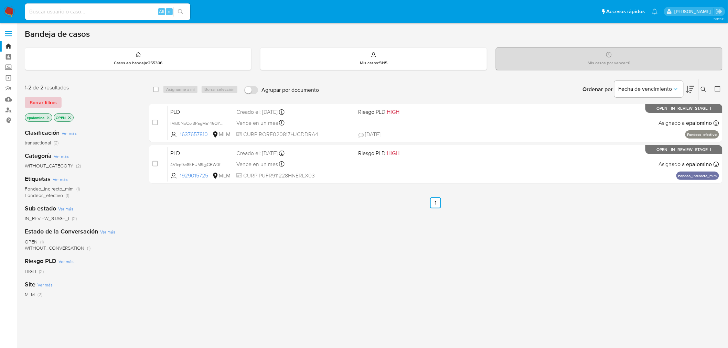
click at [49, 99] on span "Borrar filtros" at bounding box center [43, 103] width 27 height 10
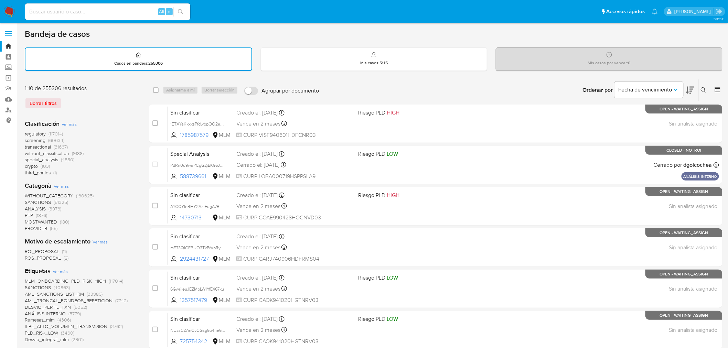
click at [704, 87] on icon at bounding box center [703, 89] width 5 height 5
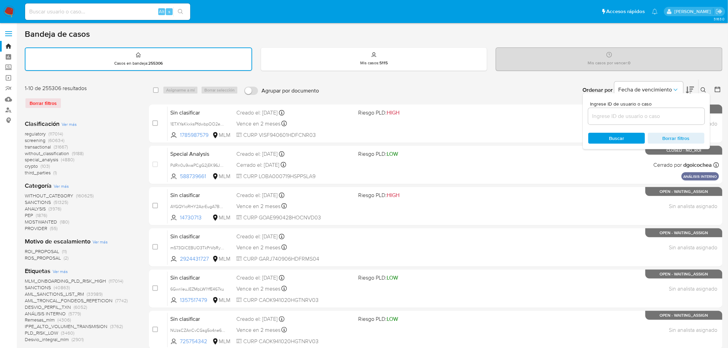
click at [628, 114] on input at bounding box center [646, 116] width 116 height 9
type input "1145329574"
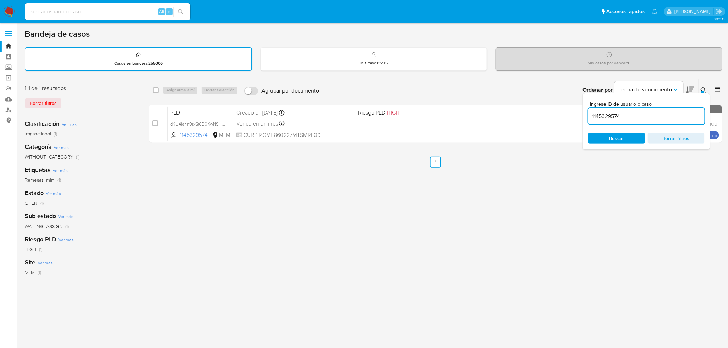
click at [701, 88] on icon at bounding box center [703, 89] width 5 height 5
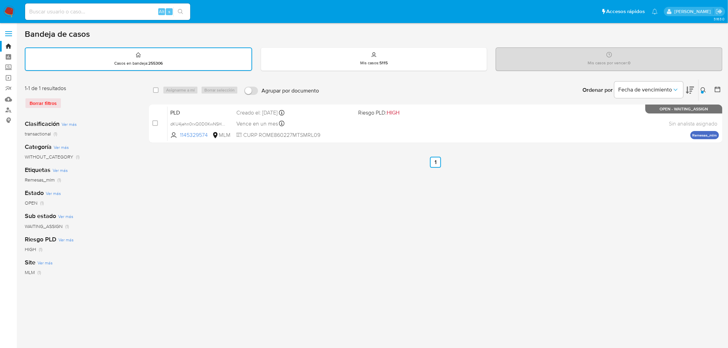
click at [703, 89] on icon at bounding box center [704, 90] width 6 height 6
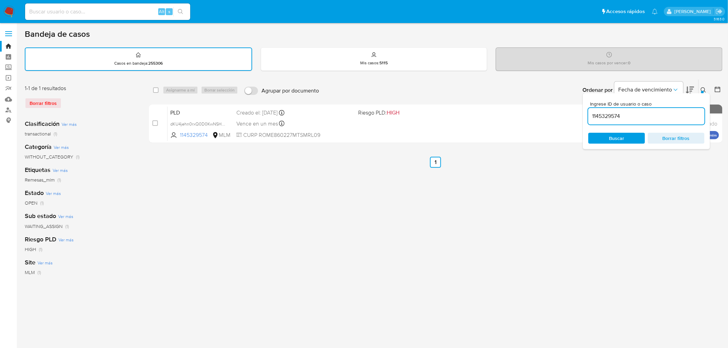
click at [597, 117] on input "1145329574" at bounding box center [646, 116] width 116 height 9
type input "1843280206"
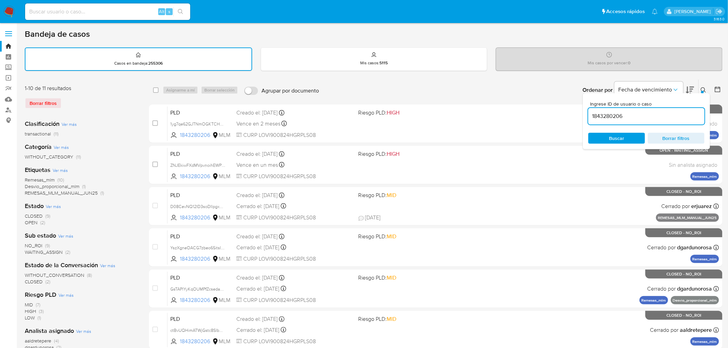
click at [702, 87] on icon at bounding box center [704, 90] width 6 height 6
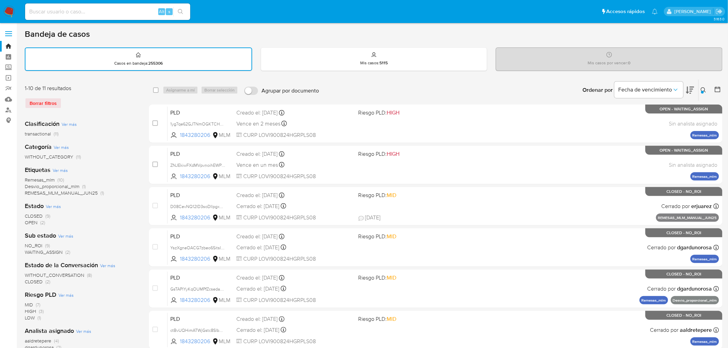
click at [9, 9] on img at bounding box center [9, 12] width 12 height 12
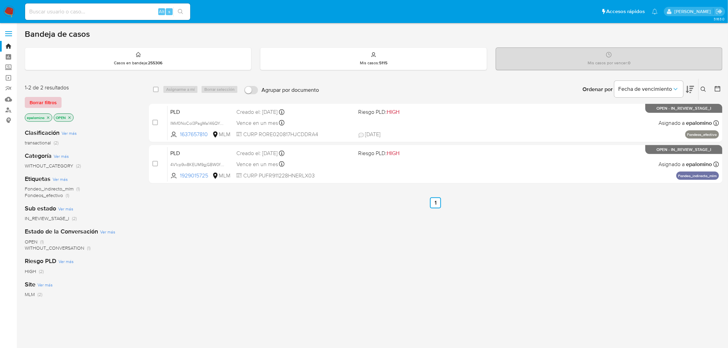
click at [52, 102] on span "Borrar filtros" at bounding box center [43, 103] width 27 height 10
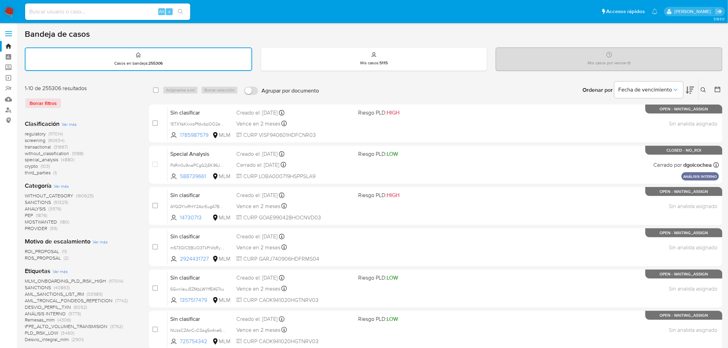
click at [700, 87] on button at bounding box center [704, 90] width 11 height 8
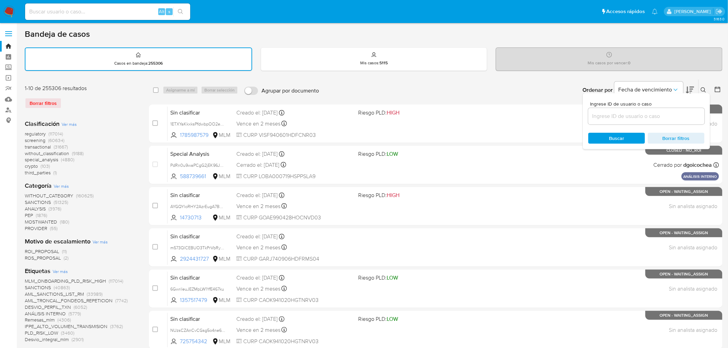
click at [613, 116] on input at bounding box center [646, 116] width 116 height 9
type input "1929015725"
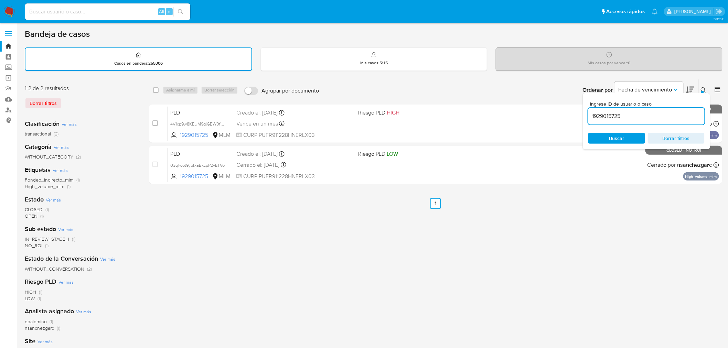
click at [703, 91] on div at bounding box center [702, 92] width 3 height 3
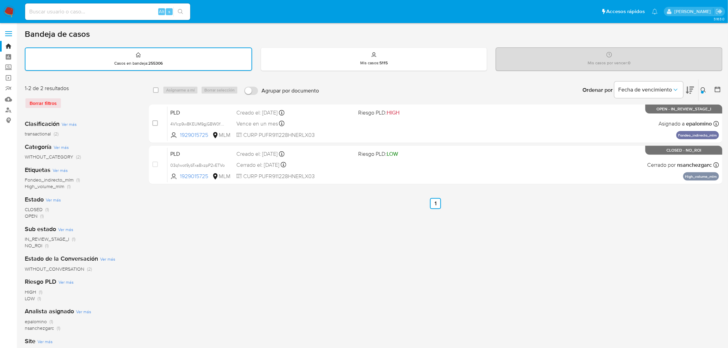
click at [11, 33] on span at bounding box center [8, 33] width 7 height 1
click at [0, 0] on input "checkbox" at bounding box center [0, 0] width 0 height 0
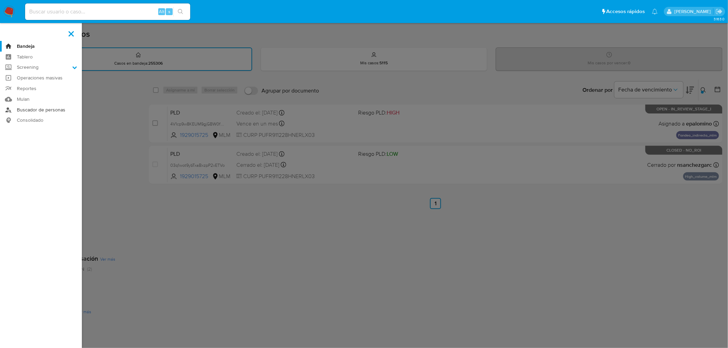
click at [12, 110] on link "Buscador de personas" at bounding box center [41, 110] width 82 height 11
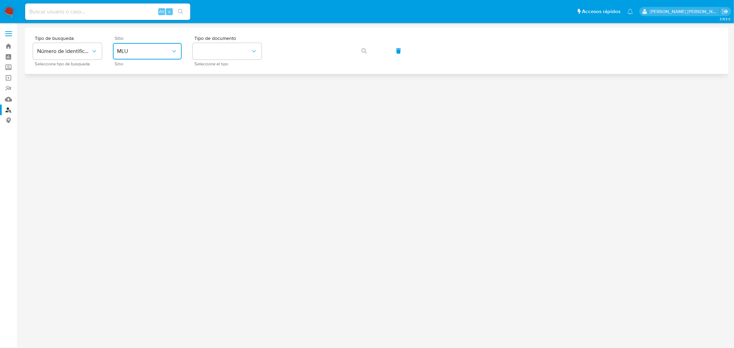
click at [173, 47] on button "MLU" at bounding box center [147, 51] width 69 height 17
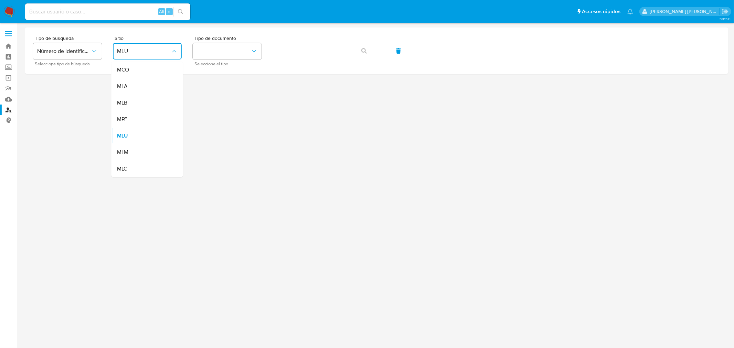
click at [127, 149] on span "MLM" at bounding box center [123, 152] width 12 height 7
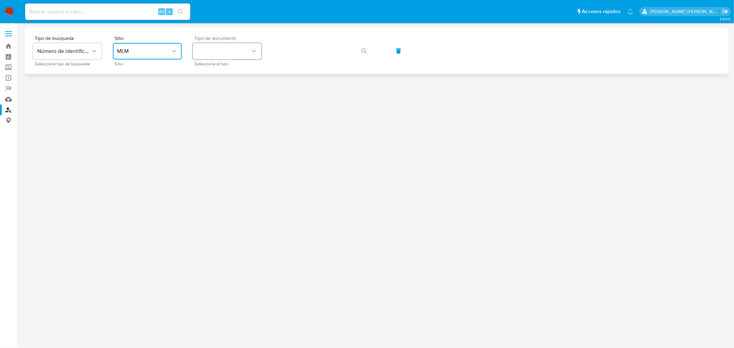
click at [257, 45] on button "identificationType" at bounding box center [227, 51] width 69 height 17
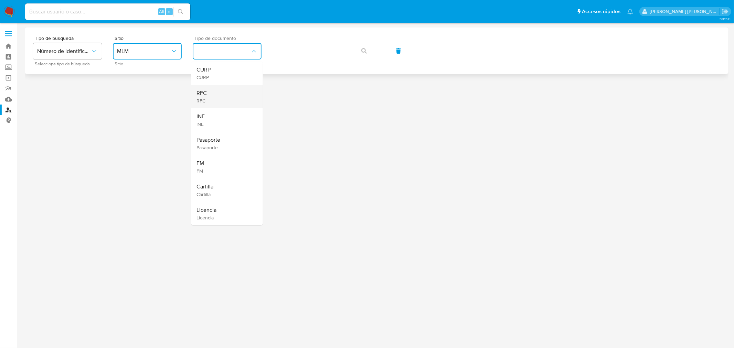
click at [223, 94] on div "RFC RFC" at bounding box center [225, 96] width 56 height 23
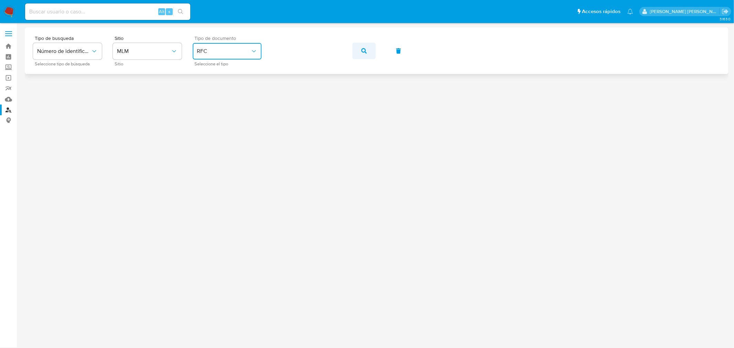
click at [363, 51] on icon "button" at bounding box center [364, 51] width 6 height 6
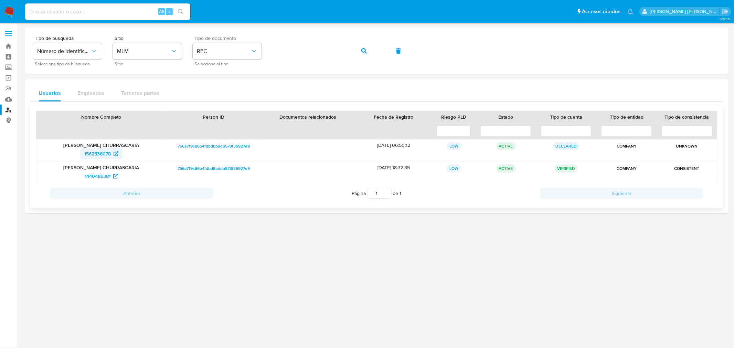
click at [102, 149] on span "1562538078" at bounding box center [97, 153] width 26 height 11
click at [106, 177] on span "1440486381" at bounding box center [98, 176] width 26 height 11
click at [9, 11] on img at bounding box center [9, 12] width 12 height 12
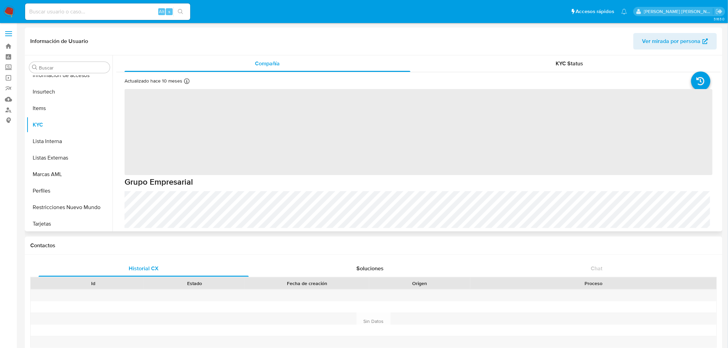
scroll to position [340, 0]
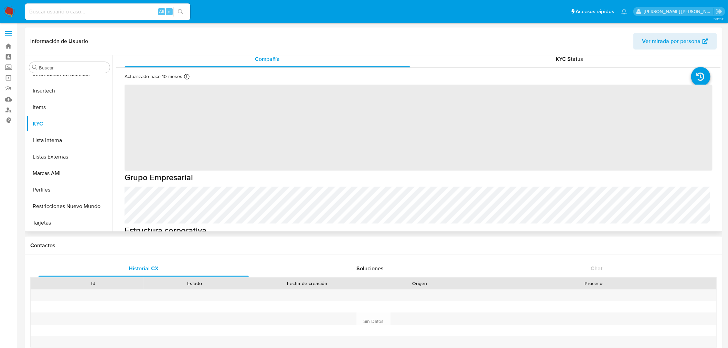
select select "10"
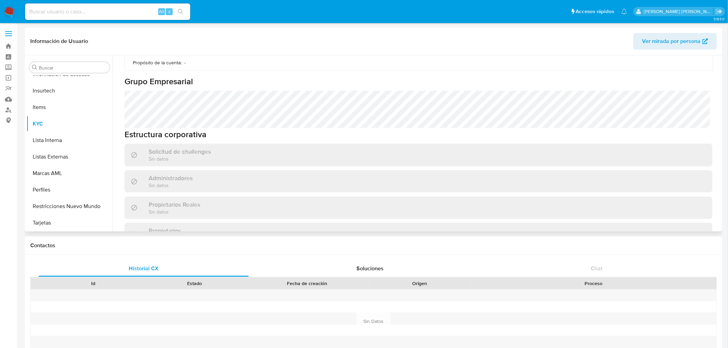
scroll to position [502, 0]
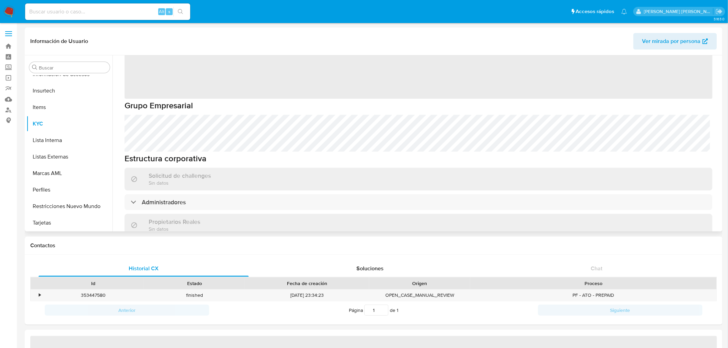
scroll to position [45, 0]
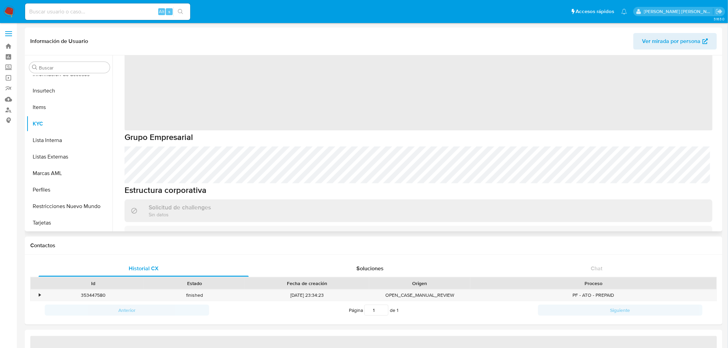
select select "10"
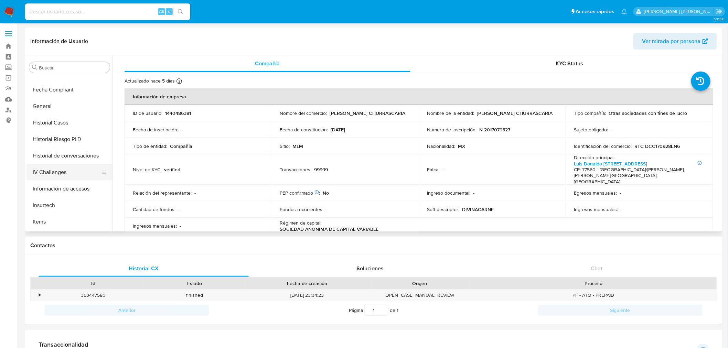
scroll to position [149, 0]
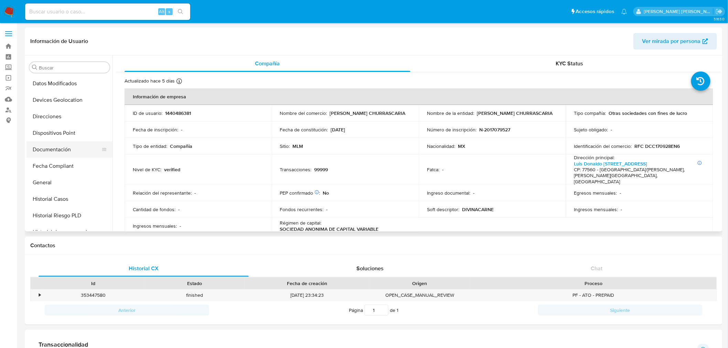
drag, startPoint x: 61, startPoint y: 145, endPoint x: 90, endPoint y: 146, distance: 28.9
click at [61, 145] on button "Documentación" at bounding box center [66, 149] width 81 height 17
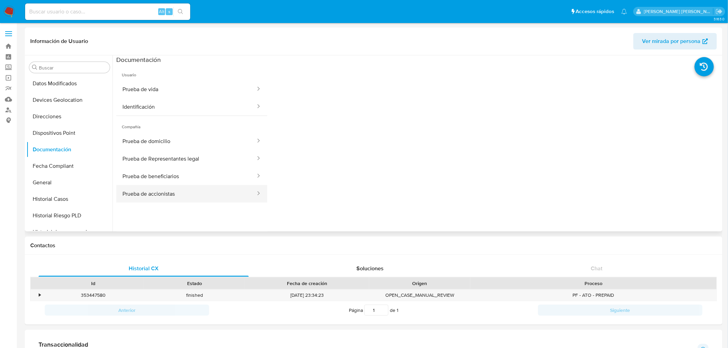
click at [211, 197] on button "Prueba de accionistas" at bounding box center [186, 194] width 140 height 18
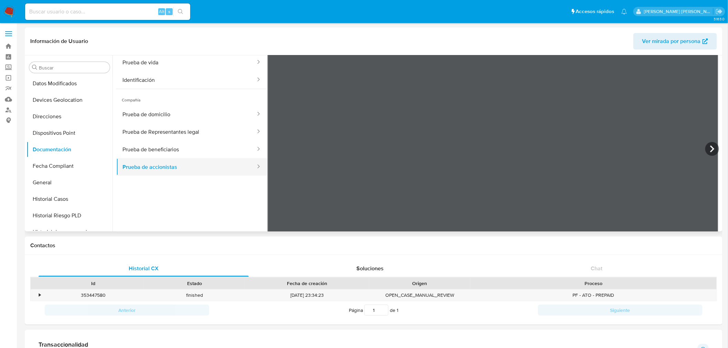
scroll to position [57, 0]
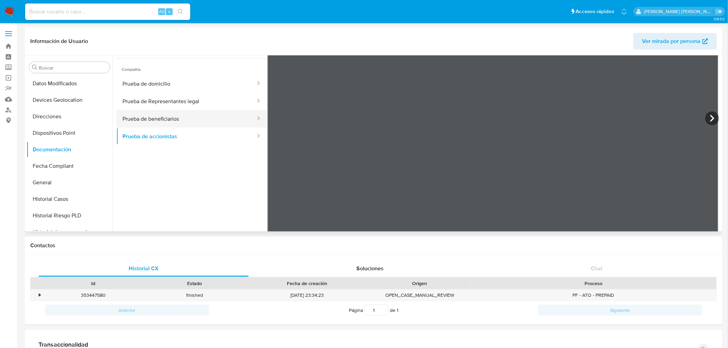
click at [145, 115] on button "Prueba de beneficiarios" at bounding box center [186, 119] width 140 height 18
click at [225, 112] on button "Prueba de beneficiarios" at bounding box center [186, 119] width 140 height 18
click at [220, 107] on button "Prueba de Representantes legal" at bounding box center [186, 102] width 140 height 18
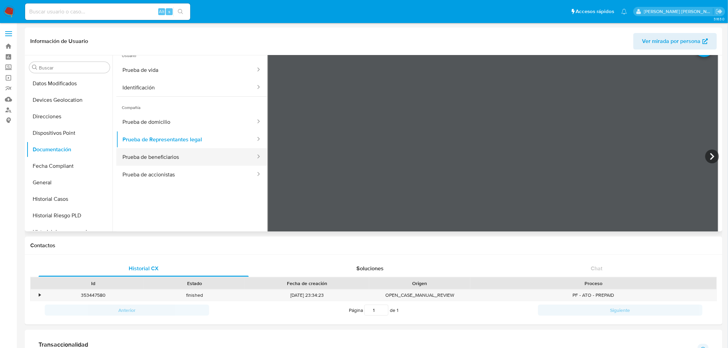
scroll to position [0, 0]
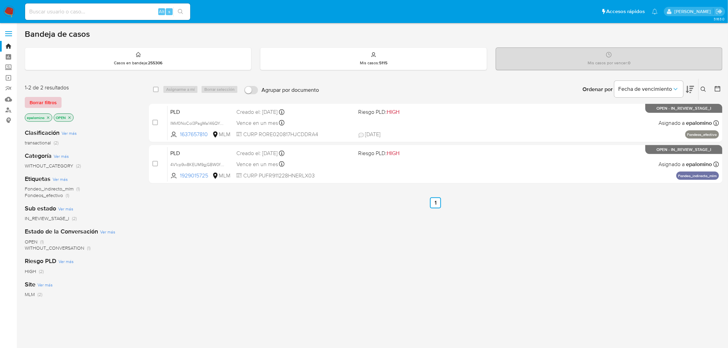
click at [47, 99] on span "Borrar filtros" at bounding box center [43, 103] width 27 height 10
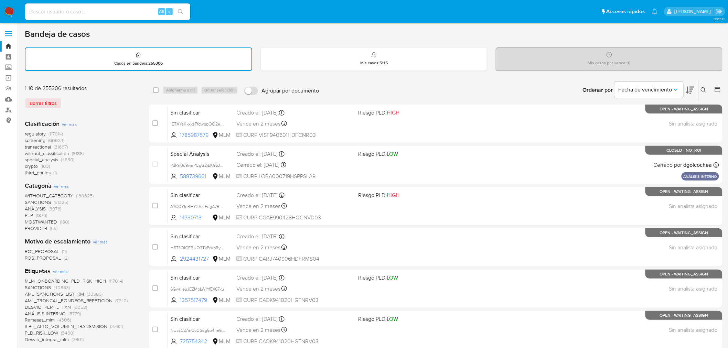
click at [705, 89] on icon at bounding box center [703, 89] width 5 height 5
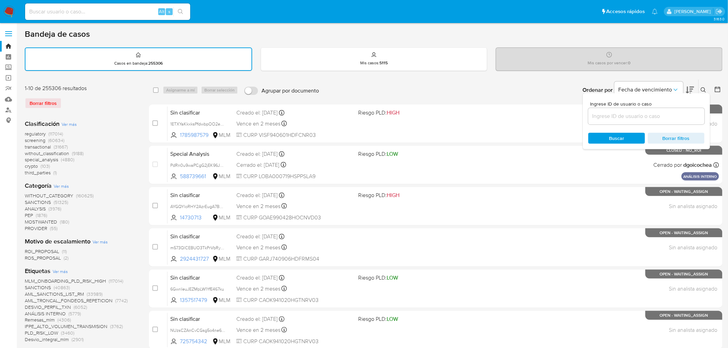
click at [610, 114] on input at bounding box center [646, 116] width 116 height 9
type input "1929015725"
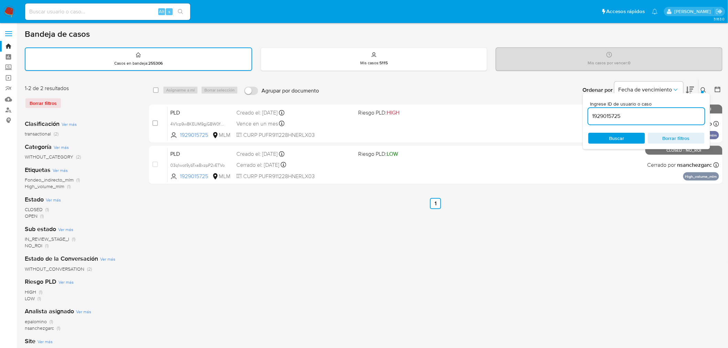
click at [706, 90] on icon at bounding box center [704, 90] width 6 height 6
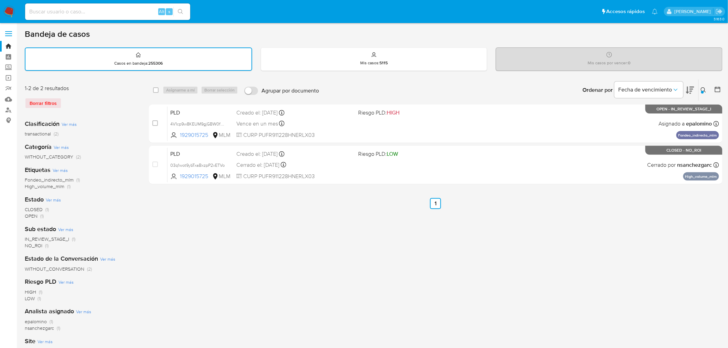
click at [11, 9] on img at bounding box center [9, 12] width 12 height 12
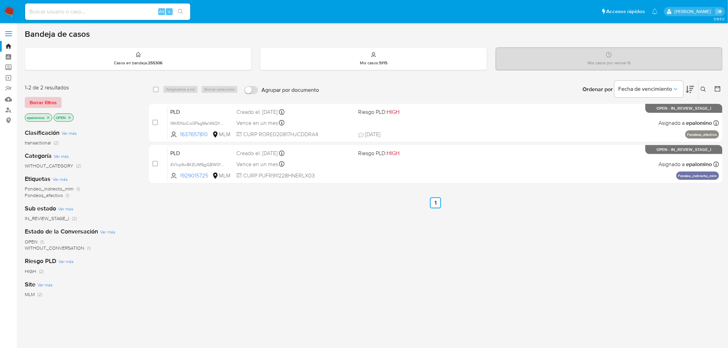
click at [49, 106] on span "Borrar filtros" at bounding box center [43, 103] width 27 height 10
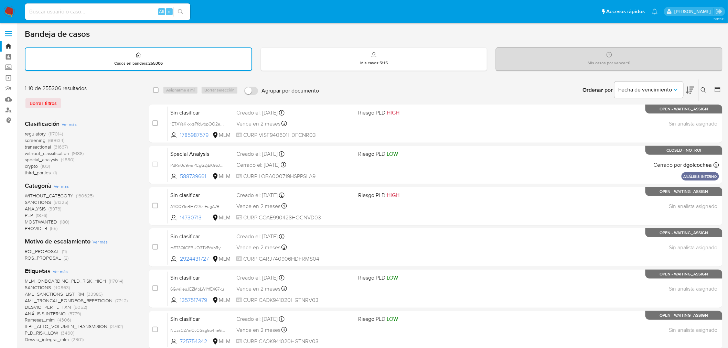
click at [704, 87] on icon at bounding box center [704, 90] width 6 height 6
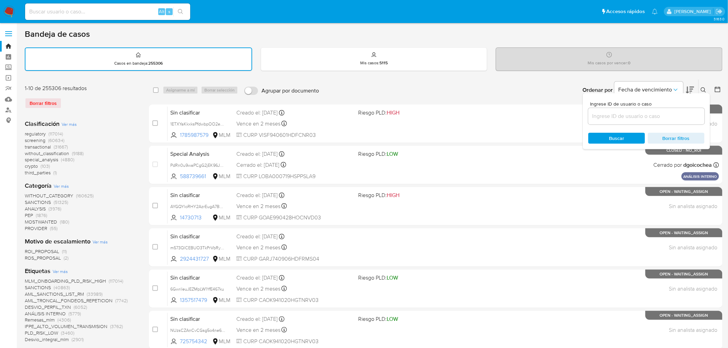
click at [604, 123] on div at bounding box center [646, 116] width 116 height 17
click at [605, 118] on input at bounding box center [646, 116] width 116 height 9
paste input "1440486381"
type input "1440486381"
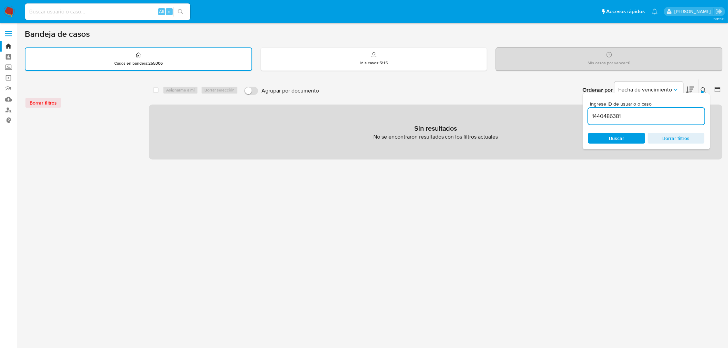
click at [703, 89] on icon at bounding box center [704, 90] width 6 height 6
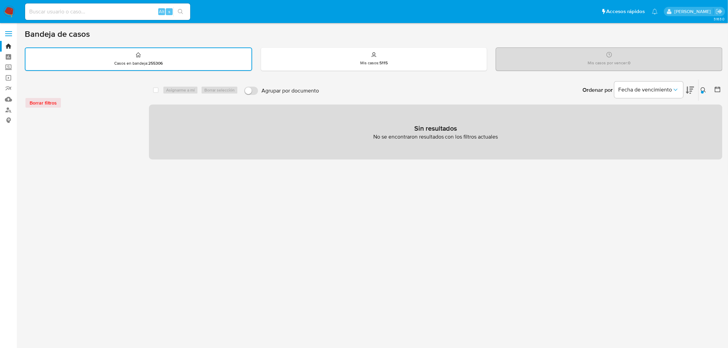
click at [9, 11] on img at bounding box center [9, 12] width 12 height 12
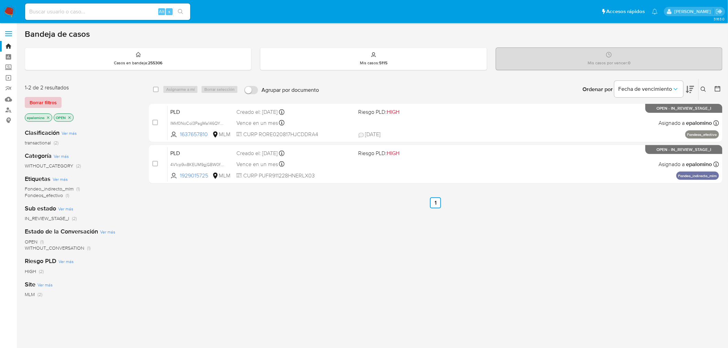
click at [37, 100] on span "Borrar filtros" at bounding box center [43, 103] width 27 height 10
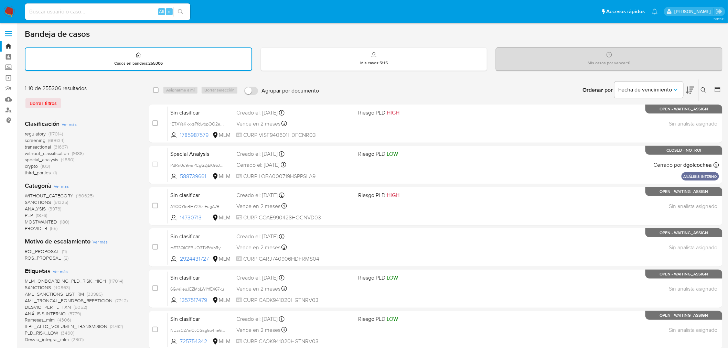
click at [707, 88] on button at bounding box center [704, 90] width 11 height 8
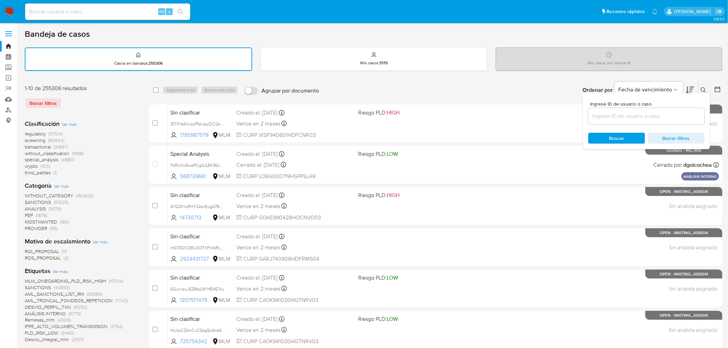
click at [644, 117] on input at bounding box center [646, 116] width 116 height 9
type input "1440486381"
click at [608, 128] on div "Ingrese ID de usuario o caso 1440486381 Buscar Borrar filtros" at bounding box center [646, 121] width 127 height 56
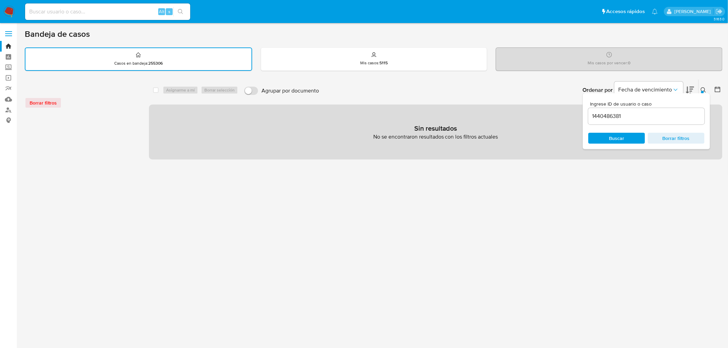
click at [6, 8] on img at bounding box center [9, 12] width 12 height 12
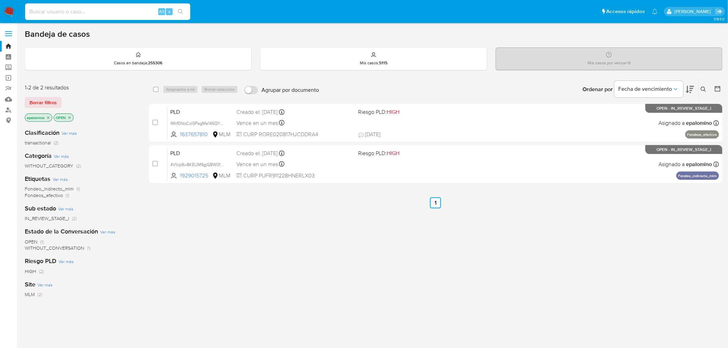
click at [63, 14] on input at bounding box center [107, 11] width 165 height 9
paste input "1440486381"
type input "1440486381"
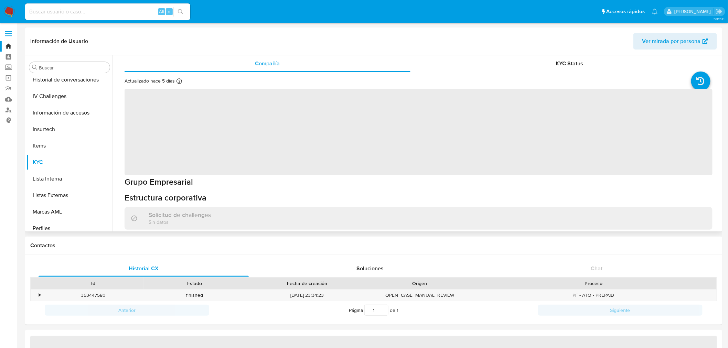
scroll to position [340, 0]
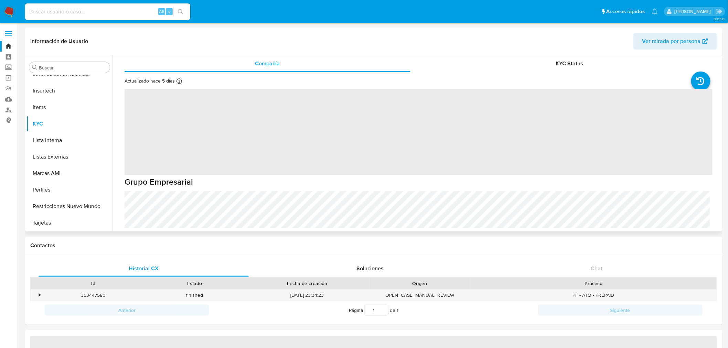
select select "10"
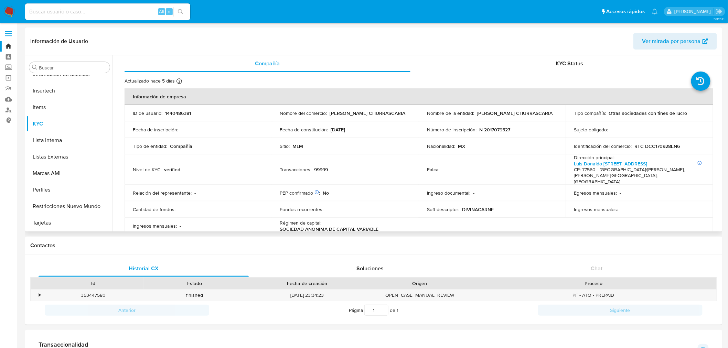
click at [264, 185] on td "Relación del representante : -" at bounding box center [198, 193] width 147 height 17
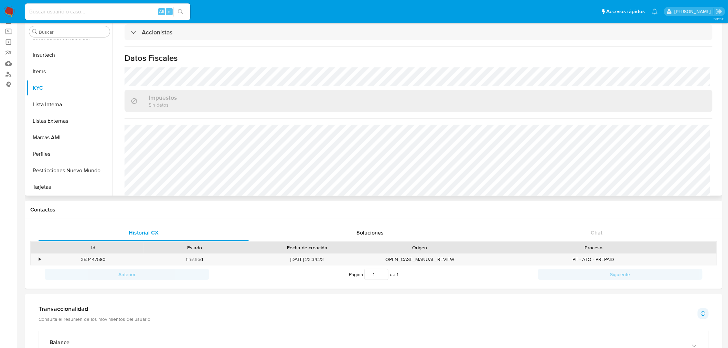
scroll to position [38, 0]
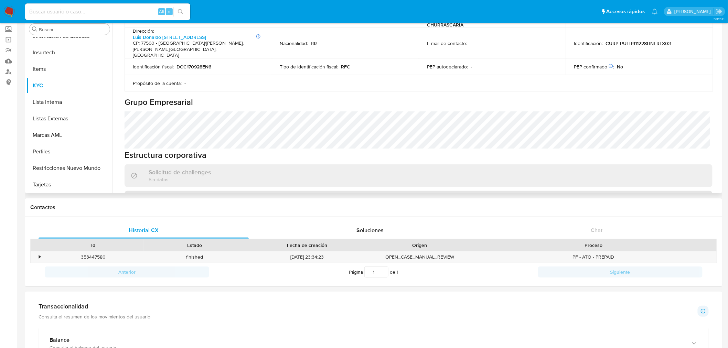
click at [163, 195] on h3 "Administradores" at bounding box center [164, 199] width 44 height 8
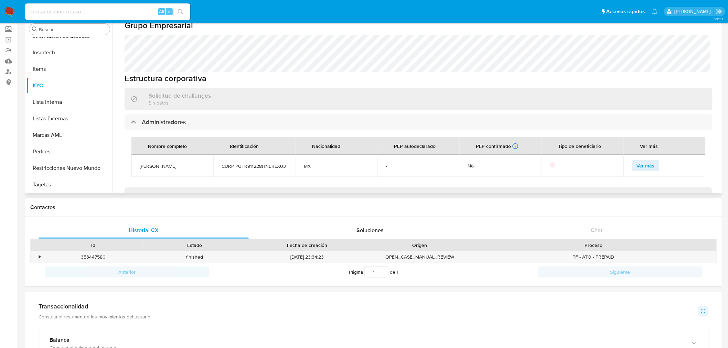
scroll to position [160, 0]
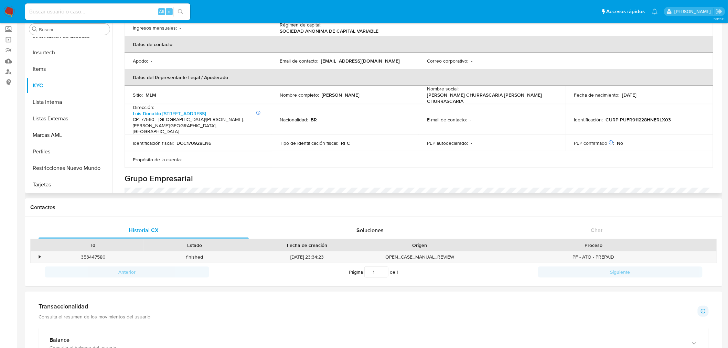
click at [253, 151] on td "Propósito de la cuenta : -" at bounding box center [198, 159] width 147 height 17
drag, startPoint x: 10, startPoint y: 16, endPoint x: 12, endPoint y: 13, distance: 3.5
click at [10, 16] on img at bounding box center [9, 12] width 12 height 12
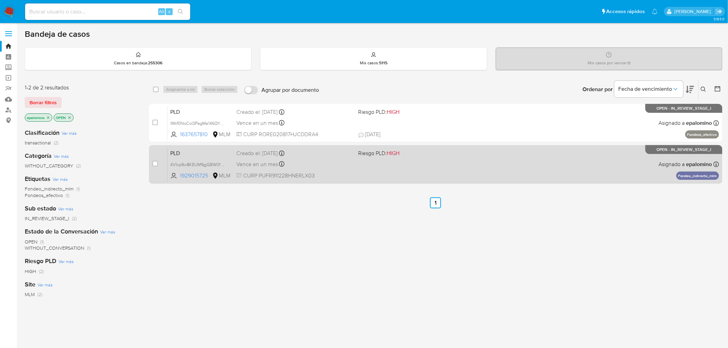
click at [179, 150] on span "PLD" at bounding box center [200, 152] width 61 height 9
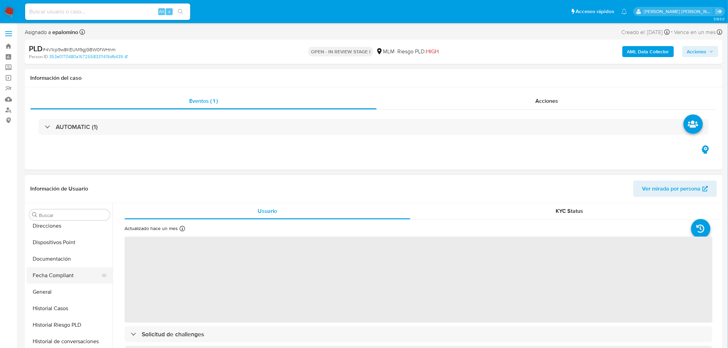
select select "10"
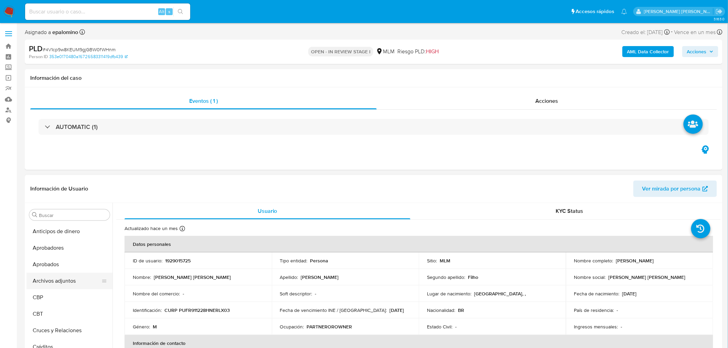
click at [75, 279] on button "Archivos adjuntos" at bounding box center [66, 281] width 81 height 17
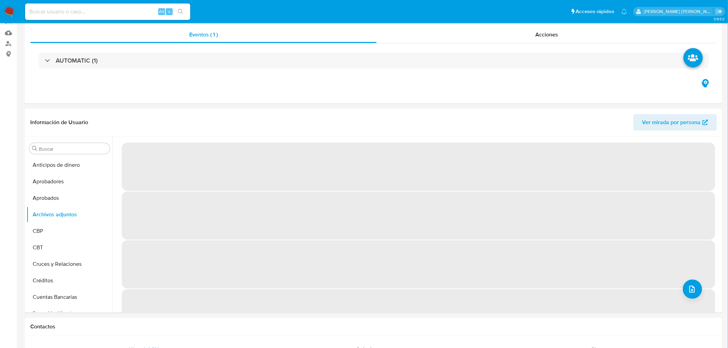
scroll to position [97, 0]
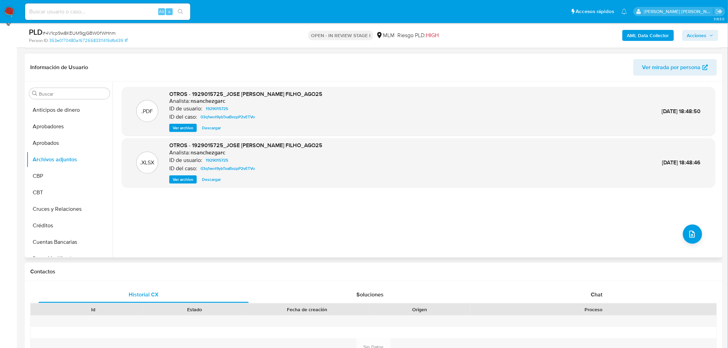
click at [176, 125] on span "Ver archivo" at bounding box center [183, 128] width 21 height 7
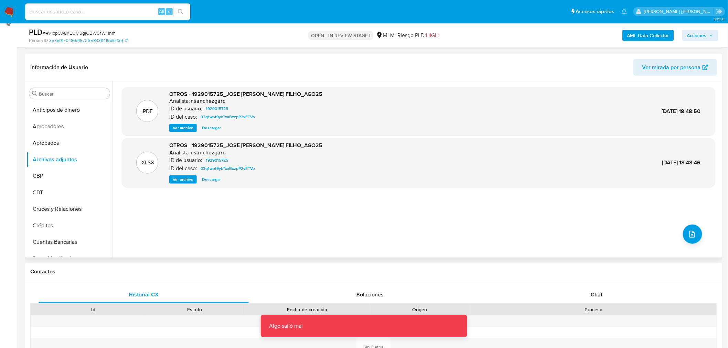
click at [177, 128] on span "Ver archivo" at bounding box center [183, 128] width 21 height 7
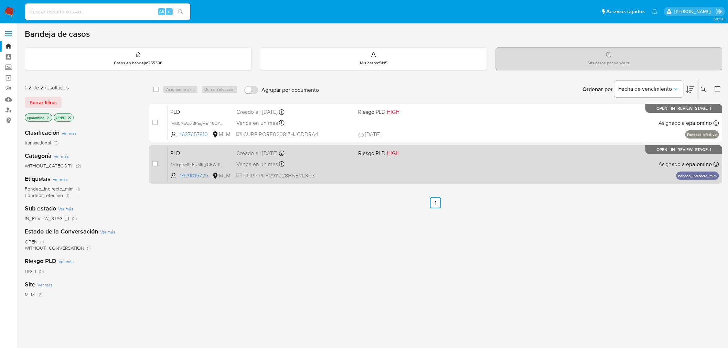
click at [172, 156] on span "PLD" at bounding box center [200, 152] width 61 height 9
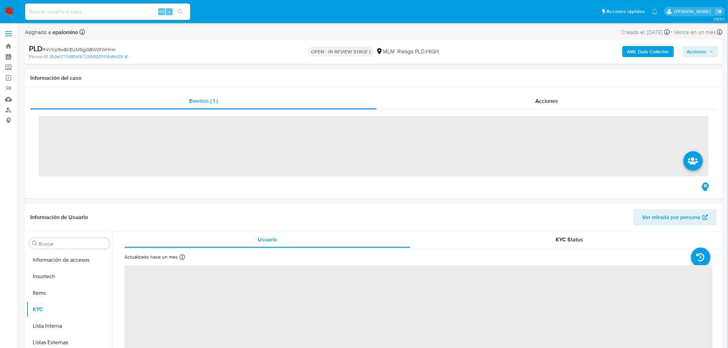
scroll to position [340, 0]
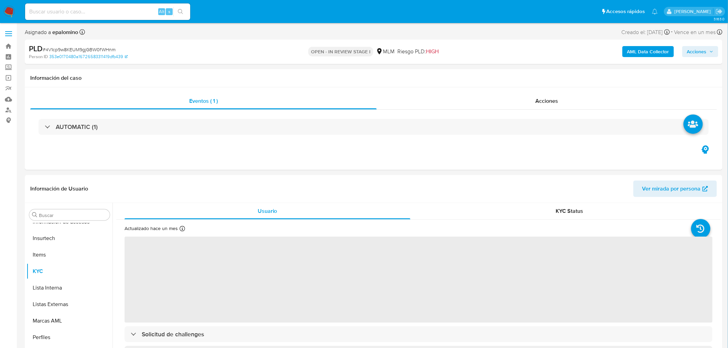
select select "10"
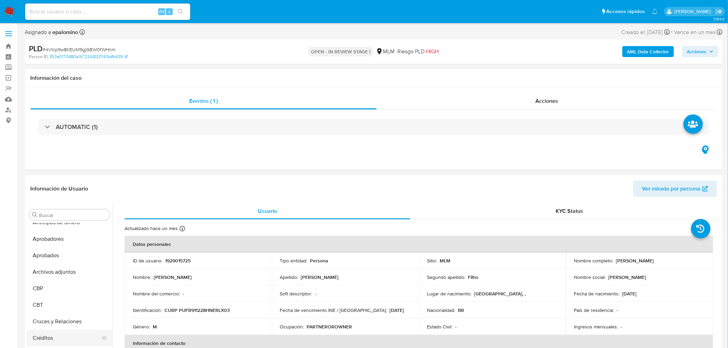
scroll to position [0, 0]
click at [74, 279] on button "Archivos adjuntos" at bounding box center [66, 281] width 81 height 17
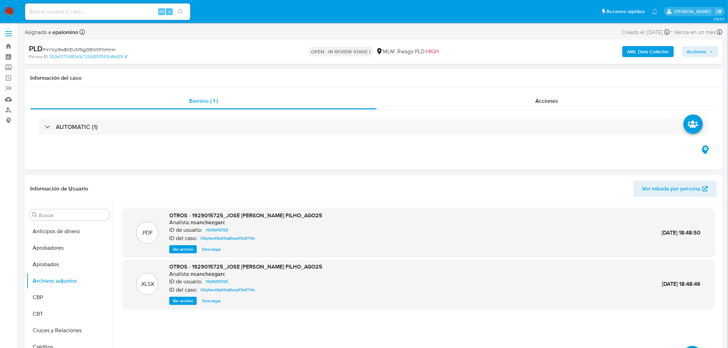
click at [179, 249] on span "Ver archivo" at bounding box center [183, 249] width 21 height 7
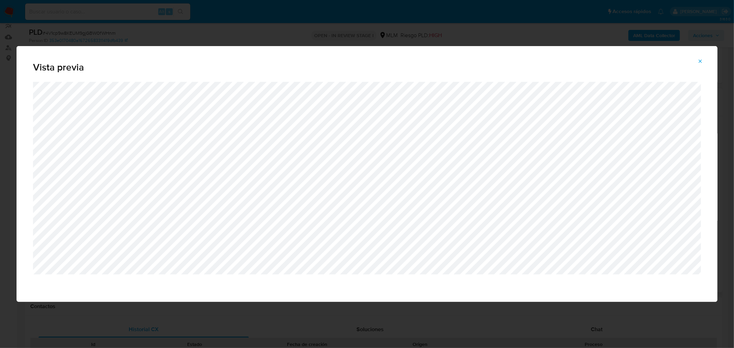
click at [699, 64] on icon "Attachment preview" at bounding box center [701, 62] width 6 height 6
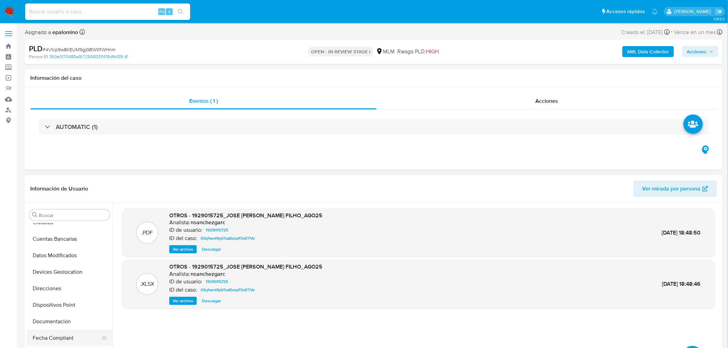
scroll to position [191, 0]
click at [52, 287] on button "General" at bounding box center [66, 288] width 81 height 17
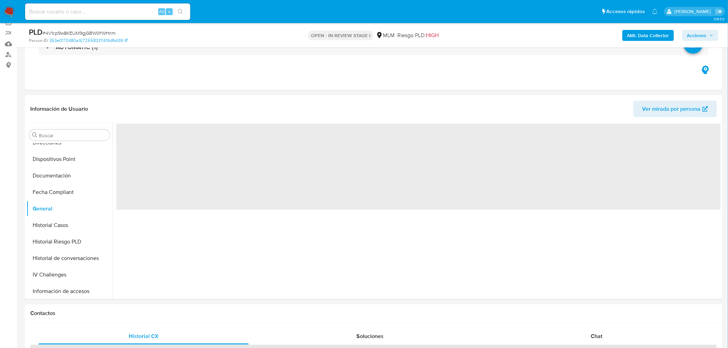
scroll to position [90, 0]
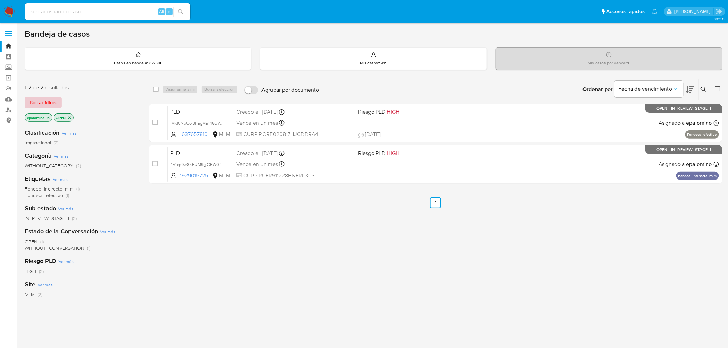
click at [28, 97] on button "Borrar filtros" at bounding box center [43, 102] width 37 height 11
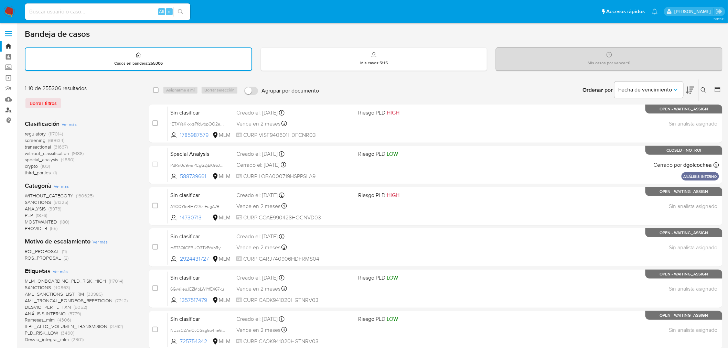
click at [9, 111] on link "Buscador de personas" at bounding box center [41, 110] width 82 height 11
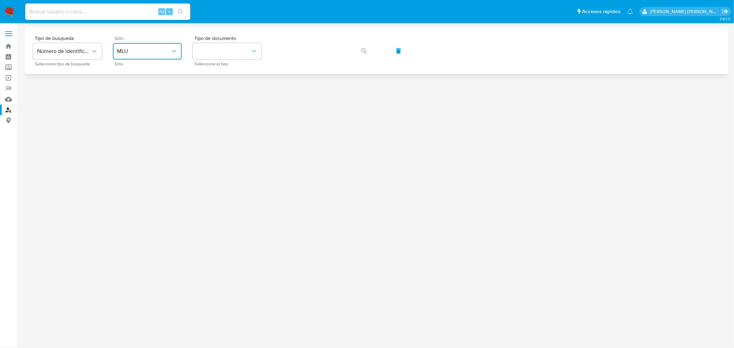
click at [168, 49] on span "MLU" at bounding box center [144, 51] width 54 height 7
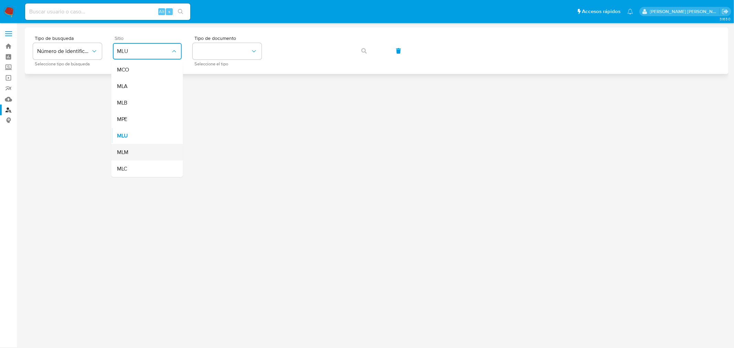
drag, startPoint x: 129, startPoint y: 139, endPoint x: 129, endPoint y: 152, distance: 12.4
click at [129, 152] on ul "MCO MLA MLB MPE MLU MLM MLC" at bounding box center [148, 120] width 72 height 116
click at [128, 152] on span "MLM" at bounding box center [123, 152] width 12 height 7
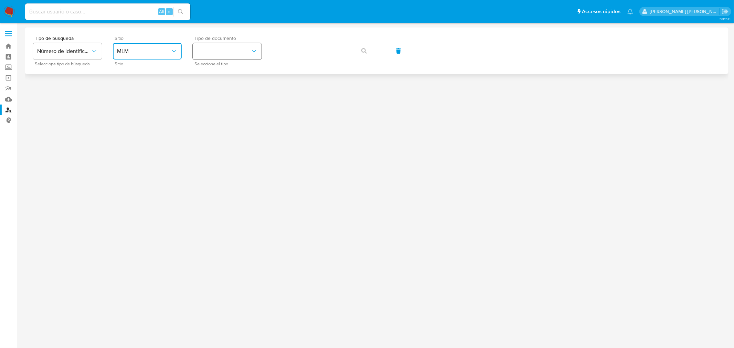
click at [255, 52] on icon "identificationType" at bounding box center [254, 51] width 7 height 7
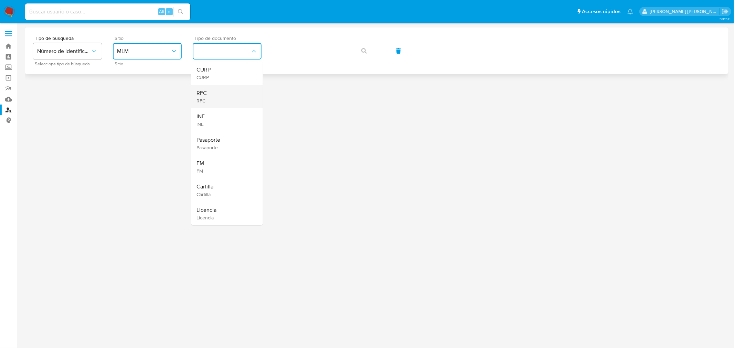
click at [223, 94] on div "RFC RFC" at bounding box center [225, 96] width 56 height 23
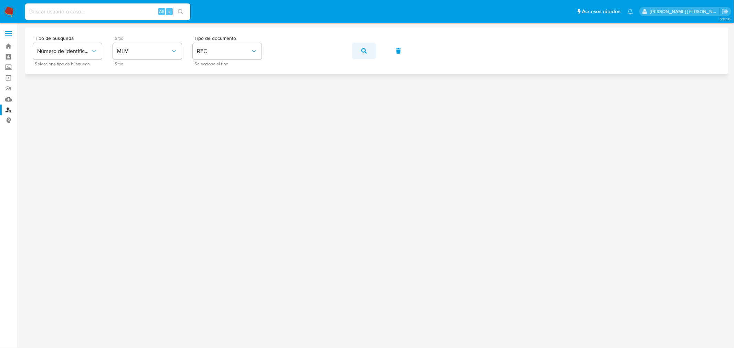
click at [360, 52] on button "button" at bounding box center [363, 51] width 23 height 17
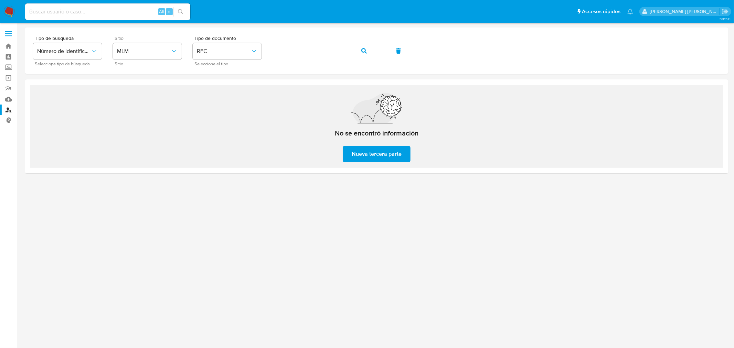
click at [4, 11] on img at bounding box center [9, 12] width 12 height 12
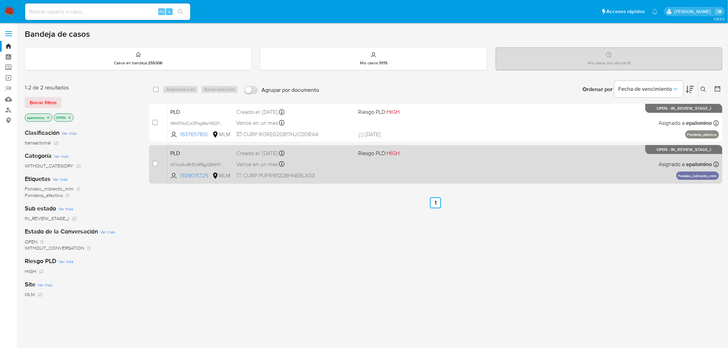
click at [181, 156] on span "PLD" at bounding box center [200, 152] width 61 height 9
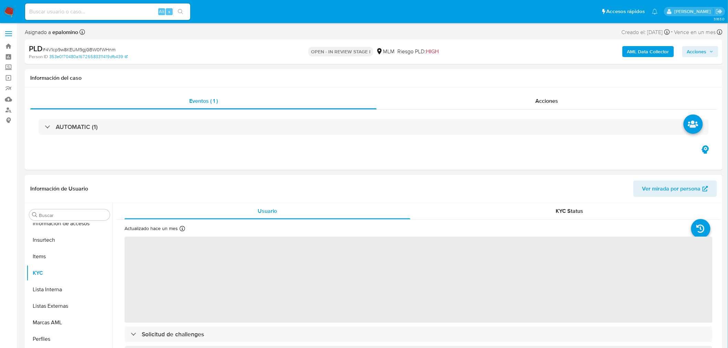
scroll to position [340, 0]
select select "10"
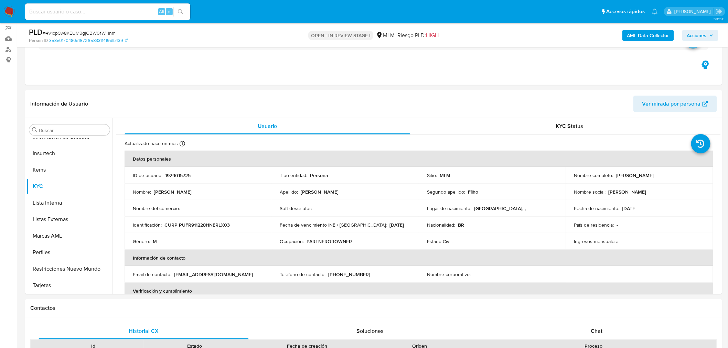
scroll to position [81, 0]
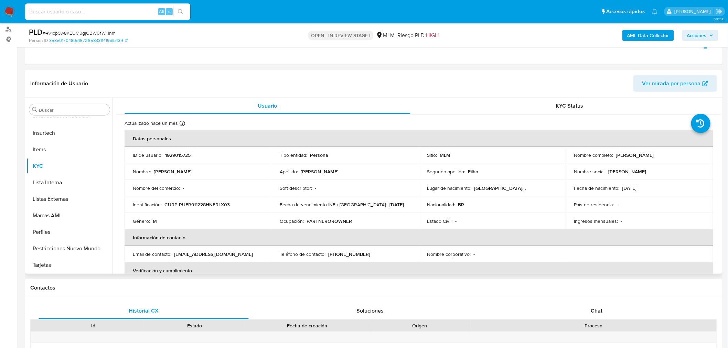
click at [326, 183] on td "Soft descriptor : -" at bounding box center [345, 188] width 147 height 17
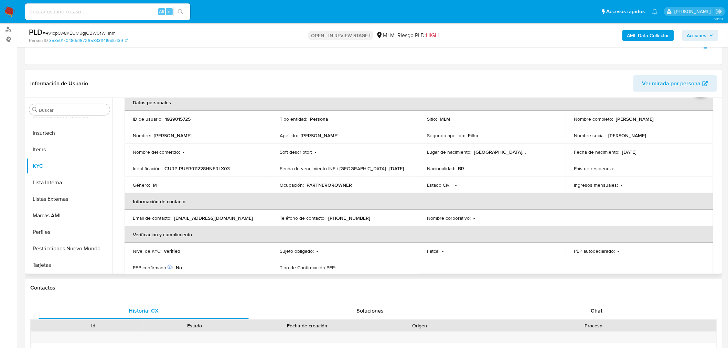
scroll to position [0, 0]
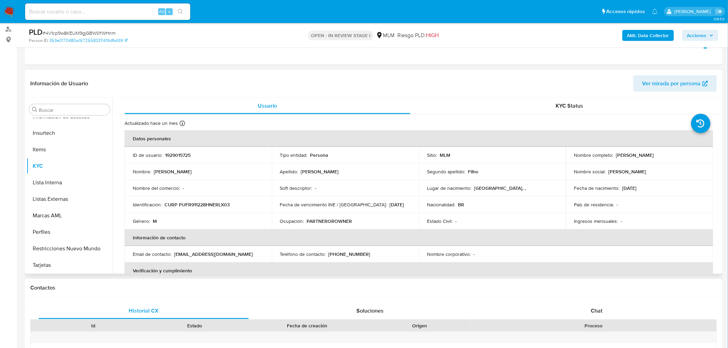
click at [251, 171] on div "Nombre : [PERSON_NAME]" at bounding box center [198, 172] width 131 height 6
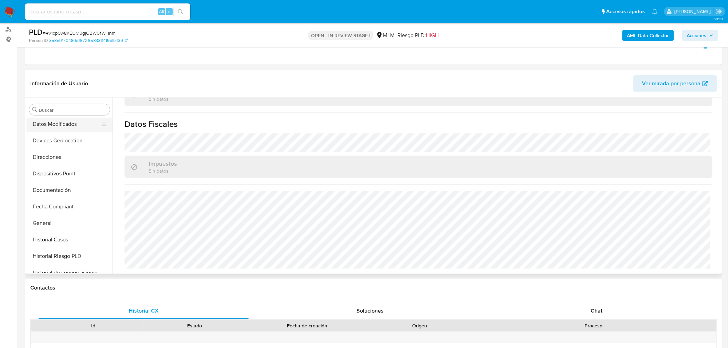
scroll to position [111, 0]
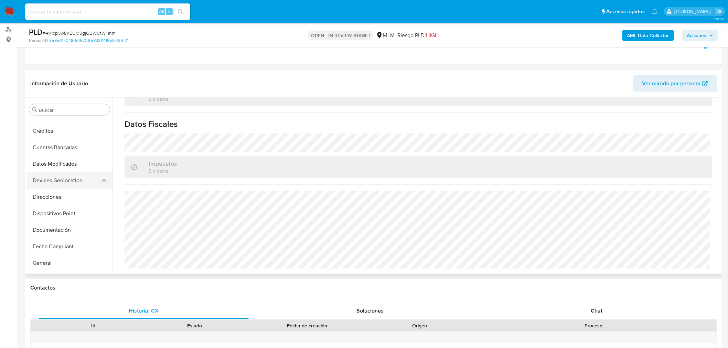
click at [87, 179] on button "Devices Geolocation" at bounding box center [66, 180] width 81 height 17
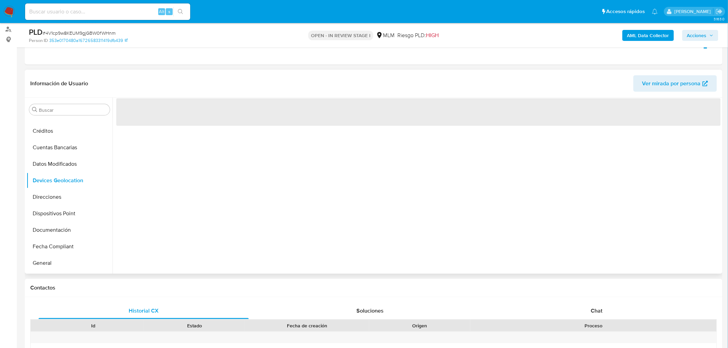
scroll to position [0, 0]
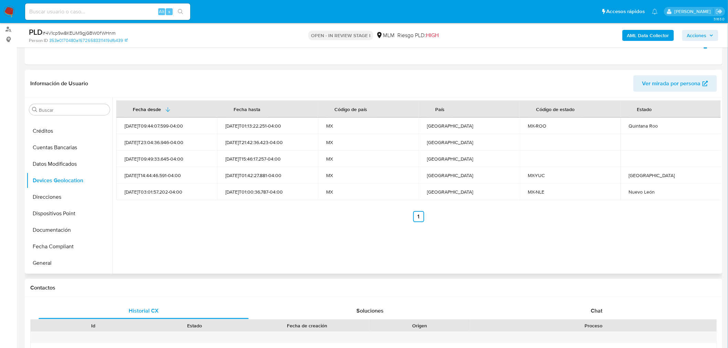
click at [328, 245] on div "Fecha desde Fecha hasta Código de país País Código de estado Estado 2024-08-07T…" at bounding box center [417, 186] width 608 height 176
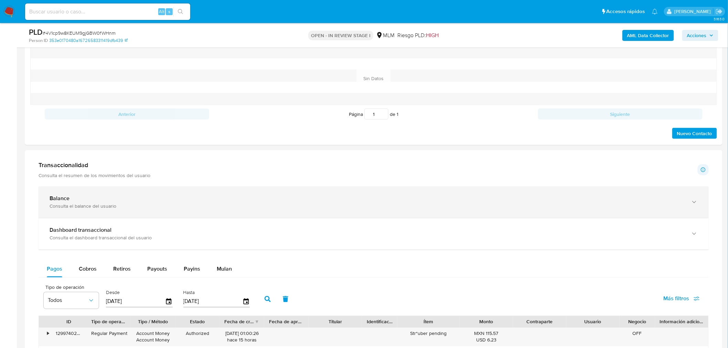
scroll to position [378, 0]
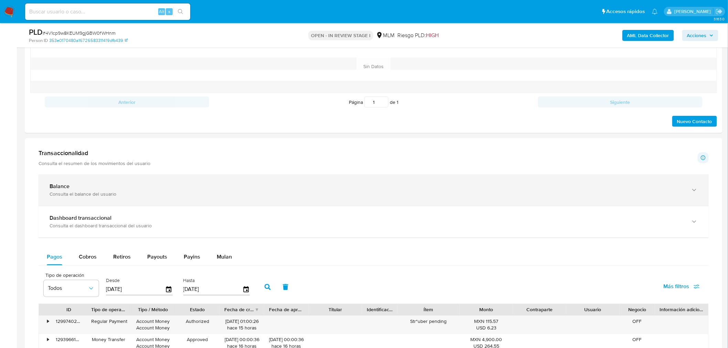
click at [128, 188] on div "Balance" at bounding box center [367, 186] width 635 height 7
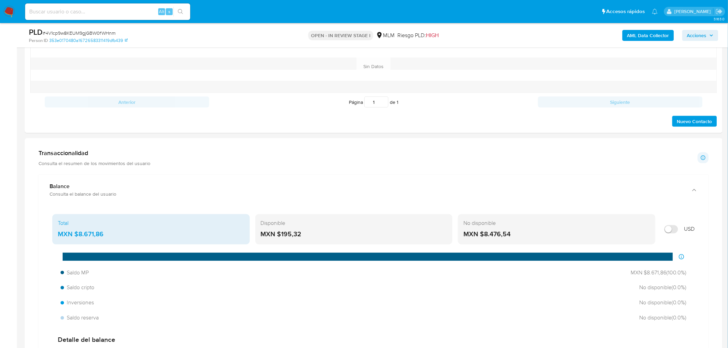
drag, startPoint x: 308, startPoint y: 236, endPoint x: 280, endPoint y: 237, distance: 27.2
click at [280, 237] on div "MXN $195,32" at bounding box center [354, 234] width 187 height 9
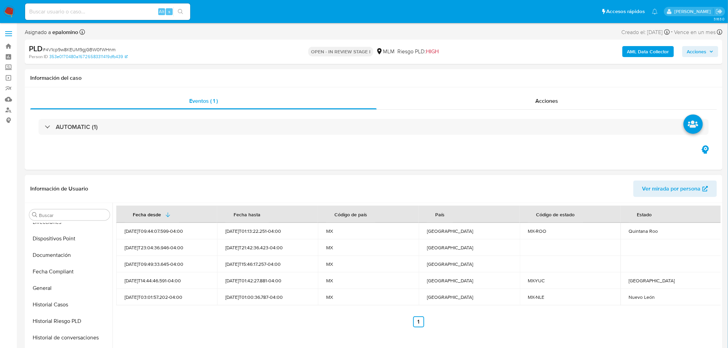
scroll to position [191, 0]
click at [77, 260] on button "Documentación" at bounding box center [66, 255] width 81 height 17
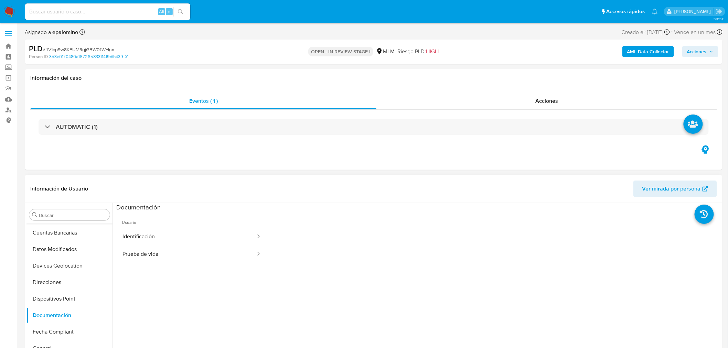
scroll to position [76, 0]
click at [78, 315] on button "Devices Geolocation" at bounding box center [66, 320] width 81 height 17
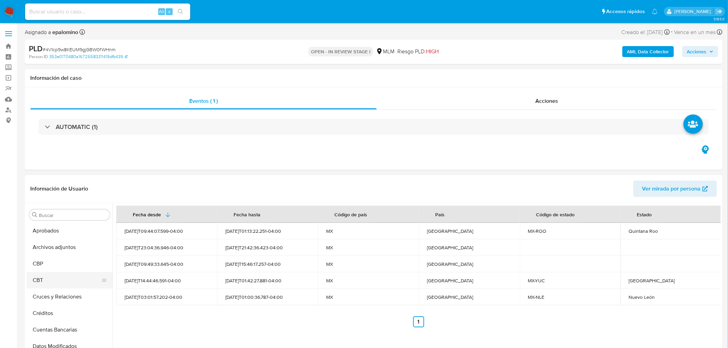
scroll to position [76, 0]
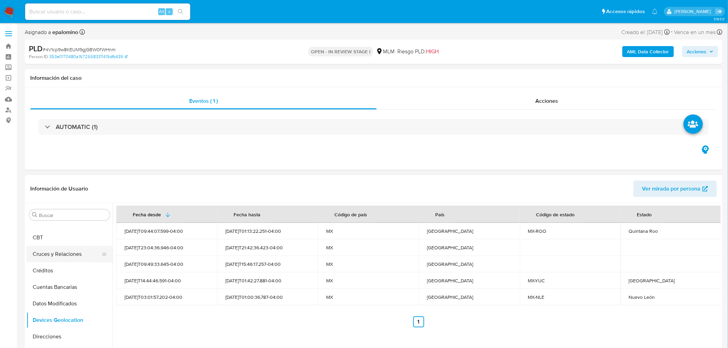
click at [62, 256] on button "Cruces y Relaciones" at bounding box center [66, 254] width 81 height 17
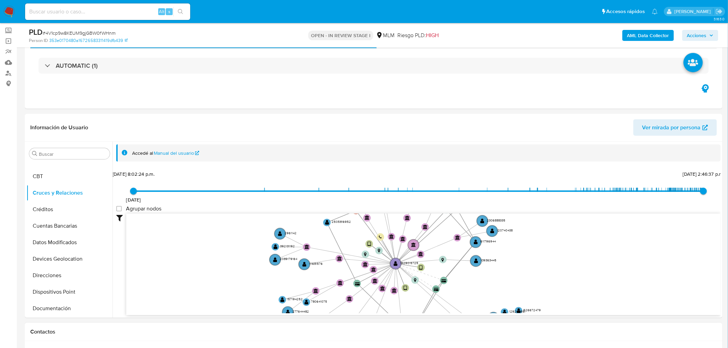
scroll to position [25, 0]
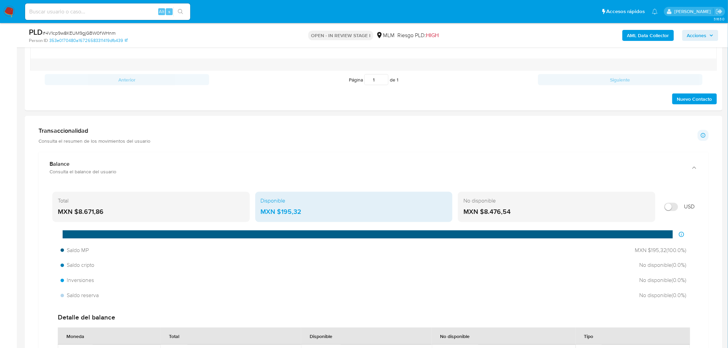
drag, startPoint x: 359, startPoint y: 263, endPoint x: 371, endPoint y: 144, distance: 119.6
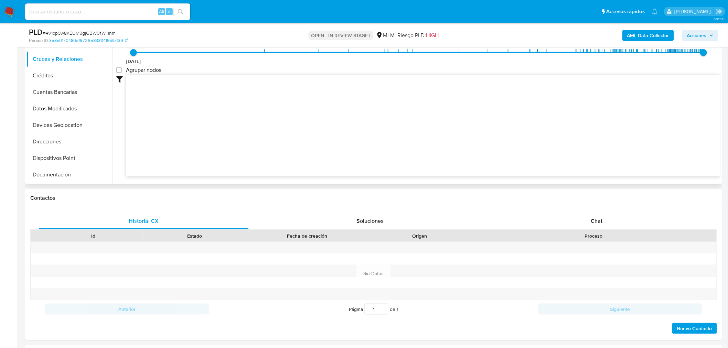
scroll to position [0, 0]
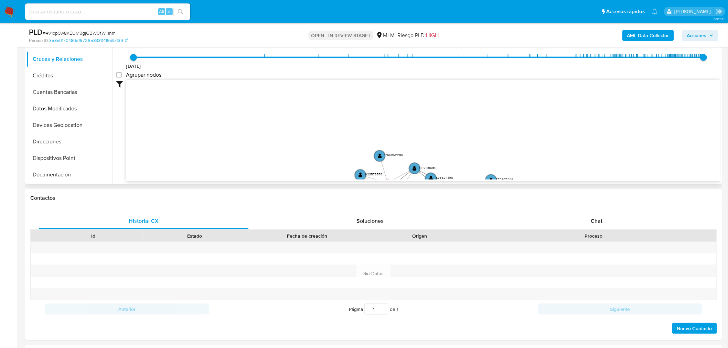
drag, startPoint x: 404, startPoint y: 144, endPoint x: 401, endPoint y: 91, distance: 53.1
click at [401, 91] on icon "device-68d84a06b751047b5b8dfb59  user-1929015725  1929015725 device-67cfa6721…" at bounding box center [423, 130] width 595 height 100
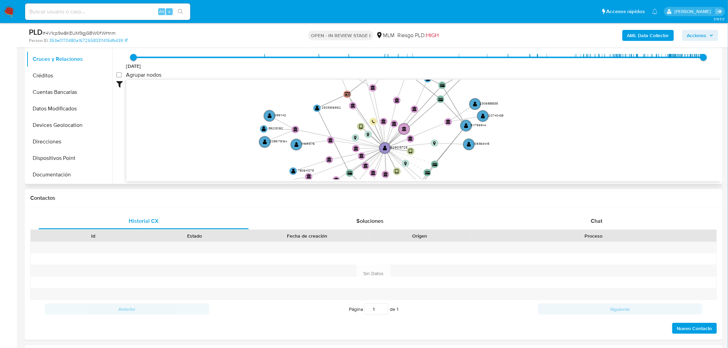
drag, startPoint x: 345, startPoint y: 166, endPoint x: 296, endPoint y: 119, distance: 67.9
click at [319, 49] on div "7/11/2021 7/11/2021, 8:02:24 p.m. 14/10/2025, 2:46:37 p.m. Agrupar nodos Filtro…" at bounding box center [418, 120] width 605 height 171
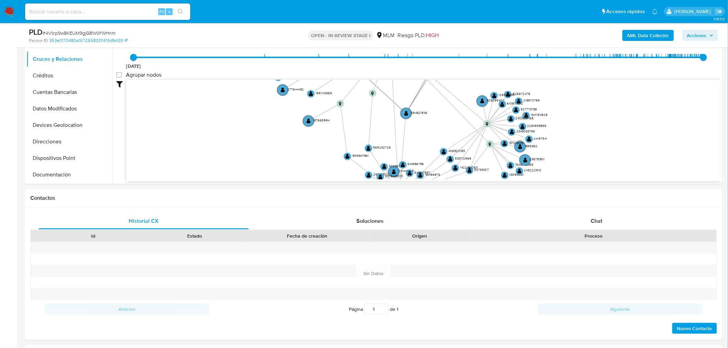
drag, startPoint x: 289, startPoint y: 138, endPoint x: 297, endPoint y: 45, distance: 93.6
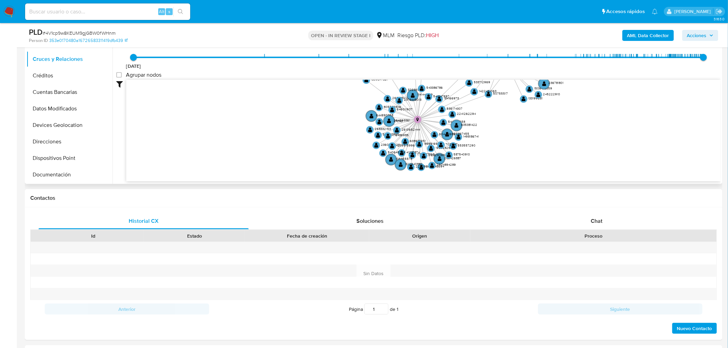
drag, startPoint x: 288, startPoint y: 116, endPoint x: 298, endPoint y: 54, distance: 63.1
click at [298, 54] on div "7/11/2021 7/11/2021, 8:02:24 p.m. 14/10/2025, 2:46:37 p.m. Agrupar nodos Filtro…" at bounding box center [418, 120] width 605 height 171
click at [71, 109] on button "KYC" at bounding box center [66, 111] width 81 height 17
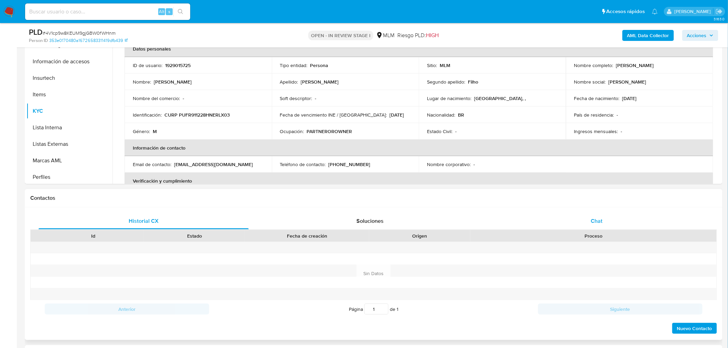
click at [599, 214] on div "Chat" at bounding box center [597, 221] width 210 height 17
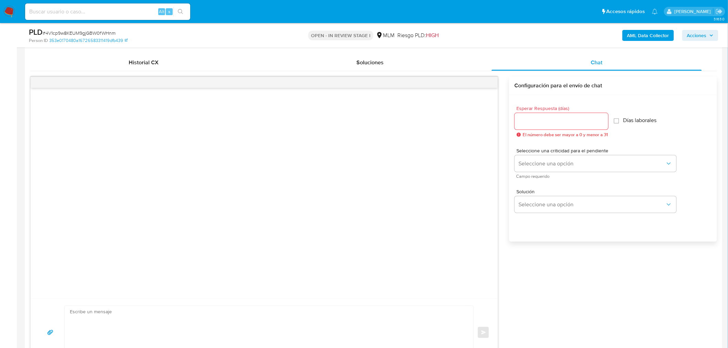
scroll to position [344, 0]
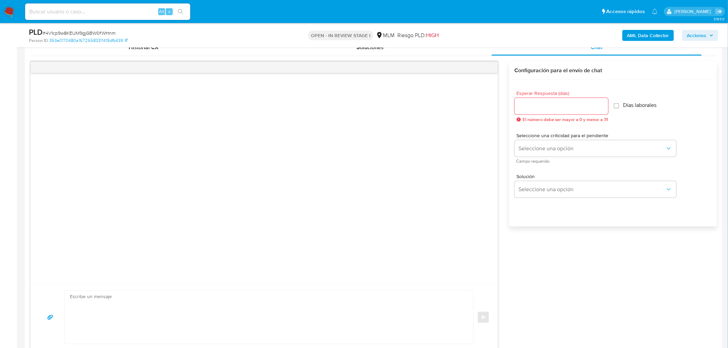
click at [543, 108] on input "Esperar Respuesta (días)" at bounding box center [562, 106] width 94 height 9
type input "5"
click at [542, 152] on span "Seleccione una opción" at bounding box center [592, 148] width 147 height 7
click at [540, 167] on div "HIGH" at bounding box center [594, 163] width 151 height 14
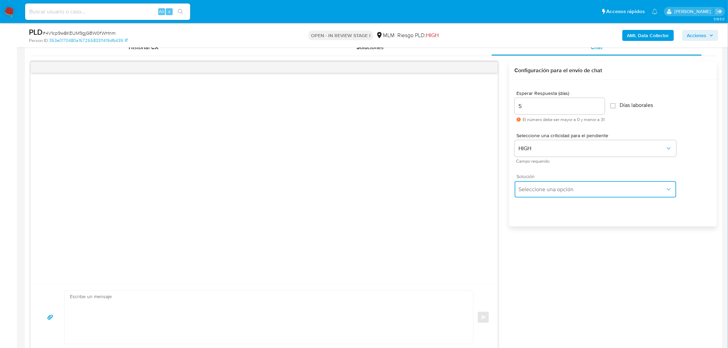
click at [541, 193] on span "Seleccione una opción" at bounding box center [592, 189] width 147 height 7
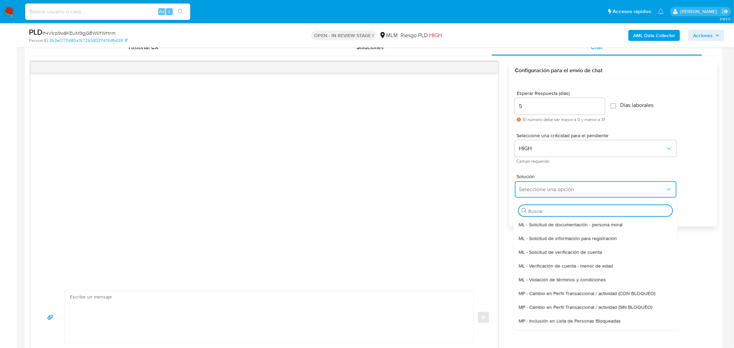
click at [556, 251] on span "ML - Solicitud de verificación de cuenta" at bounding box center [560, 252] width 83 height 6
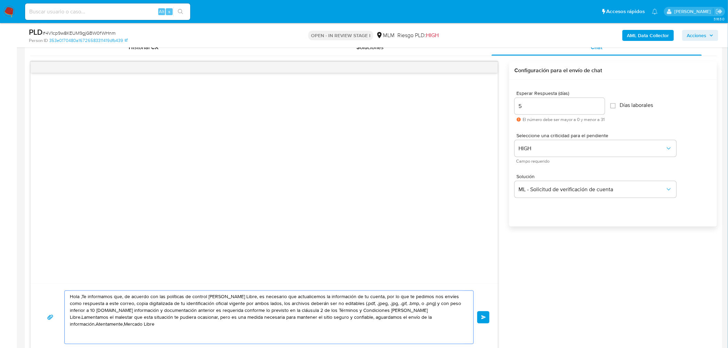
drag, startPoint x: 419, startPoint y: 321, endPoint x: 56, endPoint y: 262, distance: 367.9
click at [56, 262] on div "Hola ,Te informamos que, de acuerdo con las políticas de control de Mercado Lib…" at bounding box center [264, 207] width 468 height 290
paste textarea "Estimado Jose Rui Prudencio Filho. Te comunicamos que se ha identificado un cam…"
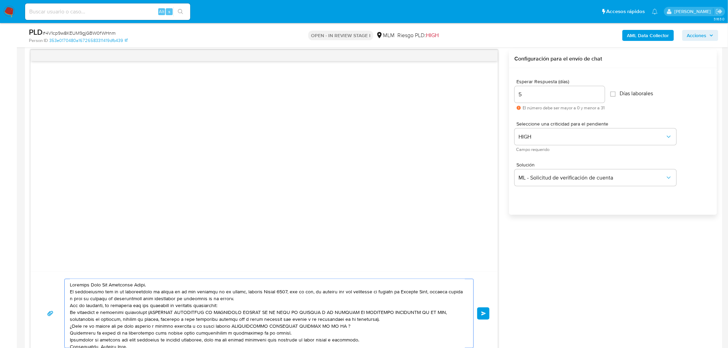
scroll to position [9, 0]
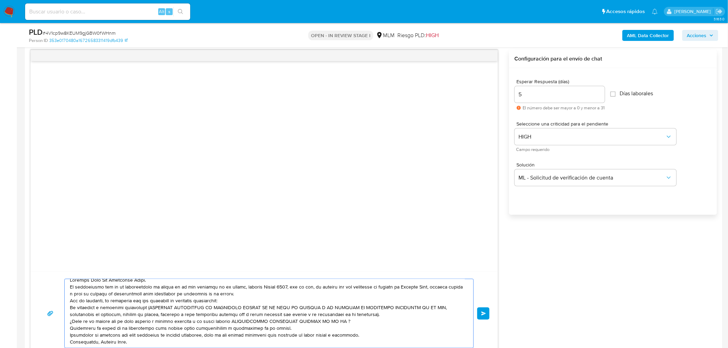
type textarea "Estimado Jose Rui Prudencio Filho. Te comunicamos que se ha identificado un cam…"
drag, startPoint x: 517, startPoint y: 98, endPoint x: 512, endPoint y: 97, distance: 5.5
click at [512, 97] on div "Esperar Respuesta (días) 5 El número debe ser mayor a 0 y menor a 31 Días labor…" at bounding box center [613, 150] width 208 height 165
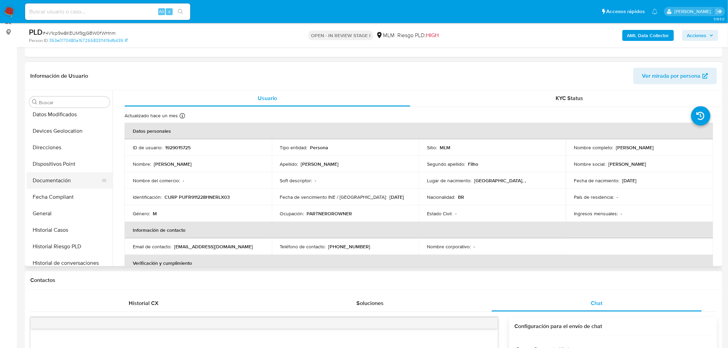
scroll to position [152, 0]
type input "3"
click at [55, 212] on button "General" at bounding box center [66, 214] width 81 height 17
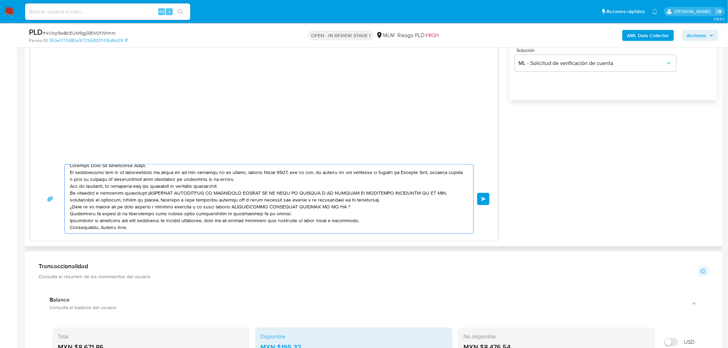
scroll to position [0, 0]
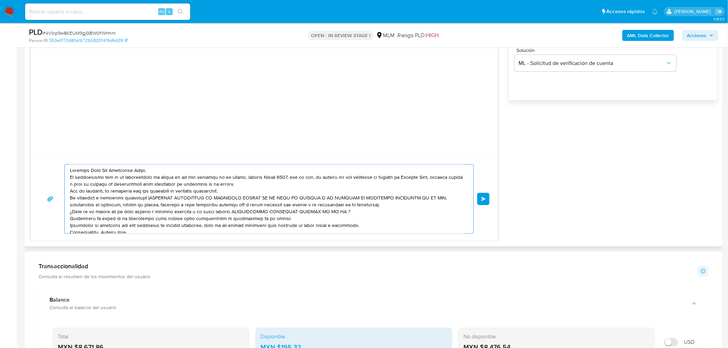
drag, startPoint x: 128, startPoint y: 225, endPoint x: 55, endPoint y: 155, distance: 100.5
click at [55, 155] on div "Enviar" at bounding box center [264, 88] width 468 height 306
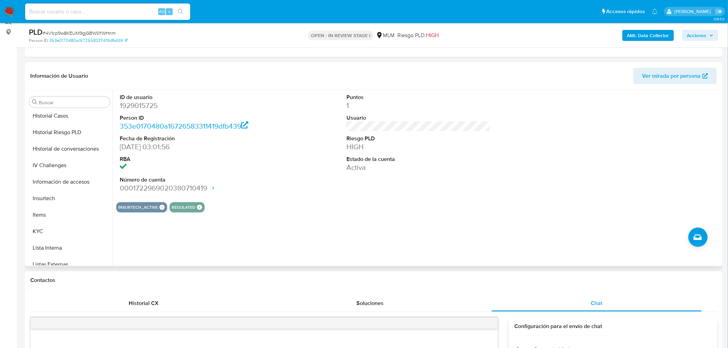
scroll to position [340, 0]
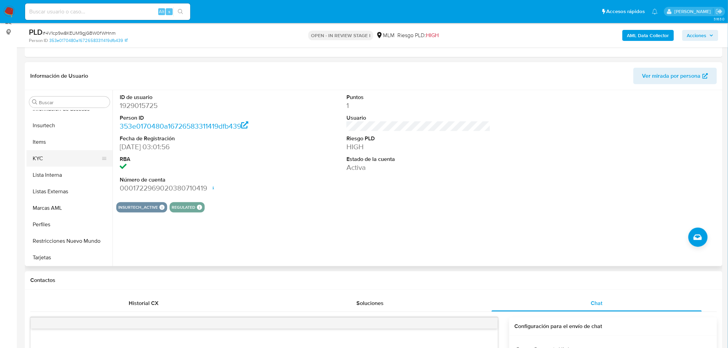
click at [54, 160] on button "KYC" at bounding box center [66, 158] width 81 height 17
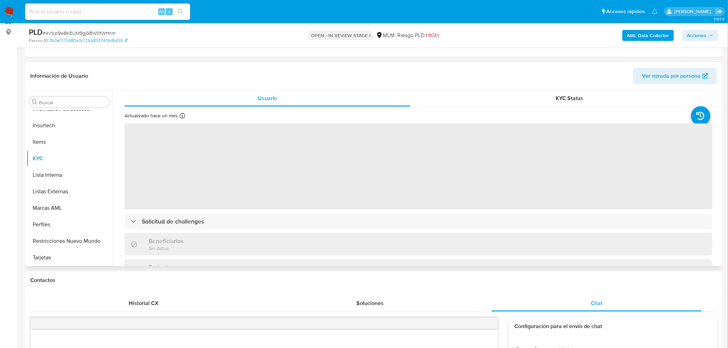
scroll to position [38, 0]
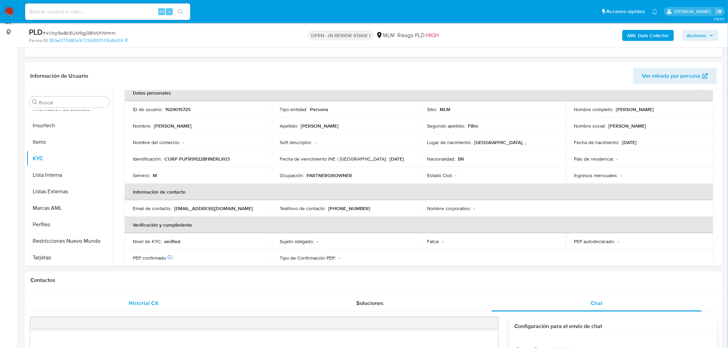
click at [132, 309] on div "Historial CX" at bounding box center [144, 303] width 210 height 17
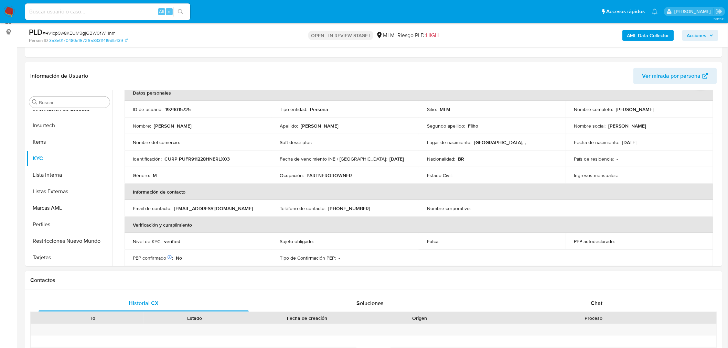
click at [604, 298] on div "Chat" at bounding box center [597, 303] width 210 height 17
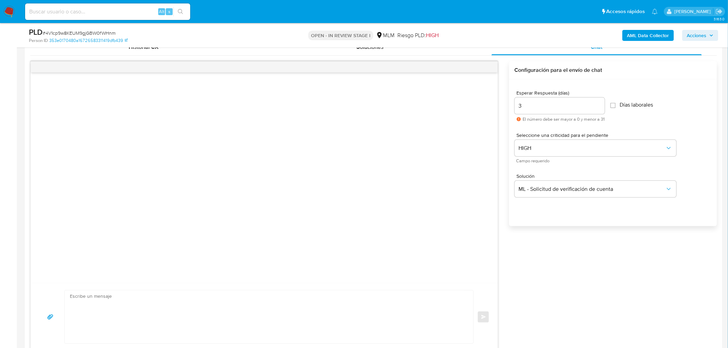
scroll to position [421, 0]
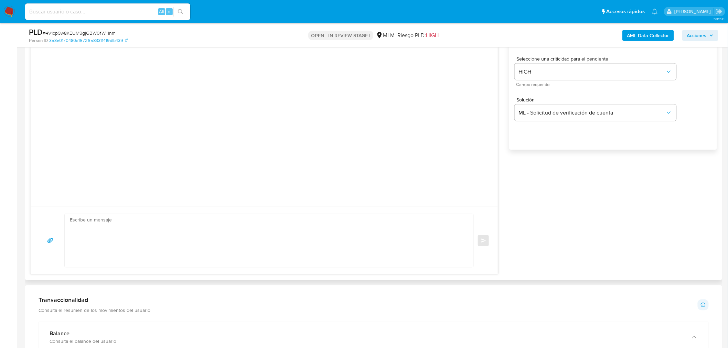
click at [383, 243] on textarea at bounding box center [267, 240] width 395 height 53
paste textarea "Estimado Jose Rui Prudencio Filho. Te comunicamos que se ha identificado un cam…"
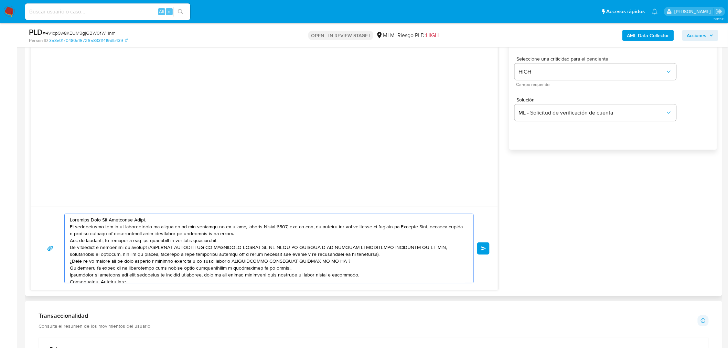
scroll to position [9, 0]
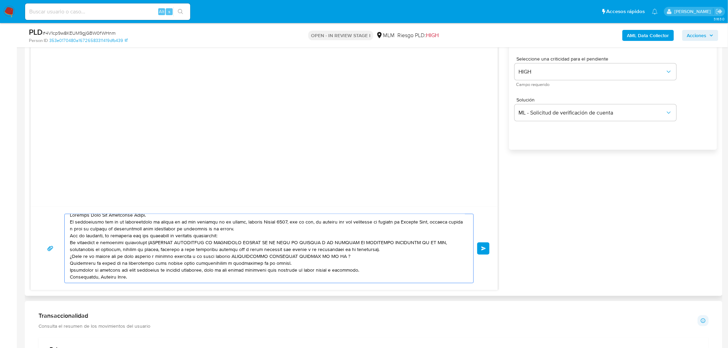
type textarea "Estimado Jose Rui Prudencio Filho. Te comunicamos que se ha identificado un cam…"
click at [473, 250] on div at bounding box center [269, 249] width 410 height 70
click at [486, 250] on span "Enviar" at bounding box center [483, 249] width 5 height 4
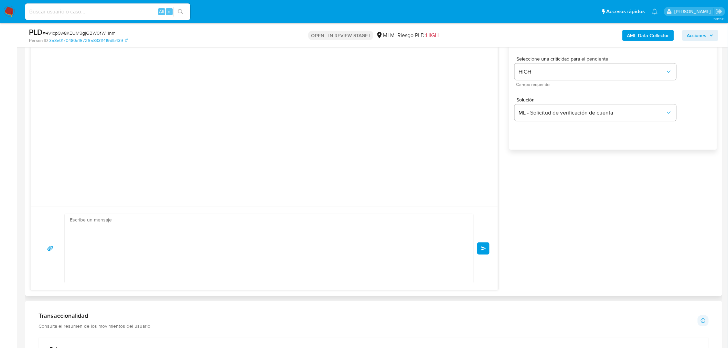
scroll to position [0, 0]
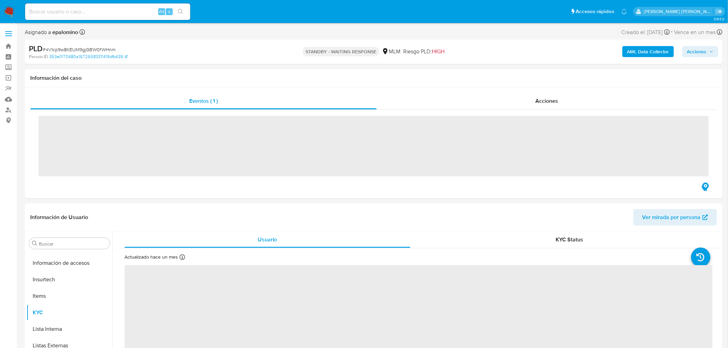
scroll to position [340, 0]
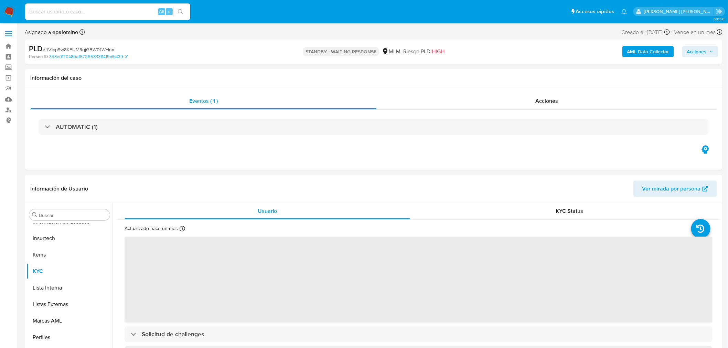
click at [95, 47] on span "# 4V1cp9w8KEUM9gjGBW0fWHnm" at bounding box center [79, 49] width 73 height 7
copy span "4V1cp9w8KEUM9gjGBW0fWHnm"
select select "10"
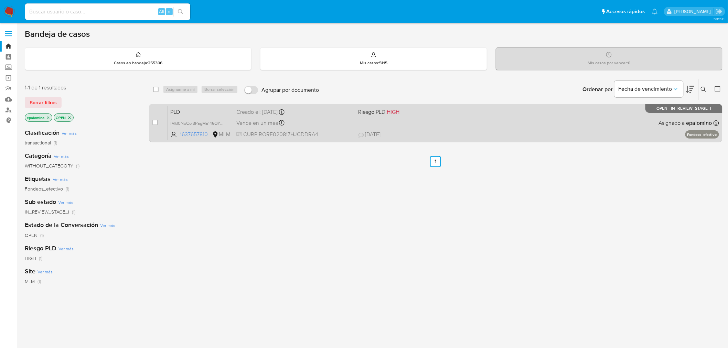
click at [179, 109] on span "PLD" at bounding box center [200, 111] width 61 height 9
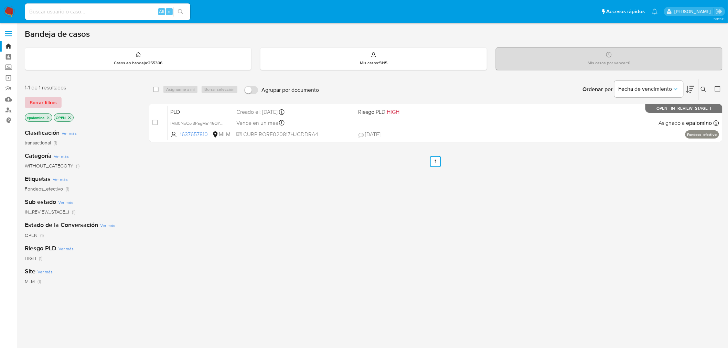
click at [44, 101] on span "Borrar filtros" at bounding box center [43, 103] width 27 height 10
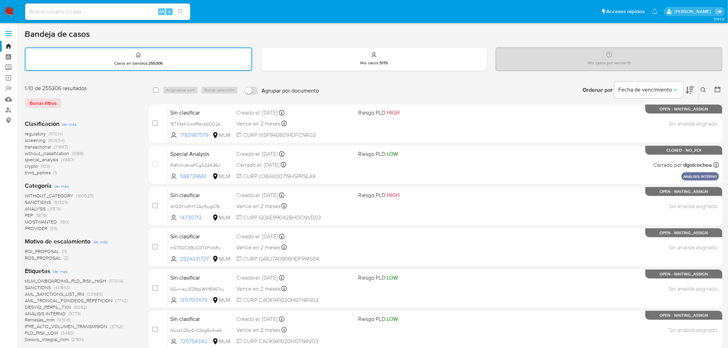
click at [707, 88] on button at bounding box center [704, 90] width 11 height 8
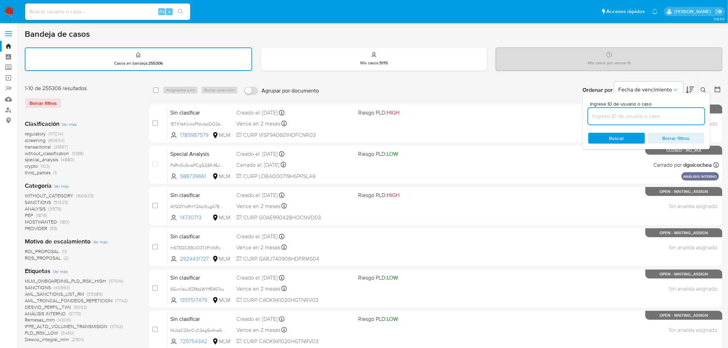
click at [604, 113] on input at bounding box center [646, 116] width 116 height 9
type input "1637657810"
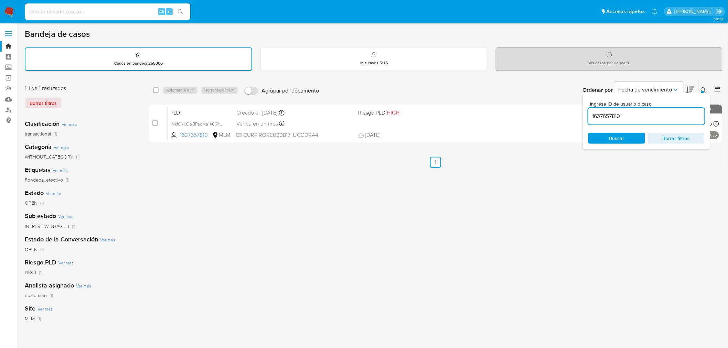
click at [705, 88] on icon at bounding box center [704, 90] width 6 height 6
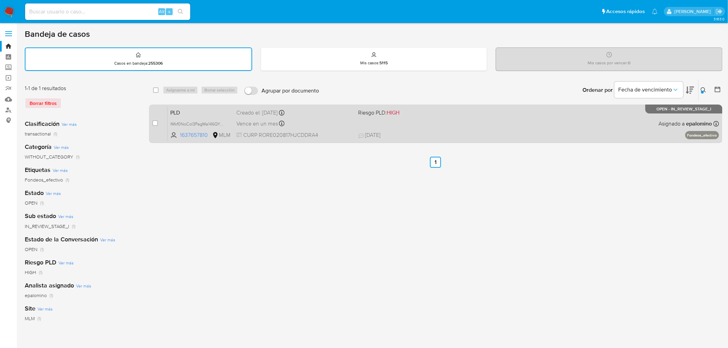
click at [184, 111] on span "PLD" at bounding box center [200, 112] width 61 height 9
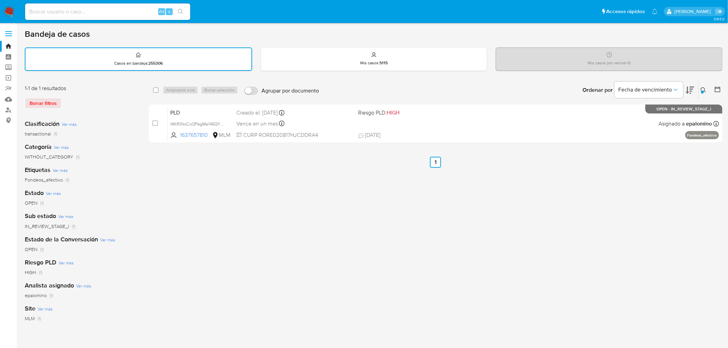
click at [12, 15] on img at bounding box center [9, 12] width 12 height 12
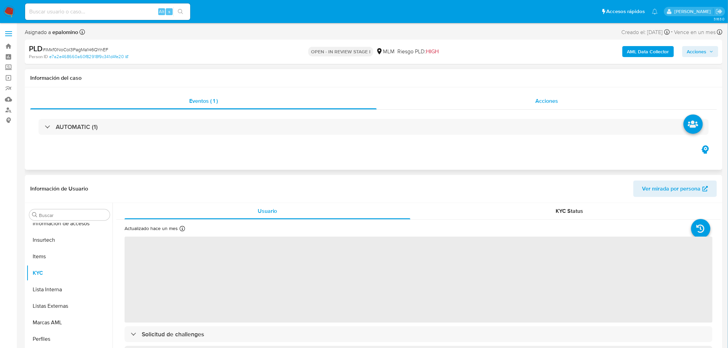
scroll to position [340, 0]
select select "10"
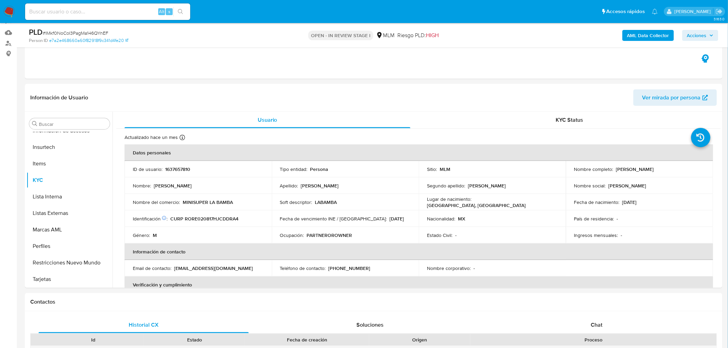
scroll to position [122, 0]
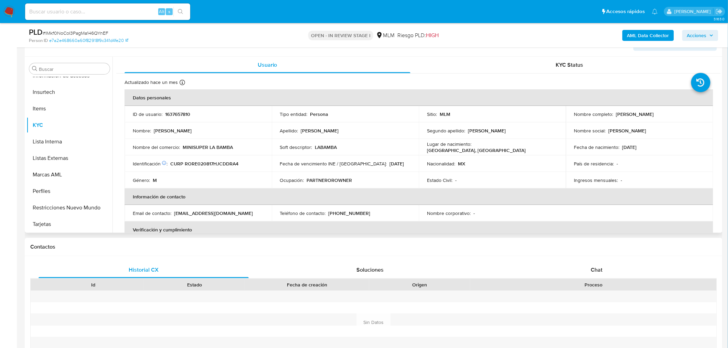
click at [176, 113] on p "1637657810" at bounding box center [177, 114] width 25 height 6
copy p "1637657810"
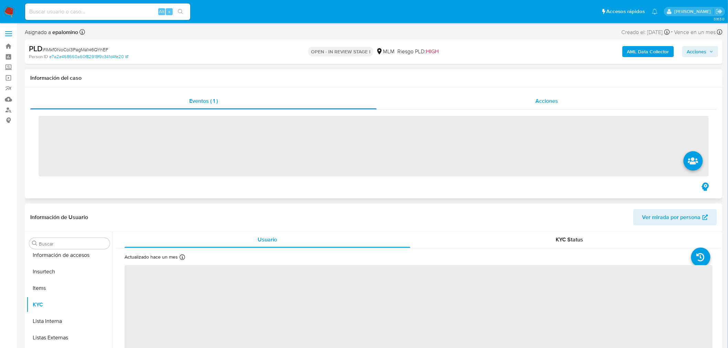
scroll to position [340, 0]
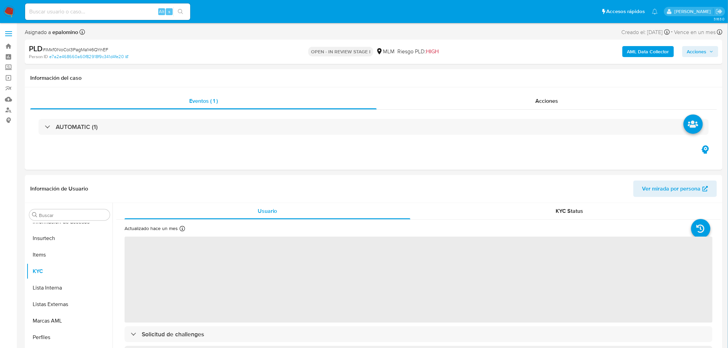
select select "10"
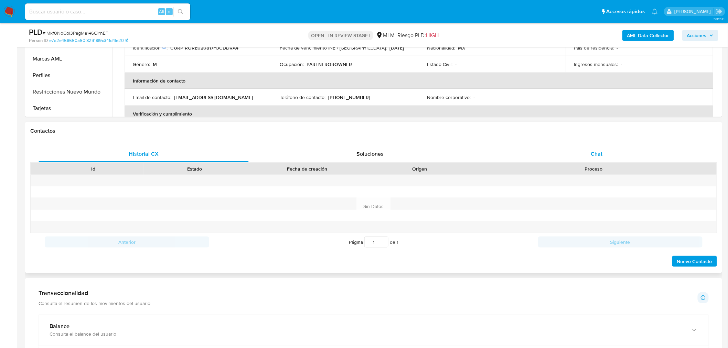
click at [599, 161] on div "Chat" at bounding box center [597, 154] width 210 height 17
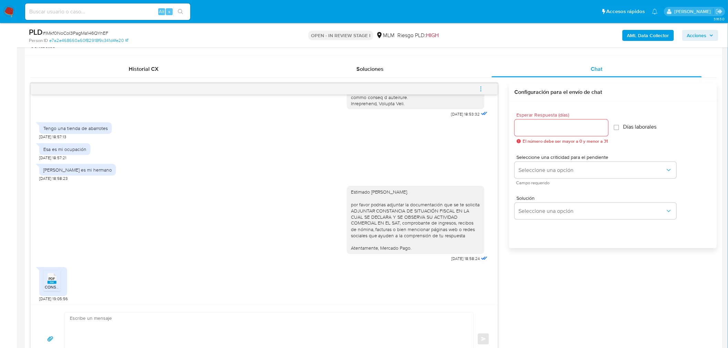
scroll to position [352, 0]
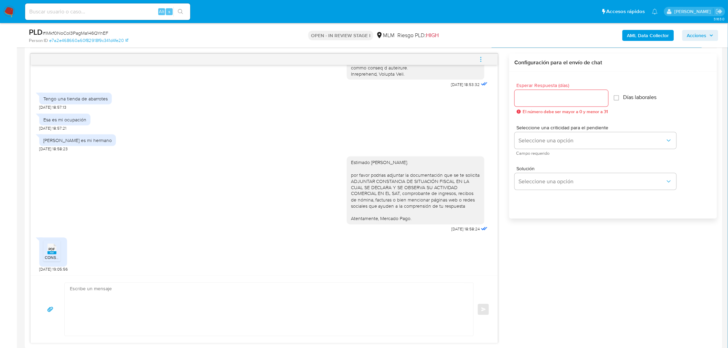
click at [58, 251] on div "PDF PDF" at bounding box center [52, 248] width 14 height 13
click at [538, 98] on input "Esperar Respuesta (días)" at bounding box center [562, 98] width 94 height 9
type input "0"
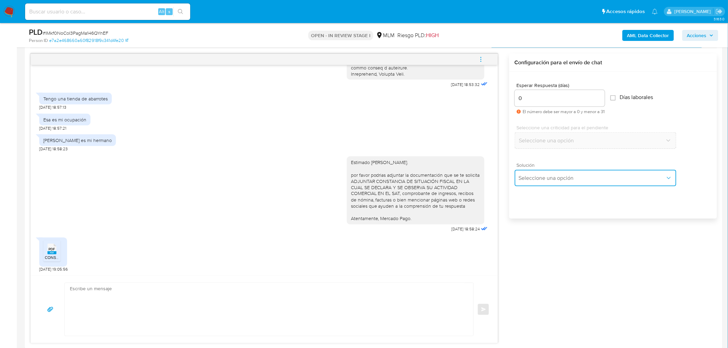
click at [542, 181] on button "Seleccione una opción" at bounding box center [596, 178] width 162 height 17
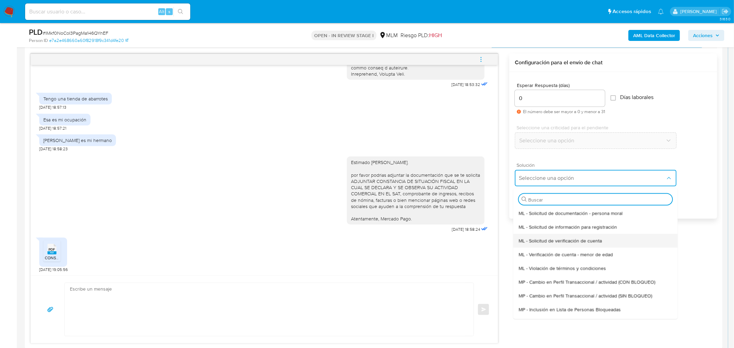
click at [541, 243] on span "ML - Solicitud de verificación de cuenta" at bounding box center [560, 240] width 83 height 6
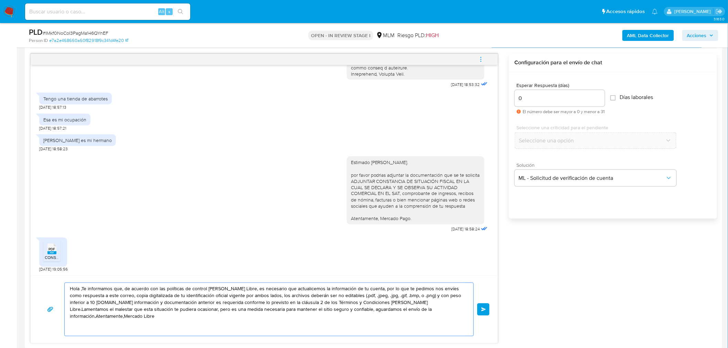
drag, startPoint x: 450, startPoint y: 310, endPoint x: 0, endPoint y: 238, distance: 455.5
click at [0, 238] on section "Bandeja Tablero Screening Búsqueda en Listas Watchlist Herramientas Operaciones…" at bounding box center [364, 348] width 728 height 1401
paste textarea "Agradecemos mucho tus respuestas. Para la institución es importante conocer a s…"
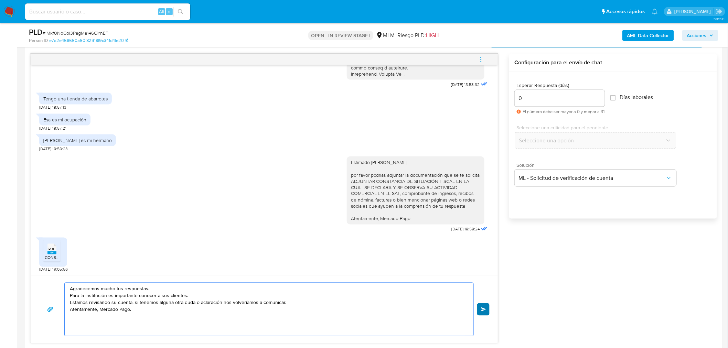
type textarea "Agradecemos mucho tus respuestas. Para la institución es importante conocer a s…"
click at [484, 310] on span "Enviar" at bounding box center [483, 310] width 5 height 4
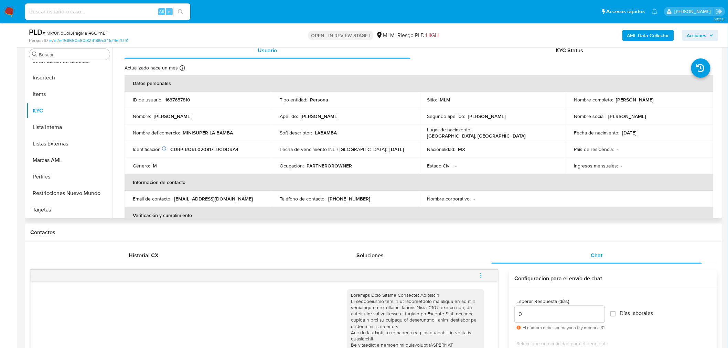
scroll to position [123, 0]
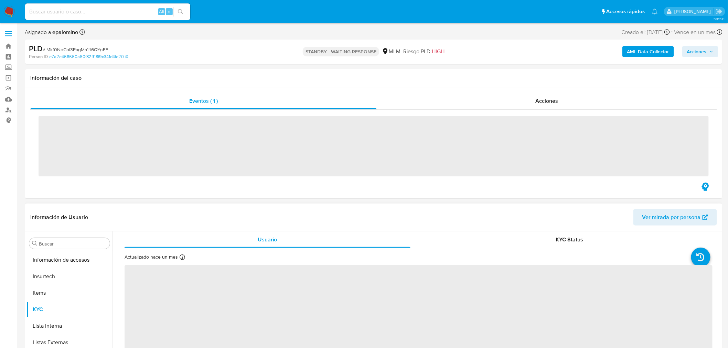
scroll to position [340, 0]
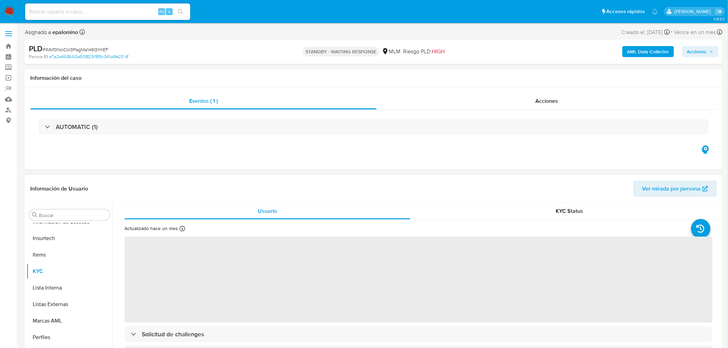
select select "10"
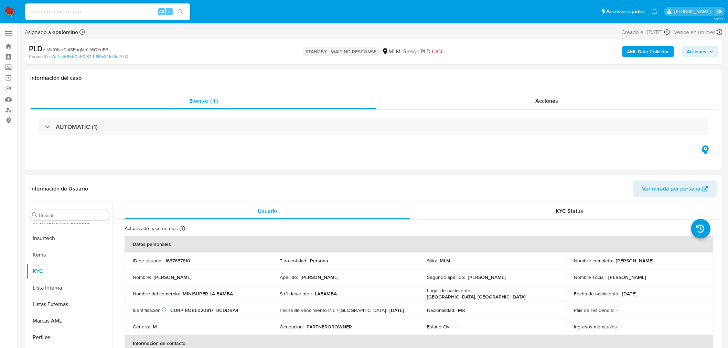
click at [180, 259] on p "1637657810" at bounding box center [177, 261] width 25 height 6
copy p "1637657810"
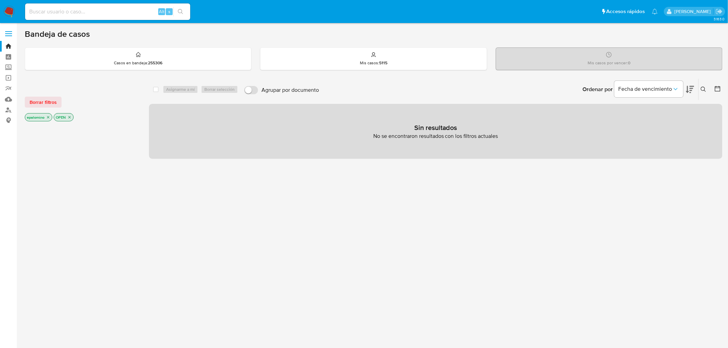
click at [36, 95] on div "Borrar filtros epalomino OPEN" at bounding box center [80, 103] width 110 height 39
click at [40, 101] on span "Borrar filtros" at bounding box center [43, 102] width 27 height 10
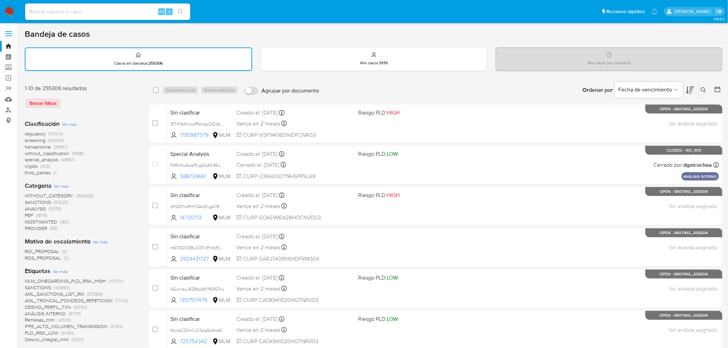
click at [704, 88] on icon at bounding box center [704, 90] width 6 height 6
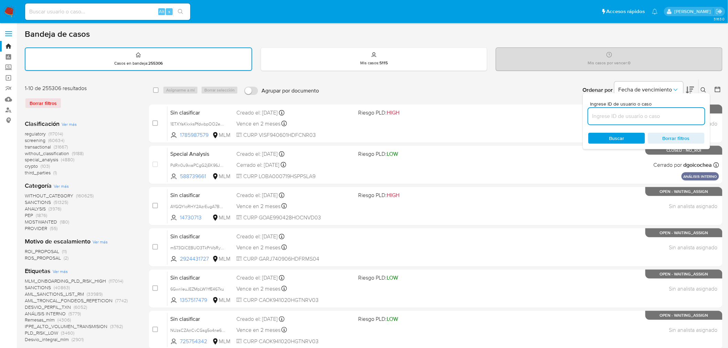
click at [607, 116] on input at bounding box center [646, 116] width 116 height 9
type input "1637657810"
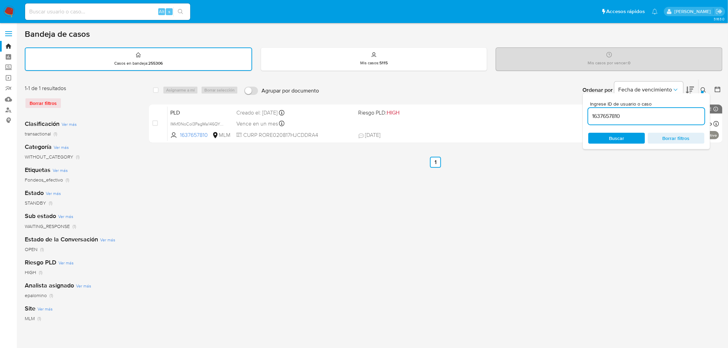
click at [703, 88] on icon at bounding box center [704, 90] width 6 height 6
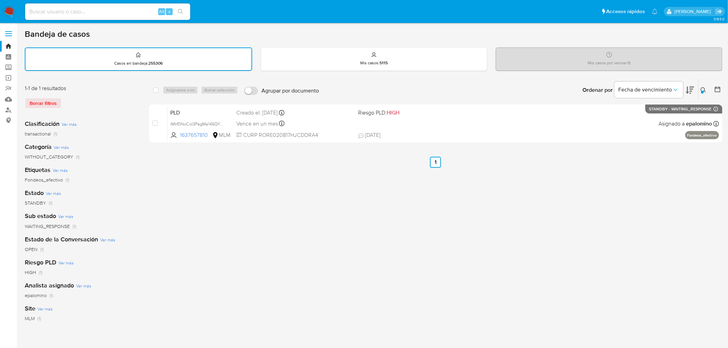
click at [11, 11] on img at bounding box center [9, 12] width 12 height 12
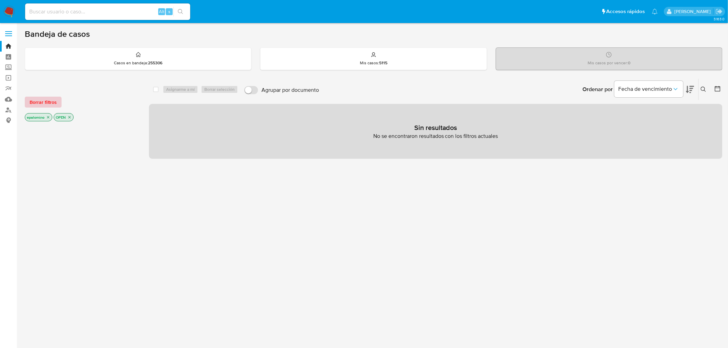
click at [39, 102] on span "Borrar filtros" at bounding box center [43, 102] width 27 height 10
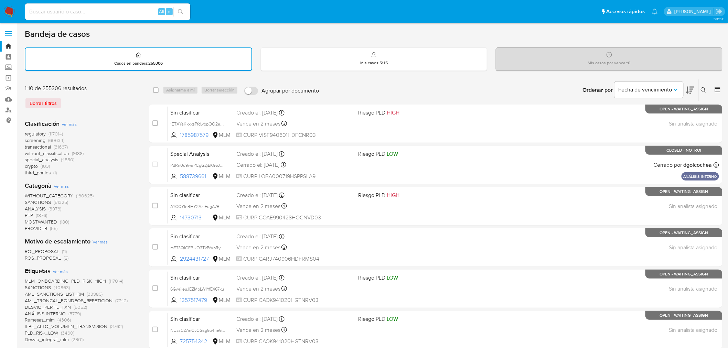
click at [6, 7] on img at bounding box center [9, 12] width 12 height 12
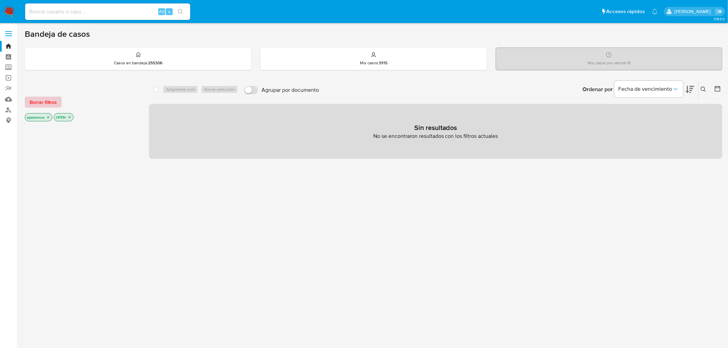
click at [50, 97] on span "Borrar filtros" at bounding box center [43, 102] width 27 height 10
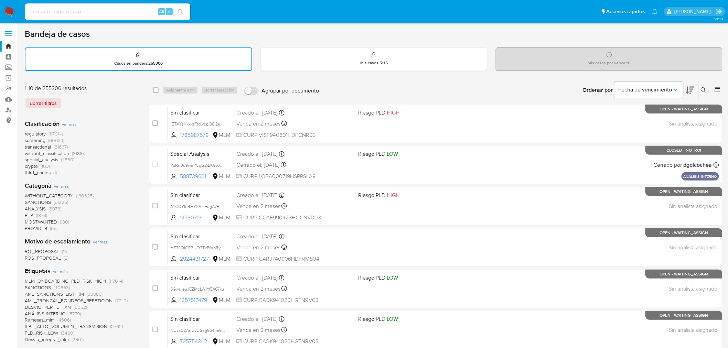
click at [108, 93] on div "1-10 de 255306 resultados Borrar filtros" at bounding box center [80, 100] width 110 height 30
click at [4, 11] on img at bounding box center [9, 12] width 12 height 12
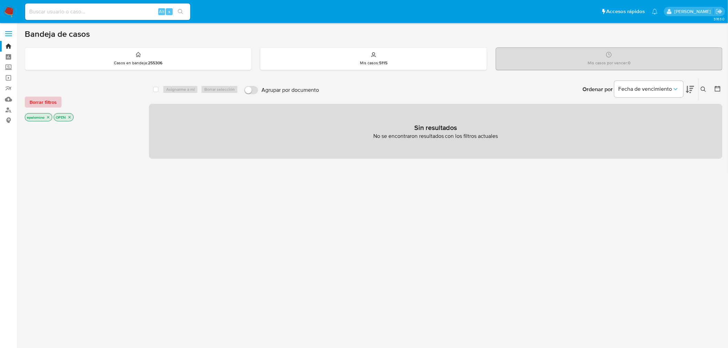
click at [32, 98] on span "Borrar filtros" at bounding box center [43, 102] width 27 height 10
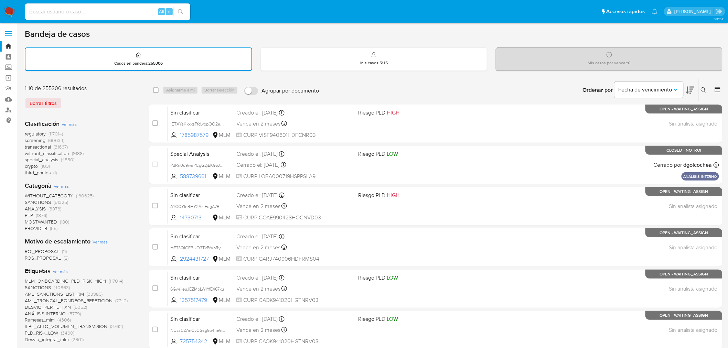
click at [9, 12] on img at bounding box center [9, 12] width 12 height 12
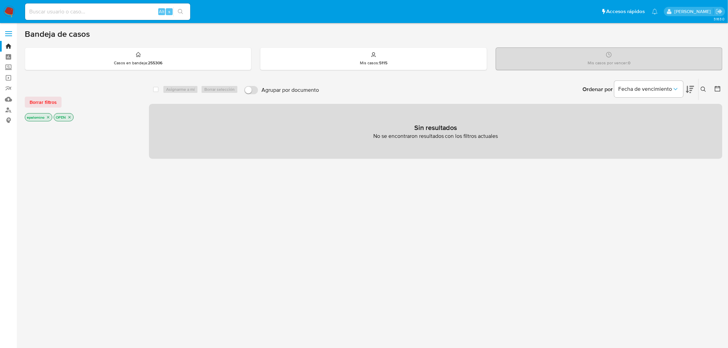
click at [50, 103] on span "Borrar filtros" at bounding box center [43, 102] width 27 height 10
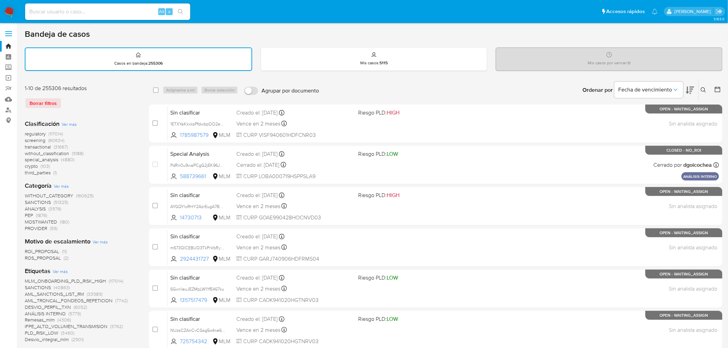
click at [11, 9] on img at bounding box center [9, 12] width 12 height 12
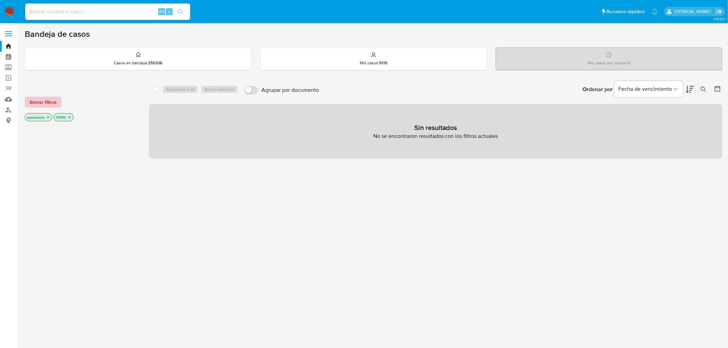
click at [37, 102] on span "Borrar filtros" at bounding box center [43, 102] width 27 height 10
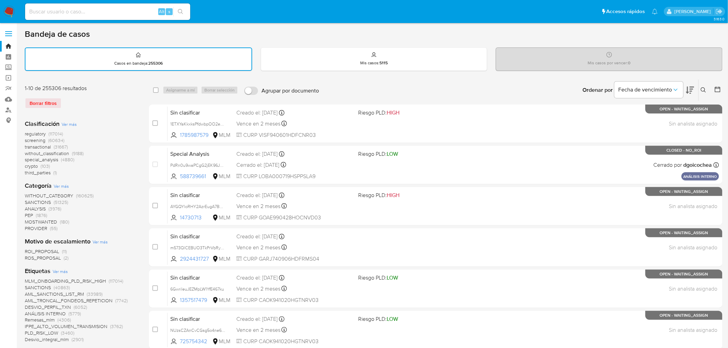
click at [7, 9] on img at bounding box center [9, 12] width 12 height 12
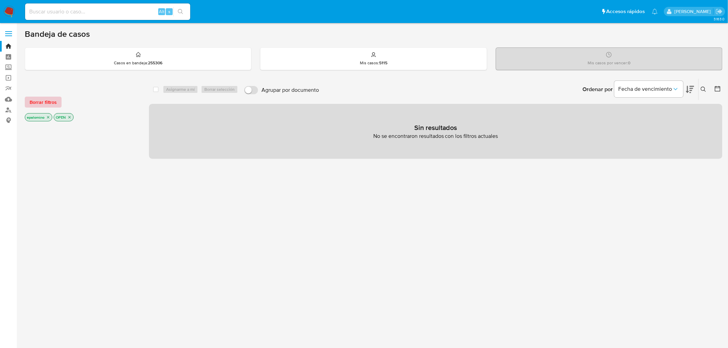
click at [48, 98] on span "Borrar filtros" at bounding box center [43, 102] width 27 height 10
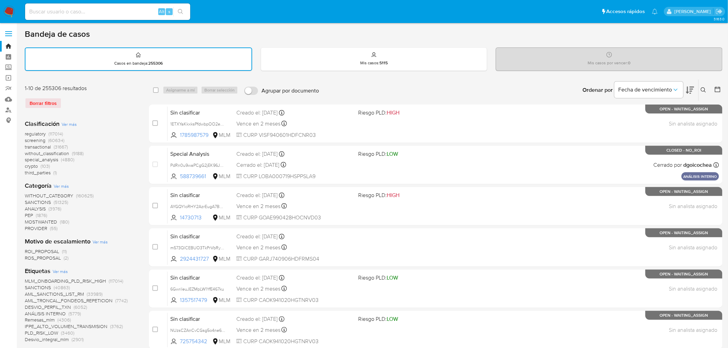
click at [84, 104] on div "Borrar filtros" at bounding box center [80, 103] width 110 height 11
click at [8, 12] on img at bounding box center [9, 12] width 12 height 12
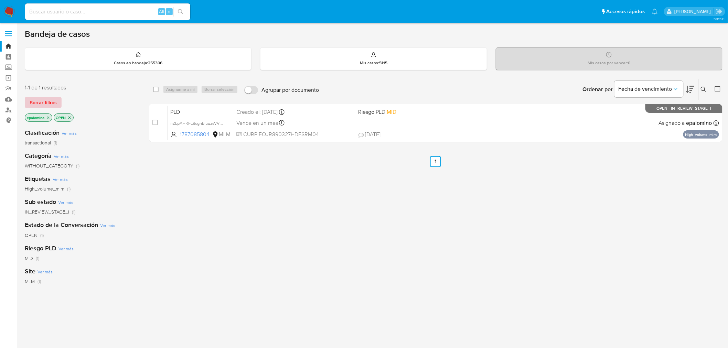
click at [50, 102] on span "Borrar filtros" at bounding box center [43, 103] width 27 height 10
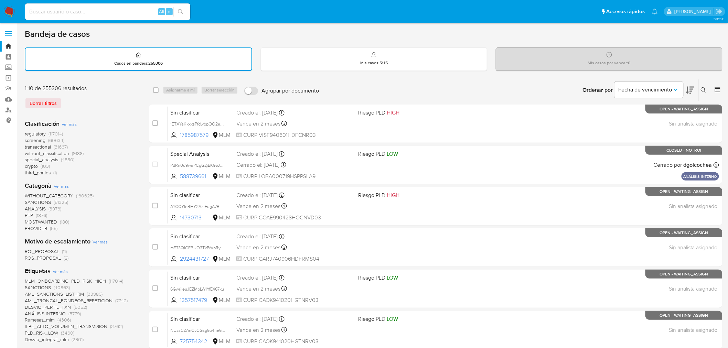
click at [7, 14] on img at bounding box center [9, 12] width 12 height 12
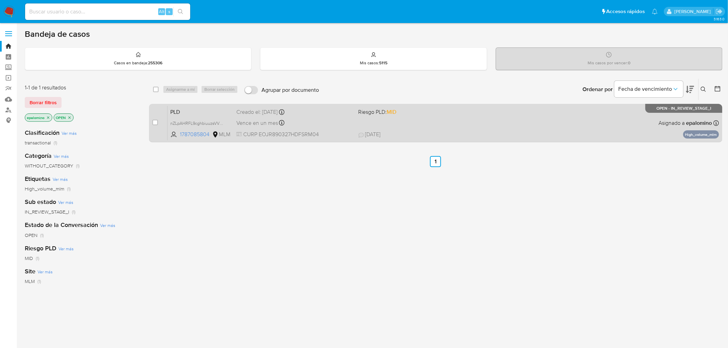
click at [185, 110] on span "PLD" at bounding box center [200, 111] width 61 height 9
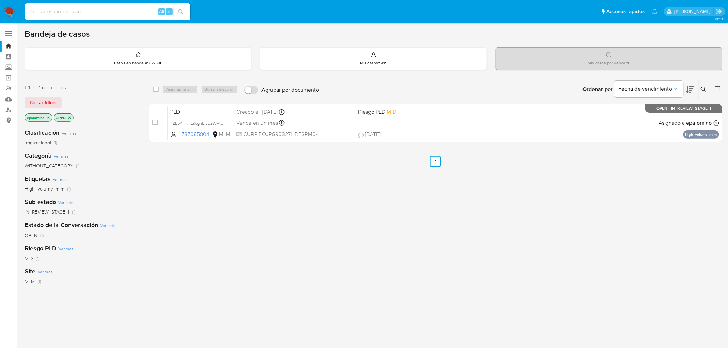
click at [8, 12] on img at bounding box center [9, 12] width 12 height 12
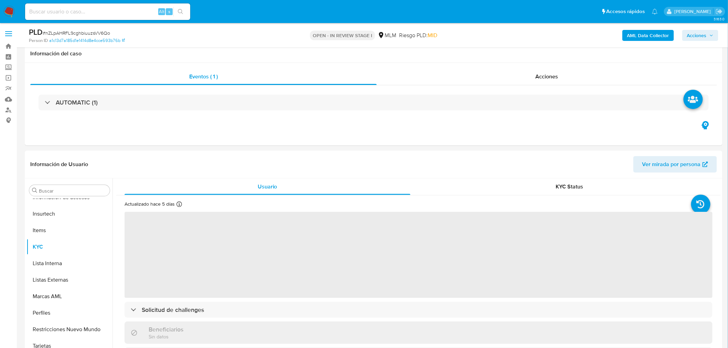
scroll to position [297, 0]
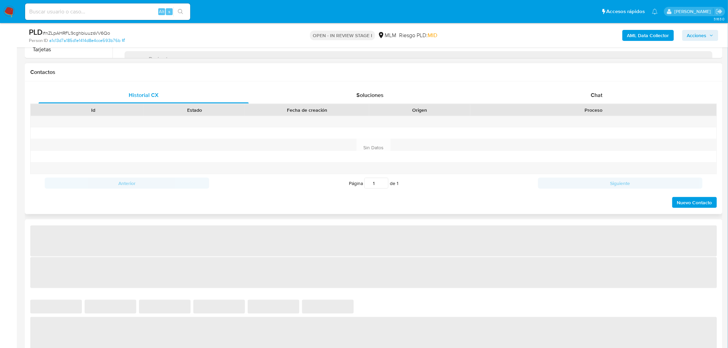
select select "10"
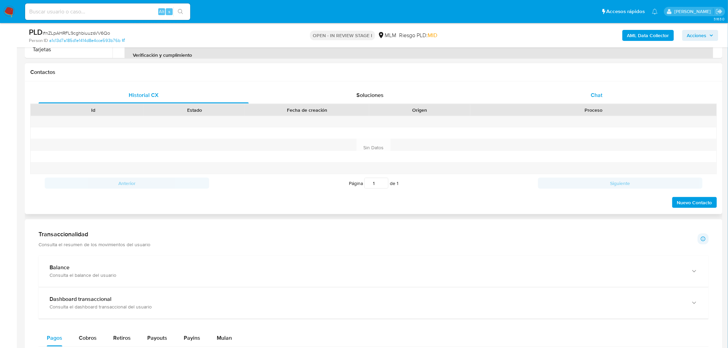
click at [596, 98] on span "Chat" at bounding box center [597, 95] width 12 height 8
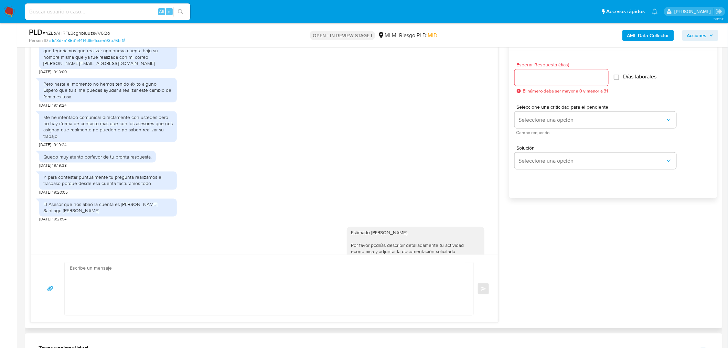
scroll to position [867, 0]
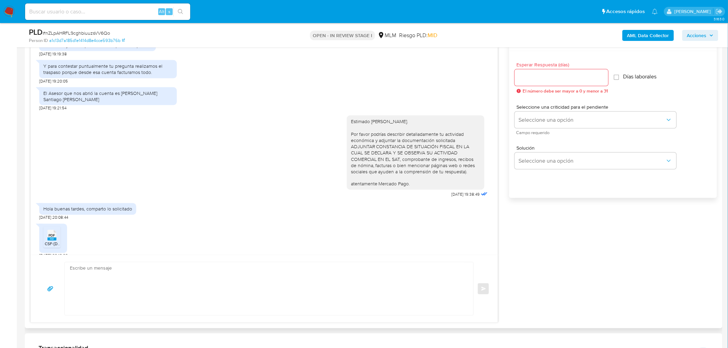
click at [50, 234] on span "PDF" at bounding box center [52, 236] width 7 height 4
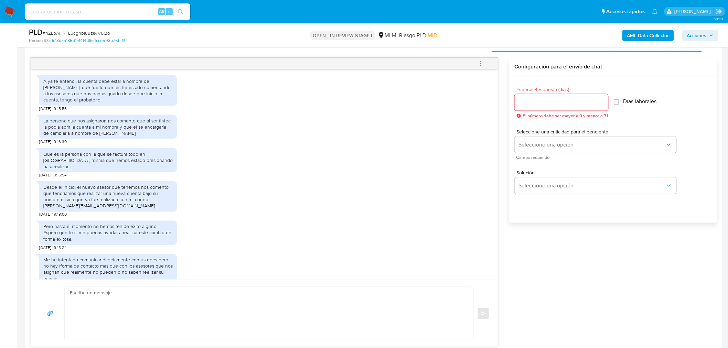
scroll to position [335, 0]
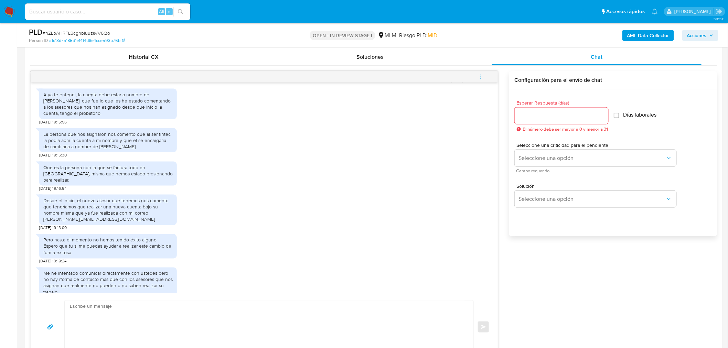
click at [579, 116] on input "Esperar Respuesta (días)" at bounding box center [562, 116] width 94 height 9
type input "0"
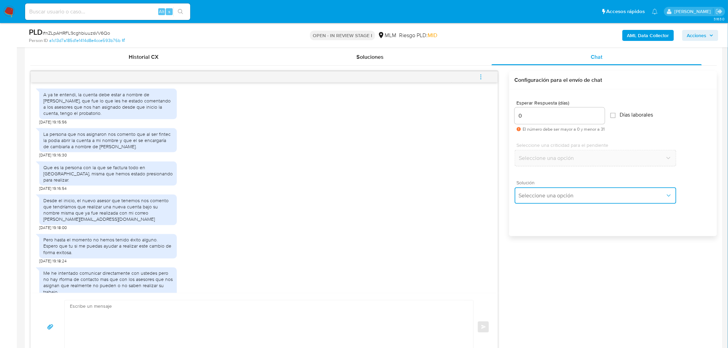
click at [591, 198] on span "Seleccione una opción" at bounding box center [592, 195] width 147 height 7
click at [562, 195] on span "Seleccione una opción" at bounding box center [592, 195] width 147 height 7
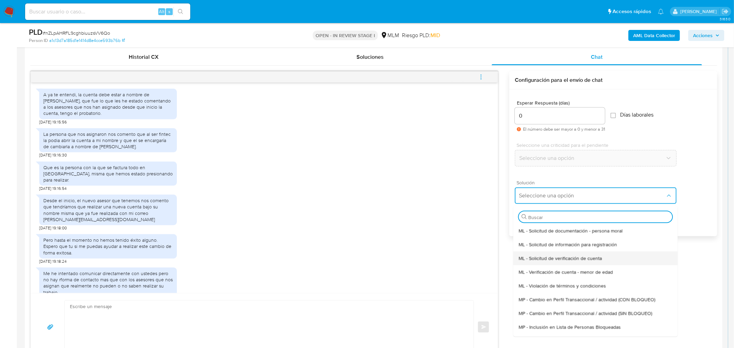
click at [562, 259] on span "ML - Solicitud de verificación de cuenta" at bounding box center [560, 258] width 83 height 6
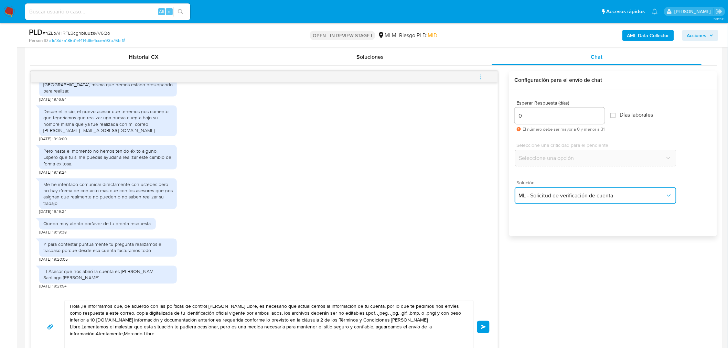
scroll to position [790, 0]
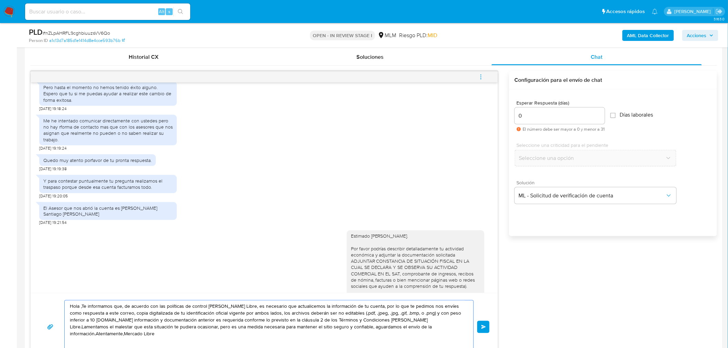
drag, startPoint x: 437, startPoint y: 333, endPoint x: 39, endPoint y: 299, distance: 399.3
click at [39, 299] on div "Hola ,Te informamos que, de acuerdo con las políticas de control de Mercado Lib…" at bounding box center [264, 327] width 467 height 68
paste textarea "Agradecemos mucho tus respuestas. Para la institución es importante conocer a s…"
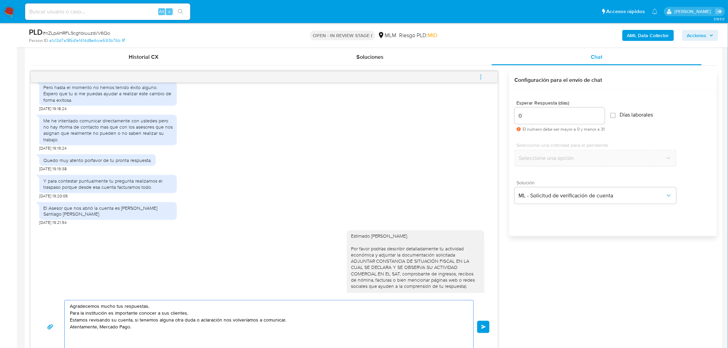
scroll to position [867, 0]
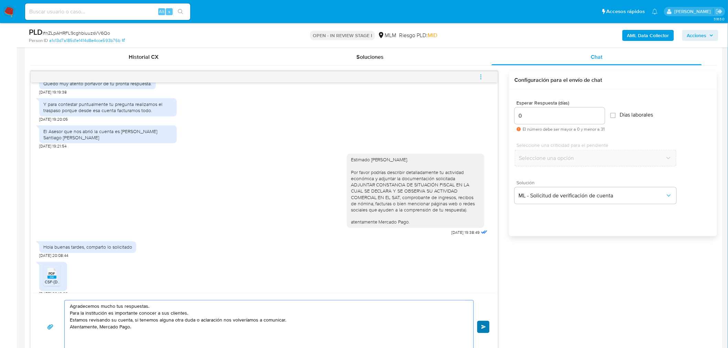
type textarea "Agradecemos mucho tus respuestas. Para la institución es importante conocer a s…"
drag, startPoint x: 482, startPoint y: 325, endPoint x: 489, endPoint y: 308, distance: 17.9
click at [483, 325] on span "Enviar" at bounding box center [483, 327] width 5 height 4
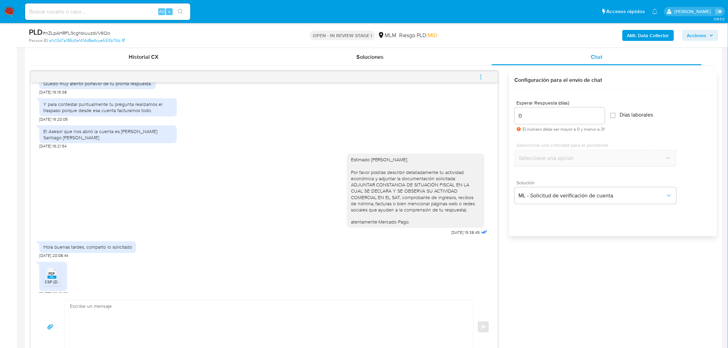
scroll to position [918, 0]
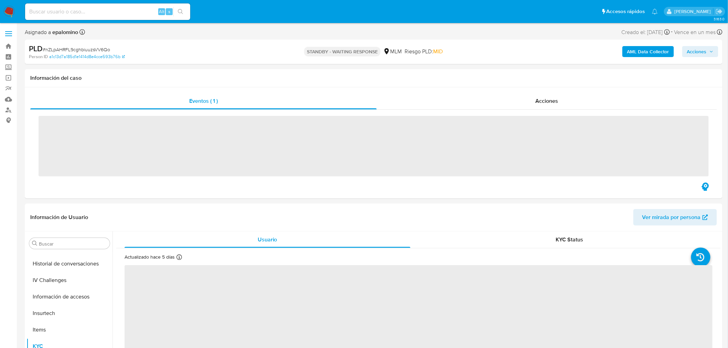
scroll to position [340, 0]
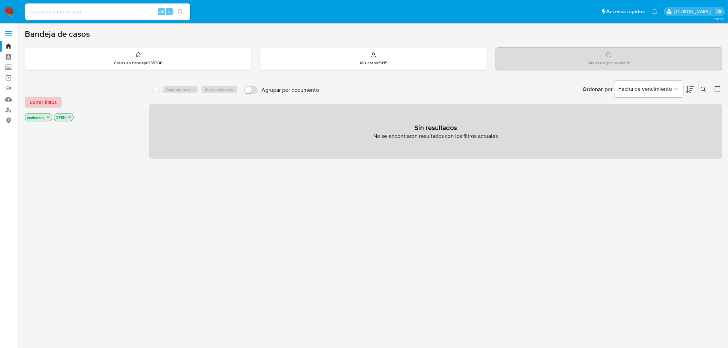
click at [53, 102] on span "Borrar filtros" at bounding box center [43, 102] width 27 height 10
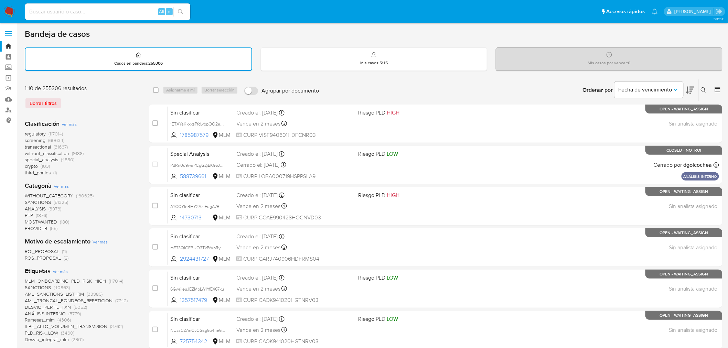
click at [12, 11] on img at bounding box center [9, 12] width 12 height 12
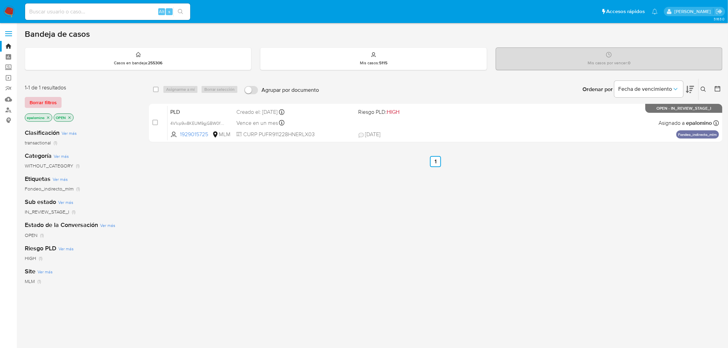
click at [47, 102] on span "Borrar filtros" at bounding box center [43, 103] width 27 height 10
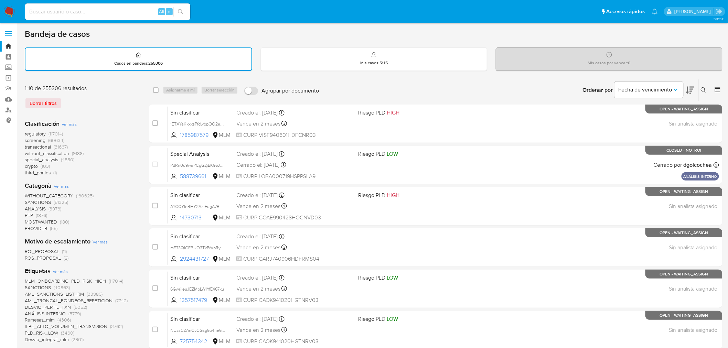
click at [5, 14] on img at bounding box center [9, 12] width 12 height 12
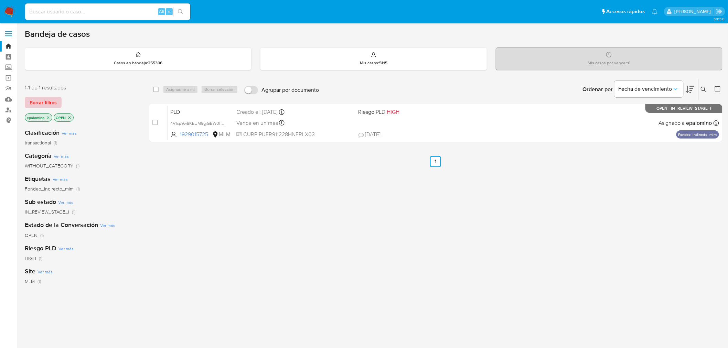
click at [51, 98] on span "Borrar filtros" at bounding box center [43, 103] width 27 height 10
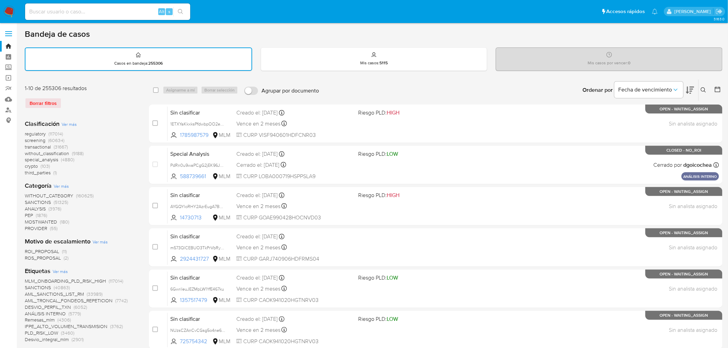
click at [9, 11] on img at bounding box center [9, 12] width 12 height 12
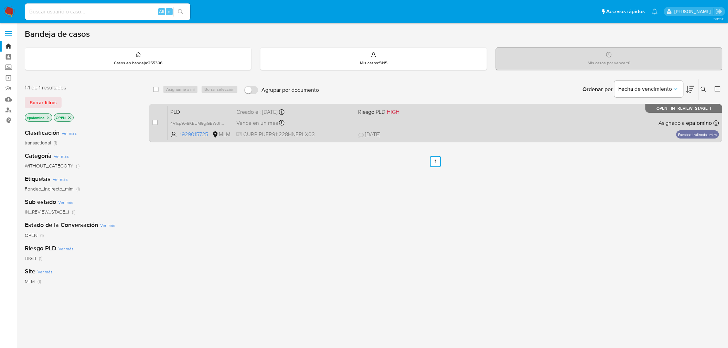
click at [176, 109] on span "PLD" at bounding box center [200, 111] width 61 height 9
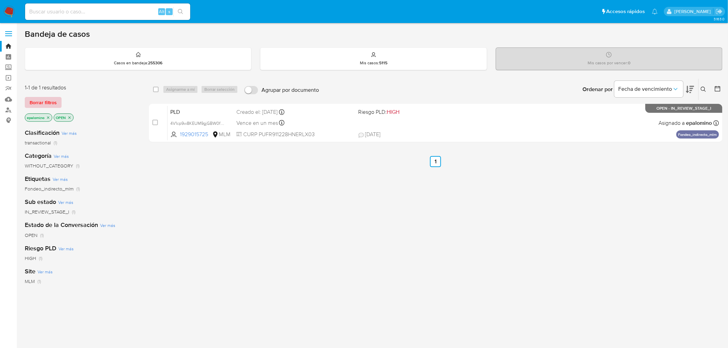
click at [44, 102] on span "Borrar filtros" at bounding box center [43, 103] width 27 height 10
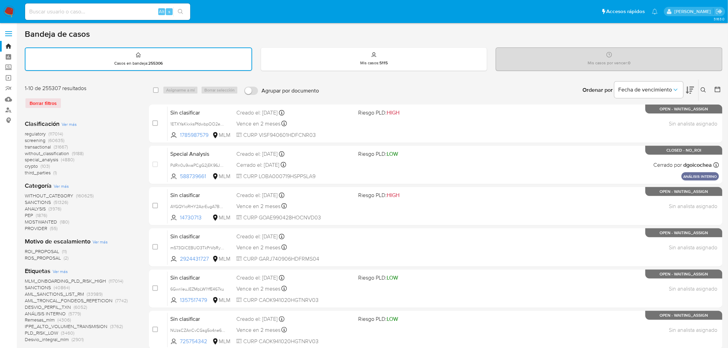
click at [703, 90] on icon at bounding box center [703, 89] width 5 height 5
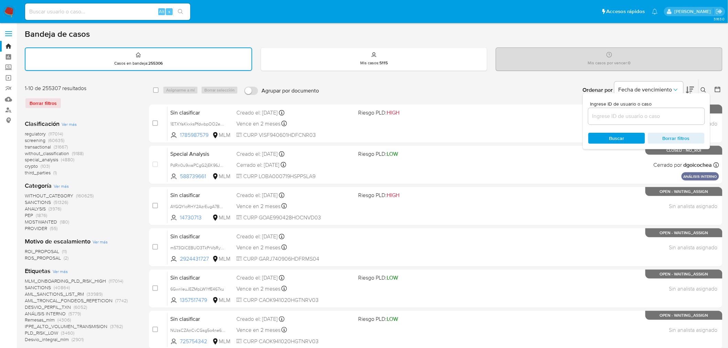
click at [607, 117] on input at bounding box center [646, 116] width 116 height 9
type input "1637657810"
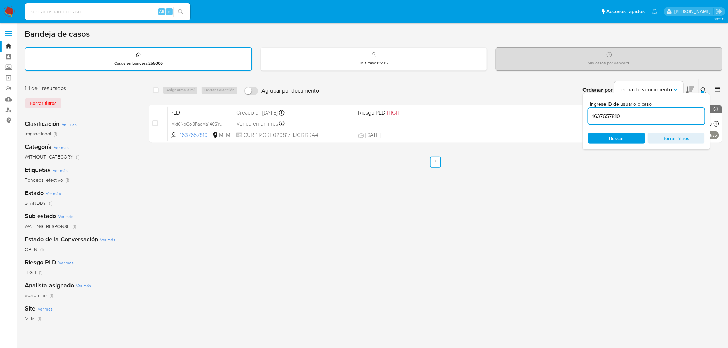
click at [703, 87] on icon at bounding box center [704, 90] width 6 height 6
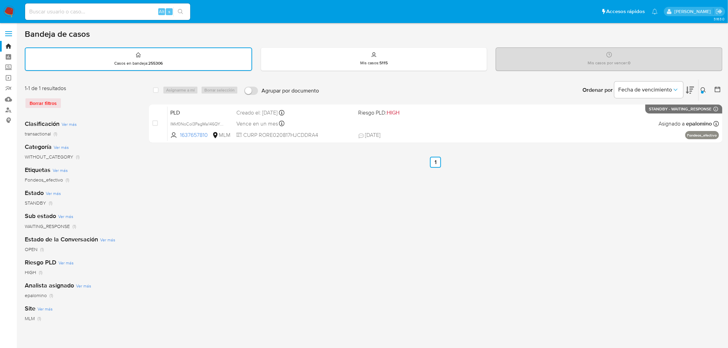
click at [10, 15] on img at bounding box center [9, 12] width 12 height 12
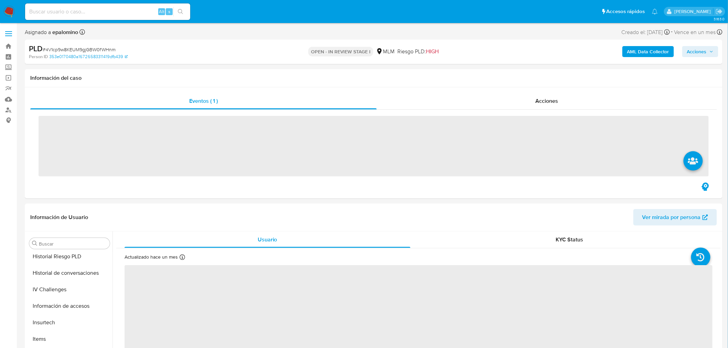
scroll to position [340, 0]
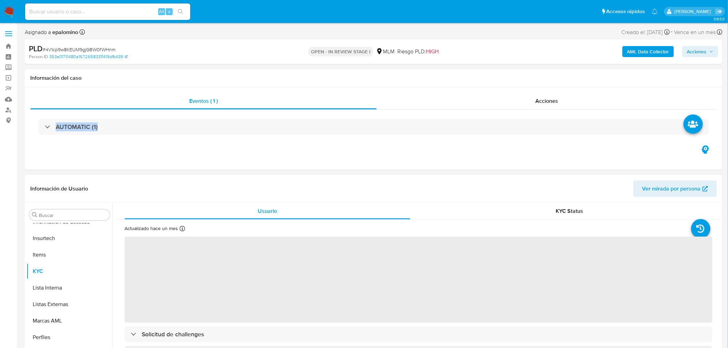
drag, startPoint x: 728, startPoint y: 91, endPoint x: 732, endPoint y: 145, distance: 54.2
select select "10"
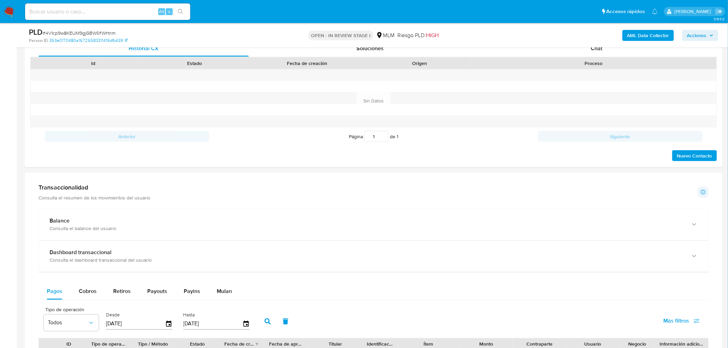
scroll to position [342, 0]
click at [597, 46] on div "PLD # 4V1cp9w8KEUM9gjGBW0fWHnm Person ID 353e0170480a16726583311419dfb439 OPEN …" at bounding box center [374, 35] width 698 height 24
click at [596, 50] on span "Chat" at bounding box center [597, 50] width 12 height 8
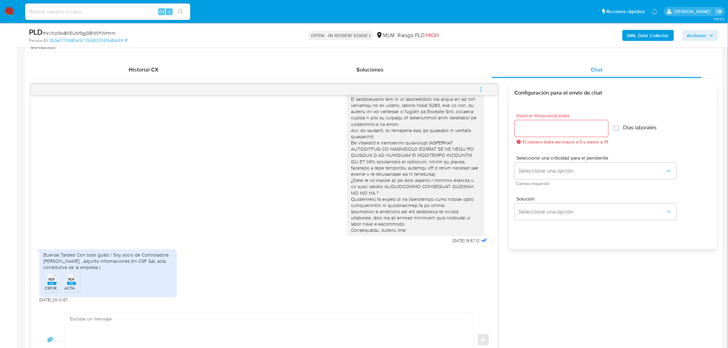
scroll to position [380, 0]
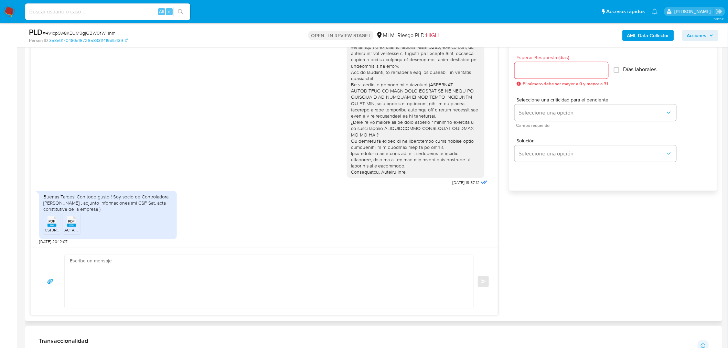
click at [539, 73] on input "Esperar Respuesta (días)" at bounding box center [562, 70] width 94 height 9
type input "0"
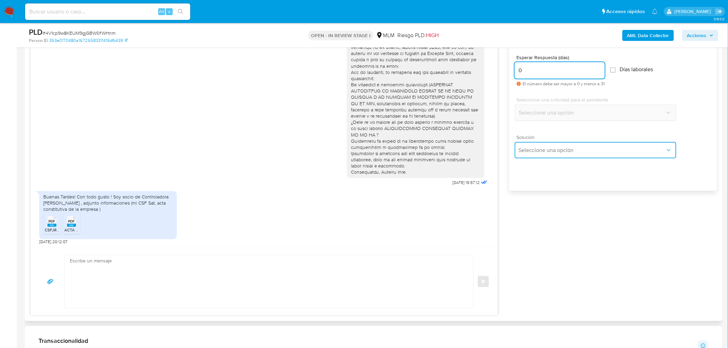
click at [559, 157] on button "Seleccione una opción" at bounding box center [596, 150] width 162 height 17
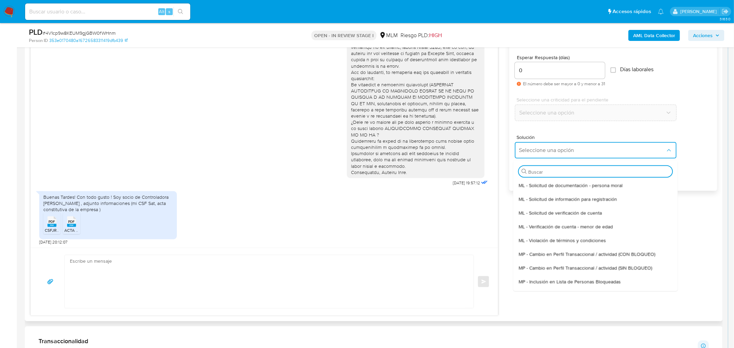
click at [571, 211] on span "ML - Solicitud de verificación de cuenta" at bounding box center [560, 213] width 83 height 6
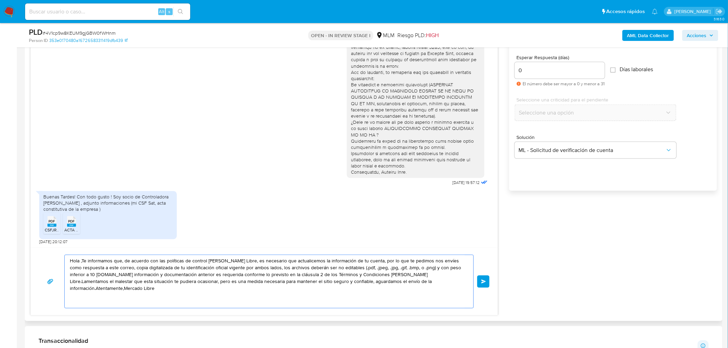
drag, startPoint x: 435, startPoint y: 287, endPoint x: 63, endPoint y: 255, distance: 373.4
click at [63, 255] on div "Hola ,Te informamos que, de acuerdo con las políticas de control de Mercado Lib…" at bounding box center [264, 282] width 451 height 54
paste textarea "Agradecemos mucho tus respuestas. Para la institución es importante conocer a s…"
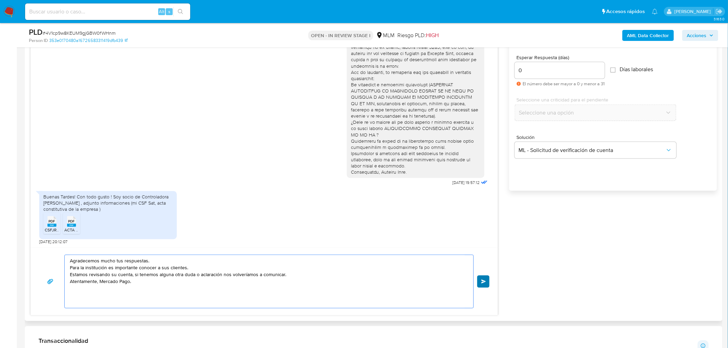
type textarea "Agradecemos mucho tus respuestas. Para la institución es importante conocer a s…"
click at [487, 279] on button "Enviar" at bounding box center [483, 282] width 12 height 12
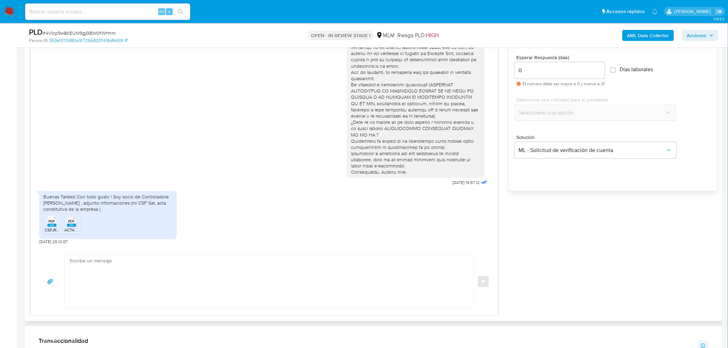
scroll to position [68, 0]
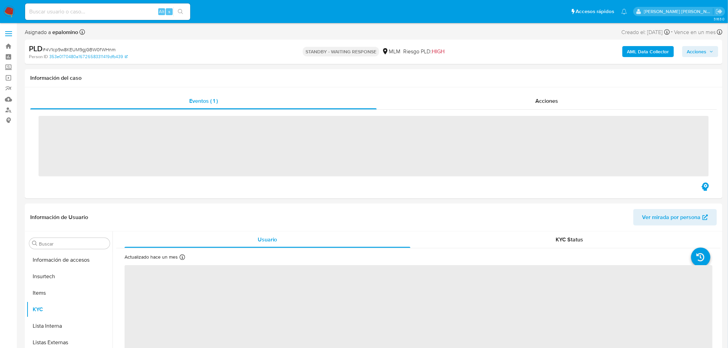
scroll to position [340, 0]
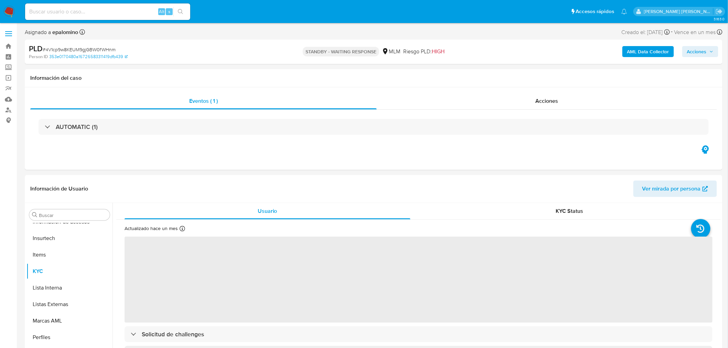
select select "10"
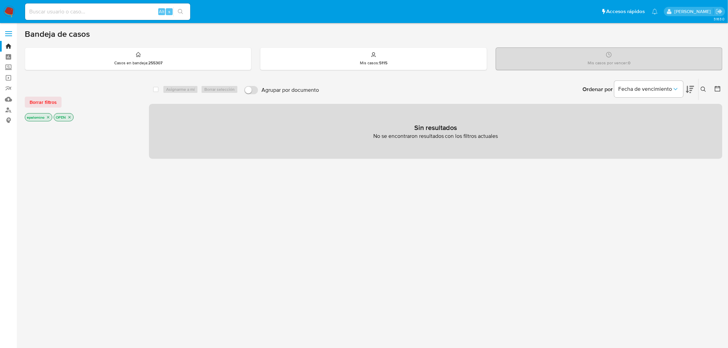
click at [50, 105] on span "Borrar filtros" at bounding box center [43, 102] width 27 height 10
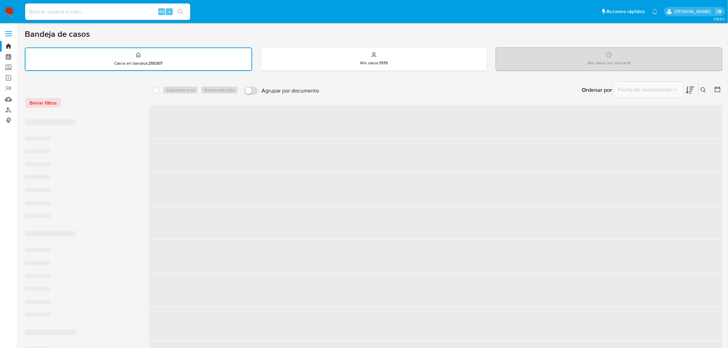
click at [77, 108] on div "Borrar filtros" at bounding box center [80, 99] width 110 height 29
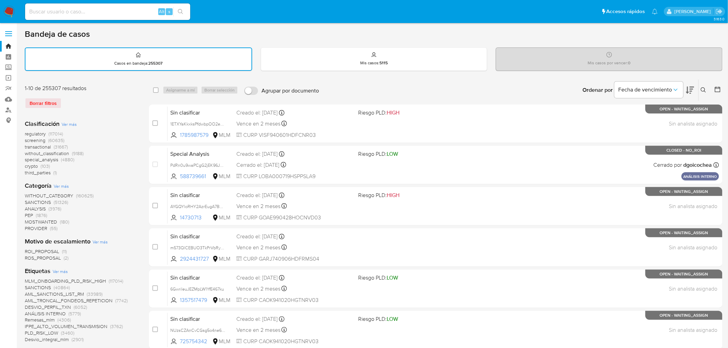
click at [10, 12] on img at bounding box center [9, 12] width 12 height 12
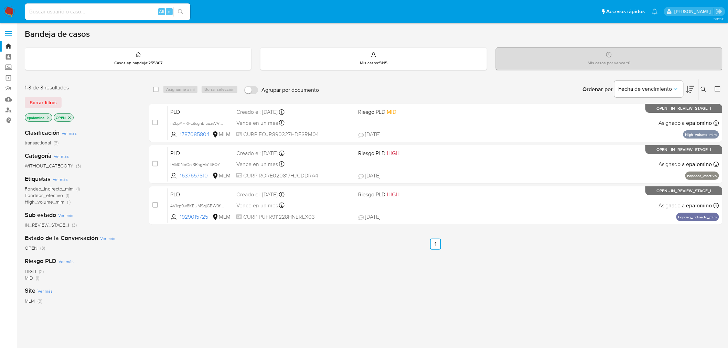
click at [468, 257] on div "select-all-cases-checkbox Asignarme a mí Borrar selección Agrupar por documento…" at bounding box center [436, 234] width 574 height 312
click at [47, 103] on span "Borrar filtros" at bounding box center [43, 103] width 27 height 10
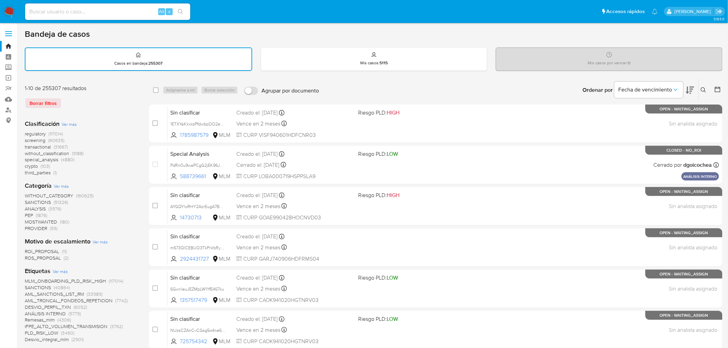
click at [702, 89] on icon at bounding box center [704, 90] width 6 height 6
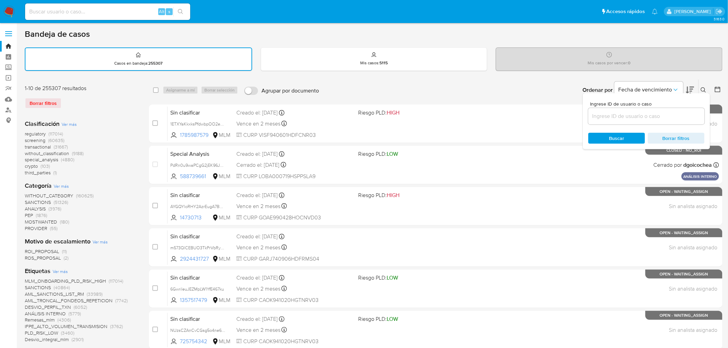
click at [622, 117] on input at bounding box center [646, 116] width 116 height 9
type input "1637657810"
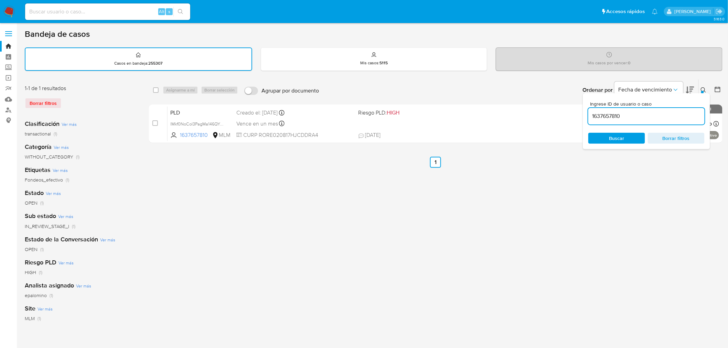
click at [703, 88] on icon at bounding box center [704, 90] width 6 height 6
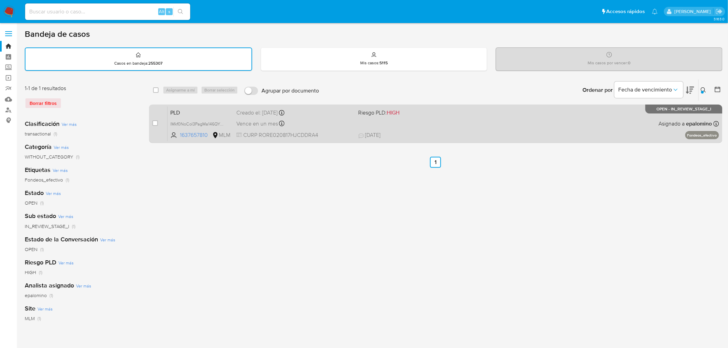
click at [184, 113] on span "PLD" at bounding box center [200, 112] width 61 height 9
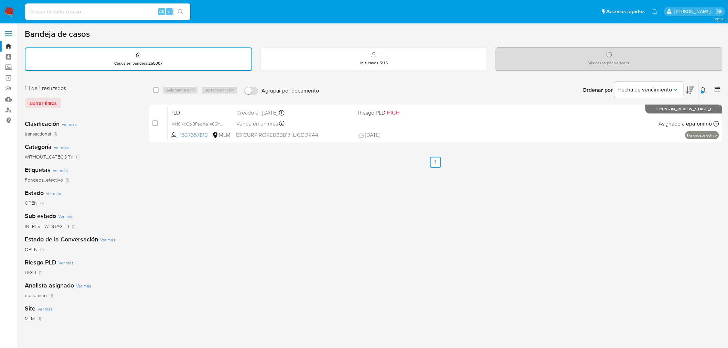
click at [12, 10] on img at bounding box center [9, 12] width 12 height 12
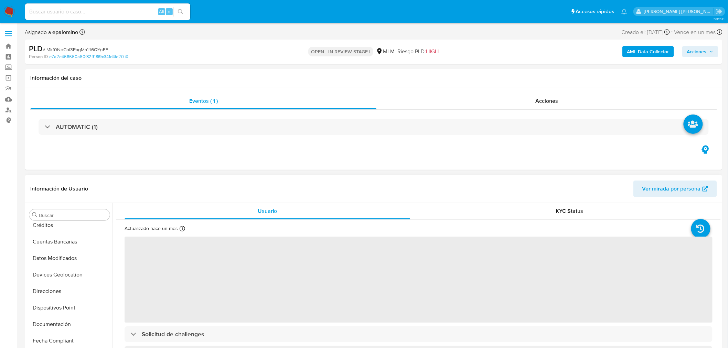
select select "10"
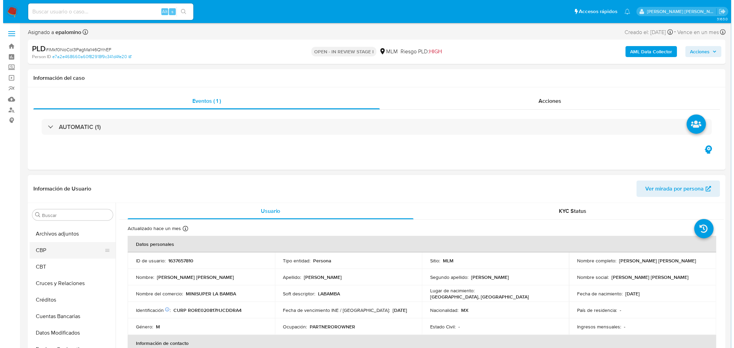
scroll to position [34, 0]
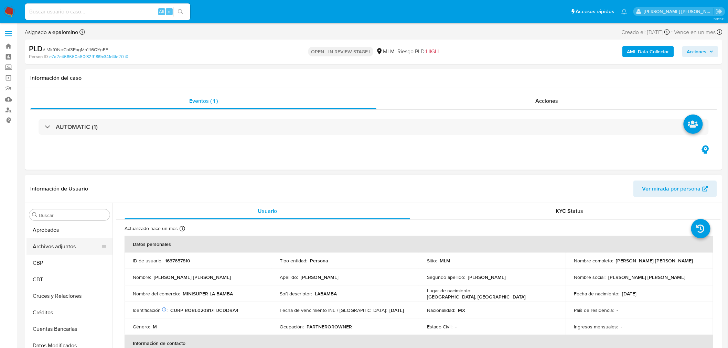
click at [64, 250] on button "Archivos adjuntos" at bounding box center [66, 246] width 81 height 17
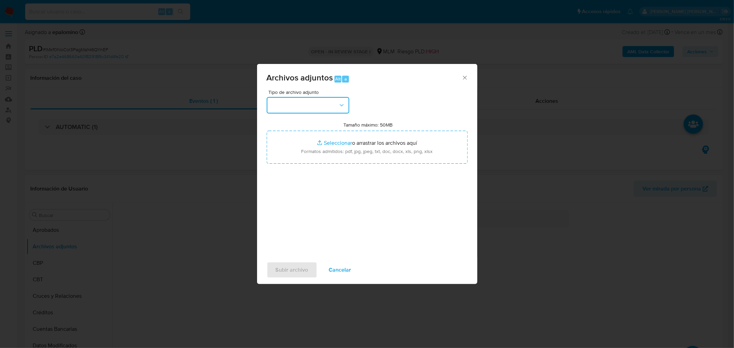
click at [329, 108] on button "button" at bounding box center [308, 105] width 83 height 17
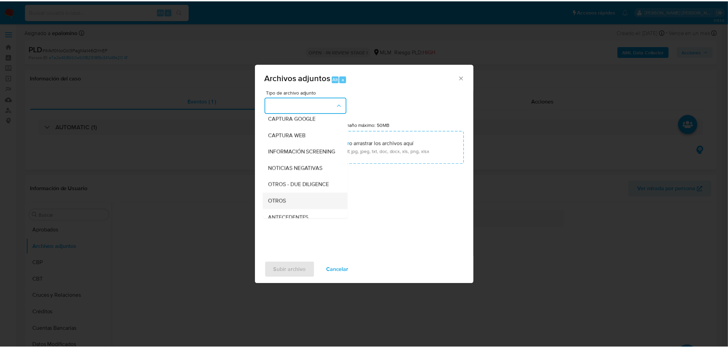
scroll to position [76, 0]
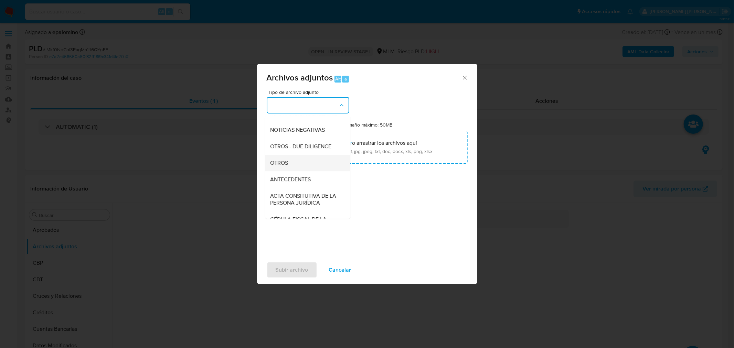
click at [298, 171] on div "OTROS" at bounding box center [305, 163] width 70 height 17
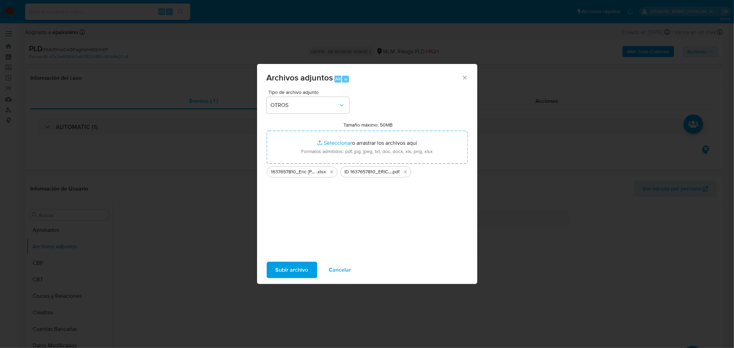
click at [296, 269] on span "Subir archivo" at bounding box center [292, 270] width 33 height 15
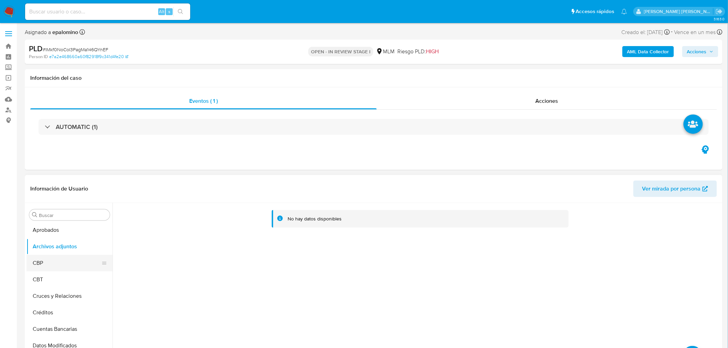
click at [68, 266] on button "CBP" at bounding box center [66, 263] width 81 height 17
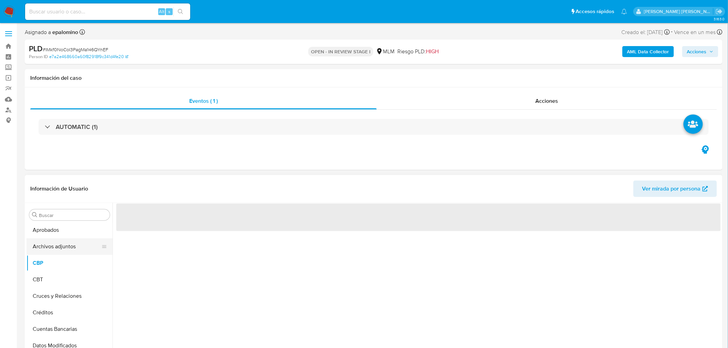
click at [75, 249] on button "Archivos adjuntos" at bounding box center [66, 246] width 81 height 17
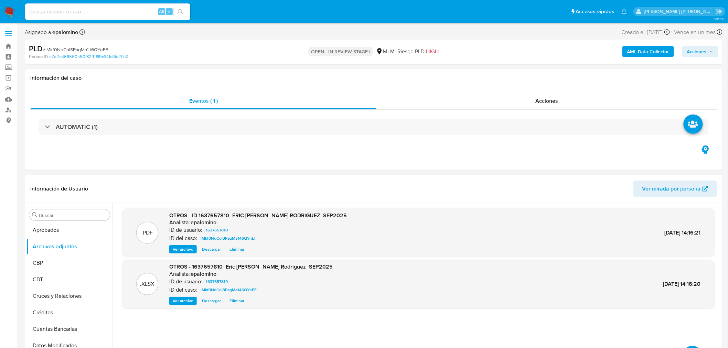
click at [690, 50] on span "Acciones" at bounding box center [697, 51] width 20 height 11
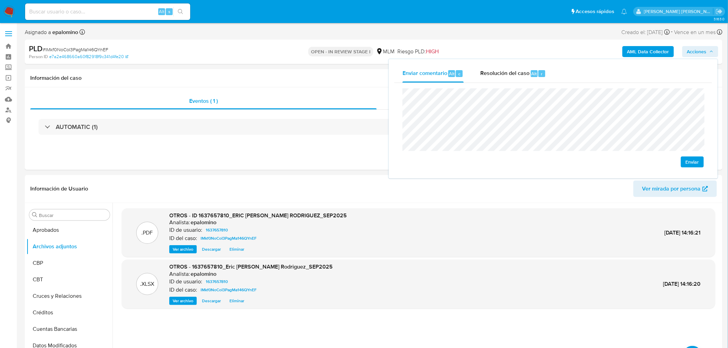
click at [681, 160] on div "Enviar" at bounding box center [553, 127] width 301 height 79
drag, startPoint x: 698, startPoint y: 163, endPoint x: 684, endPoint y: 157, distance: 15.2
click at [697, 163] on span "Enviar" at bounding box center [692, 162] width 13 height 10
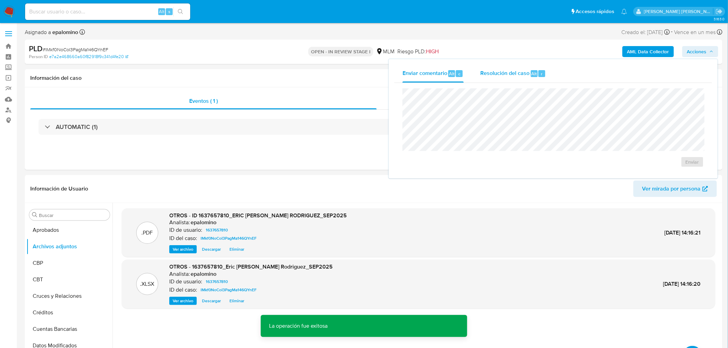
drag, startPoint x: 529, startPoint y: 73, endPoint x: 528, endPoint y: 83, distance: 9.3
click at [529, 73] on div "Resolución del caso Alt r" at bounding box center [513, 74] width 66 height 18
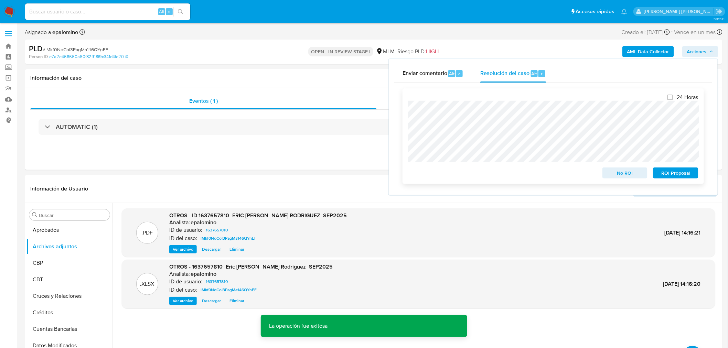
click at [612, 171] on span "No ROI" at bounding box center [625, 173] width 36 height 10
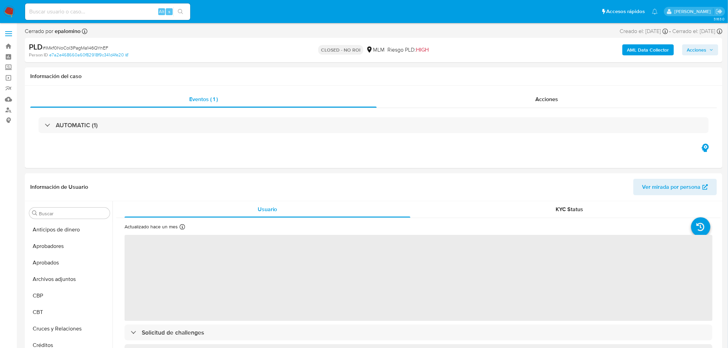
select select "10"
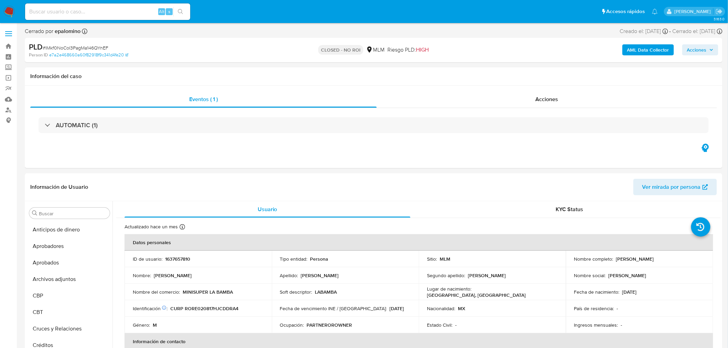
scroll to position [340, 0]
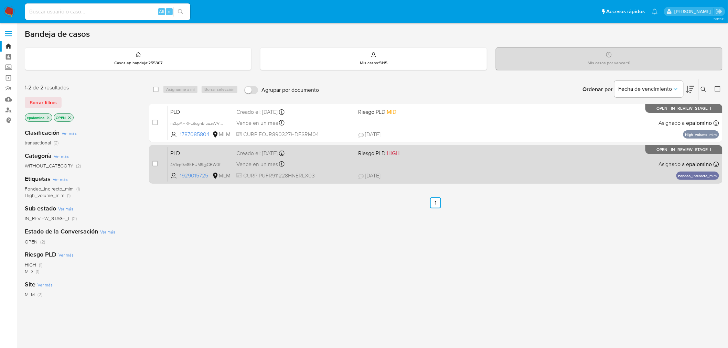
click at [179, 152] on span "PLD" at bounding box center [200, 152] width 61 height 9
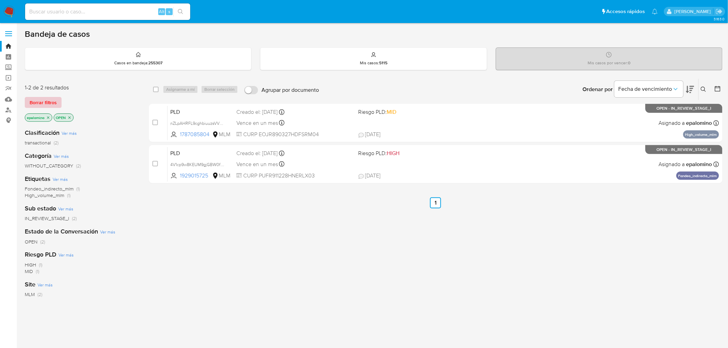
click at [54, 98] on span "Borrar filtros" at bounding box center [43, 103] width 27 height 10
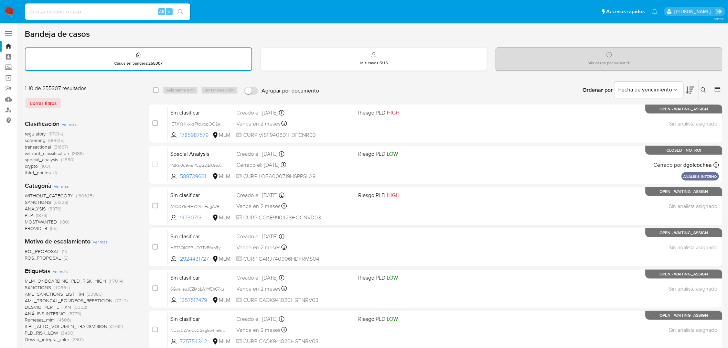
click at [2, 9] on nav "Pausado Ver notificaciones Alt s Accesos rápidos Presiona las siguientes teclas…" at bounding box center [364, 11] width 728 height 23
click at [7, 11] on img at bounding box center [9, 12] width 12 height 12
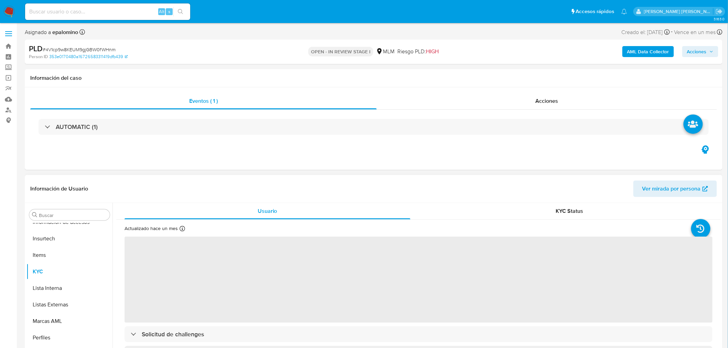
scroll to position [340, 0]
select select "10"
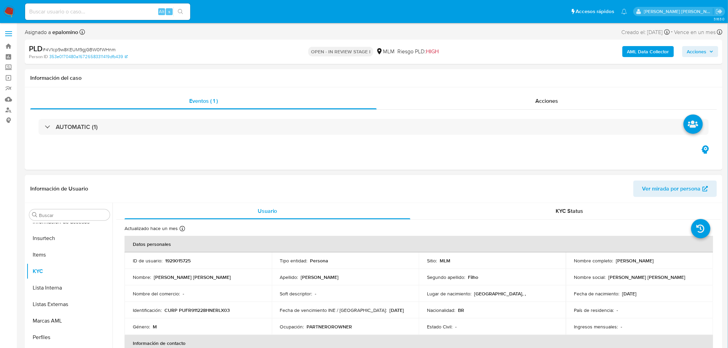
click at [186, 256] on td "ID de usuario : 1929015725" at bounding box center [198, 261] width 147 height 17
copy p "1929015725"
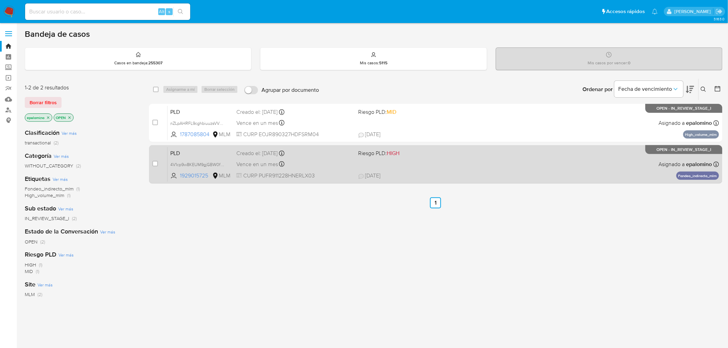
click at [187, 152] on span "PLD" at bounding box center [200, 152] width 61 height 9
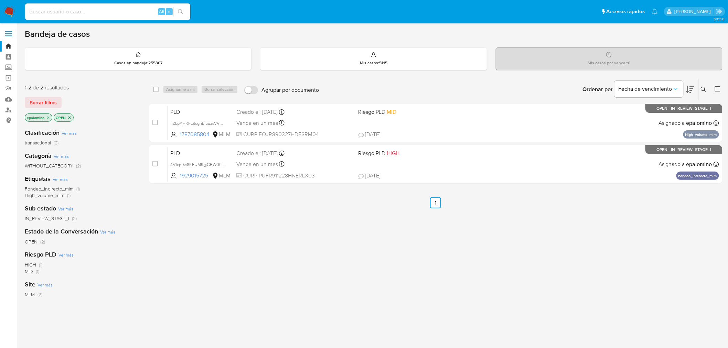
click at [9, 8] on img at bounding box center [9, 12] width 12 height 12
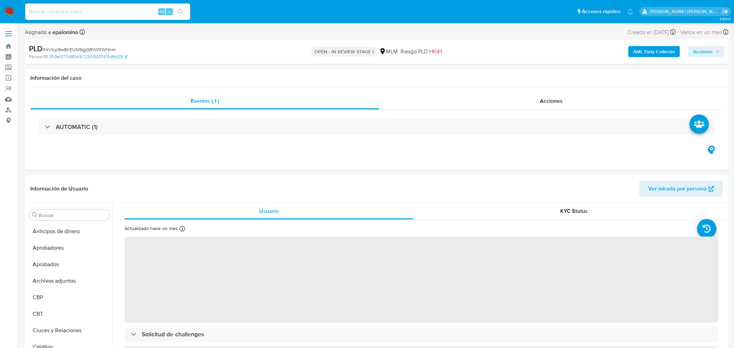
select select "10"
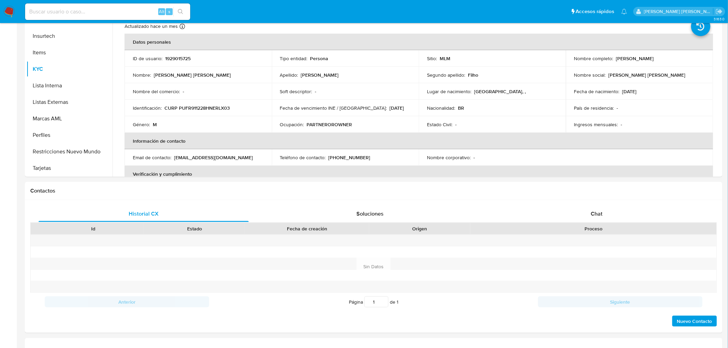
scroll to position [205, 0]
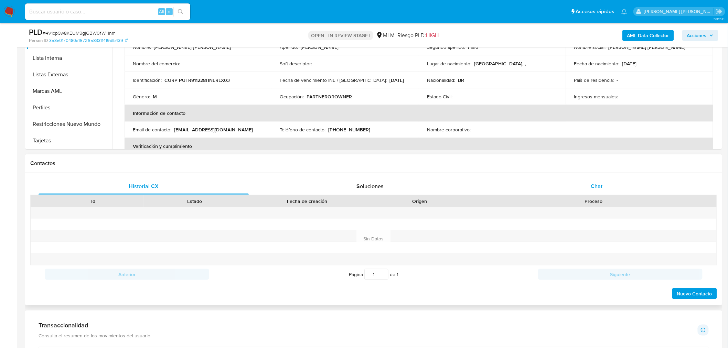
click at [588, 187] on div "Chat" at bounding box center [597, 186] width 210 height 17
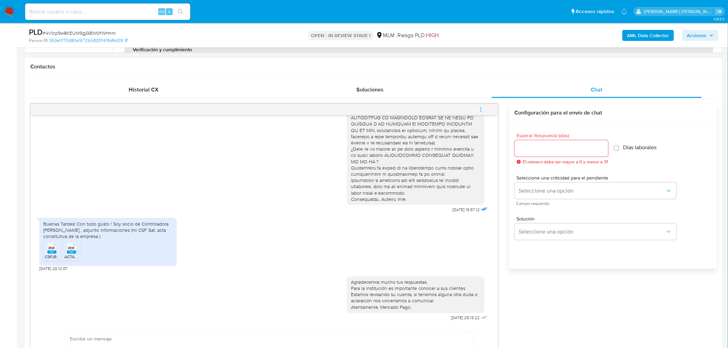
scroll to position [320, 0]
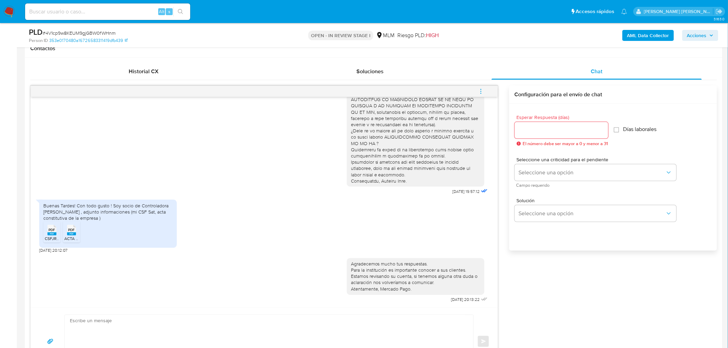
click at [51, 230] on span "PDF" at bounding box center [52, 230] width 7 height 4
drag, startPoint x: 69, startPoint y: 233, endPoint x: 171, endPoint y: 197, distance: 108.2
click at [69, 233] on rect at bounding box center [71, 234] width 9 height 3
click at [481, 93] on icon "menu-action" at bounding box center [481, 91] width 6 height 6
click at [418, 80] on li "Cerrar conversación" at bounding box center [434, 78] width 71 height 12
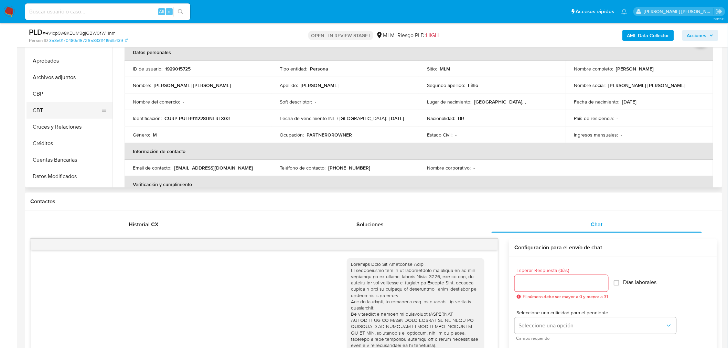
scroll to position [0, 0]
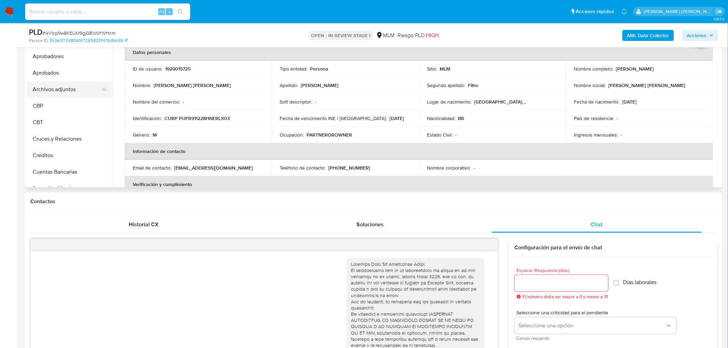
drag, startPoint x: 68, startPoint y: 86, endPoint x: 73, endPoint y: 89, distance: 5.3
click at [68, 86] on button "Archivos adjuntos" at bounding box center [66, 89] width 81 height 17
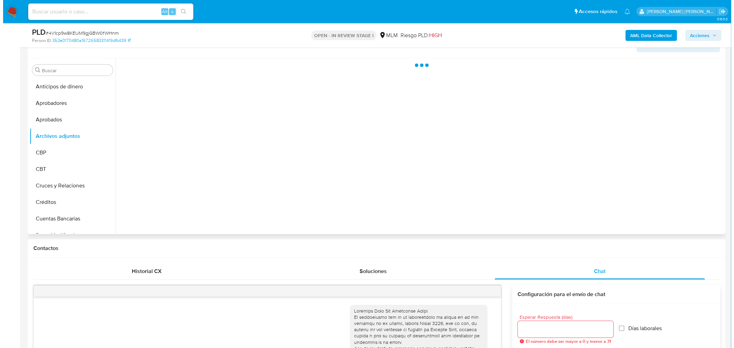
scroll to position [53, 0]
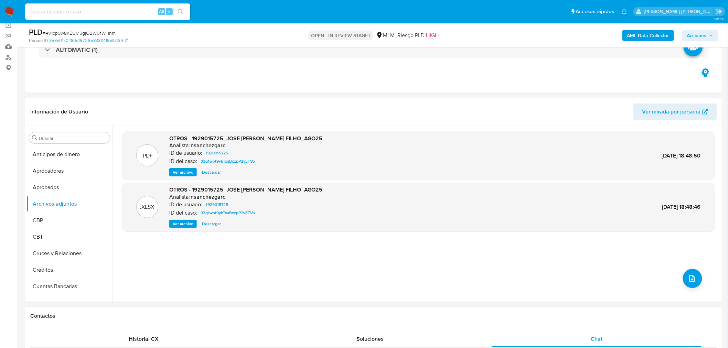
drag, startPoint x: 464, startPoint y: 320, endPoint x: 469, endPoint y: 321, distance: 4.8
click at [469, 321] on div "Contactos" at bounding box center [374, 316] width 698 height 18
click at [690, 281] on icon "upload-file" at bounding box center [693, 278] width 6 height 7
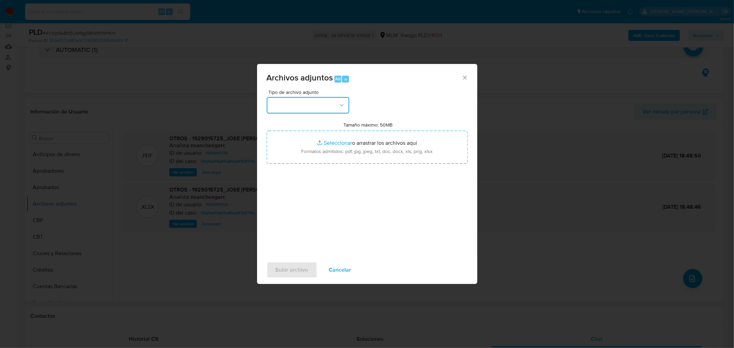
click at [336, 113] on button "button" at bounding box center [308, 105] width 83 height 17
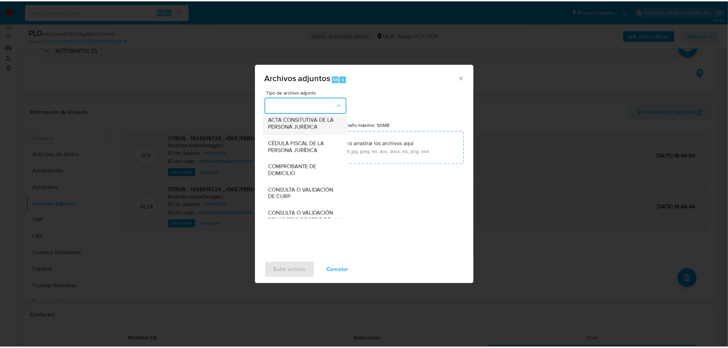
scroll to position [115, 0]
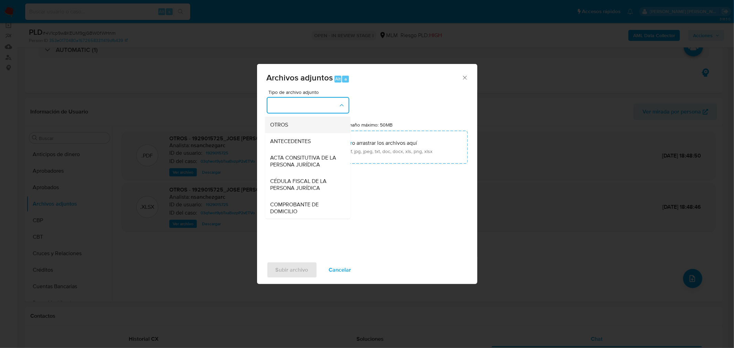
click at [289, 132] on div "OTROS" at bounding box center [305, 124] width 70 height 17
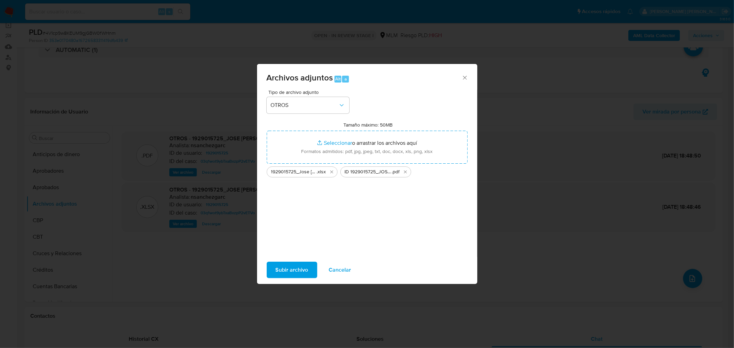
click at [293, 266] on span "Subir archivo" at bounding box center [292, 270] width 33 height 15
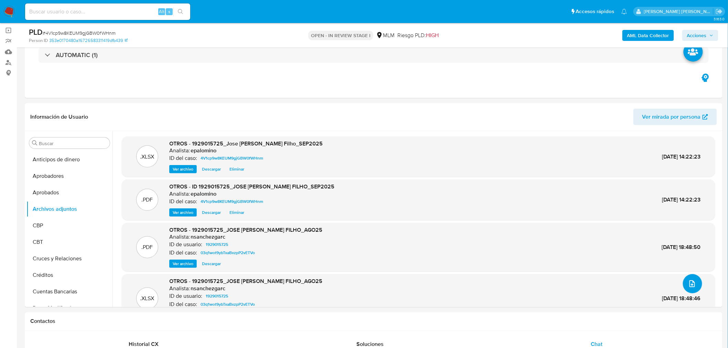
scroll to position [0, 0]
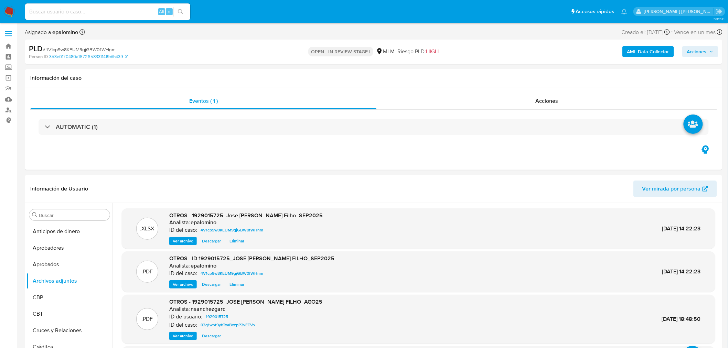
drag, startPoint x: 703, startPoint y: 55, endPoint x: 691, endPoint y: 57, distance: 12.1
click at [703, 55] on span "Acciones" at bounding box center [697, 51] width 20 height 11
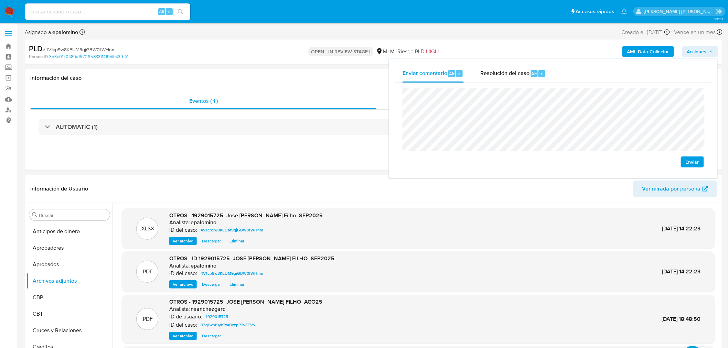
click at [692, 163] on span "Enviar" at bounding box center [692, 162] width 13 height 10
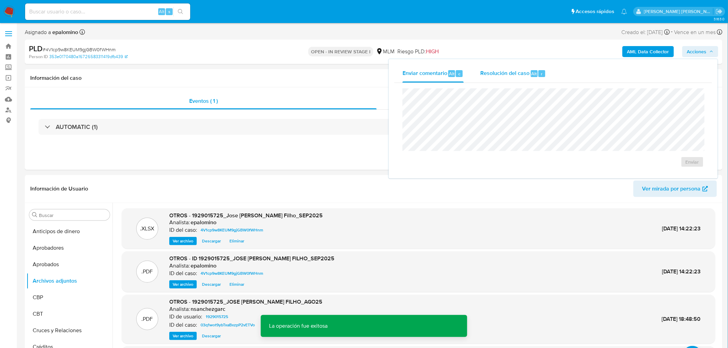
click at [480, 73] on span "Resolución del caso" at bounding box center [504, 74] width 49 height 8
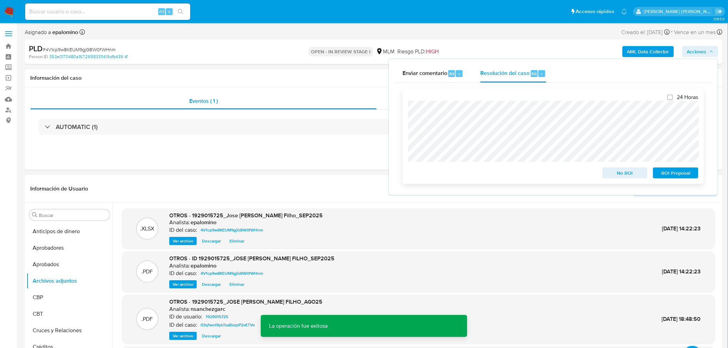
click at [618, 170] on span "No ROI" at bounding box center [625, 173] width 36 height 10
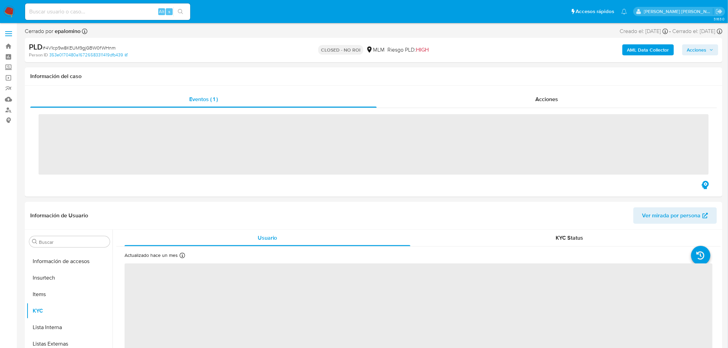
scroll to position [340, 0]
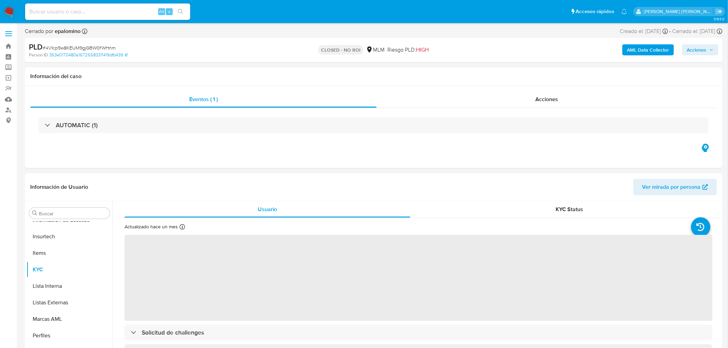
select select "10"
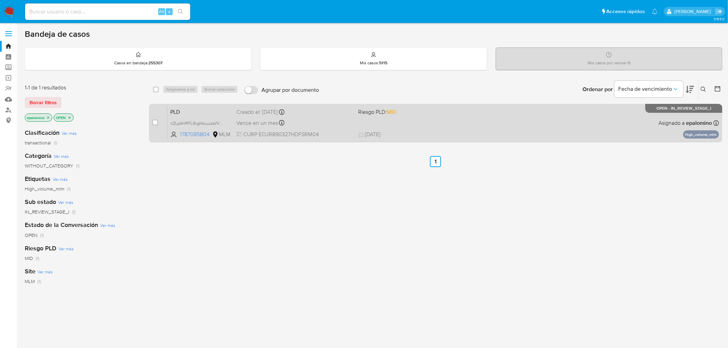
click at [186, 107] on span "PLD" at bounding box center [200, 111] width 61 height 9
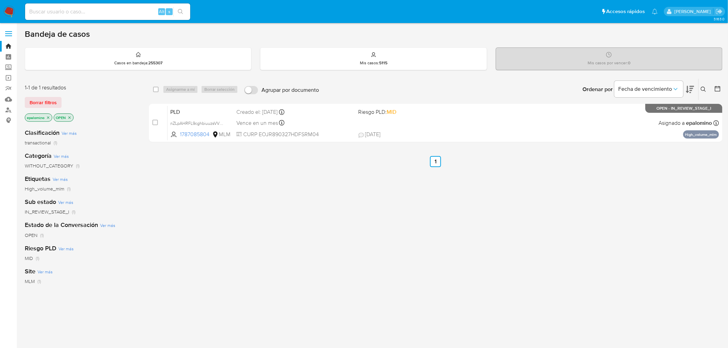
click at [9, 9] on img at bounding box center [9, 12] width 12 height 12
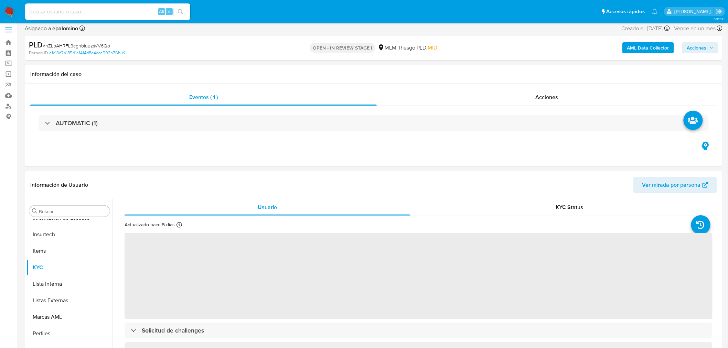
scroll to position [181, 0]
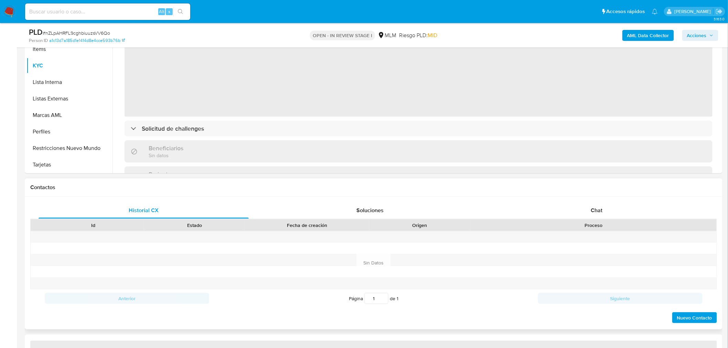
select select "10"
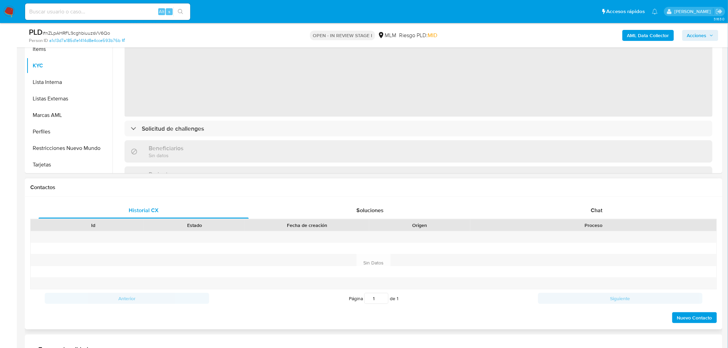
click at [586, 219] on div "Id Estado Fecha de creación Origen Proceso" at bounding box center [373, 225] width 687 height 12
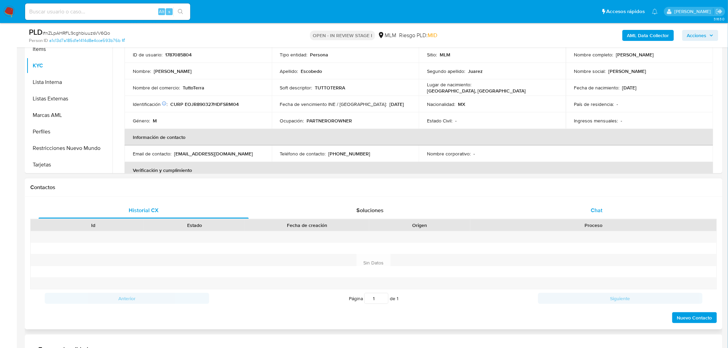
click at [586, 211] on div "Chat" at bounding box center [597, 210] width 210 height 17
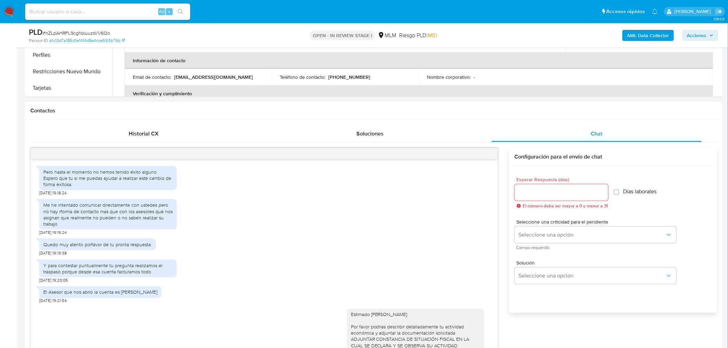
scroll to position [157, 0]
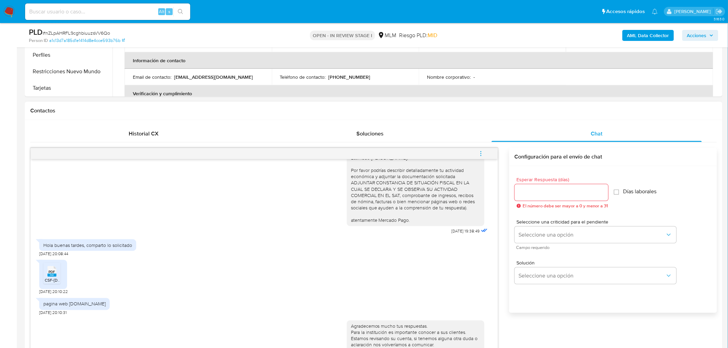
click at [479, 153] on icon "menu-action" at bounding box center [481, 154] width 6 height 6
click at [437, 141] on li "Cerrar conversación" at bounding box center [434, 141] width 71 height 12
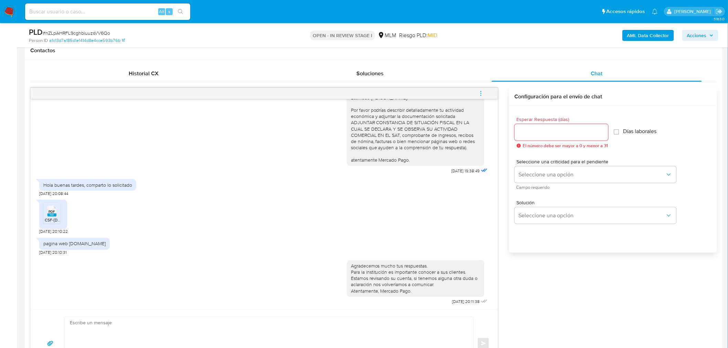
scroll to position [335, 0]
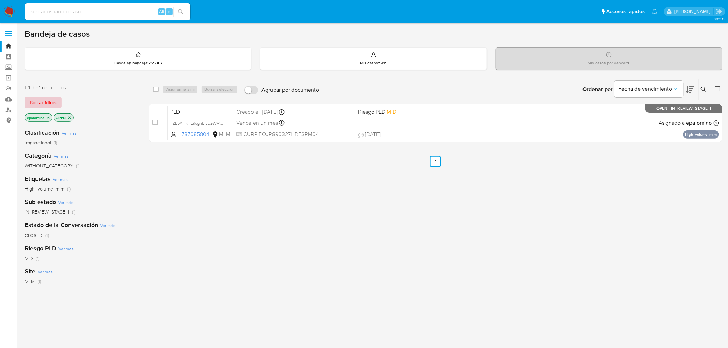
click at [50, 100] on span "Borrar filtros" at bounding box center [43, 103] width 27 height 10
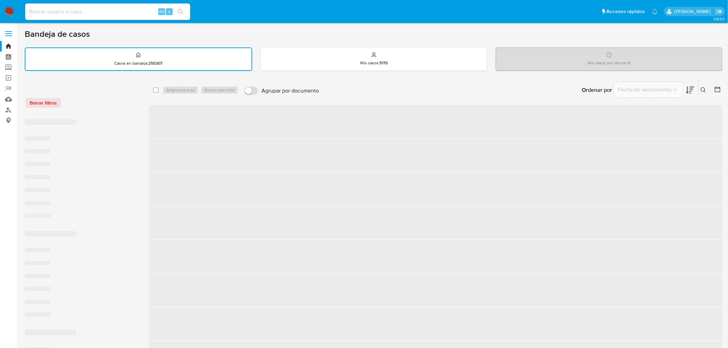
click at [97, 103] on div "Borrar filtros" at bounding box center [80, 102] width 110 height 11
